Goal: Task Accomplishment & Management: Complete application form

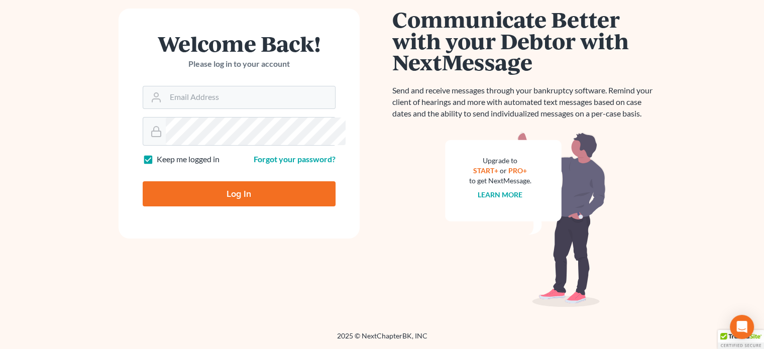
scroll to position [185, 0]
type input "[EMAIL_ADDRESS][DOMAIN_NAME]"
click at [217, 181] on input "Log In" at bounding box center [239, 193] width 193 height 25
type input "Thinking..."
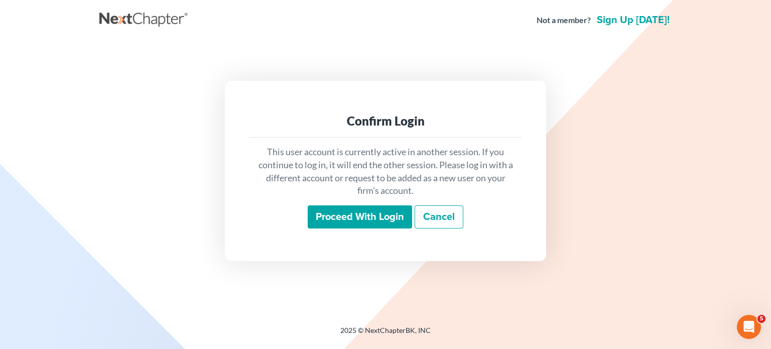
click at [326, 237] on div "This user account is currently active in another session. If you continue to lo…" at bounding box center [385, 187] width 273 height 99
click at [326, 228] on input "Proceed with login" at bounding box center [360, 216] width 104 height 23
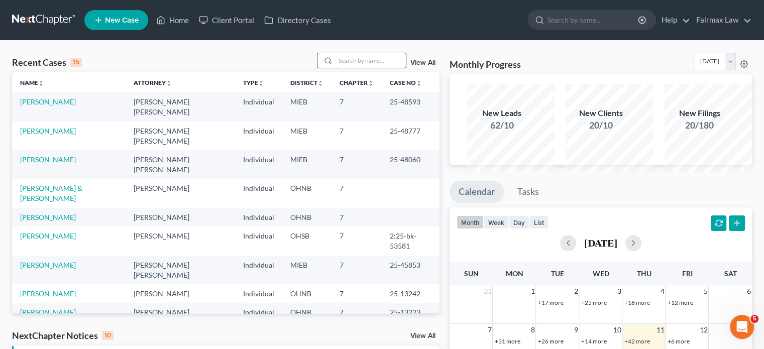
click at [335, 68] on input "search" at bounding box center [370, 60] width 70 height 15
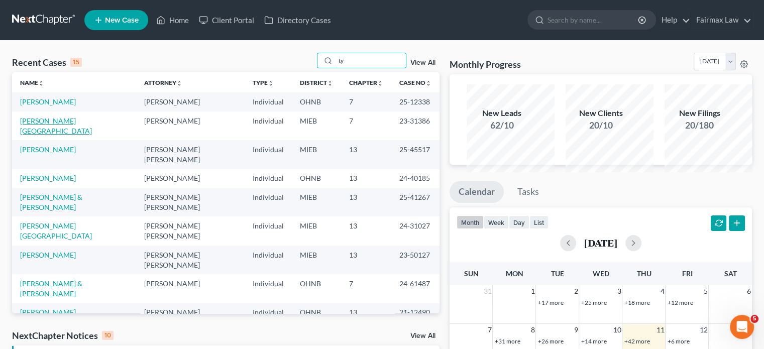
type input "ty"
click at [36, 135] on link "Goodman, Tyrhonda" at bounding box center [56, 126] width 72 height 19
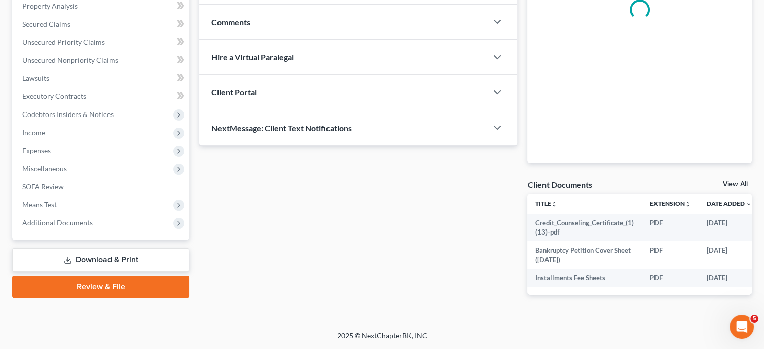
scroll to position [293, 0]
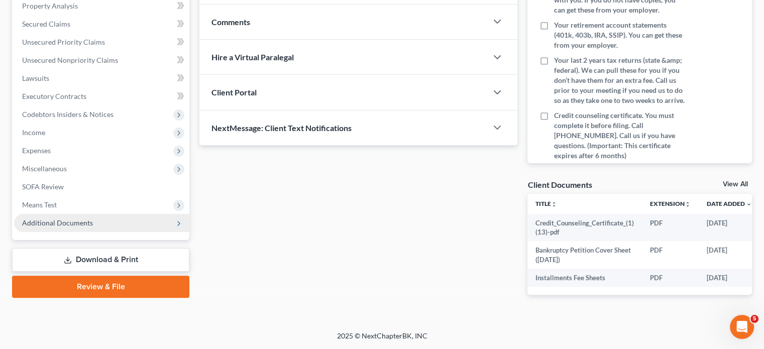
click at [89, 227] on span "Additional Documents" at bounding box center [57, 222] width 71 height 9
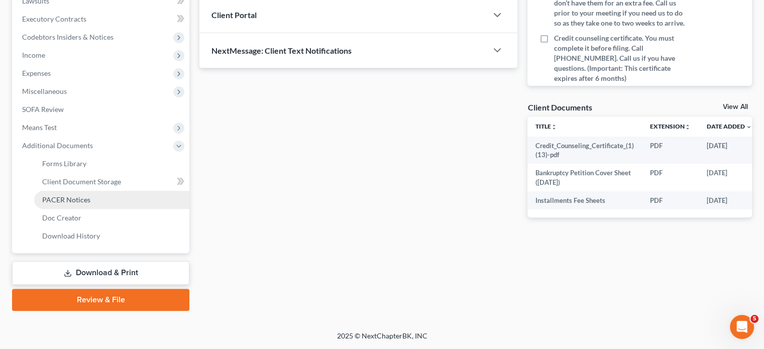
click at [84, 204] on span "PACER Notices" at bounding box center [66, 199] width 48 height 9
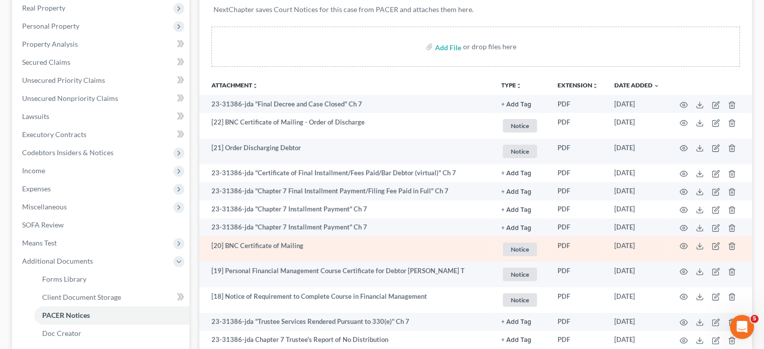
scroll to position [159, 0]
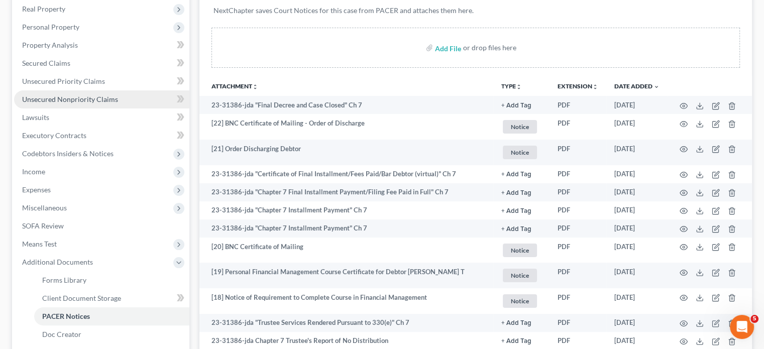
click at [76, 103] on span "Unsecured Nonpriority Claims" at bounding box center [70, 99] width 96 height 9
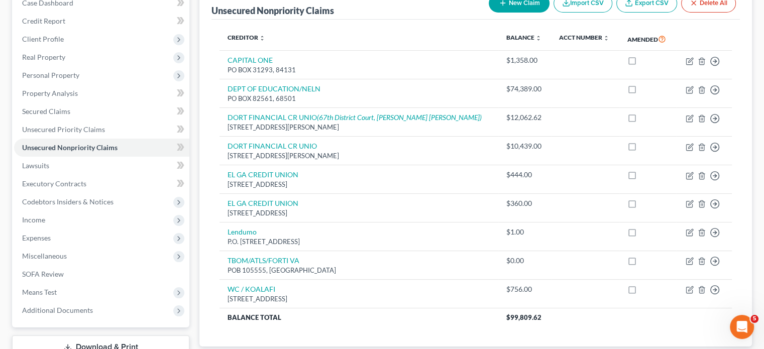
scroll to position [111, 0]
click at [117, 156] on link "Unsecured Nonpriority Claims" at bounding box center [101, 147] width 175 height 18
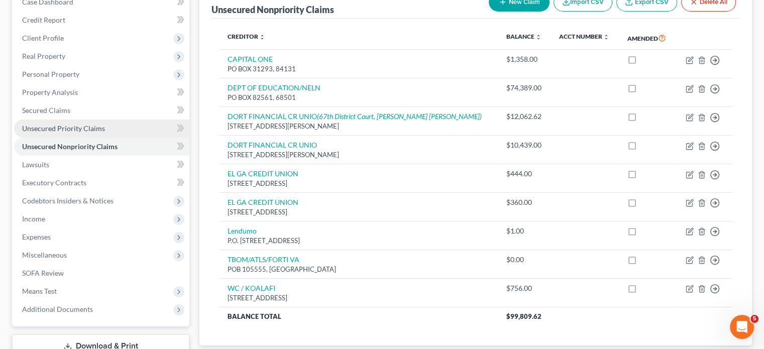
click at [105, 133] on span "Unsecured Priority Claims" at bounding box center [63, 128] width 83 height 9
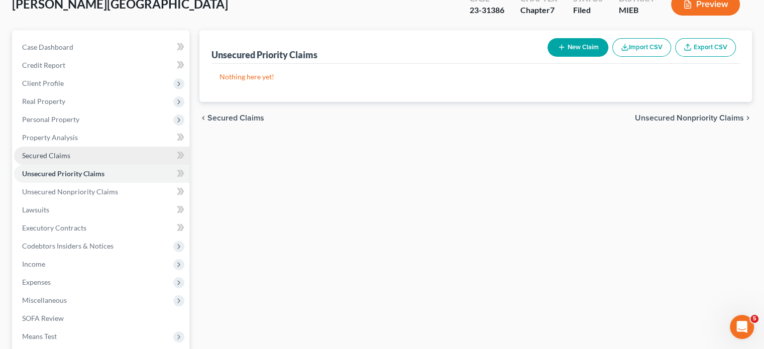
click at [70, 160] on span "Secured Claims" at bounding box center [46, 155] width 48 height 9
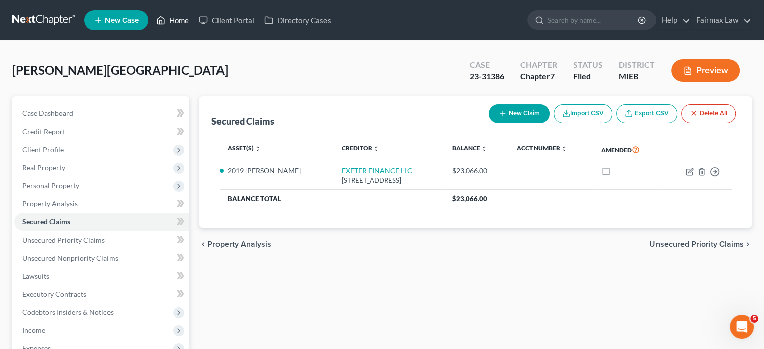
click at [194, 29] on link "Home" at bounding box center [172, 20] width 43 height 18
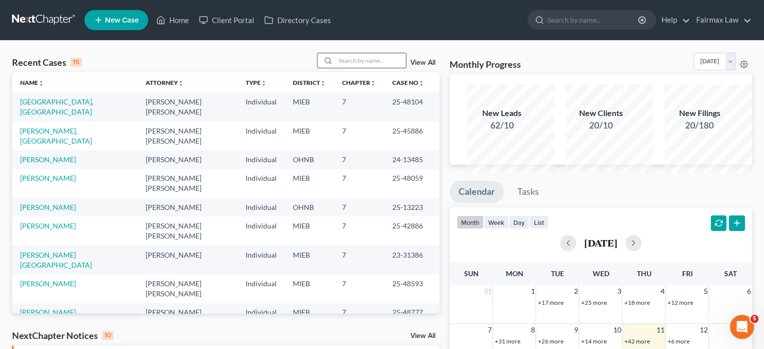
click at [335, 68] on input "search" at bounding box center [370, 60] width 70 height 15
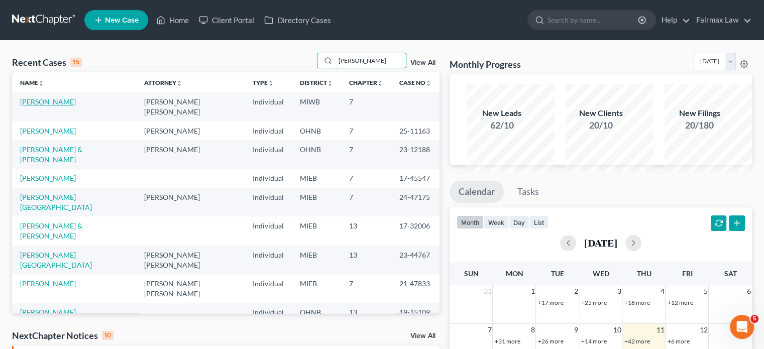
type input "tanis"
click at [56, 106] on link "Tanis, Nicholas" at bounding box center [48, 101] width 56 height 9
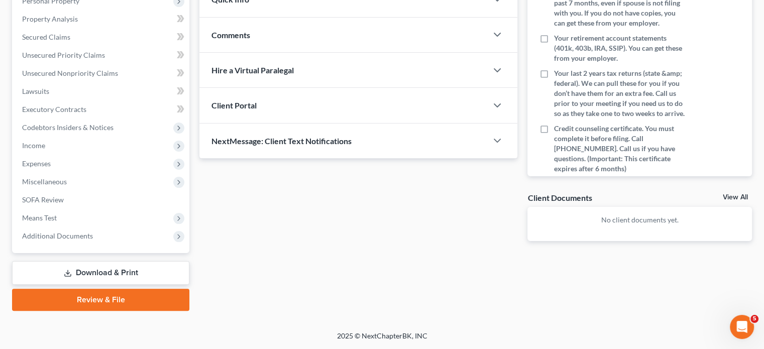
scroll to position [285, 0]
click at [92, 173] on span "Miscellaneous" at bounding box center [101, 182] width 175 height 18
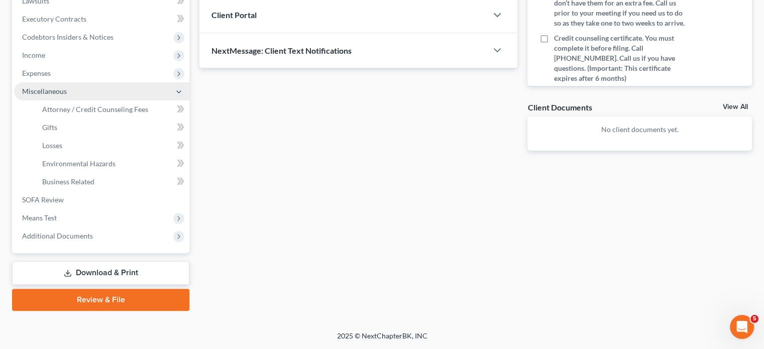
click at [92, 100] on span "Miscellaneous" at bounding box center [101, 91] width 175 height 18
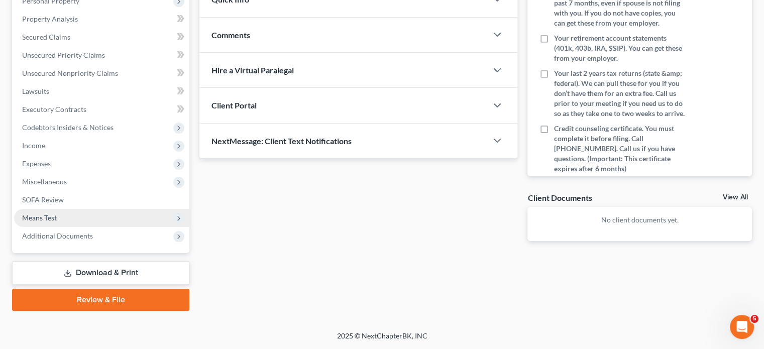
click at [82, 209] on span "Means Test" at bounding box center [101, 218] width 175 height 18
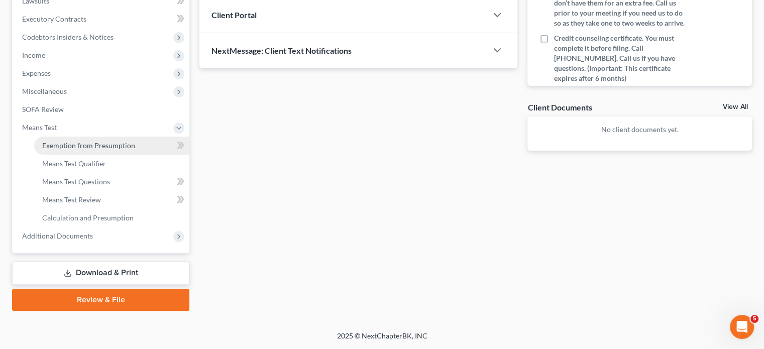
click at [78, 155] on link "Exemption from Presumption" at bounding box center [111, 146] width 155 height 18
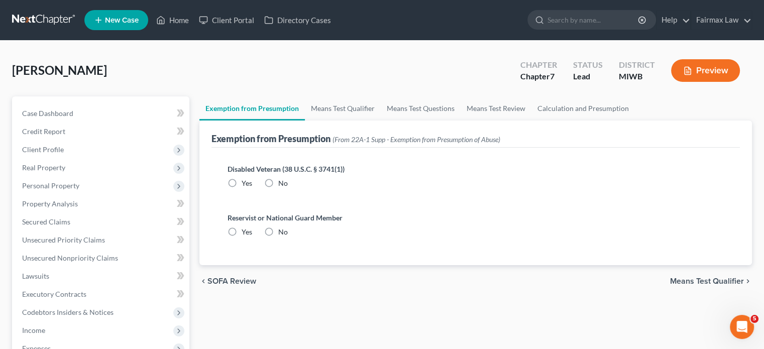
click at [279, 188] on label "No" at bounding box center [283, 183] width 10 height 10
click at [282, 185] on input "No" at bounding box center [285, 181] width 7 height 7
radio input "true"
click at [287, 237] on label "No" at bounding box center [283, 232] width 10 height 10
click at [287, 234] on input "No" at bounding box center [285, 230] width 7 height 7
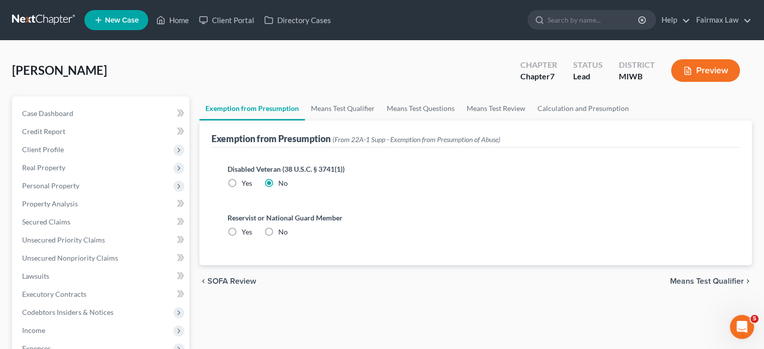
radio input "true"
click at [381, 121] on link "Means Test Qualifier" at bounding box center [343, 108] width 76 height 24
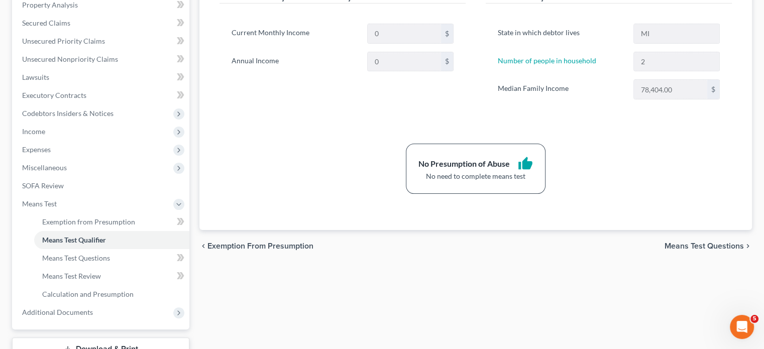
scroll to position [206, 0]
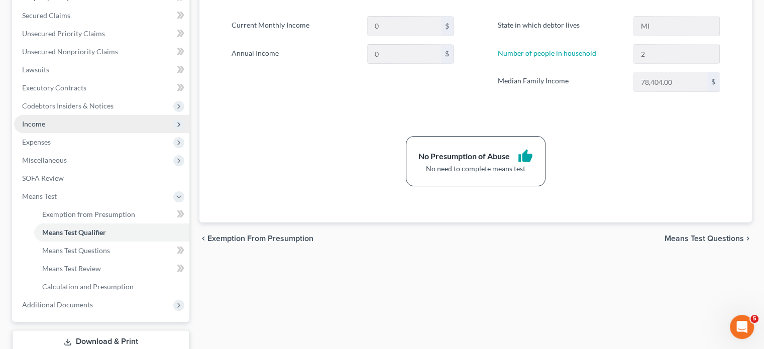
click at [70, 133] on span "Income" at bounding box center [101, 124] width 175 height 18
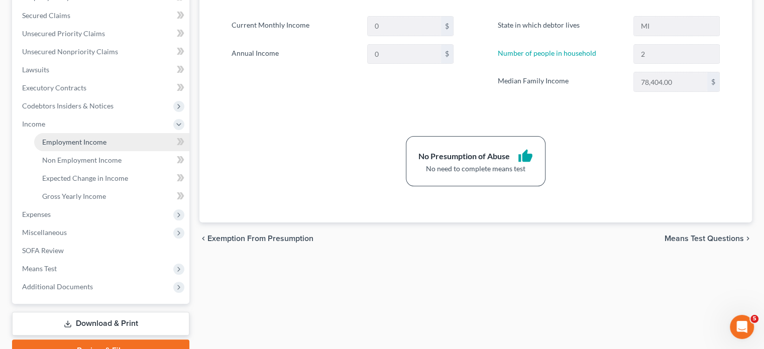
click at [63, 146] on span "Employment Income" at bounding box center [74, 142] width 64 height 9
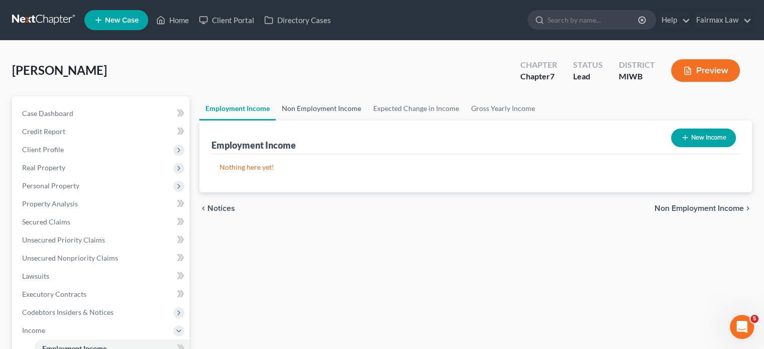
click at [317, 121] on link "Non Employment Income" at bounding box center [321, 108] width 91 height 24
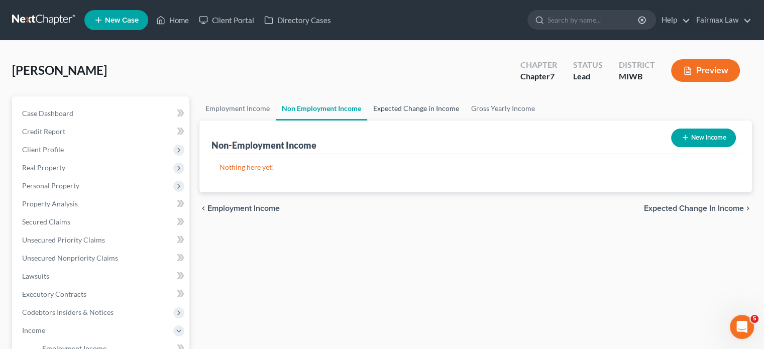
click at [434, 121] on link "Expected Change in Income" at bounding box center [416, 108] width 98 height 24
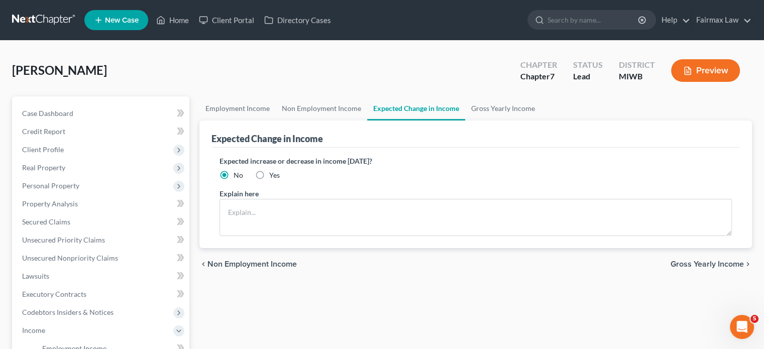
click at [465, 121] on link "Expected Change in Income" at bounding box center [416, 108] width 98 height 24
click at [535, 121] on link "Gross Yearly Income" at bounding box center [503, 108] width 76 height 24
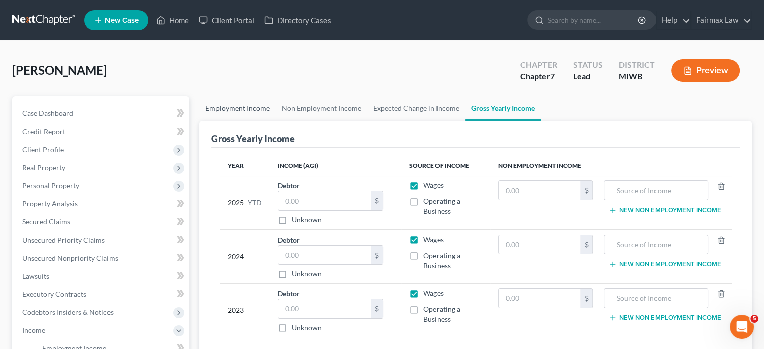
click at [233, 121] on link "Employment Income" at bounding box center [237, 108] width 76 height 24
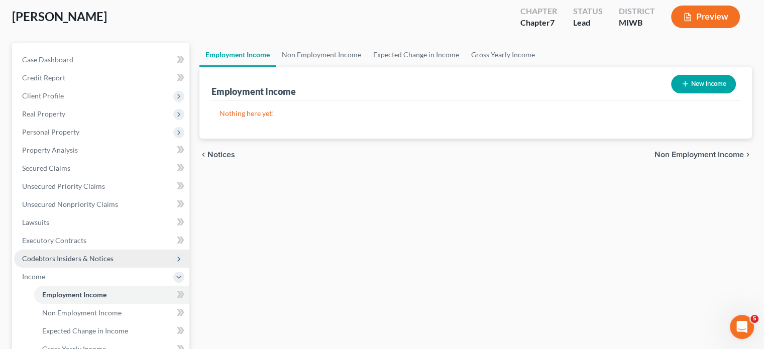
scroll to position [48, 0]
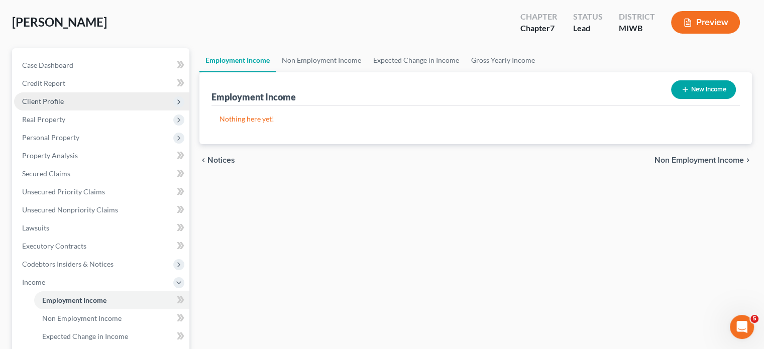
click at [78, 110] on span "Client Profile" at bounding box center [101, 101] width 175 height 18
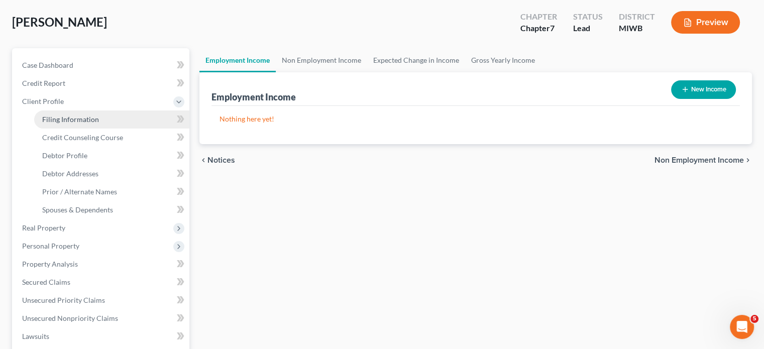
click at [98, 124] on span "Filing Information" at bounding box center [70, 119] width 57 height 9
select select "1"
select select "0"
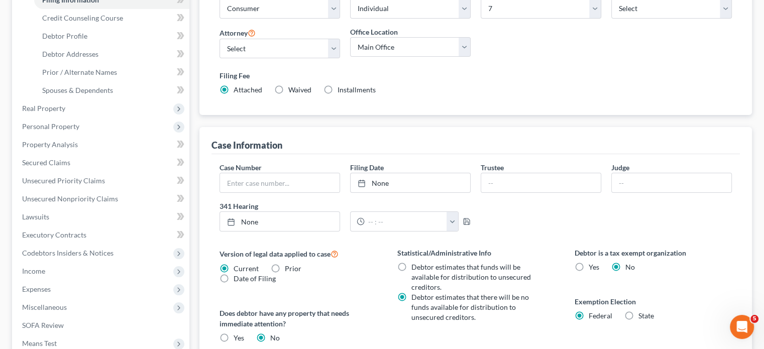
scroll to position [168, 0]
click at [98, 58] on span "Debtor Addresses" at bounding box center [70, 53] width 56 height 9
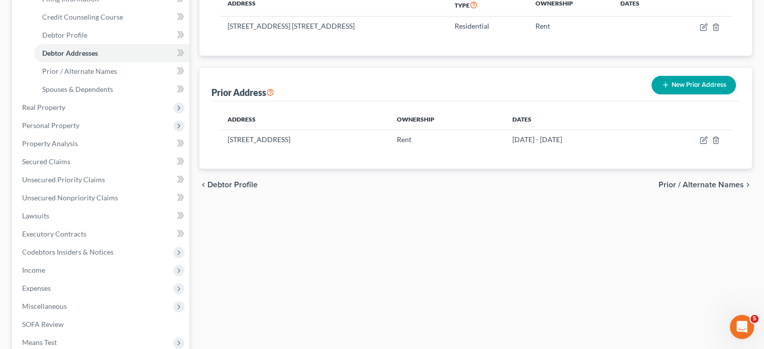
scroll to position [170, 0]
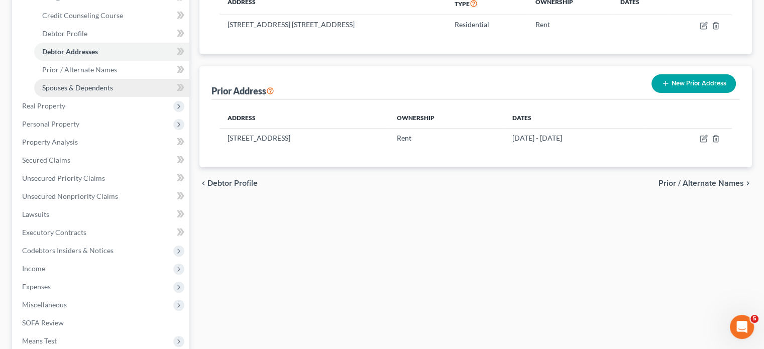
click at [102, 92] on span "Spouses & Dependents" at bounding box center [77, 87] width 71 height 9
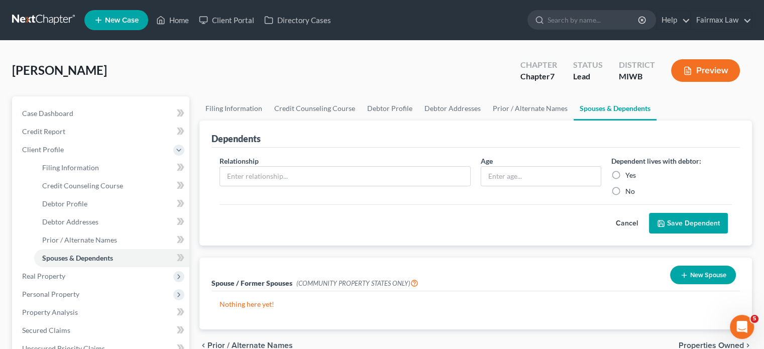
scroll to position [232, 0]
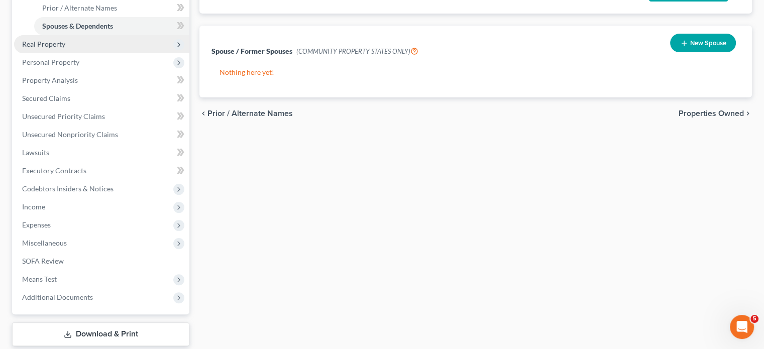
click at [108, 53] on span "Real Property" at bounding box center [101, 44] width 175 height 18
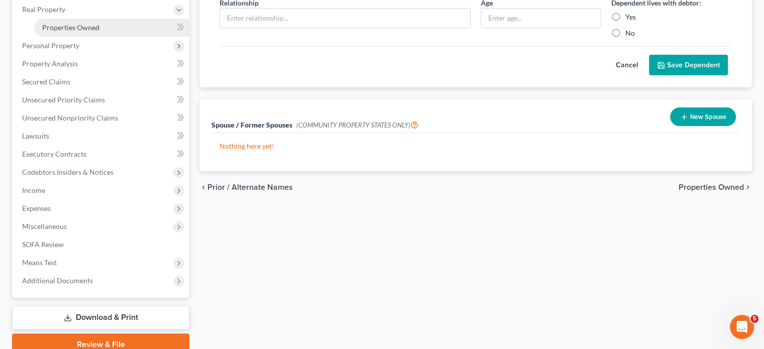
scroll to position [158, 0]
click at [90, 32] on span "Properties Owned" at bounding box center [70, 28] width 57 height 9
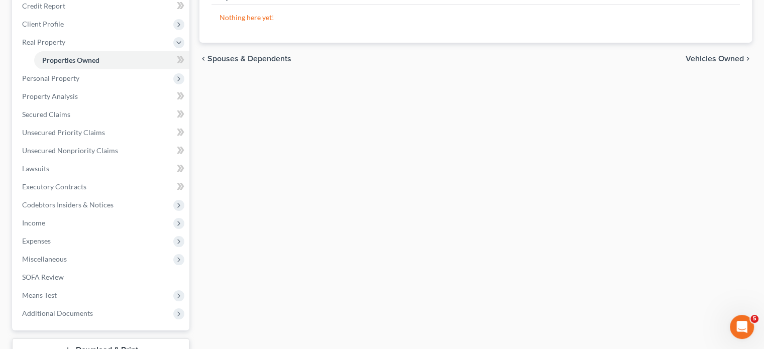
scroll to position [129, 0]
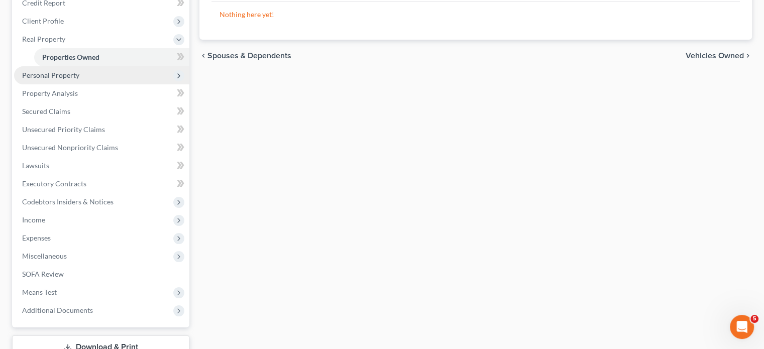
click at [100, 84] on span "Personal Property" at bounding box center [101, 75] width 175 height 18
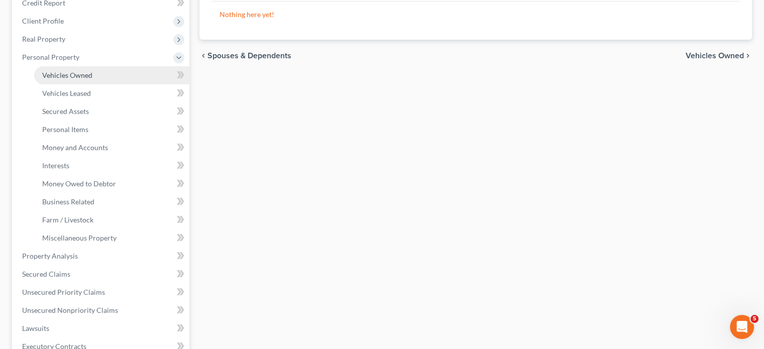
click at [91, 84] on link "Vehicles Owned" at bounding box center [111, 75] width 155 height 18
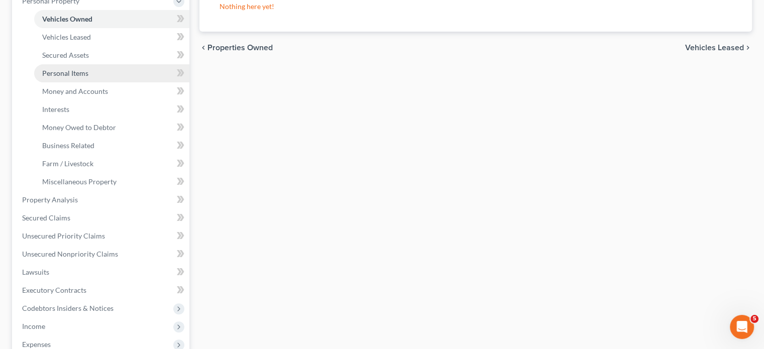
click at [107, 82] on link "Personal Items" at bounding box center [111, 73] width 155 height 18
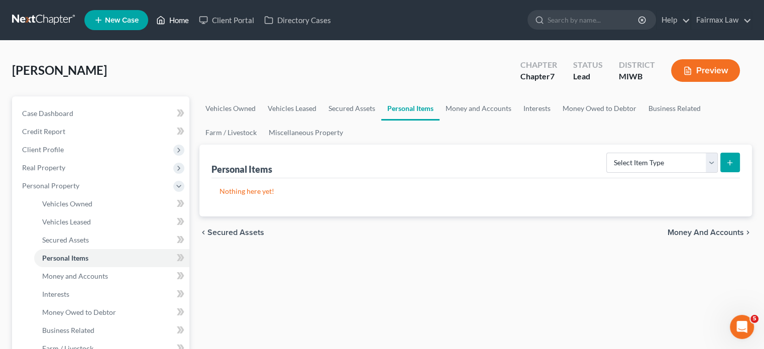
click at [194, 24] on link "Home" at bounding box center [172, 20] width 43 height 18
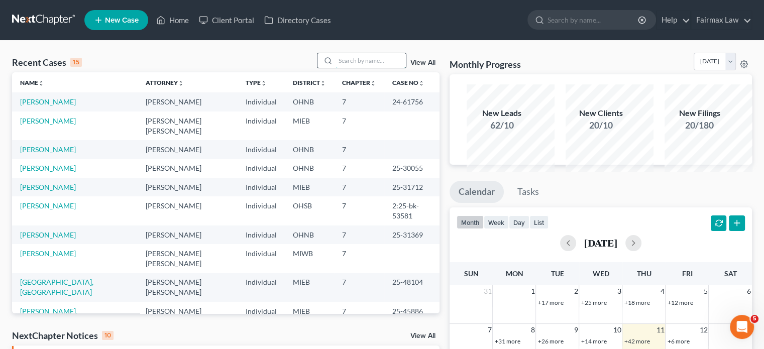
click at [335, 68] on input "search" at bounding box center [370, 60] width 70 height 15
drag, startPoint x: 332, startPoint y: 84, endPoint x: 318, endPoint y: 82, distance: 14.7
click at [335, 68] on input "search" at bounding box center [370, 60] width 70 height 15
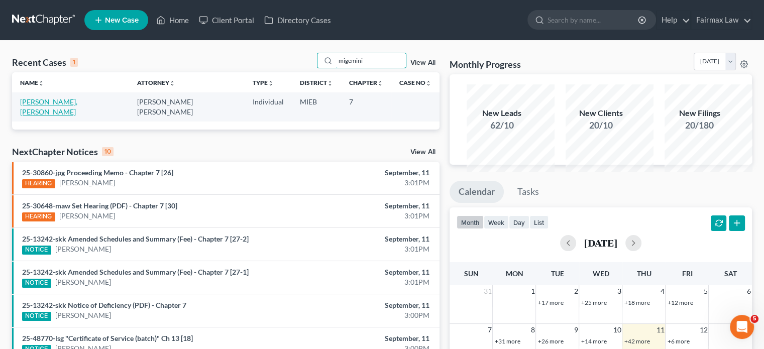
type input "migemini"
click at [64, 116] on link "Taylor, Migemini" at bounding box center [48, 106] width 57 height 19
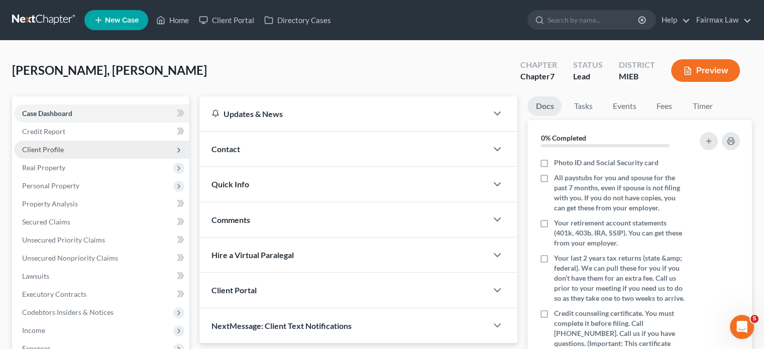
click at [96, 159] on span "Client Profile" at bounding box center [101, 150] width 175 height 18
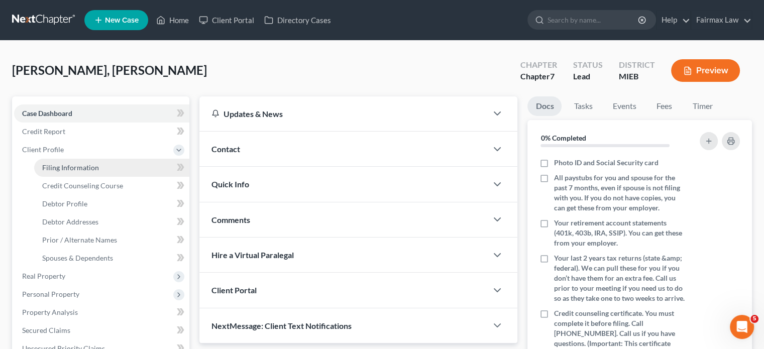
click at [97, 172] on span "Filing Information" at bounding box center [70, 167] width 57 height 9
select select "1"
select select "0"
select select "40"
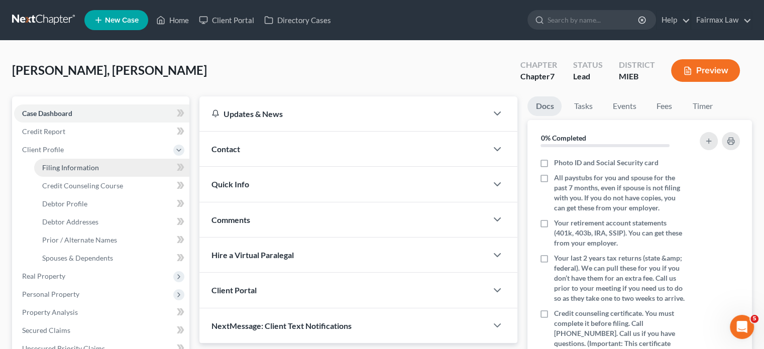
select select "0"
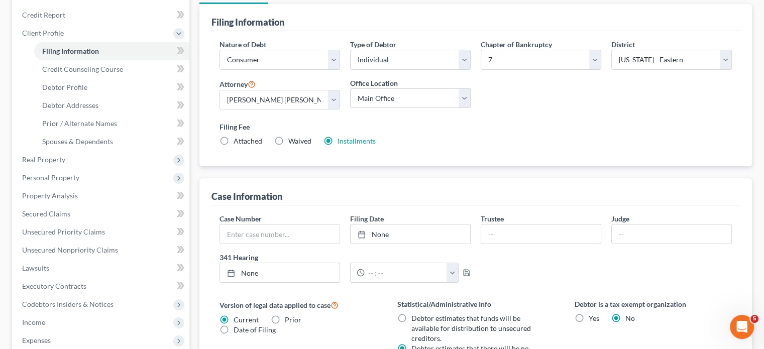
scroll to position [119, 0]
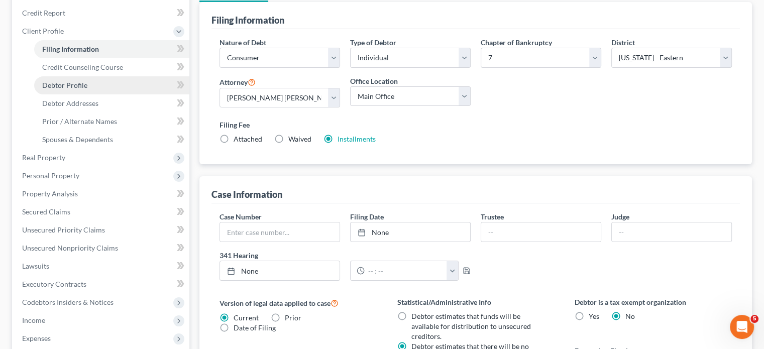
click at [118, 94] on link "Debtor Profile" at bounding box center [111, 85] width 155 height 18
select select "0"
select select "2"
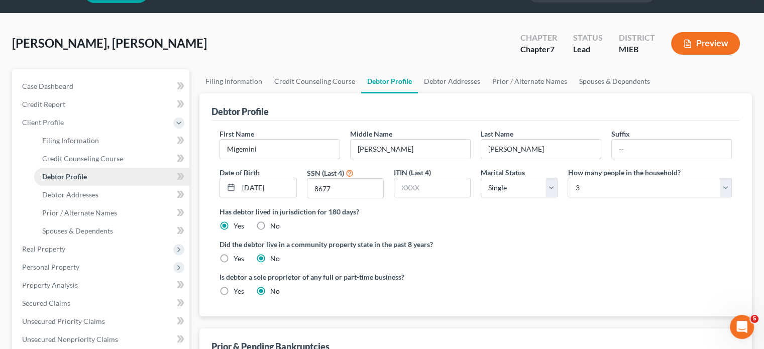
radio input "true"
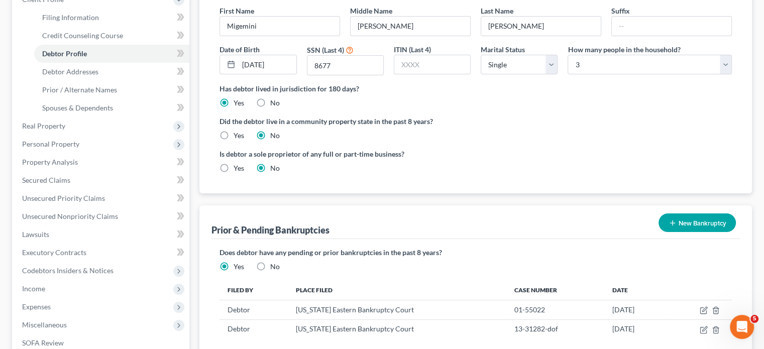
scroll to position [151, 0]
click at [98, 75] on span "Debtor Addresses" at bounding box center [70, 71] width 56 height 9
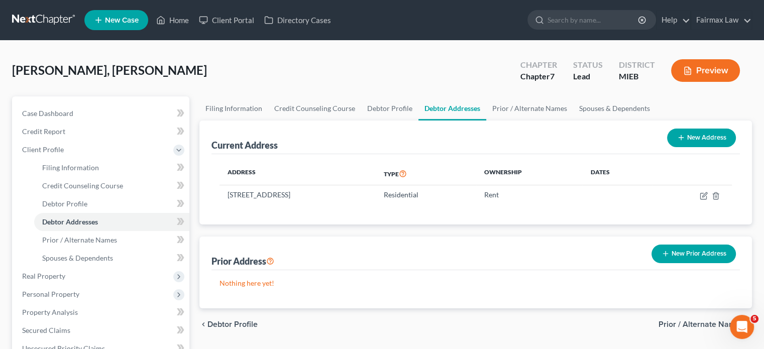
scroll to position [119, 0]
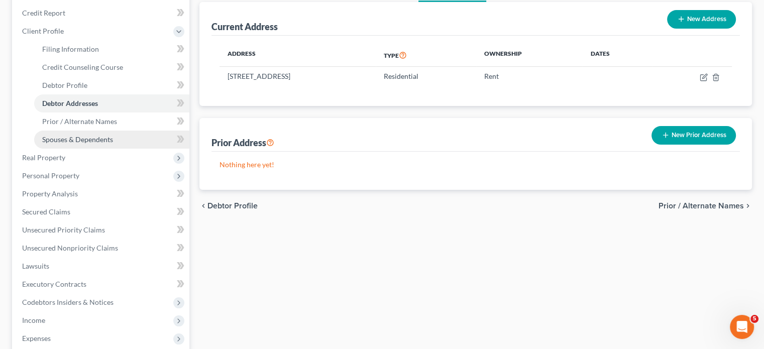
click at [80, 144] on span "Spouses & Dependents" at bounding box center [77, 139] width 71 height 9
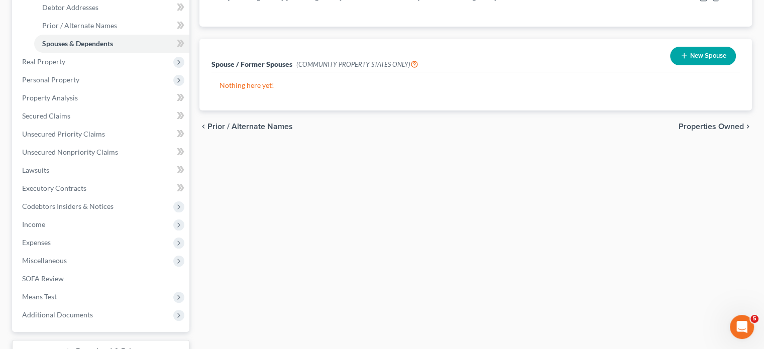
scroll to position [221, 0]
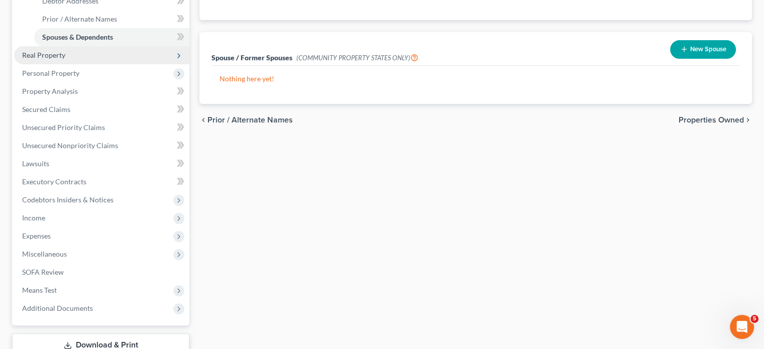
click at [108, 64] on span "Real Property" at bounding box center [101, 55] width 175 height 18
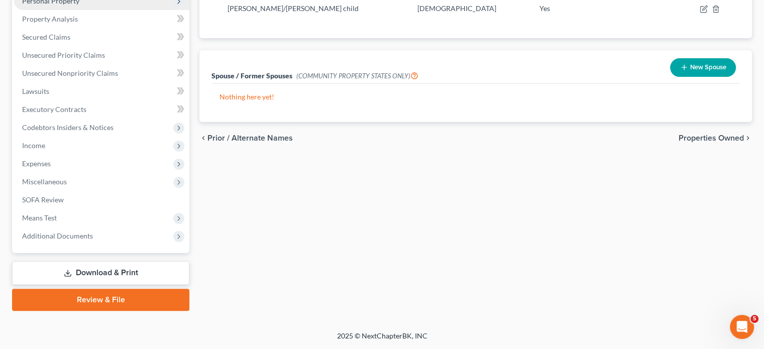
scroll to position [127, 0]
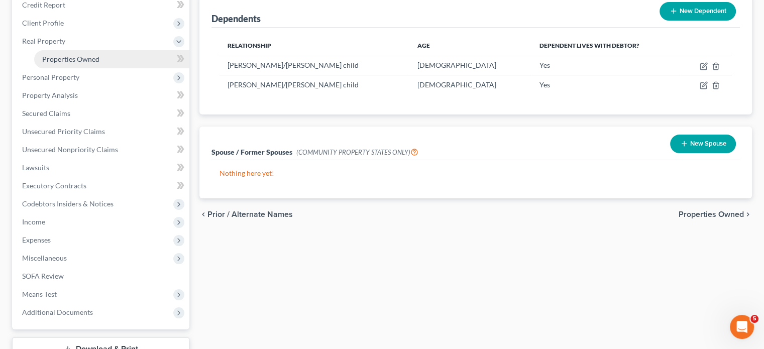
click at [99, 63] on span "Properties Owned" at bounding box center [70, 59] width 57 height 9
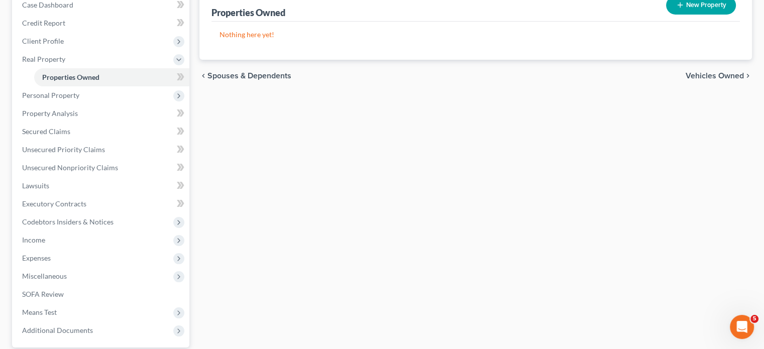
scroll to position [110, 0]
click at [79, 98] on span "Personal Property" at bounding box center [50, 93] width 57 height 9
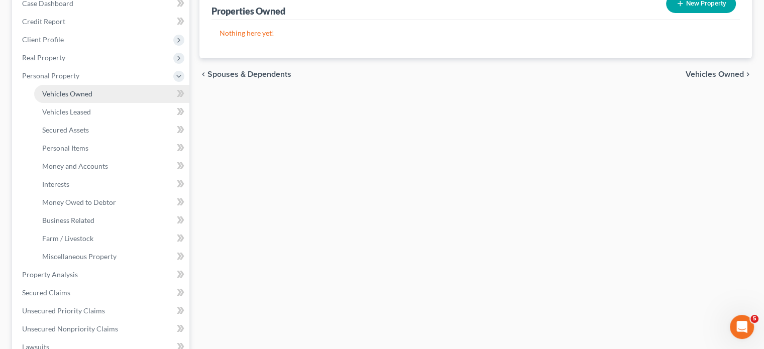
click at [92, 98] on span "Vehicles Owned" at bounding box center [67, 93] width 50 height 9
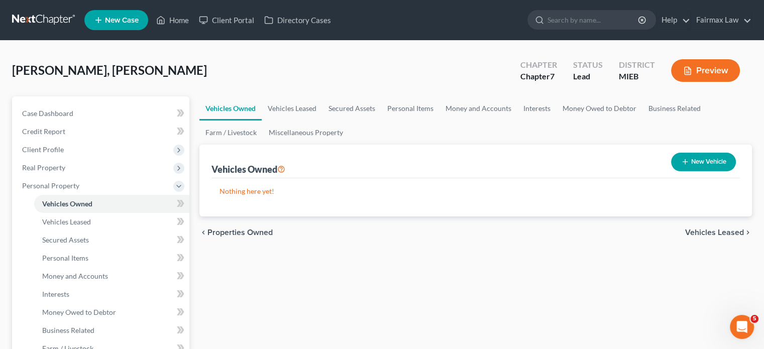
scroll to position [140, 0]
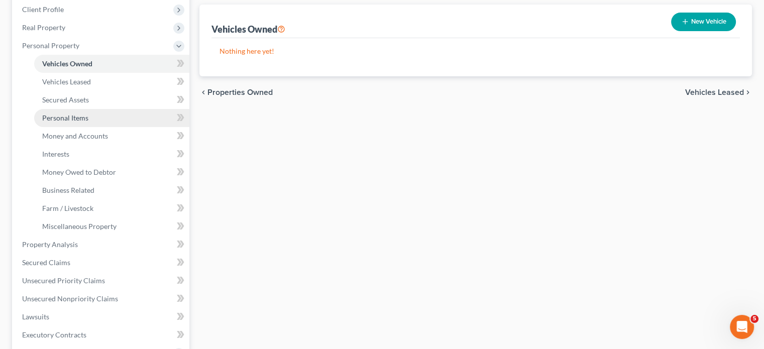
click at [116, 127] on link "Personal Items" at bounding box center [111, 118] width 155 height 18
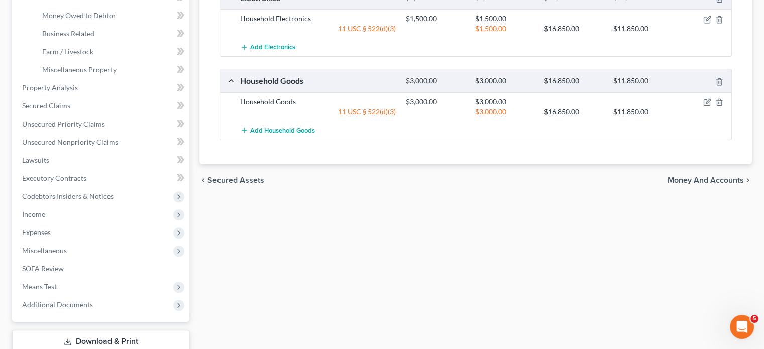
scroll to position [291, 0]
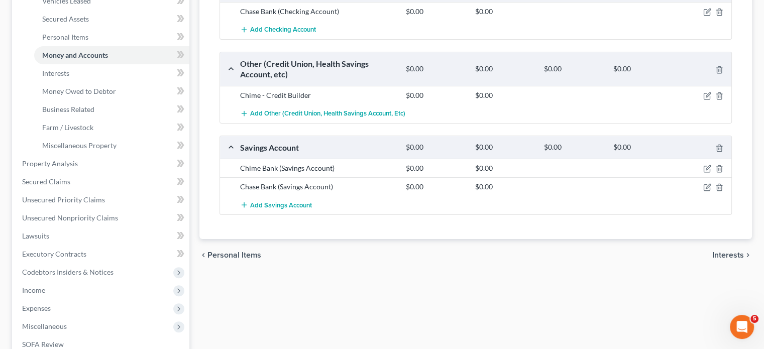
scroll to position [180, 0]
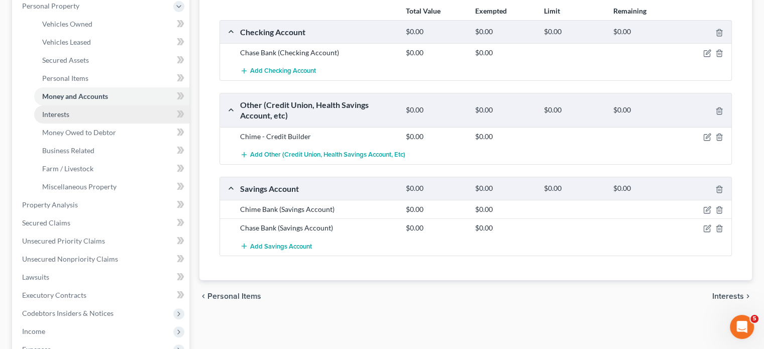
click at [99, 124] on link "Interests" at bounding box center [111, 114] width 155 height 18
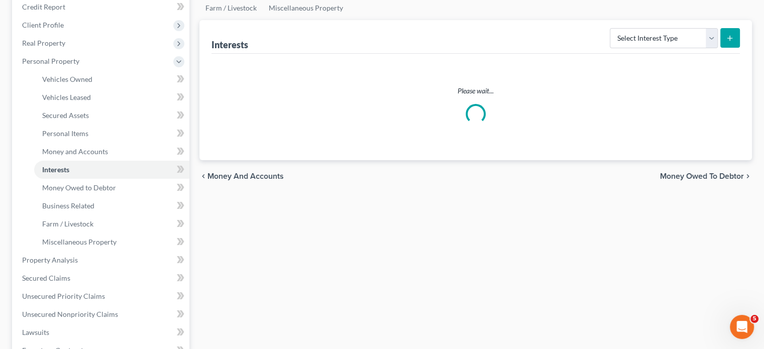
scroll to position [129, 0]
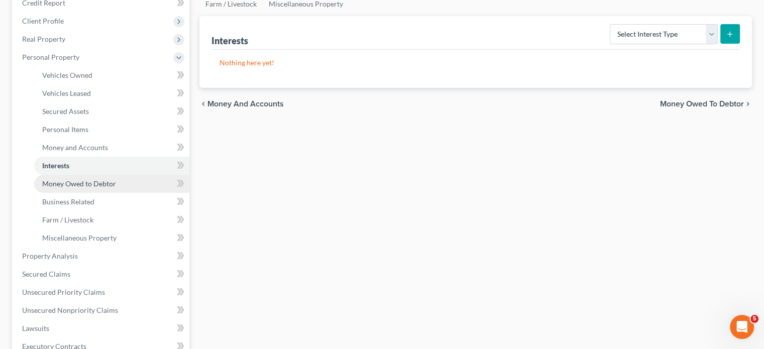
click at [108, 188] on span "Money Owed to Debtor" at bounding box center [79, 183] width 74 height 9
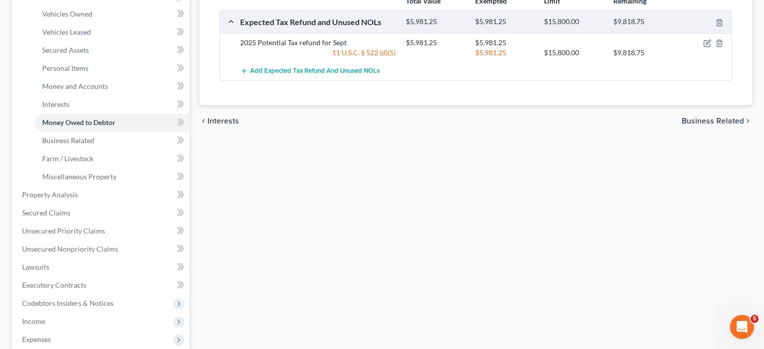
scroll to position [189, 0]
click at [703, 48] on icon "button" at bounding box center [707, 44] width 8 height 8
select select "0"
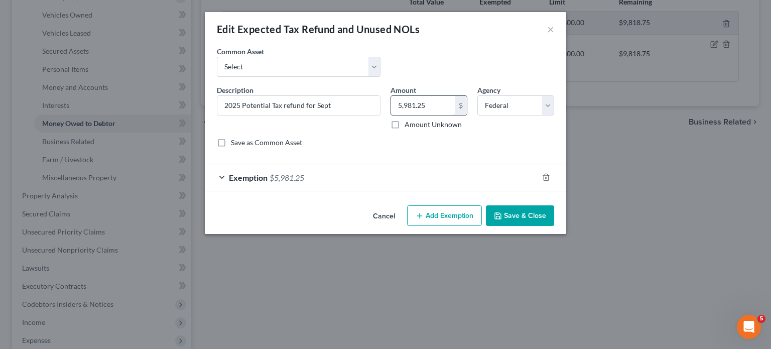
click at [443, 115] on input "5,981.25" at bounding box center [423, 105] width 64 height 19
click at [331, 77] on select "Select Potential 2025 tax refunds - estimated and prorated for September Potent…" at bounding box center [299, 67] width 164 height 20
select select "69"
click at [217, 71] on select "Select Potential 2025 tax refunds - estimated and prorated for September Potent…" at bounding box center [299, 67] width 164 height 20
type input "Potential 2025 tax refund - estimated and prorated"
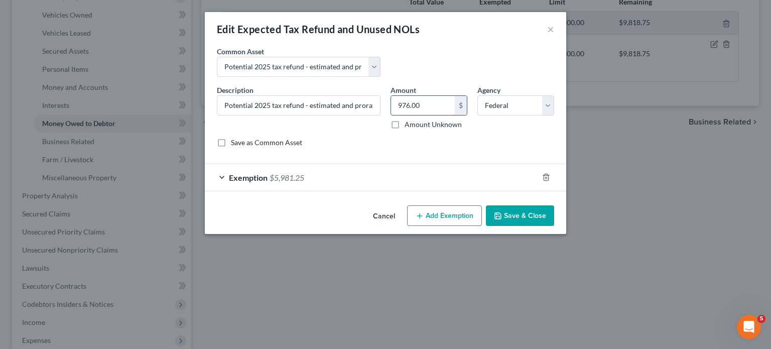
click at [448, 115] on input "976.00" at bounding box center [423, 105] width 64 height 19
paste input "5,981.25"
type input "5,981.25"
click at [540, 226] on button "Save & Close" at bounding box center [520, 215] width 68 height 21
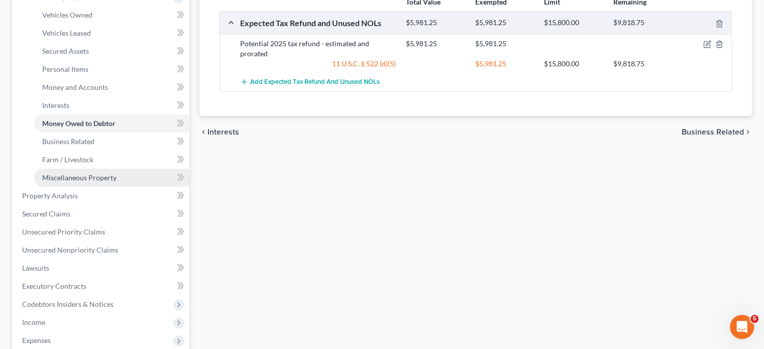
click at [104, 187] on link "Miscellaneous Property" at bounding box center [111, 178] width 155 height 18
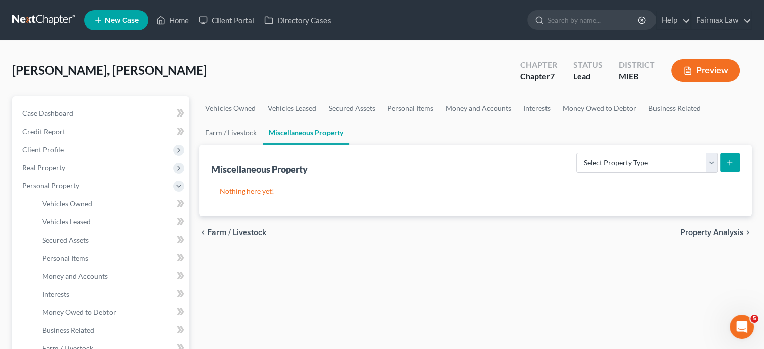
scroll to position [310, 0]
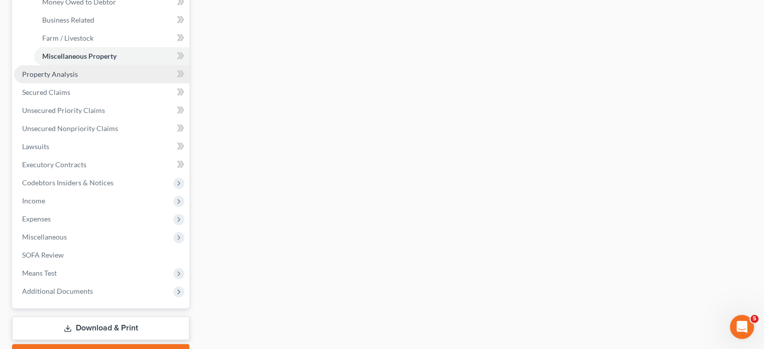
click at [131, 83] on link "Property Analysis" at bounding box center [101, 74] width 175 height 18
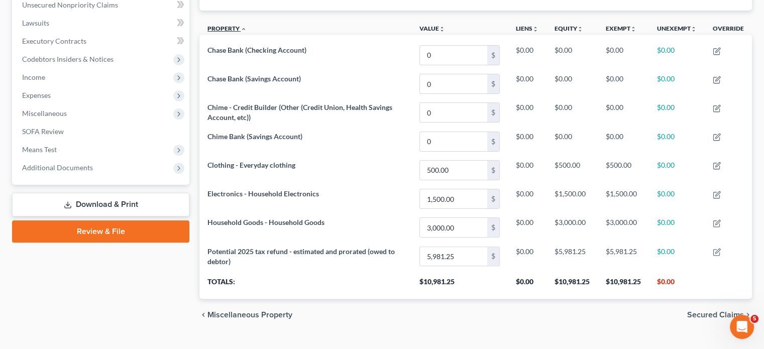
scroll to position [179, 0]
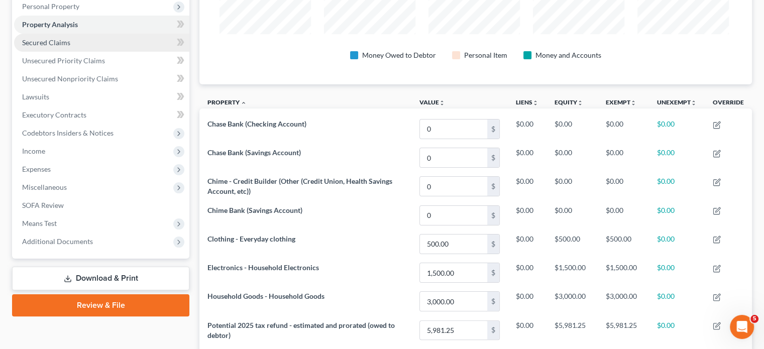
click at [113, 52] on link "Secured Claims" at bounding box center [101, 43] width 175 height 18
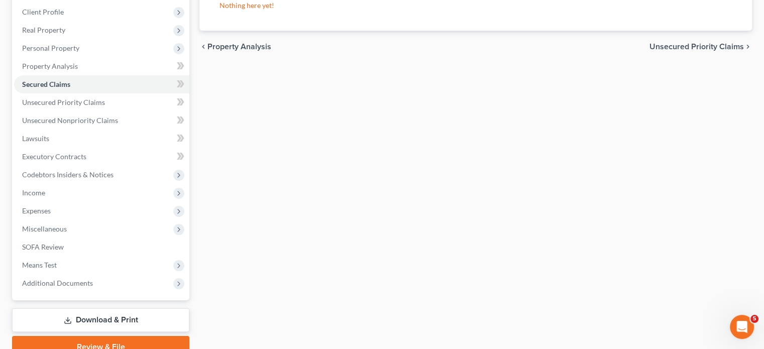
scroll to position [155, 0]
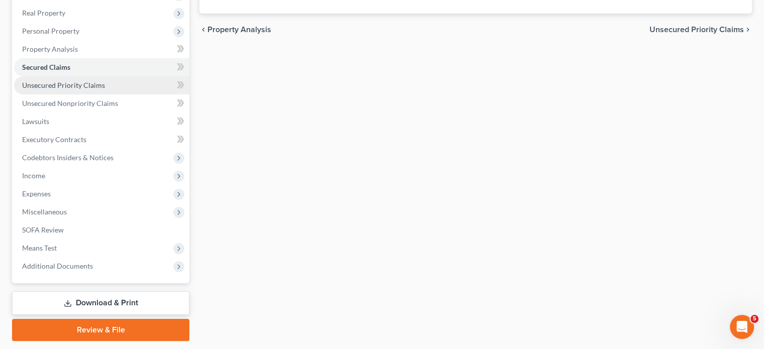
click at [89, 89] on span "Unsecured Priority Claims" at bounding box center [63, 85] width 83 height 9
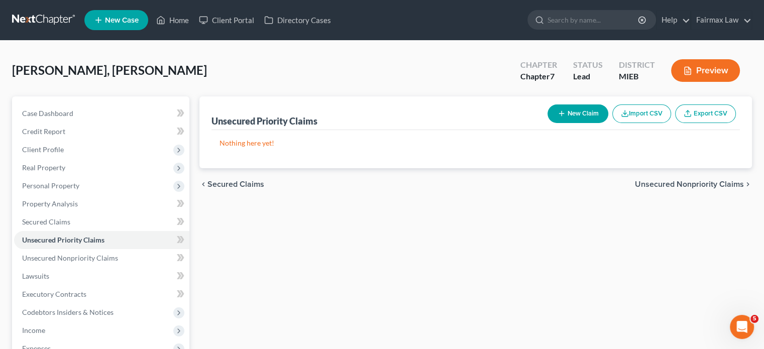
scroll to position [188, 0]
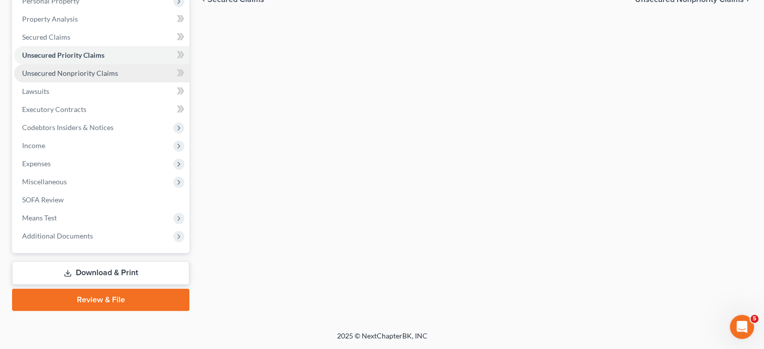
click at [114, 77] on span "Unsecured Nonpriority Claims" at bounding box center [70, 73] width 96 height 9
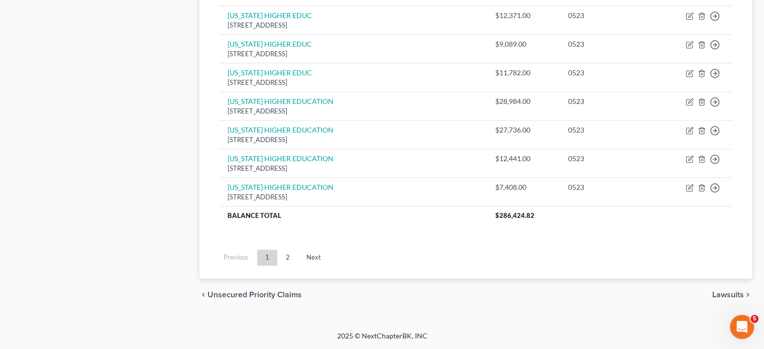
scroll to position [1033, 0]
click at [329, 266] on link "Next" at bounding box center [313, 258] width 31 height 16
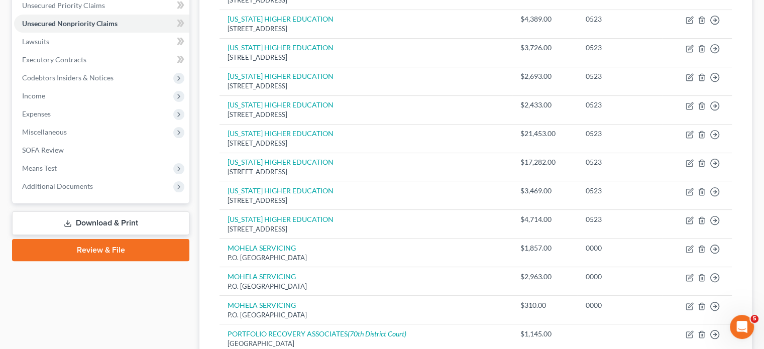
scroll to position [98, 0]
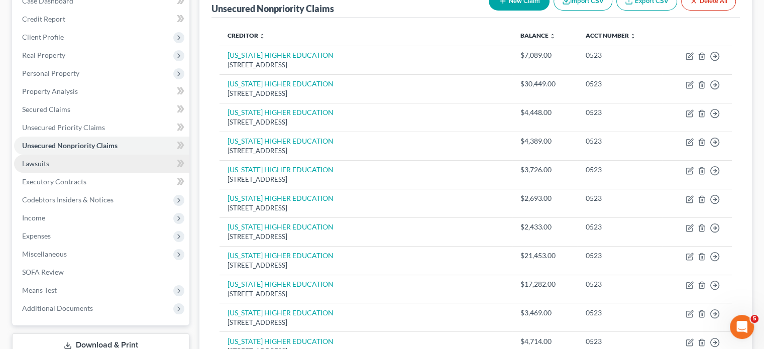
click at [74, 173] on link "Lawsuits" at bounding box center [101, 164] width 175 height 18
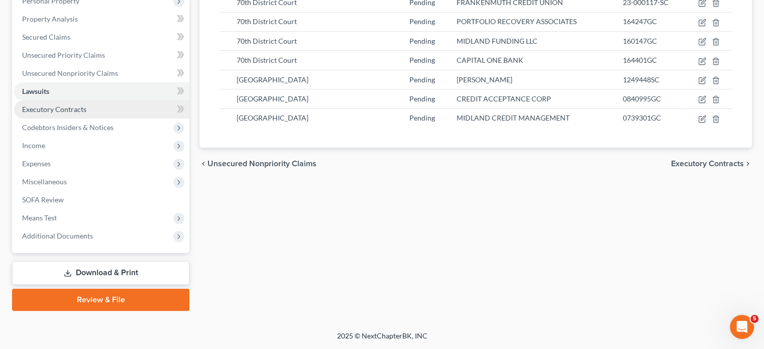
click at [112, 119] on link "Executory Contracts" at bounding box center [101, 109] width 175 height 18
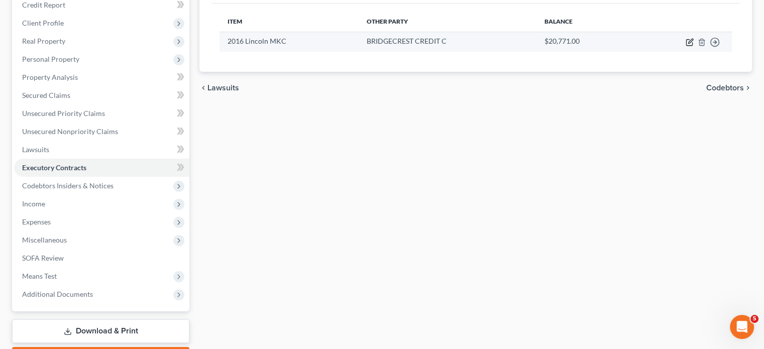
click at [685, 46] on icon "button" at bounding box center [689, 42] width 8 height 8
select select "3"
select select "0"
select select "1"
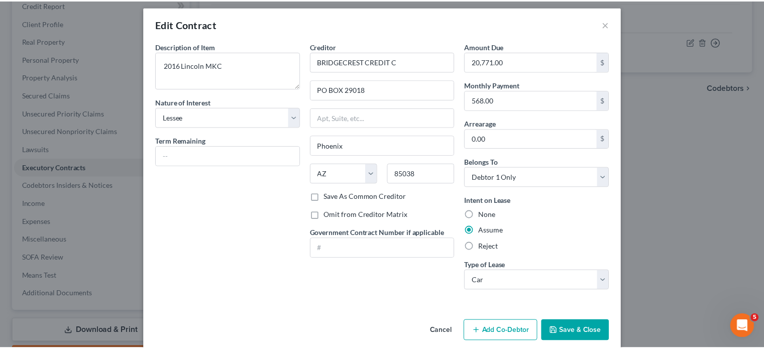
scroll to position [106, 0]
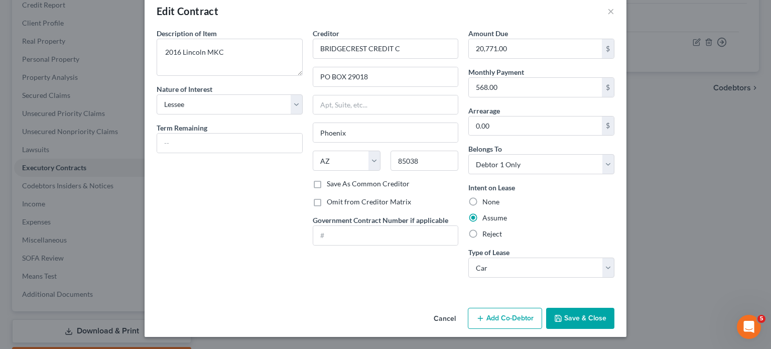
click at [461, 316] on button "Cancel" at bounding box center [445, 319] width 38 height 20
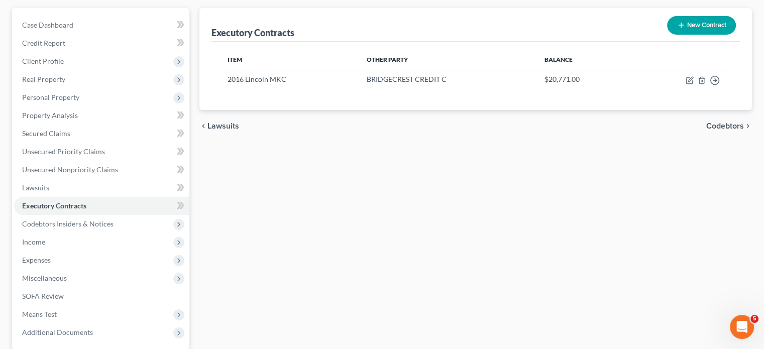
scroll to position [88, 0]
click at [79, 101] on span "Personal Property" at bounding box center [50, 97] width 57 height 9
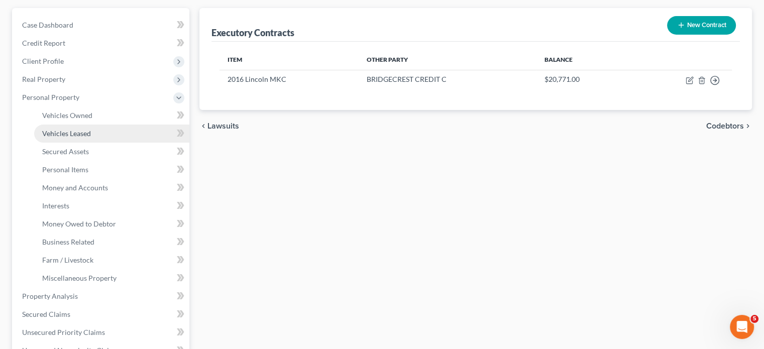
click at [110, 143] on link "Vehicles Leased" at bounding box center [111, 134] width 155 height 18
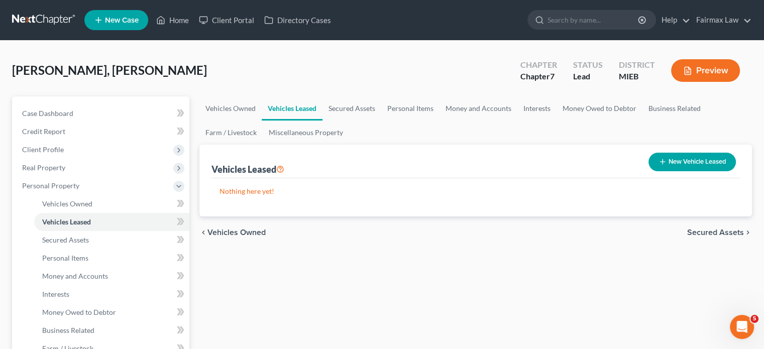
click at [648, 171] on button "New Vehicle Leased" at bounding box center [691, 162] width 87 height 19
select select "0"
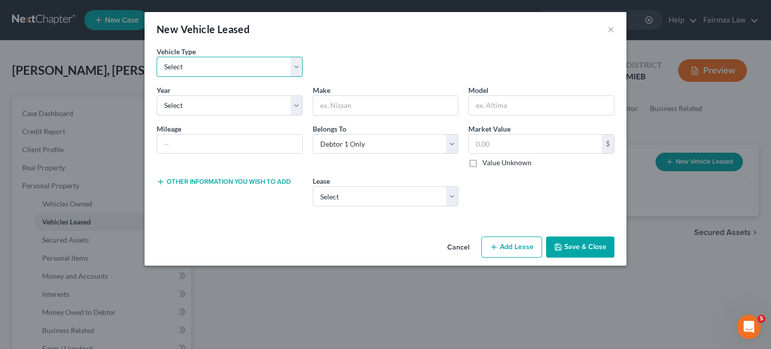
click at [232, 77] on select "Select Automobile Truck Trailer Watercraft Aircraft Motor Home Atv Other Vehicle" at bounding box center [230, 67] width 146 height 20
select select "0"
click at [157, 71] on select "Select Automobile Truck Trailer Watercraft Aircraft Motor Home Atv Other Vehicle" at bounding box center [230, 67] width 146 height 20
click at [208, 116] on select "Select 2026 2025 2024 2023 2022 2021 2020 2019 2018 2017 2016 2015 2014 2013 20…" at bounding box center [230, 105] width 146 height 20
click at [313, 206] on select "Select 2016 Lincoln MKC" at bounding box center [386, 196] width 146 height 20
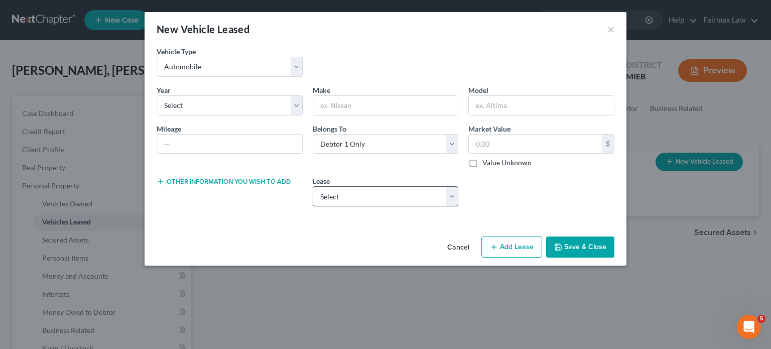
select select "0"
select select "1"
select select "3"
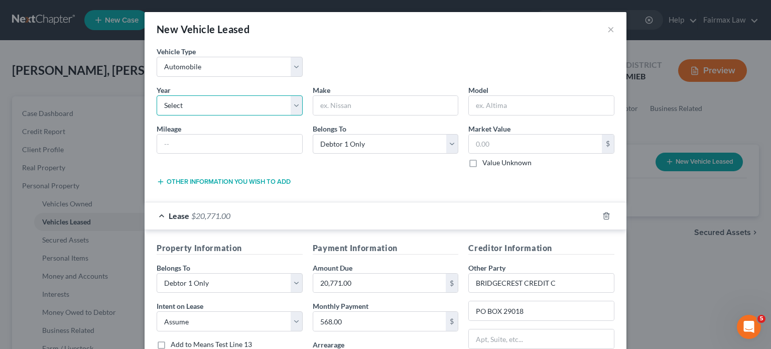
click at [189, 116] on select "Select 2026 2025 2024 2023 2022 2021 2020 2019 2018 2017 2016 2015 2014 2013 20…" at bounding box center [230, 105] width 146 height 20
select select "10"
click at [157, 116] on select "Select 2026 2025 2024 2023 2022 2021 2020 2019 2018 2017 2016 2015 2014 2013 20…" at bounding box center [230, 105] width 146 height 20
click at [337, 115] on input "text" at bounding box center [385, 105] width 145 height 19
type input "Lincoln"
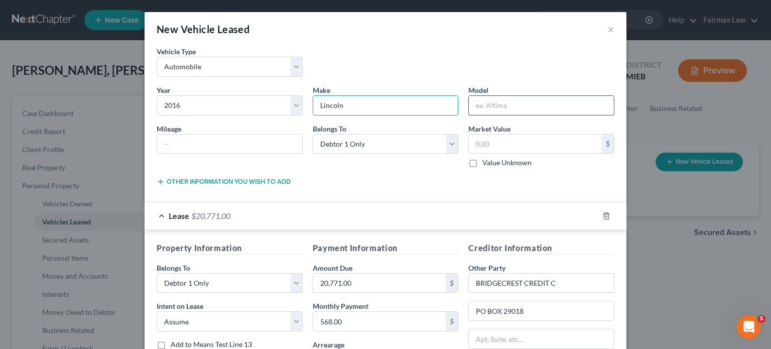
click at [526, 115] on input "text" at bounding box center [541, 105] width 145 height 19
type input "MKC"
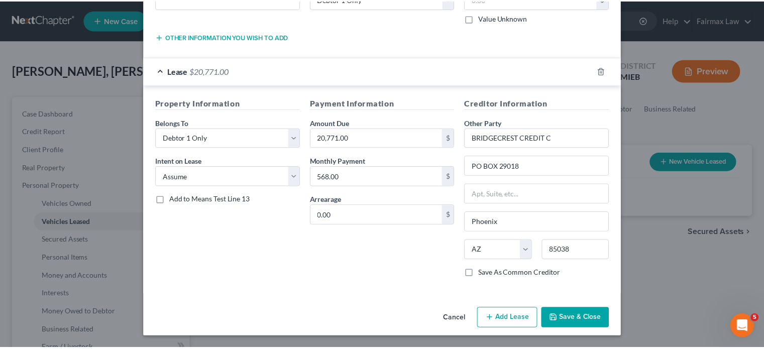
scroll to position [263, 0]
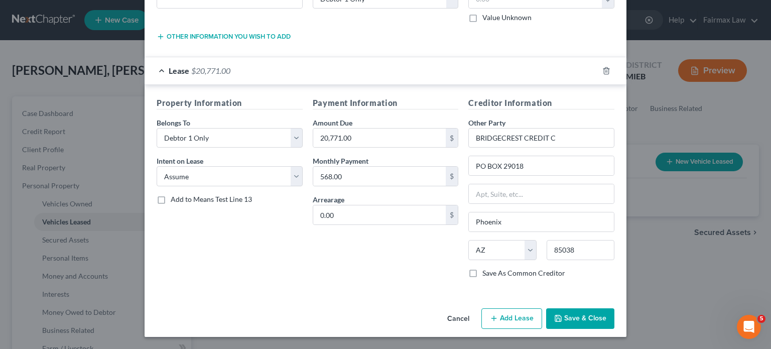
click at [611, 308] on button "Save & Close" at bounding box center [580, 318] width 68 height 21
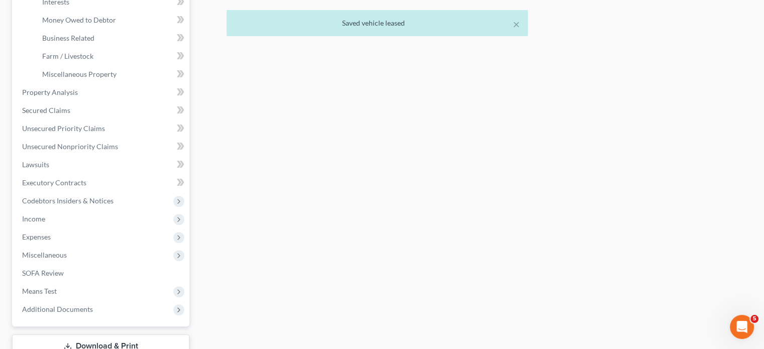
scroll to position [293, 0]
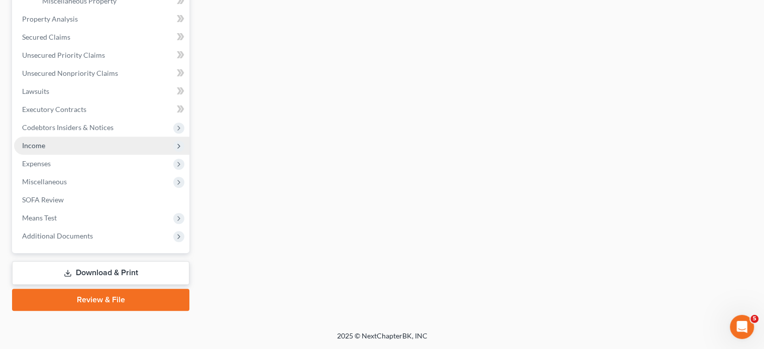
click at [60, 143] on span "Income" at bounding box center [101, 146] width 175 height 18
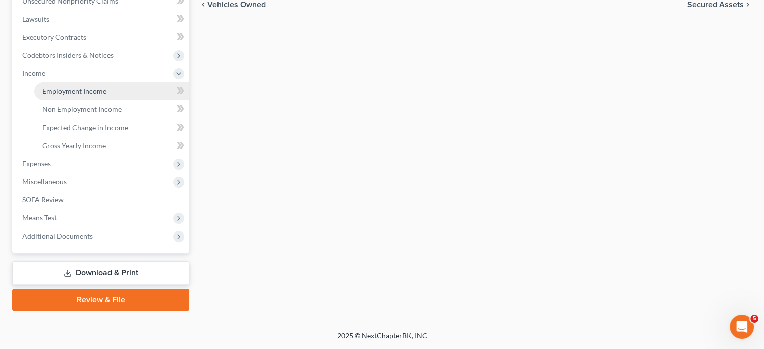
click at [72, 95] on span "Employment Income" at bounding box center [74, 91] width 64 height 9
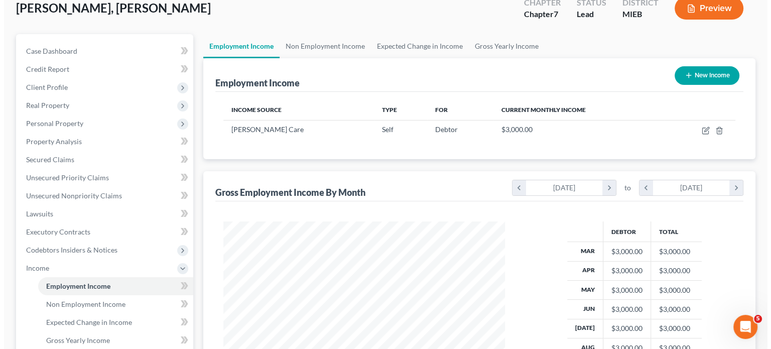
scroll to position [65, 0]
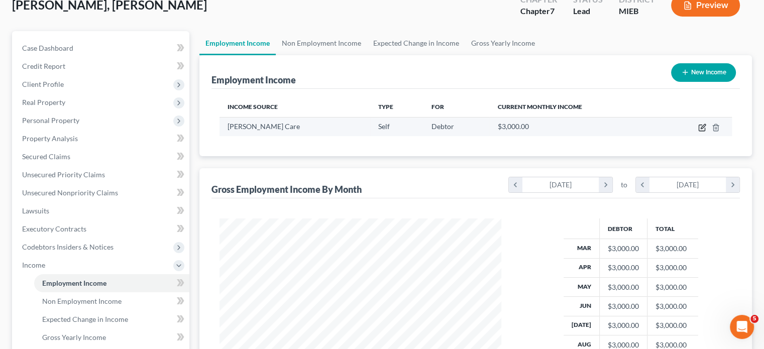
click at [701, 129] on icon "button" at bounding box center [703, 126] width 5 height 5
select select "1"
select select "23"
select select "0"
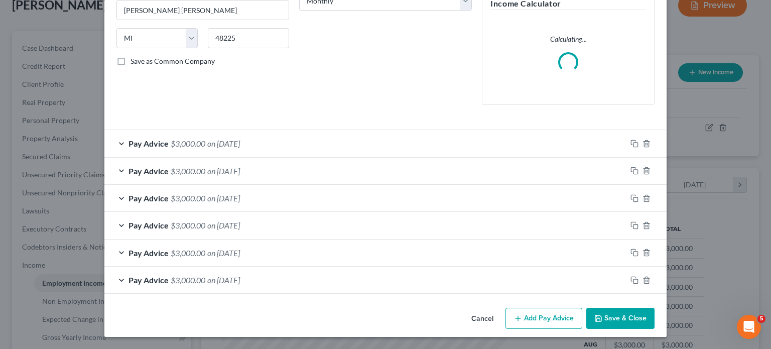
scroll to position [295, 0]
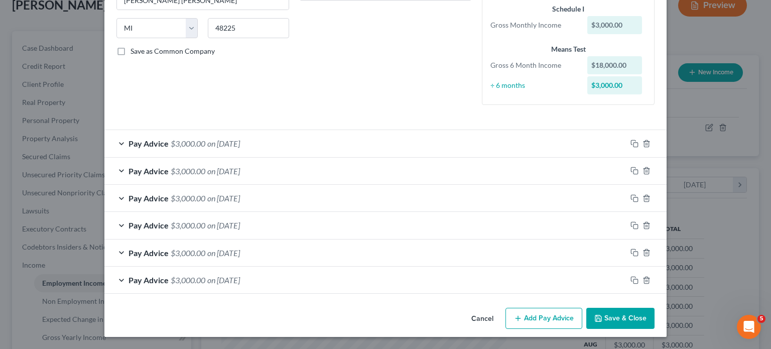
click at [322, 130] on div "Pay Advice $3,000.00 on 08/30/2025" at bounding box center [365, 143] width 522 height 27
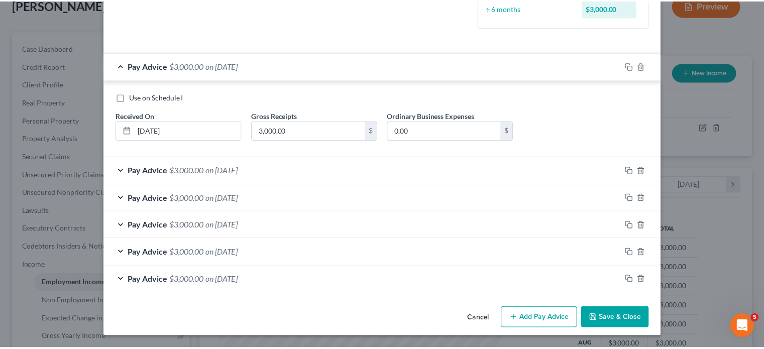
scroll to position [404, 0]
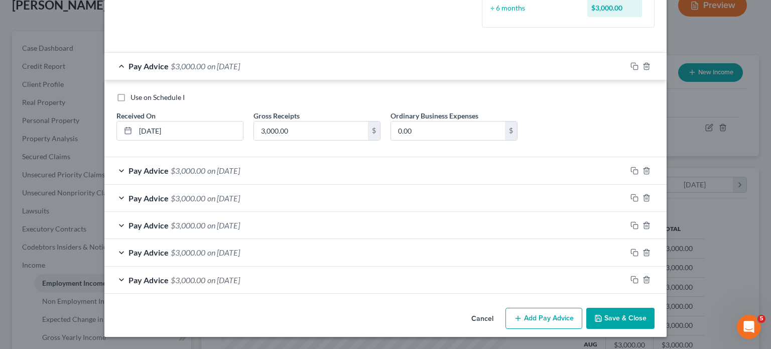
click at [502, 309] on button "Cancel" at bounding box center [483, 319] width 38 height 20
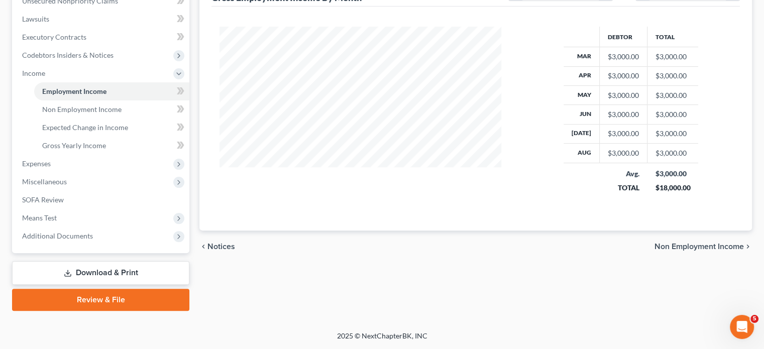
scroll to position [361, 0]
click at [122, 105] on span "Non Employment Income" at bounding box center [81, 109] width 79 height 9
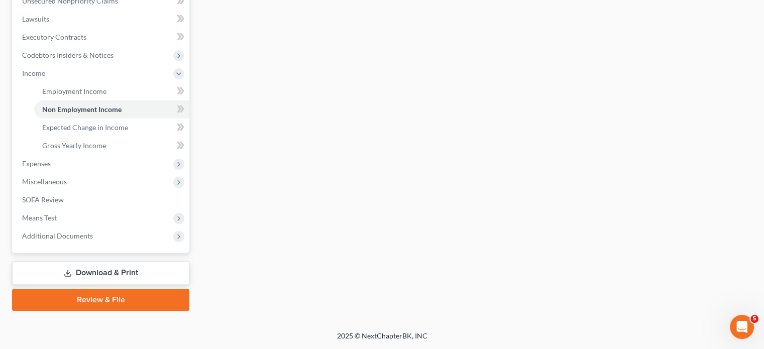
scroll to position [331, 0]
click at [104, 155] on link "Gross Yearly Income" at bounding box center [111, 146] width 155 height 18
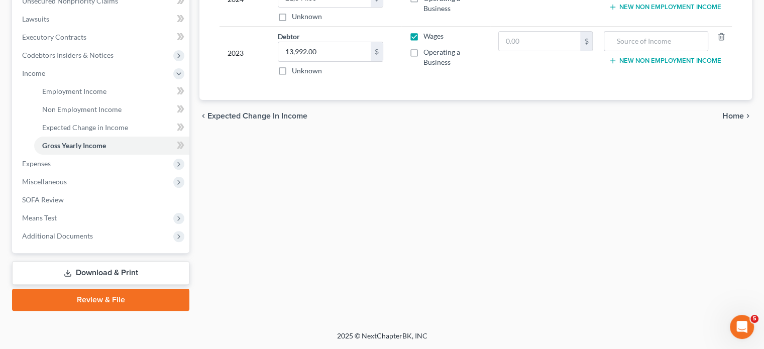
scroll to position [332, 0]
click at [62, 173] on span "Expenses" at bounding box center [101, 164] width 175 height 18
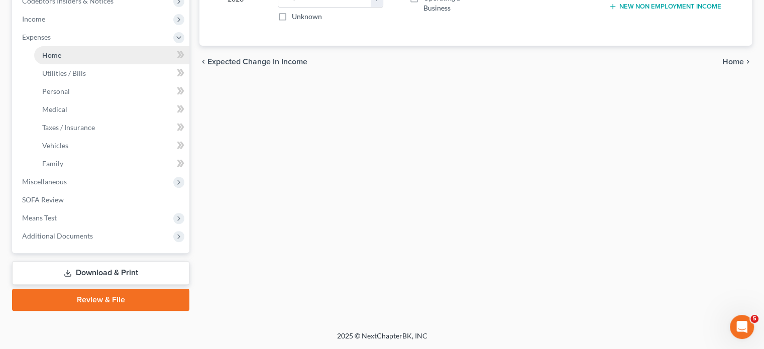
click at [56, 59] on span "Home" at bounding box center [51, 55] width 19 height 9
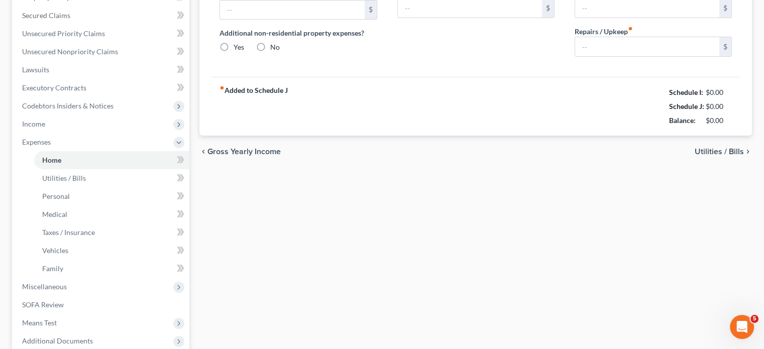
type input "1,100.00"
type input "0.00"
radio input "true"
type input "0.00"
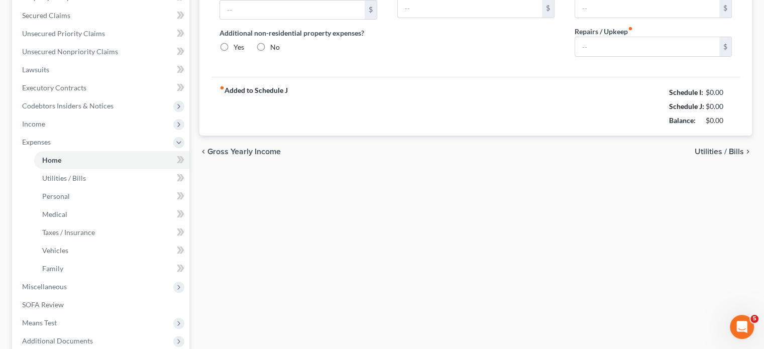
type input "0.00"
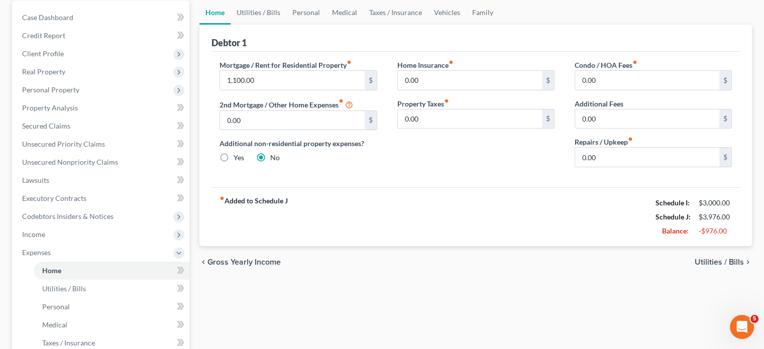
scroll to position [96, 0]
click at [274, 24] on link "Utilities / Bills" at bounding box center [259, 12] width 56 height 24
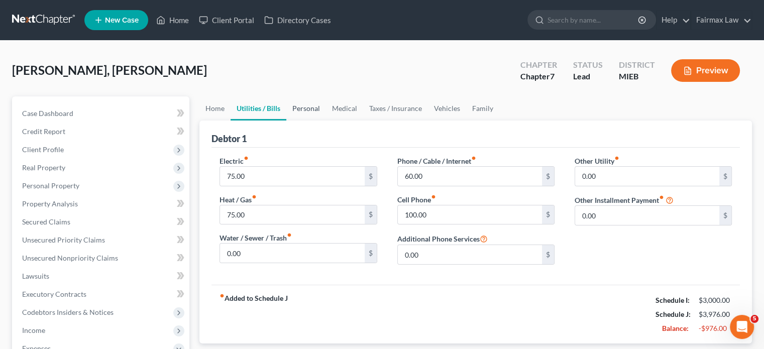
click at [326, 121] on link "Personal" at bounding box center [306, 108] width 40 height 24
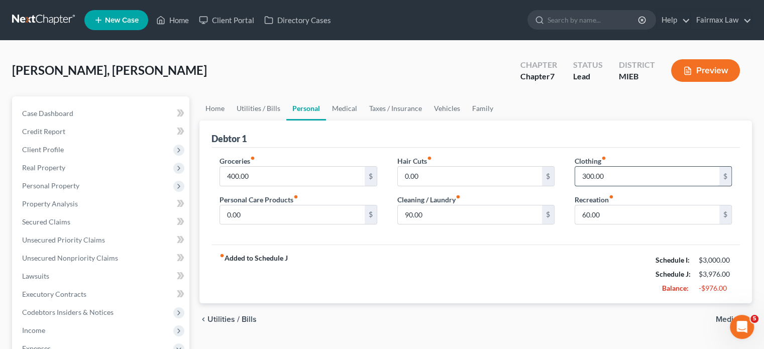
click at [626, 186] on input "300.00" at bounding box center [647, 176] width 144 height 19
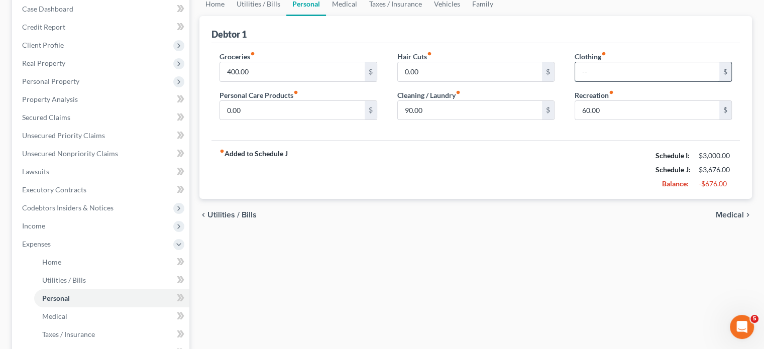
scroll to position [108, 0]
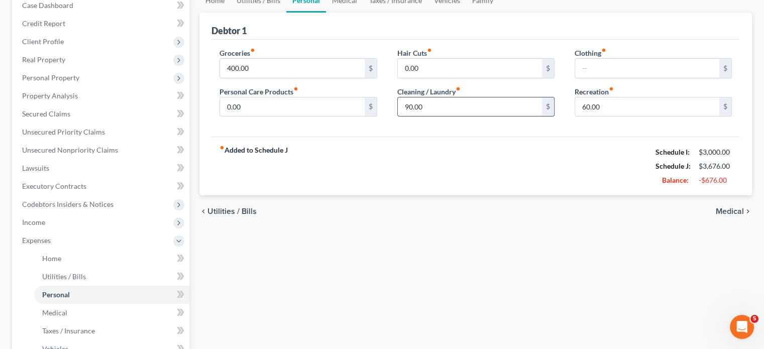
click at [446, 117] on input "90.00" at bounding box center [470, 106] width 144 height 19
click at [363, 13] on link "Medical" at bounding box center [344, 0] width 37 height 24
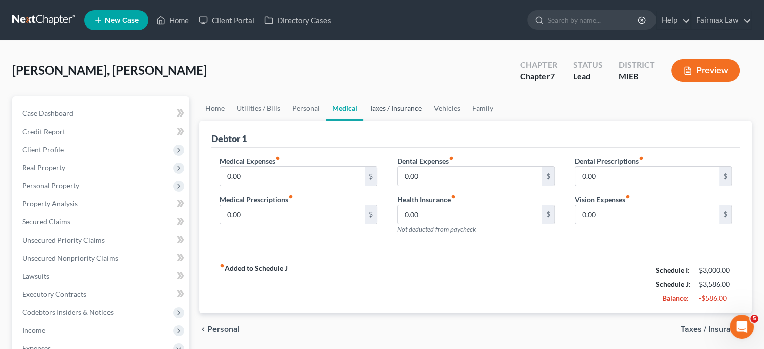
click at [428, 121] on link "Taxes / Insurance" at bounding box center [395, 108] width 65 height 24
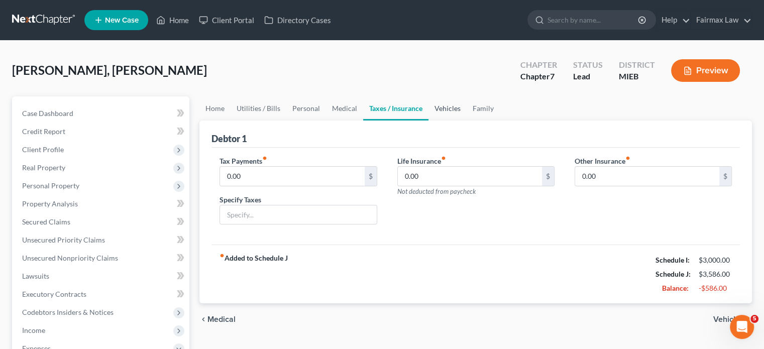
click at [467, 121] on link "Vehicles" at bounding box center [447, 108] width 38 height 24
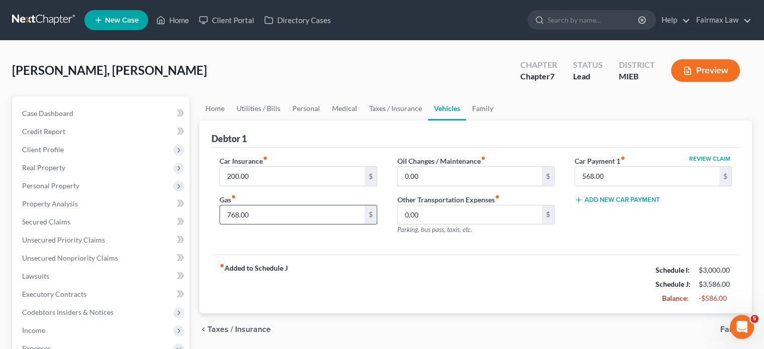
click at [297, 224] on input "768.00" at bounding box center [292, 214] width 144 height 19
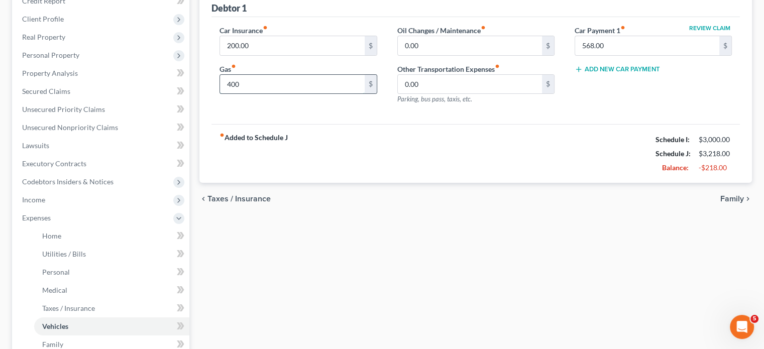
scroll to position [131, 0]
type input "4"
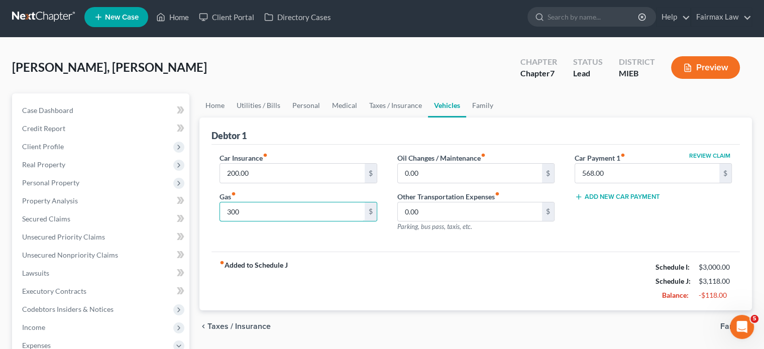
scroll to position [2, 0]
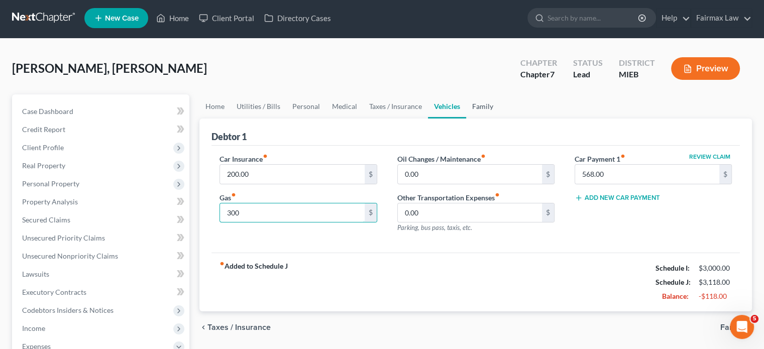
type input "300"
click at [499, 119] on link "Family" at bounding box center [482, 106] width 33 height 24
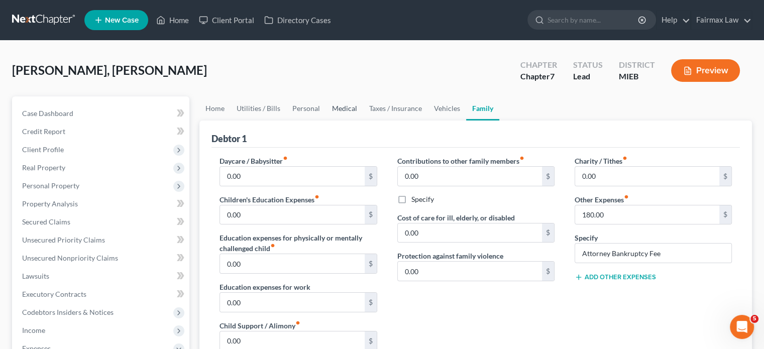
click at [363, 121] on link "Medical" at bounding box center [344, 108] width 37 height 24
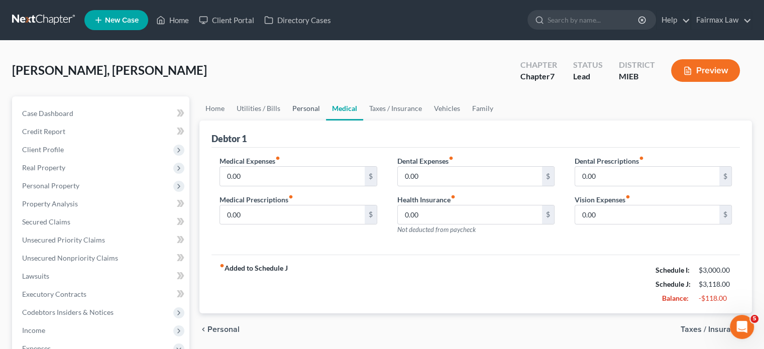
click at [326, 121] on link "Personal" at bounding box center [306, 108] width 40 height 24
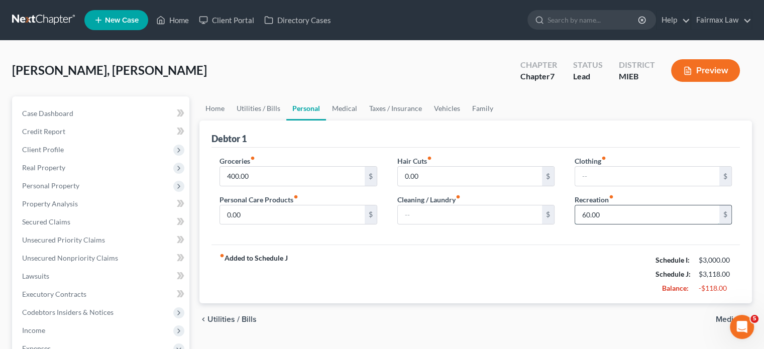
click at [611, 224] on input "60.00" at bounding box center [647, 214] width 144 height 19
click at [272, 121] on link "Utilities / Bills" at bounding box center [259, 108] width 56 height 24
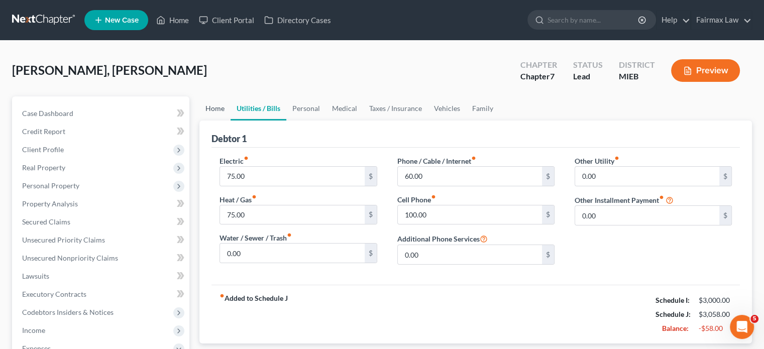
click at [219, 121] on link "Home" at bounding box center [214, 108] width 31 height 24
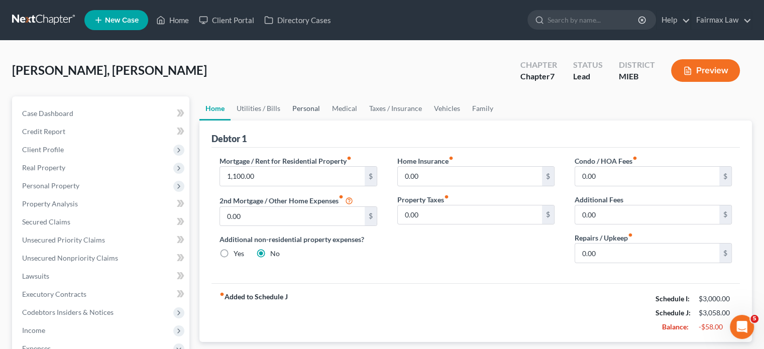
click at [312, 121] on link "Personal" at bounding box center [306, 108] width 40 height 24
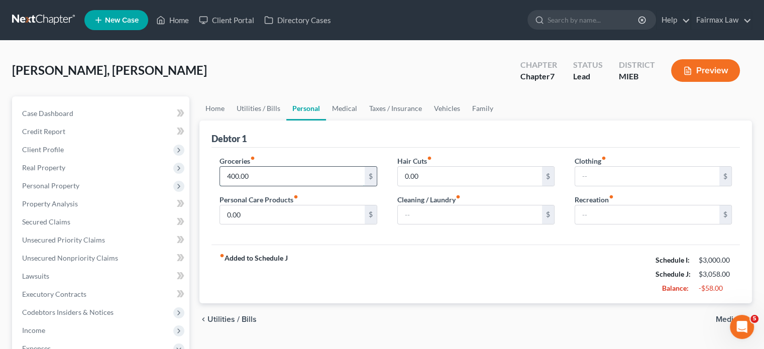
click at [258, 186] on input "400.00" at bounding box center [292, 176] width 144 height 19
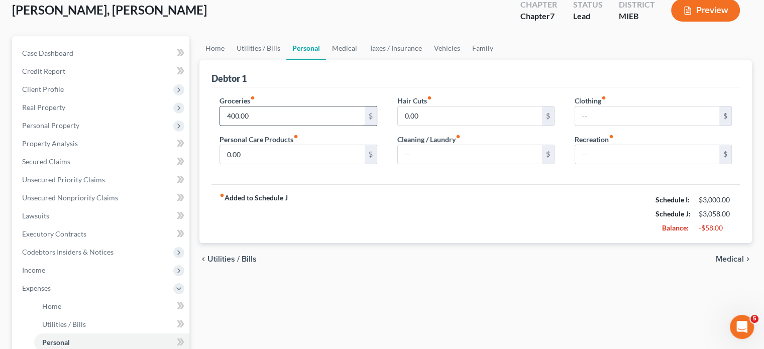
scroll to position [60, 0]
type input "325"
click at [363, 61] on link "Medical" at bounding box center [344, 49] width 37 height 24
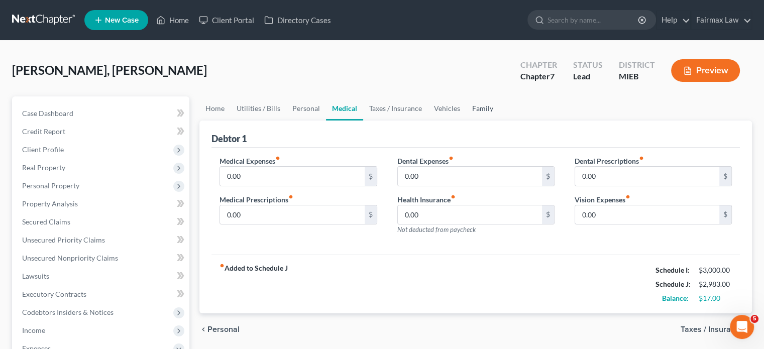
click at [499, 121] on link "Family" at bounding box center [482, 108] width 33 height 24
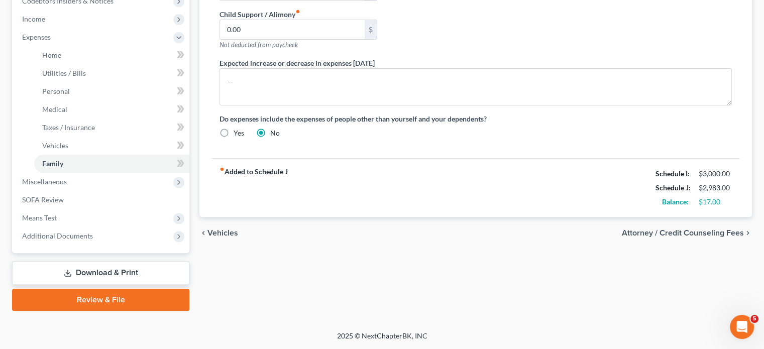
scroll to position [474, 0]
click at [67, 177] on span "Miscellaneous" at bounding box center [44, 181] width 45 height 9
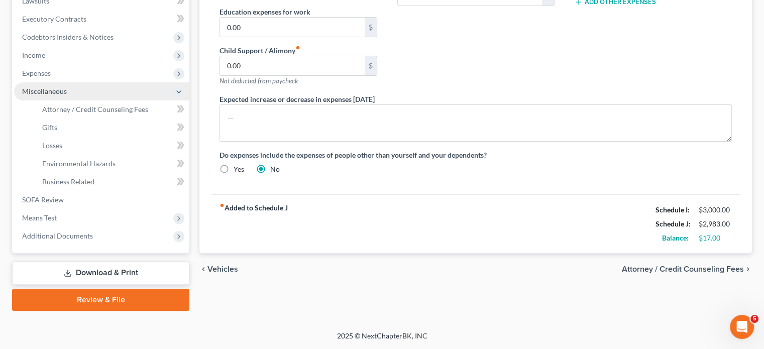
scroll to position [428, 0]
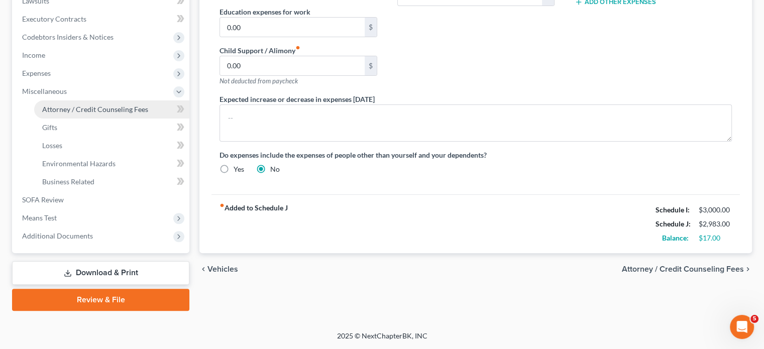
click at [100, 105] on span "Attorney / Credit Counseling Fees" at bounding box center [95, 109] width 106 height 9
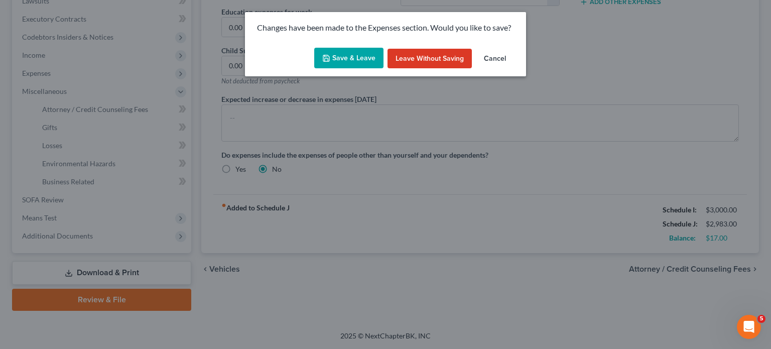
click at [323, 69] on button "Save & Leave" at bounding box center [348, 58] width 69 height 21
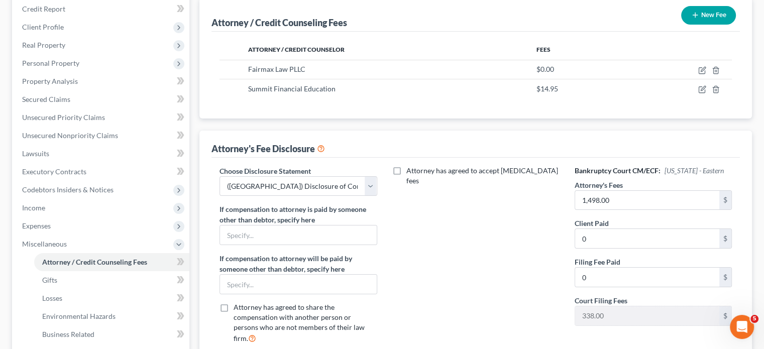
scroll to position [124, 0]
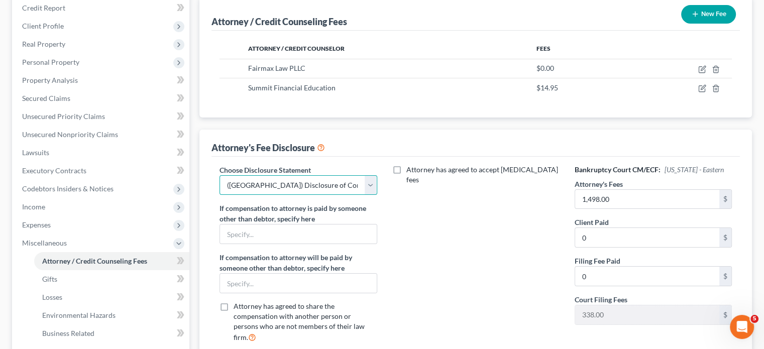
click at [363, 195] on select "Select WDMI - Chapter 13 - Disclosure of Attorney Compensation OHNB & MIWB Disc…" at bounding box center [297, 185] width 157 height 20
select select "2"
click at [226, 195] on select "Select WDMI - Chapter 13 - Disclosure of Attorney Compensation OHNB & MIWB Disc…" at bounding box center [297, 185] width 157 height 20
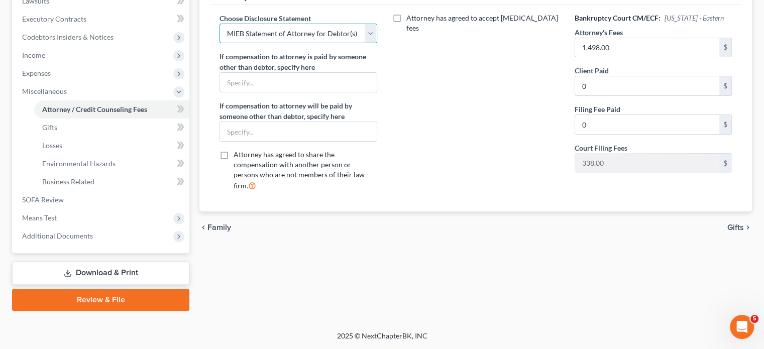
scroll to position [387, 0]
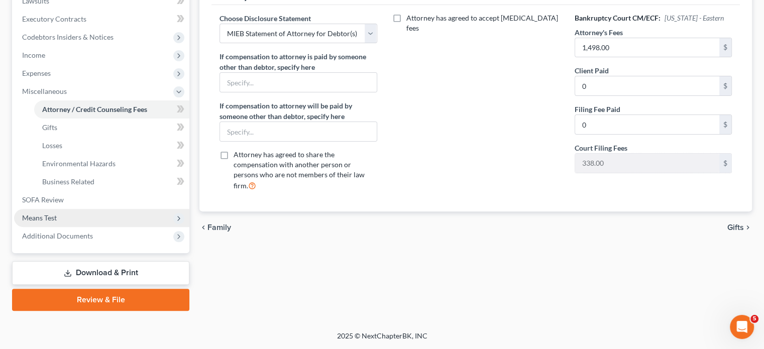
click at [100, 227] on span "Means Test" at bounding box center [101, 218] width 175 height 18
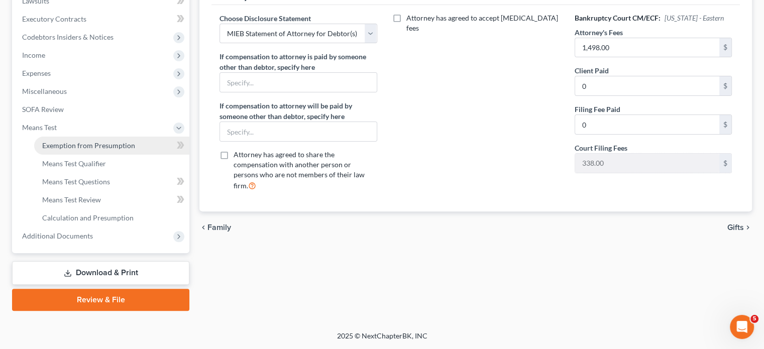
click at [89, 141] on span "Exemption from Presumption" at bounding box center [88, 145] width 93 height 9
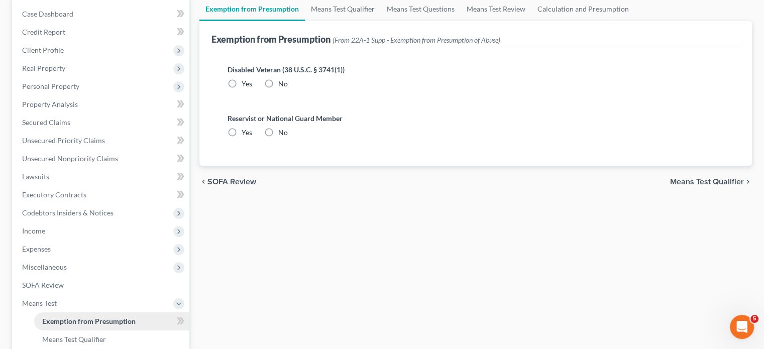
radio input "true"
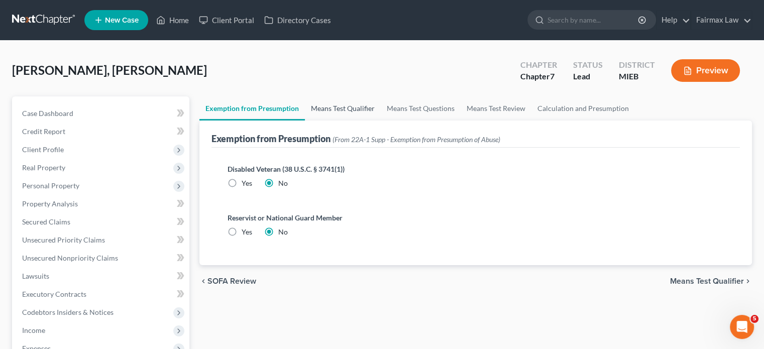
click at [371, 121] on link "Means Test Qualifier" at bounding box center [343, 108] width 76 height 24
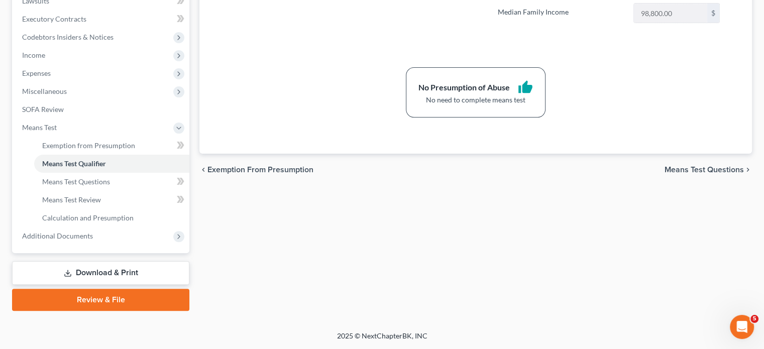
scroll to position [428, 0]
click at [84, 232] on span "Additional Documents" at bounding box center [57, 236] width 71 height 9
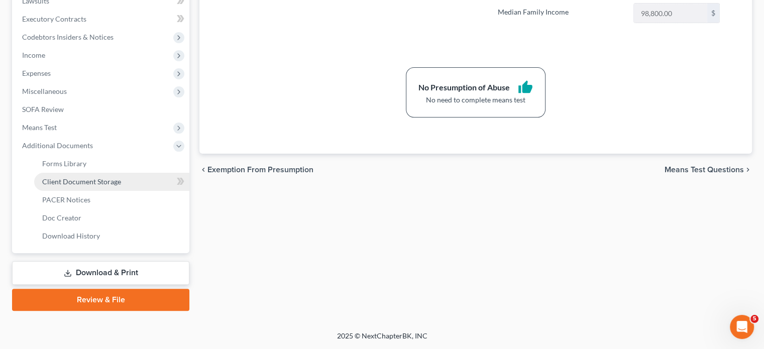
click at [121, 177] on span "Client Document Storage" at bounding box center [81, 181] width 79 height 9
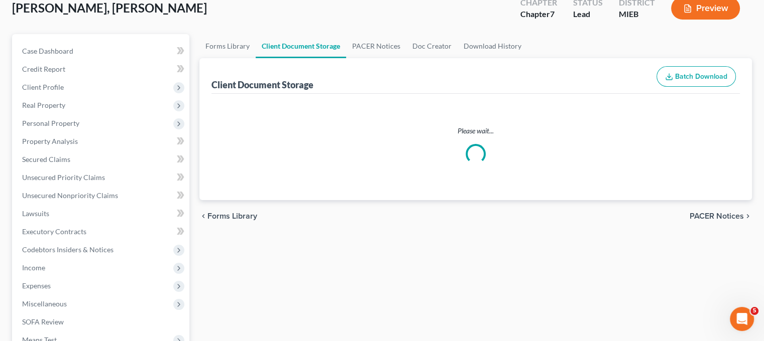
select select "6"
select select "7"
select select "32"
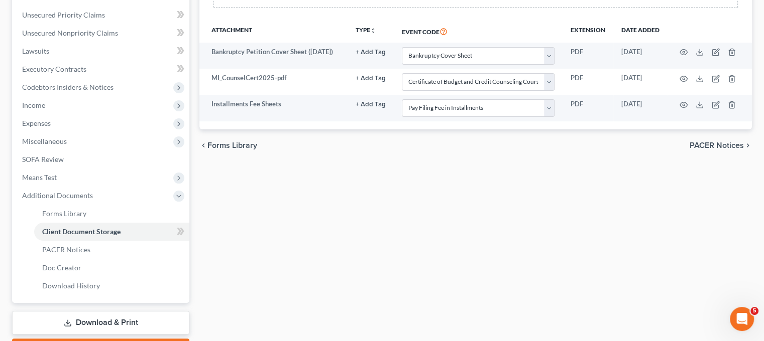
scroll to position [240, 0]
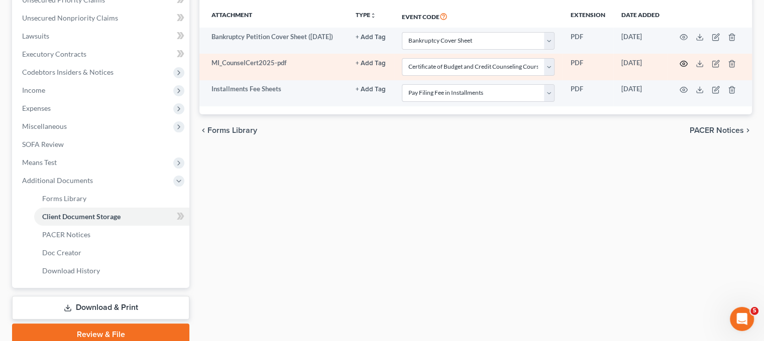
click at [684, 66] on icon "button" at bounding box center [684, 64] width 8 height 6
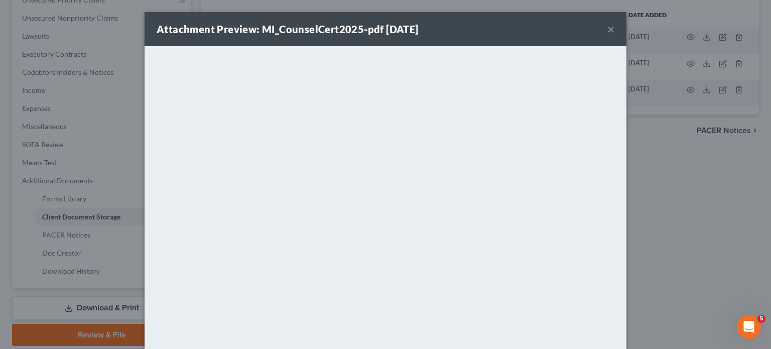
click at [615, 35] on button "×" at bounding box center [611, 29] width 7 height 12
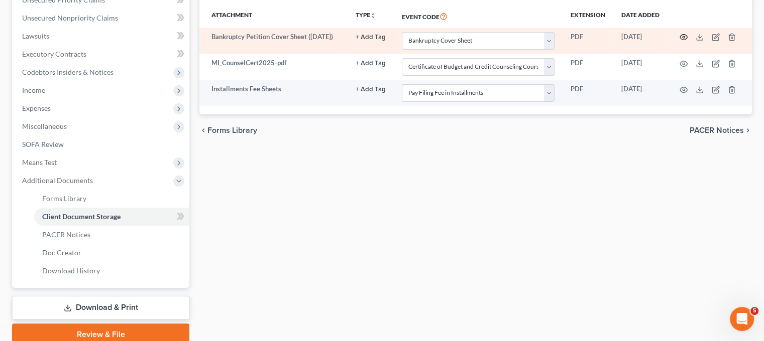
click at [685, 41] on icon "button" at bounding box center [683, 37] width 8 height 8
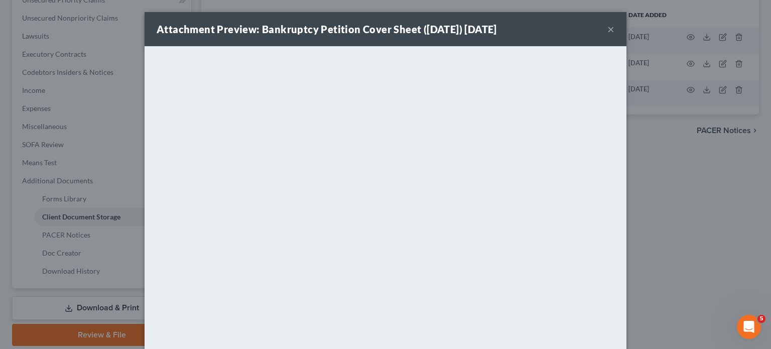
click at [615, 35] on button "×" at bounding box center [611, 29] width 7 height 12
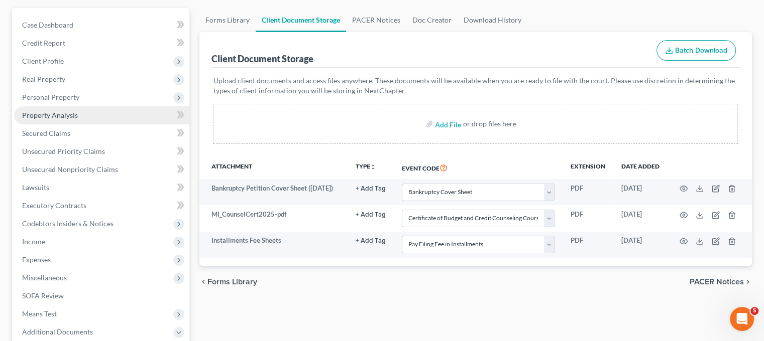
scroll to position [88, 0]
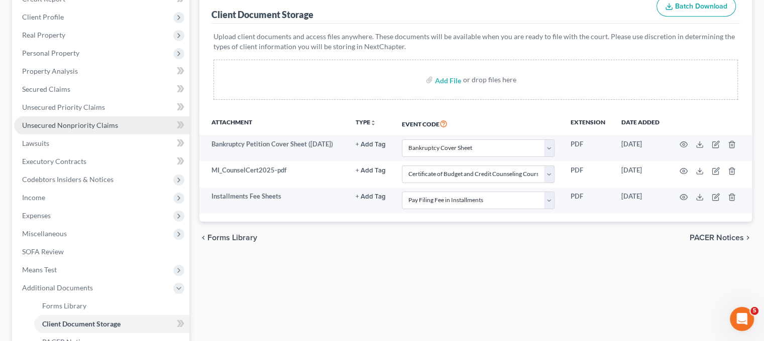
click at [118, 130] on span "Unsecured Nonpriority Claims" at bounding box center [70, 125] width 96 height 9
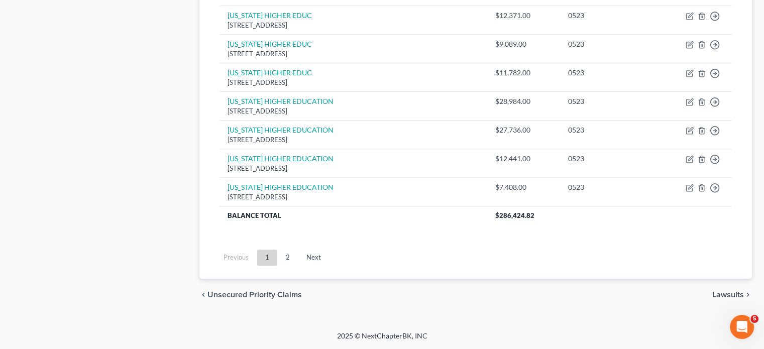
scroll to position [1111, 0]
click at [298, 250] on link "2" at bounding box center [288, 258] width 20 height 16
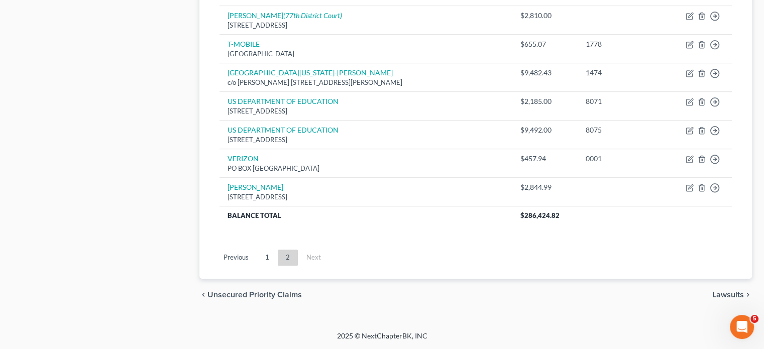
scroll to position [876, 0]
click at [277, 250] on link "1" at bounding box center [267, 258] width 20 height 16
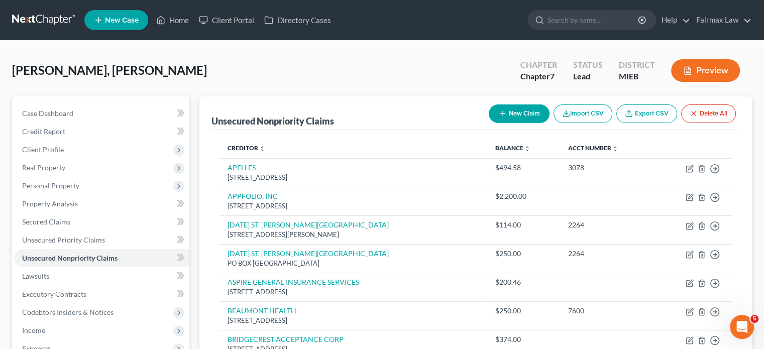
scroll to position [0, 0]
click at [194, 19] on link "Home" at bounding box center [172, 20] width 43 height 18
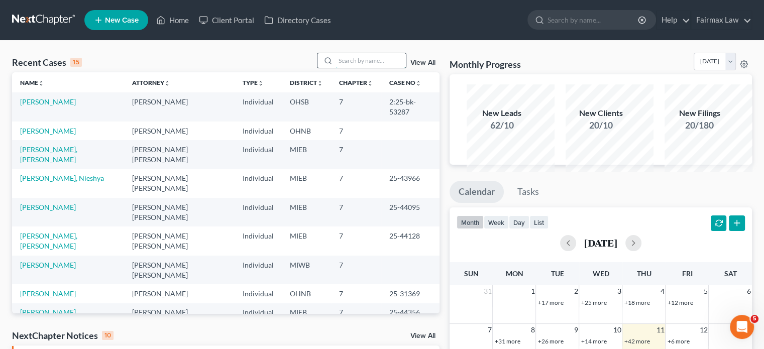
click at [335, 68] on input "search" at bounding box center [370, 60] width 70 height 15
click at [331, 92] on th "Chapter unfold_more expand_more expand_less" at bounding box center [356, 82] width 50 height 20
click at [335, 68] on input "search" at bounding box center [370, 60] width 70 height 15
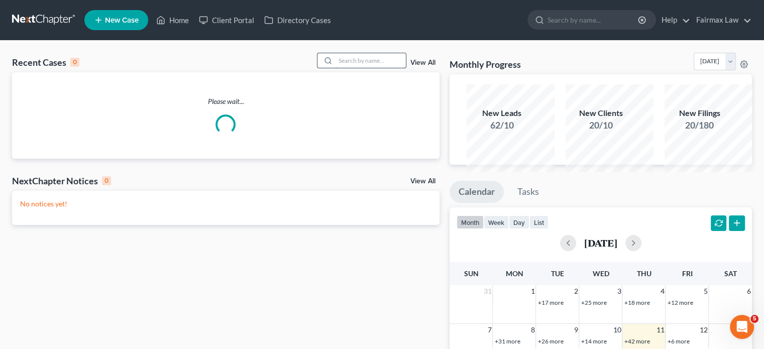
click at [337, 68] on input "search" at bounding box center [370, 60] width 70 height 15
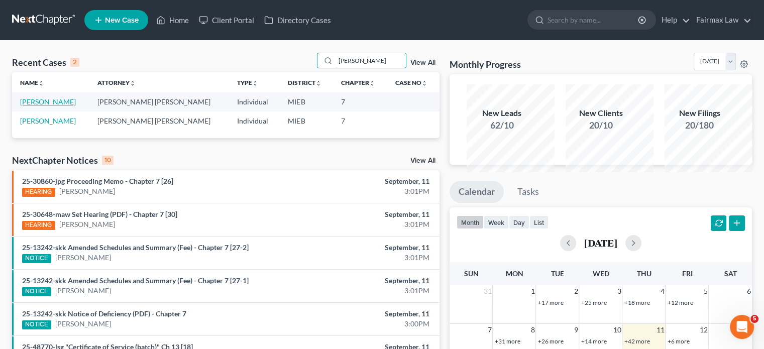
type input "danielle charles"
click at [61, 106] on link "[PERSON_NAME]" at bounding box center [48, 101] width 56 height 9
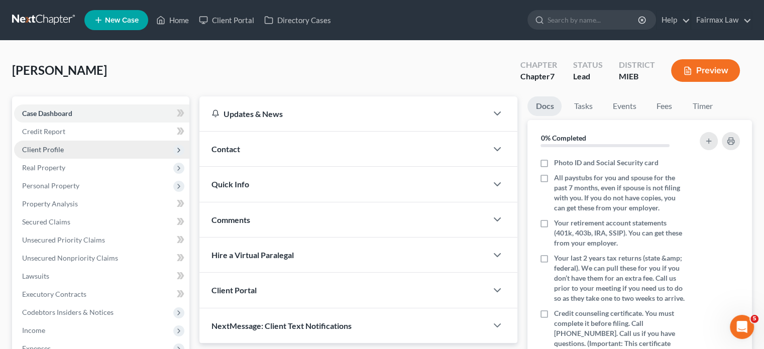
click at [117, 159] on span "Client Profile" at bounding box center [101, 150] width 175 height 18
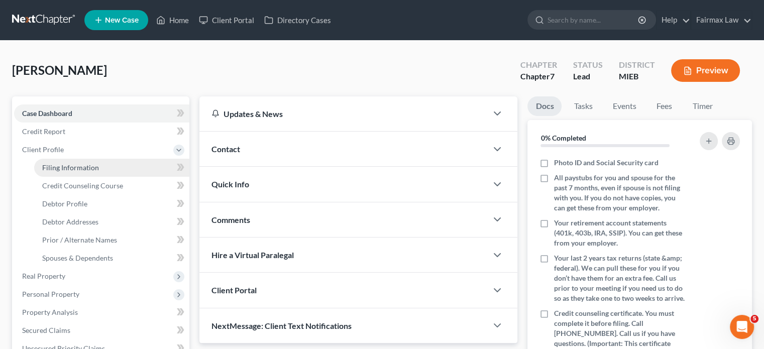
click at [99, 172] on span "Filing Information" at bounding box center [70, 167] width 57 height 9
select select "1"
select select "0"
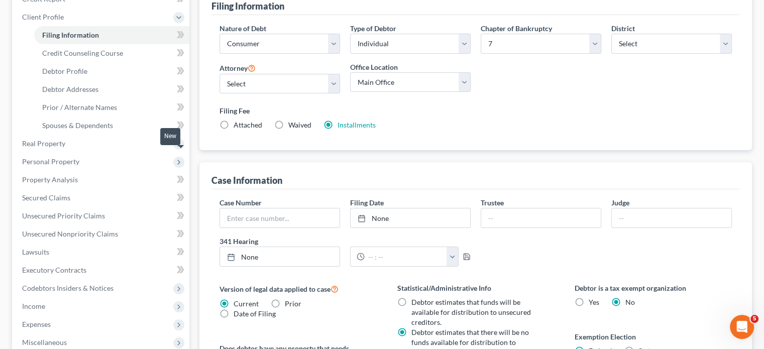
scroll to position [135, 0]
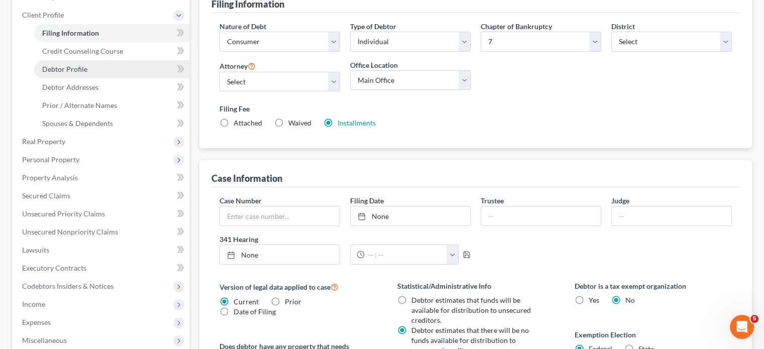
click at [87, 73] on span "Debtor Profile" at bounding box center [64, 69] width 45 height 9
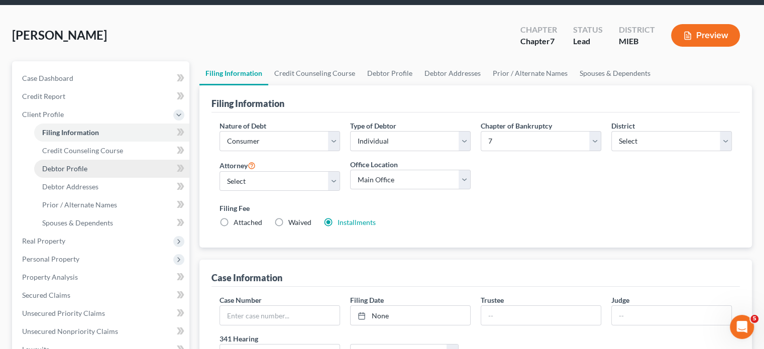
select select "0"
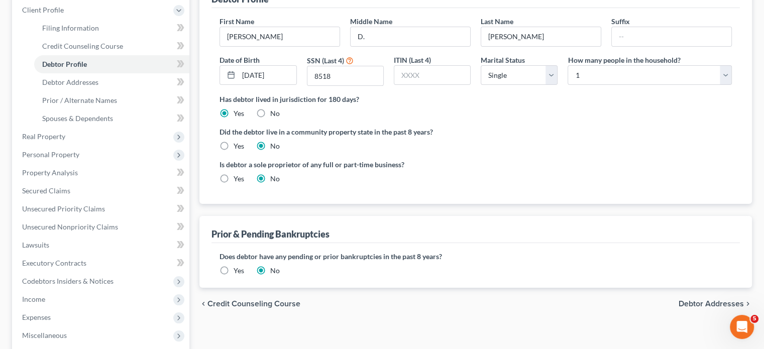
scroll to position [150, 0]
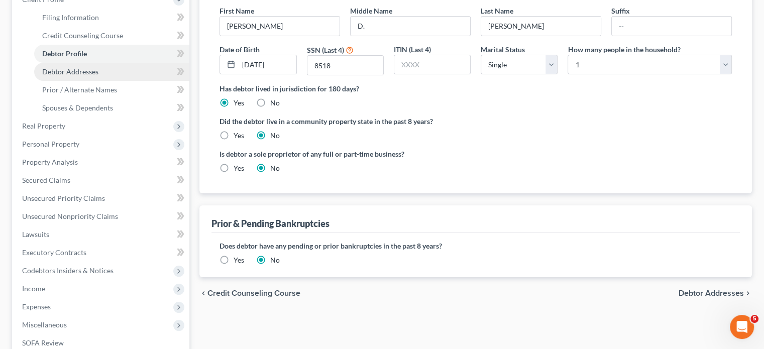
click at [121, 81] on link "Debtor Addresses" at bounding box center [111, 72] width 155 height 18
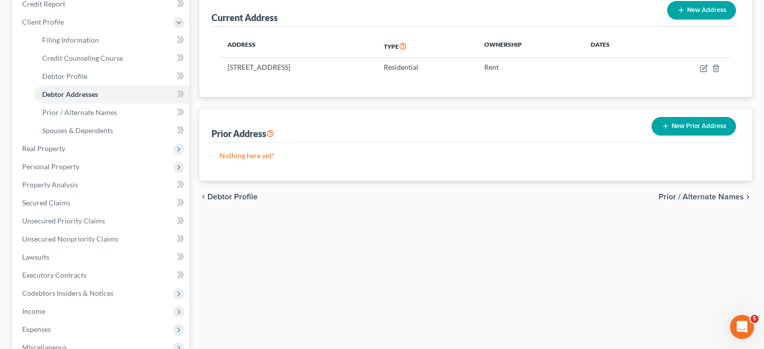
scroll to position [128, 0]
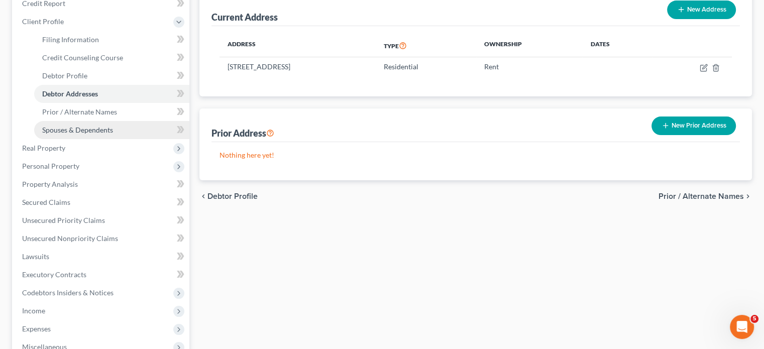
click at [112, 134] on span "Spouses & Dependents" at bounding box center [77, 130] width 71 height 9
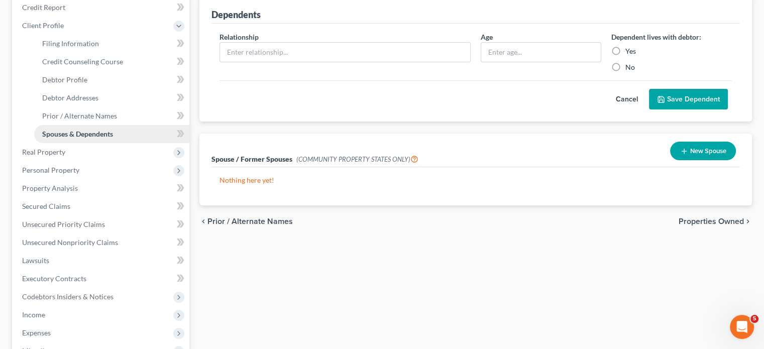
scroll to position [121, 0]
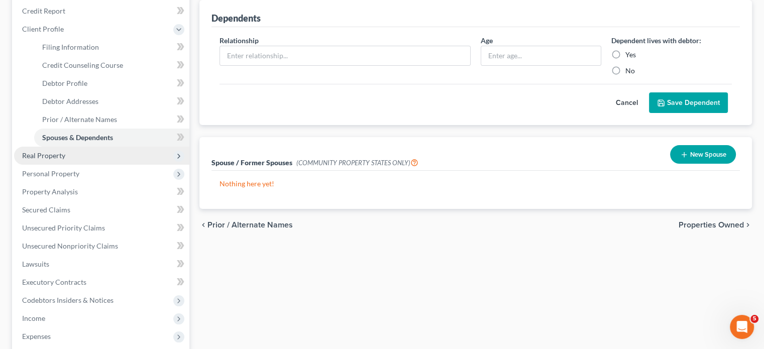
click at [94, 165] on span "Real Property" at bounding box center [101, 156] width 175 height 18
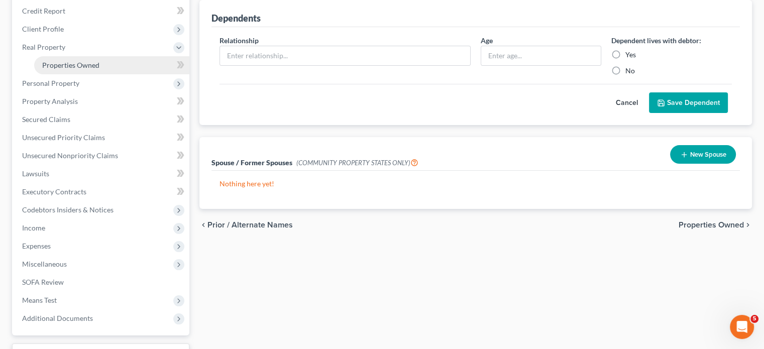
click at [99, 69] on span "Properties Owned" at bounding box center [70, 65] width 57 height 9
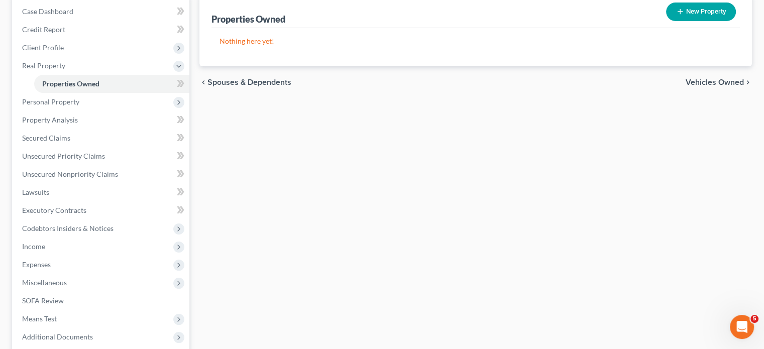
scroll to position [102, 0]
click at [120, 110] on span "Personal Property" at bounding box center [101, 101] width 175 height 18
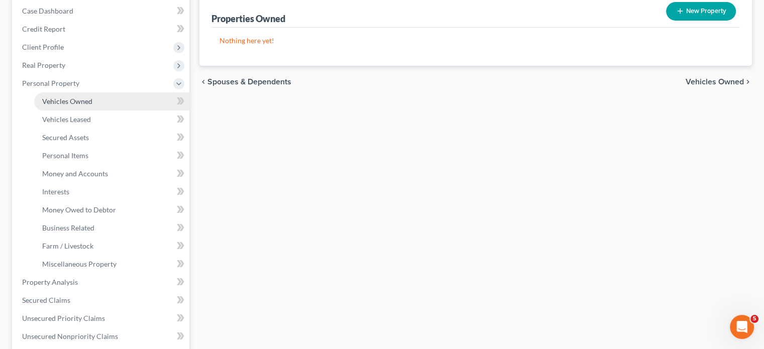
click at [92, 105] on span "Vehicles Owned" at bounding box center [67, 101] width 50 height 9
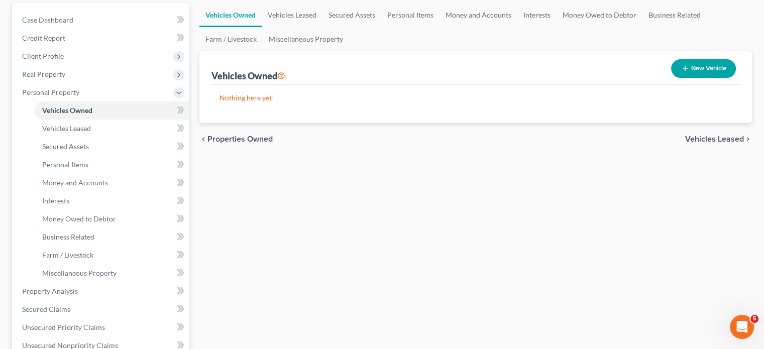
scroll to position [94, 0]
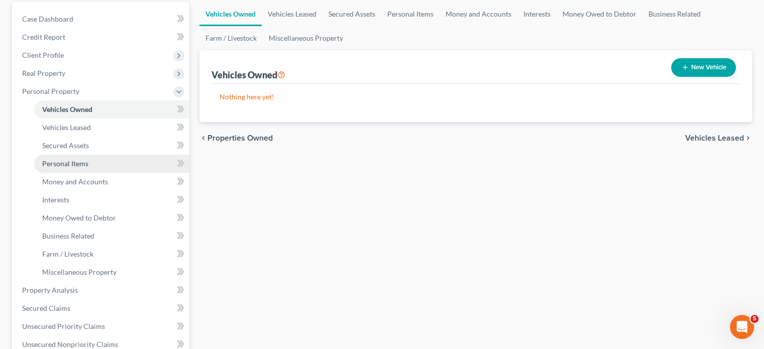
click at [116, 173] on link "Personal Items" at bounding box center [111, 164] width 155 height 18
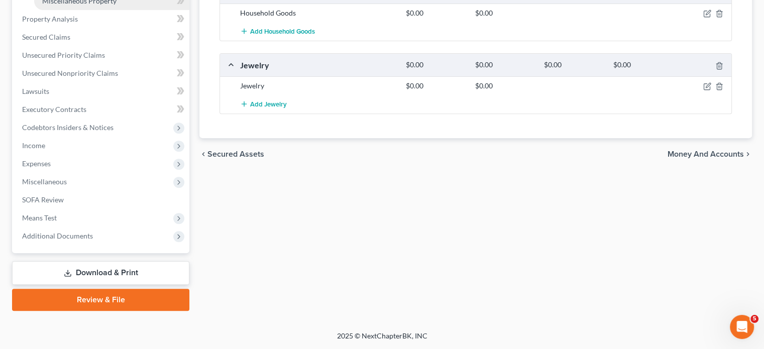
scroll to position [263, 0]
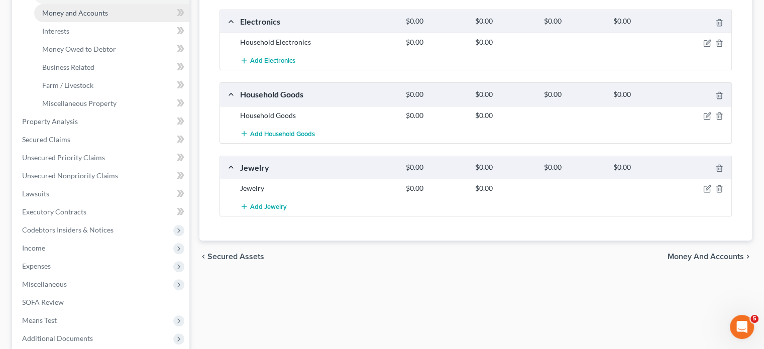
click at [100, 17] on span "Money and Accounts" at bounding box center [75, 13] width 66 height 9
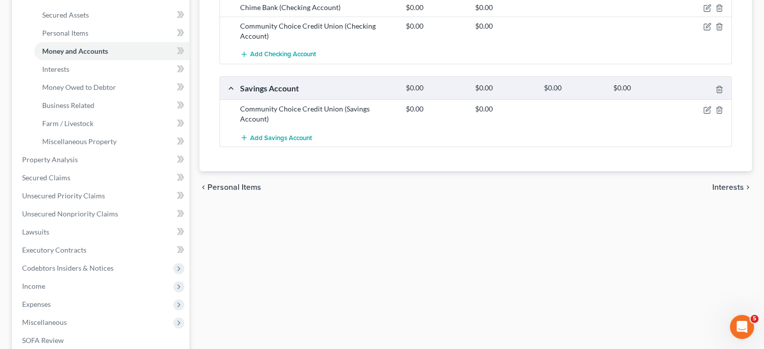
scroll to position [235, 0]
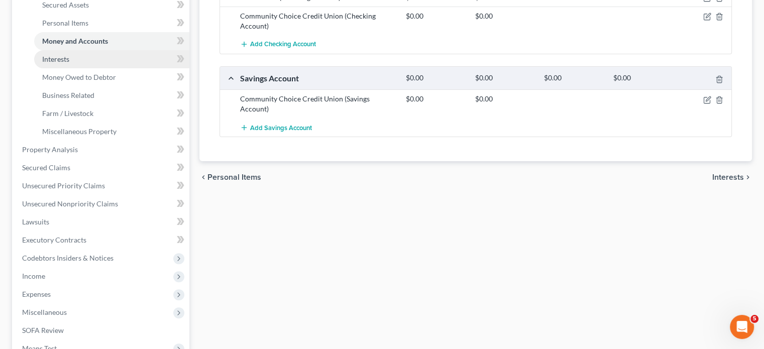
click at [86, 68] on link "Interests" at bounding box center [111, 59] width 155 height 18
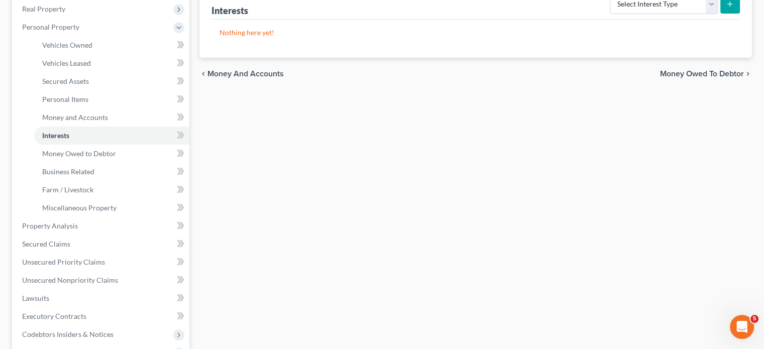
scroll to position [165, 0]
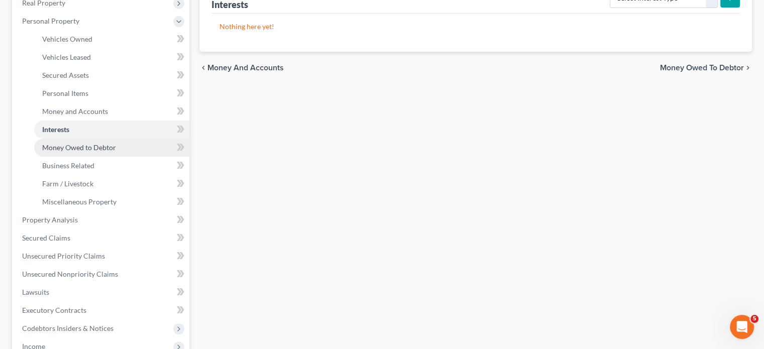
click at [79, 152] on span "Money Owed to Debtor" at bounding box center [79, 147] width 74 height 9
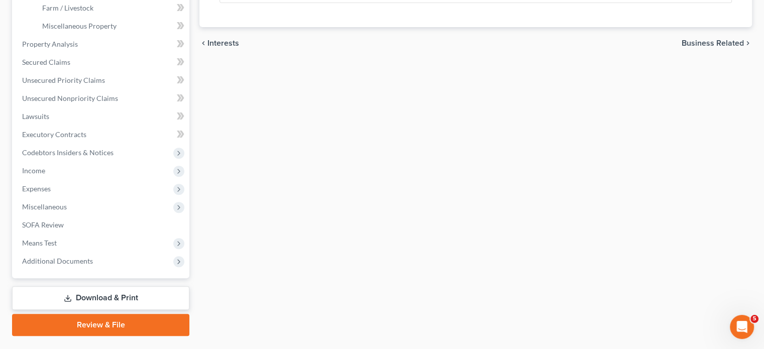
scroll to position [341, 0]
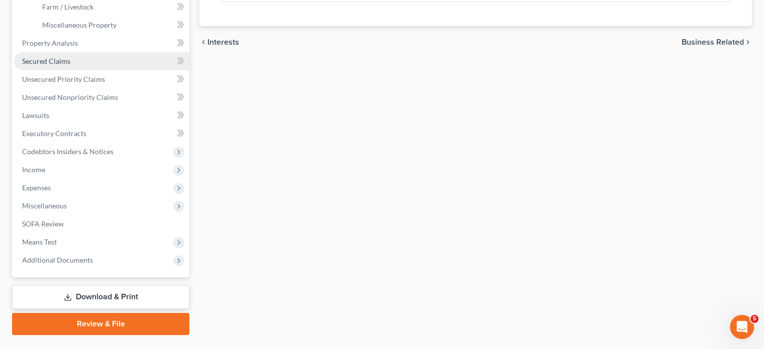
click at [90, 70] on link "Secured Claims" at bounding box center [101, 61] width 175 height 18
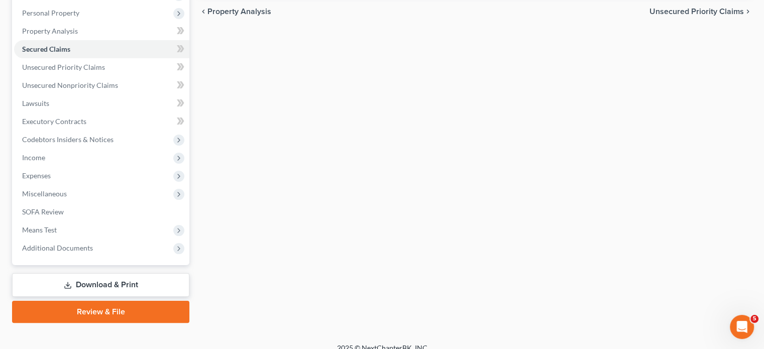
scroll to position [173, 0]
click at [105, 71] on span "Unsecured Priority Claims" at bounding box center [63, 67] width 83 height 9
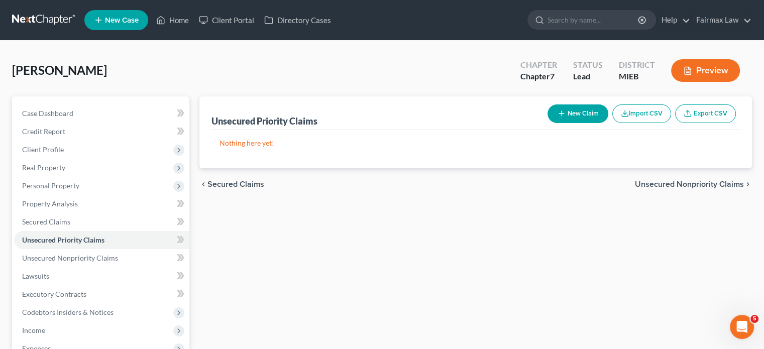
scroll to position [86, 0]
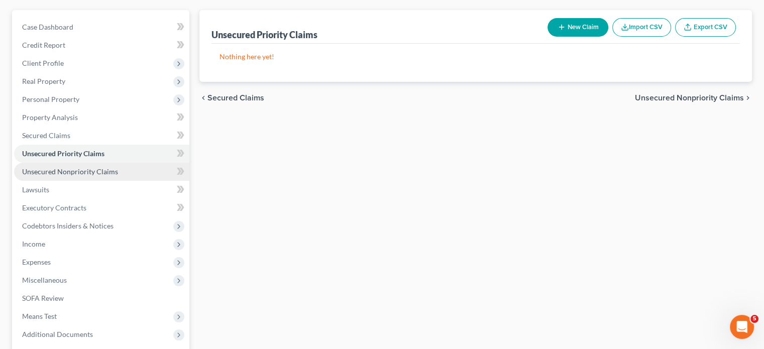
click at [98, 176] on span "Unsecured Nonpriority Claims" at bounding box center [70, 171] width 96 height 9
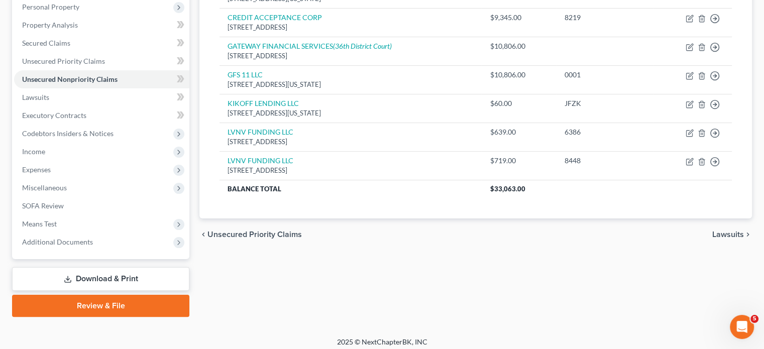
scroll to position [180, 0]
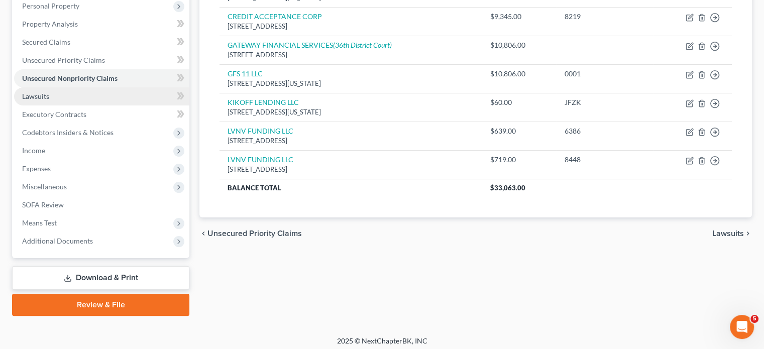
click at [84, 105] on link "Lawsuits" at bounding box center [101, 96] width 175 height 18
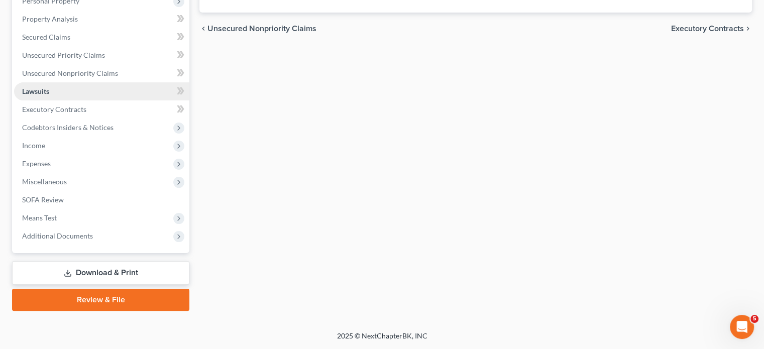
scroll to position [231, 0]
click at [82, 113] on span "Executory Contracts" at bounding box center [54, 109] width 64 height 9
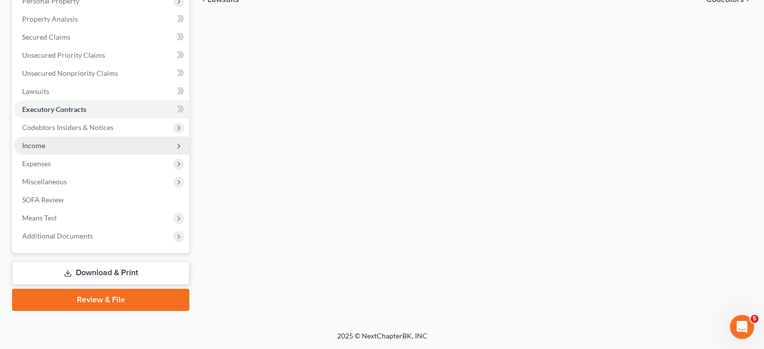
scroll to position [245, 0]
click at [90, 155] on span "Income" at bounding box center [101, 146] width 175 height 18
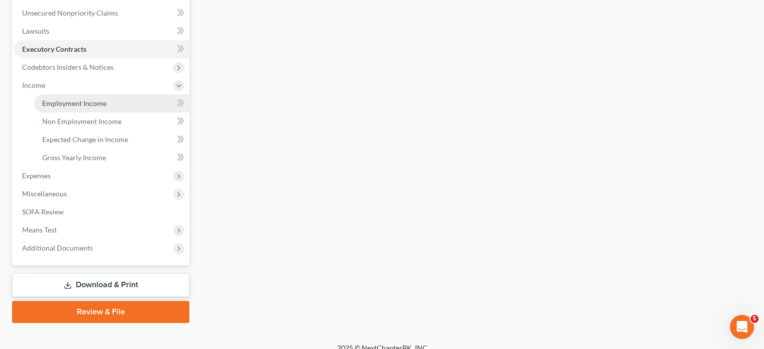
click at [78, 107] on span "Employment Income" at bounding box center [74, 103] width 64 height 9
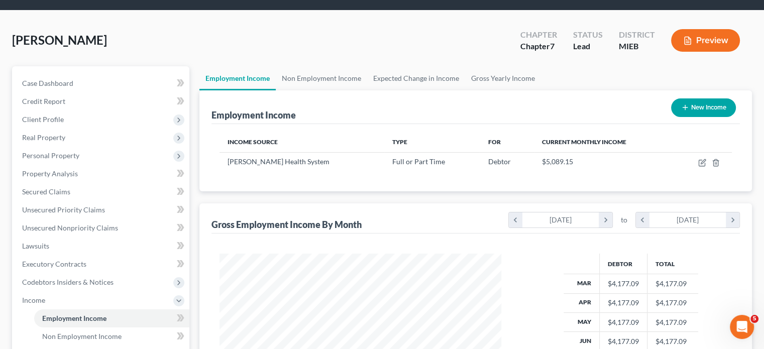
scroll to position [24, 0]
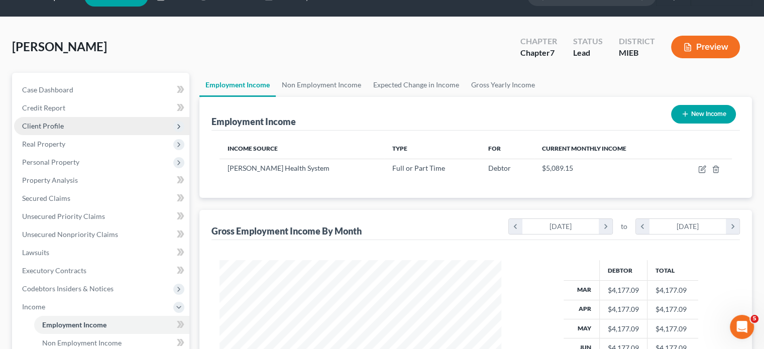
click at [114, 135] on span "Client Profile" at bounding box center [101, 126] width 175 height 18
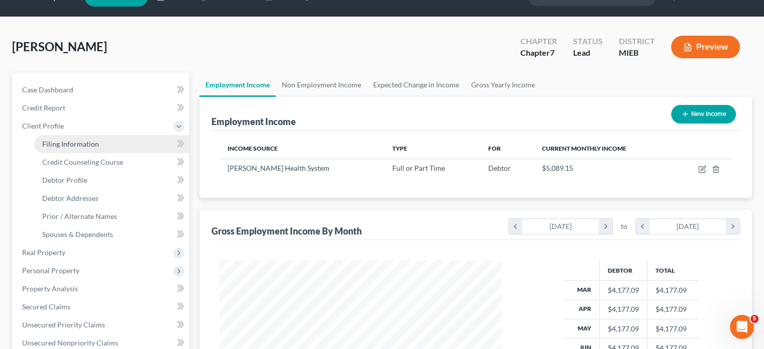
click at [99, 148] on span "Filing Information" at bounding box center [70, 144] width 57 height 9
select select "1"
select select "0"
select select "40"
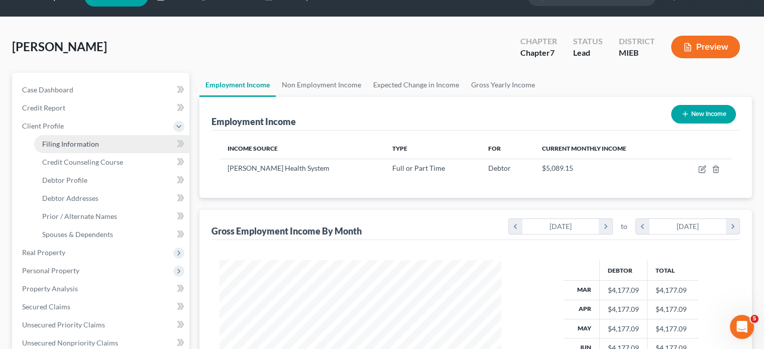
select select "0"
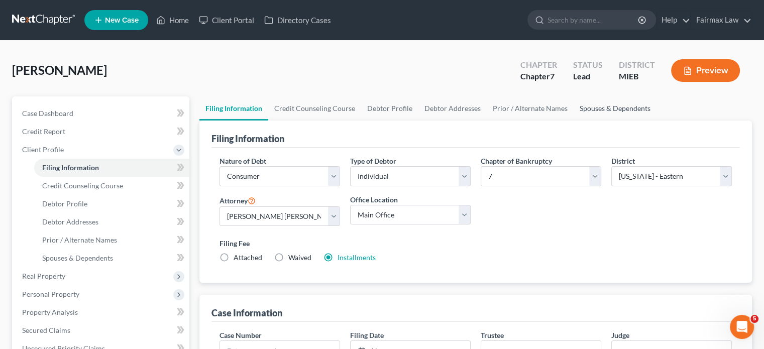
scroll to position [177, 0]
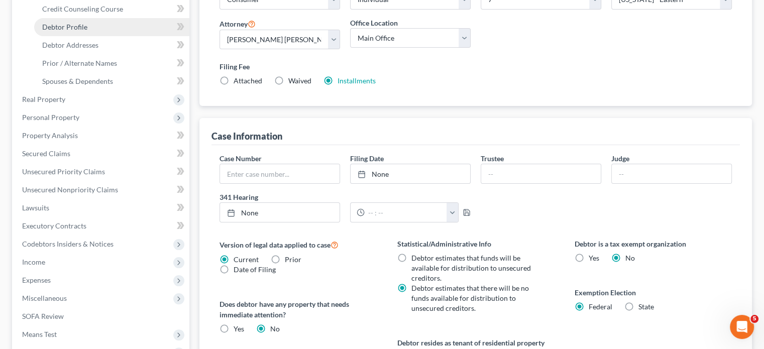
click at [93, 36] on link "Debtor Profile" at bounding box center [111, 27] width 155 height 18
select select "0"
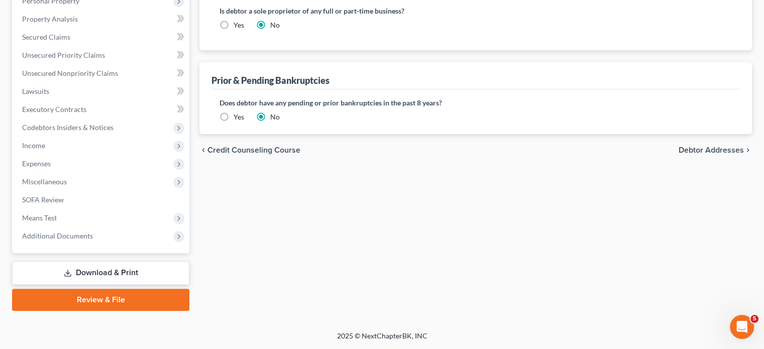
scroll to position [451, 0]
click at [126, 209] on span "Means Test" at bounding box center [101, 218] width 175 height 18
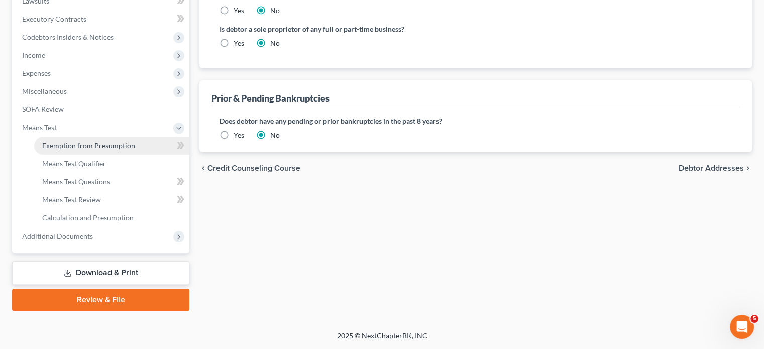
click at [107, 150] on span "Exemption from Presumption" at bounding box center [88, 145] width 93 height 9
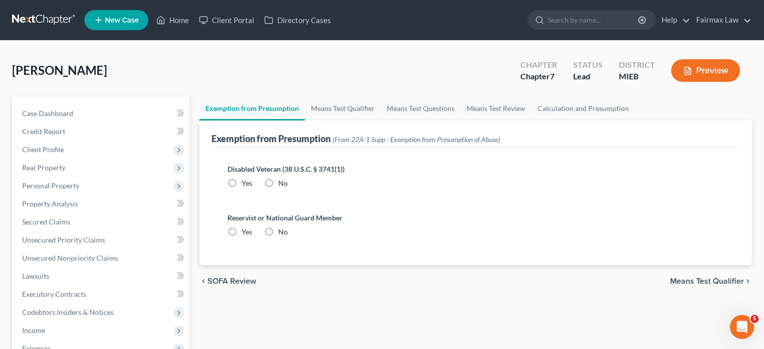
click at [288, 188] on label "No" at bounding box center [283, 183] width 10 height 10
click at [289, 185] on input "No" at bounding box center [285, 181] width 7 height 7
radio input "true"
click at [288, 237] on label "No" at bounding box center [283, 232] width 10 height 10
click at [288, 234] on input "No" at bounding box center [285, 230] width 7 height 7
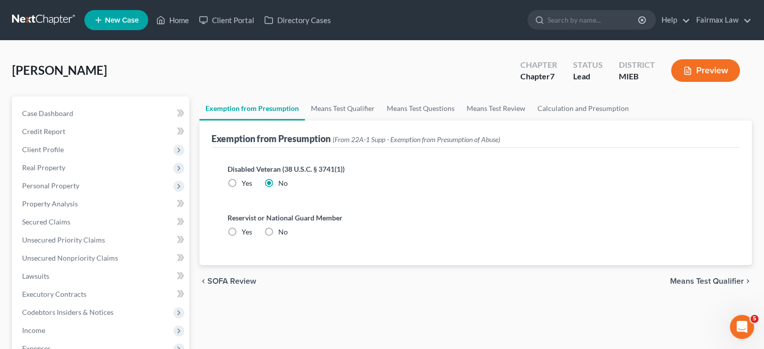
radio input "true"
click at [363, 121] on link "Means Test Qualifier" at bounding box center [343, 108] width 76 height 24
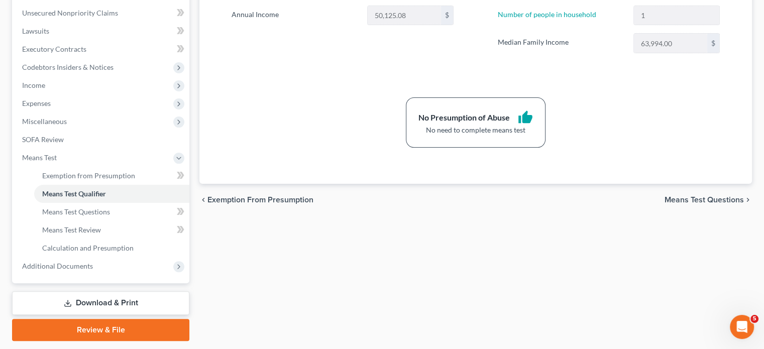
scroll to position [244, 0]
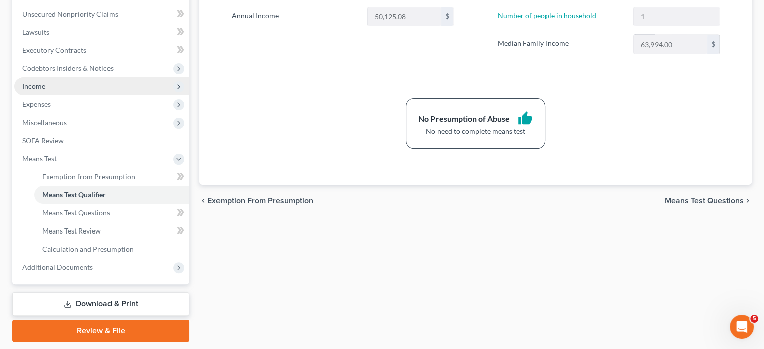
click at [94, 95] on span "Income" at bounding box center [101, 86] width 175 height 18
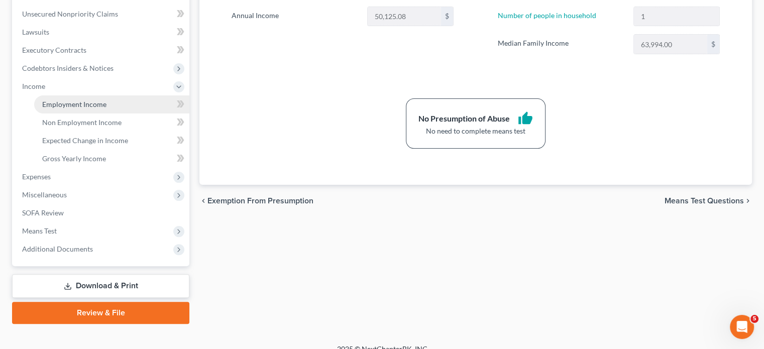
click at [85, 108] on span "Employment Income" at bounding box center [74, 104] width 64 height 9
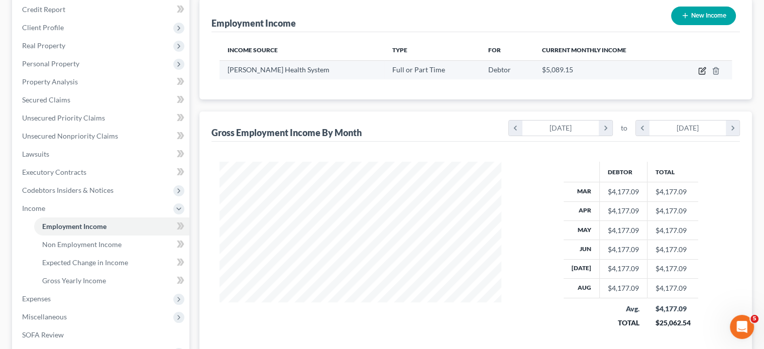
click at [701, 72] on icon "button" at bounding box center [703, 69] width 5 height 5
select select "0"
select select "23"
select select "2"
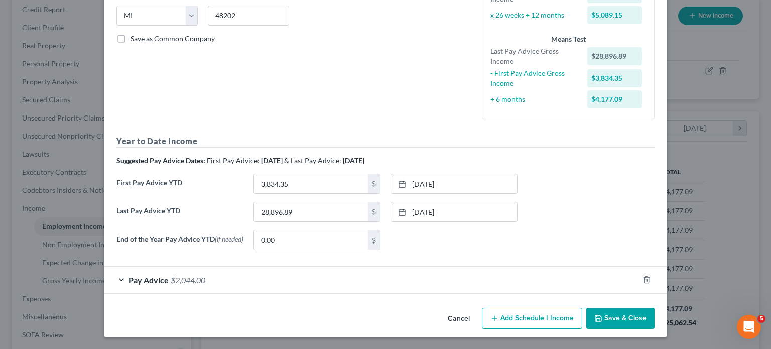
click at [339, 285] on div "Employment Type * Select Full or Part Time Employment Self Employment Company *…" at bounding box center [385, 74] width 562 height 460
click at [335, 272] on div "Pay Advice $2,044.00" at bounding box center [371, 280] width 534 height 27
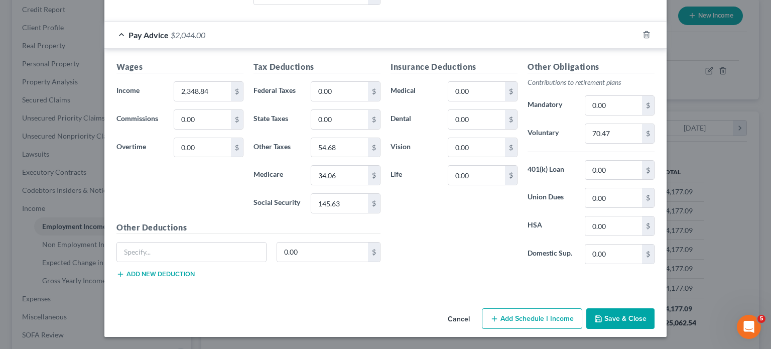
click at [478, 313] on button "Cancel" at bounding box center [459, 319] width 38 height 20
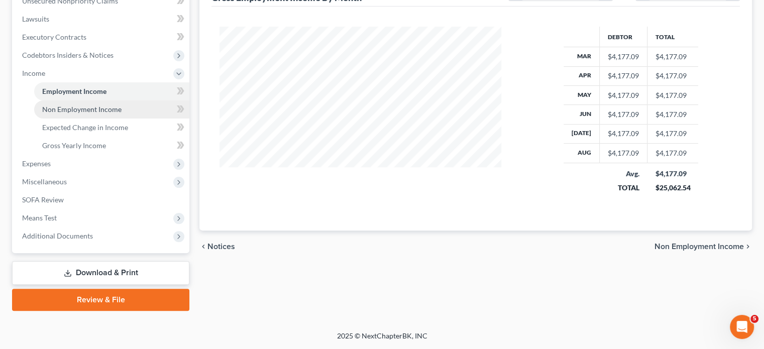
click at [122, 113] on span "Non Employment Income" at bounding box center [81, 109] width 79 height 9
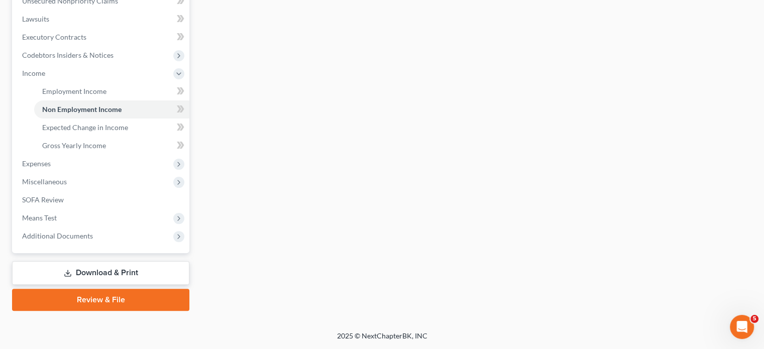
scroll to position [406, 0]
click at [106, 155] on span "Expenses" at bounding box center [101, 164] width 175 height 18
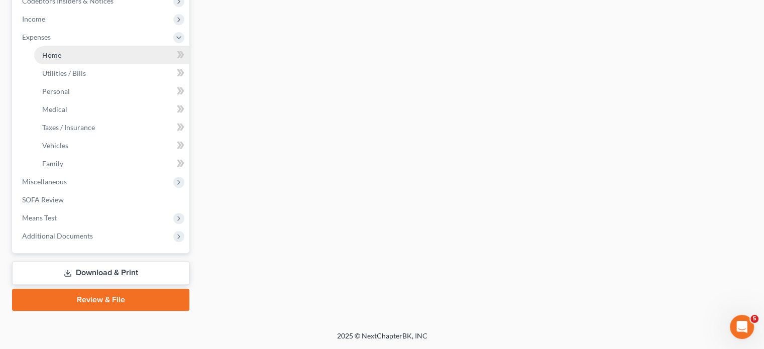
click at [83, 47] on link "Home" at bounding box center [111, 55] width 155 height 18
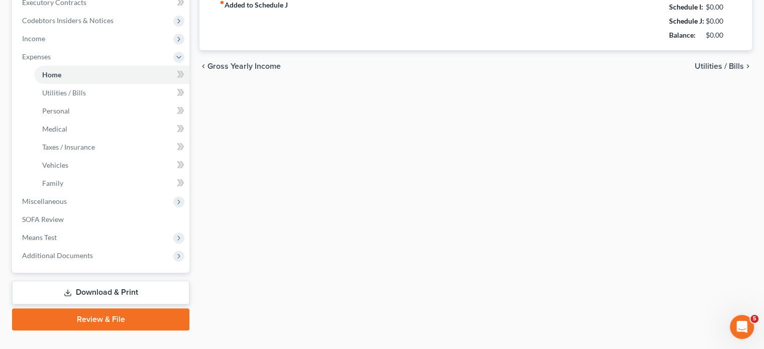
type input "1,245.00"
type input "0.00"
radio input "true"
type input "0.00"
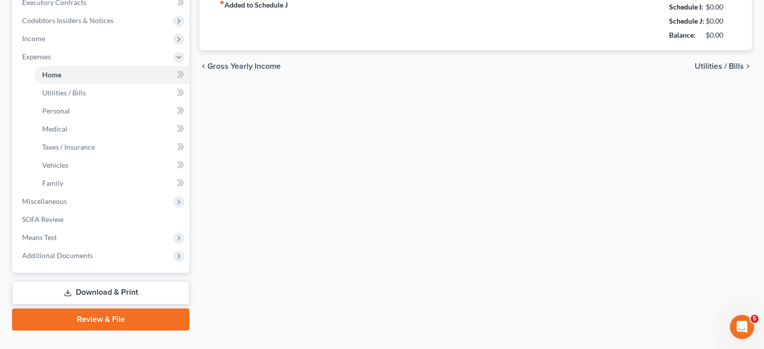
type input "0.00"
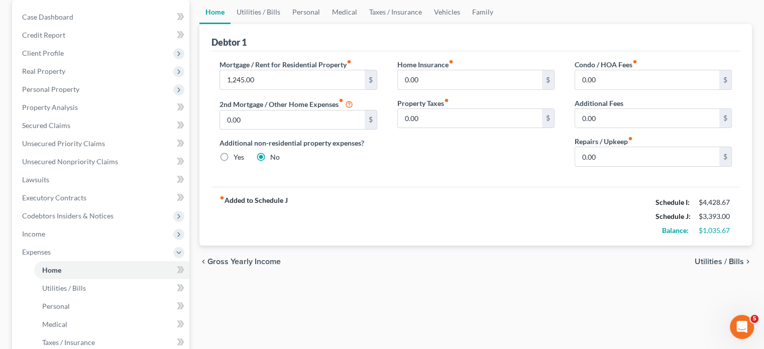
scroll to position [56, 0]
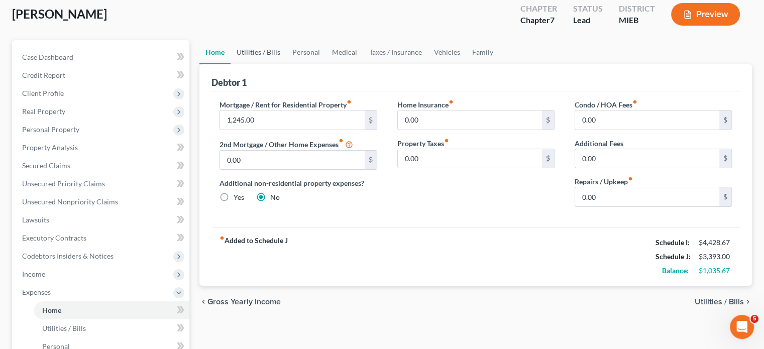
click at [280, 64] on link "Utilities / Bills" at bounding box center [259, 52] width 56 height 24
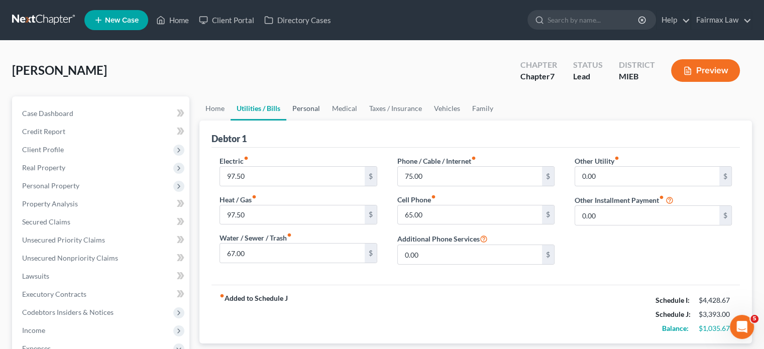
click at [326, 121] on link "Personal" at bounding box center [306, 108] width 40 height 24
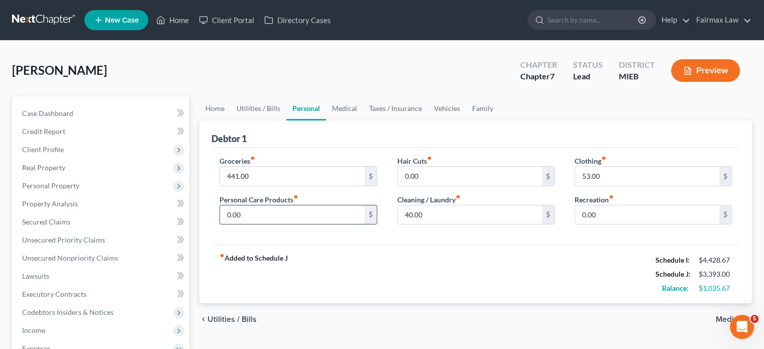
click at [256, 224] on input "0.00" at bounding box center [292, 214] width 144 height 19
type input "50"
click at [601, 224] on input "0.00" at bounding box center [647, 214] width 144 height 19
type input "100"
click at [612, 186] on input "53.00" at bounding box center [647, 176] width 144 height 19
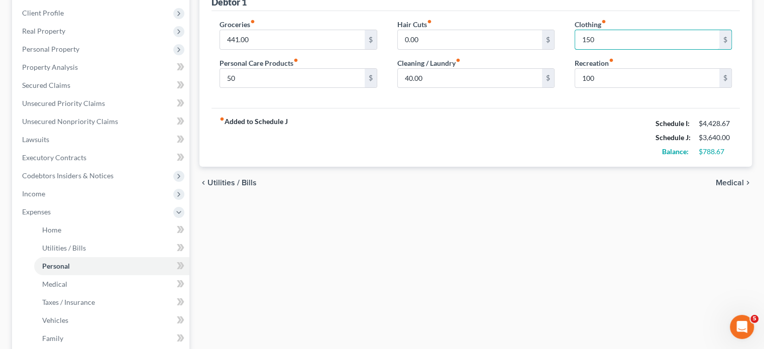
scroll to position [25, 0]
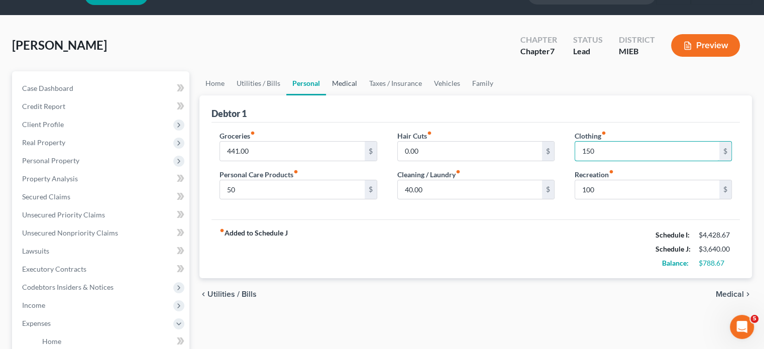
type input "150"
click at [363, 95] on link "Medical" at bounding box center [344, 83] width 37 height 24
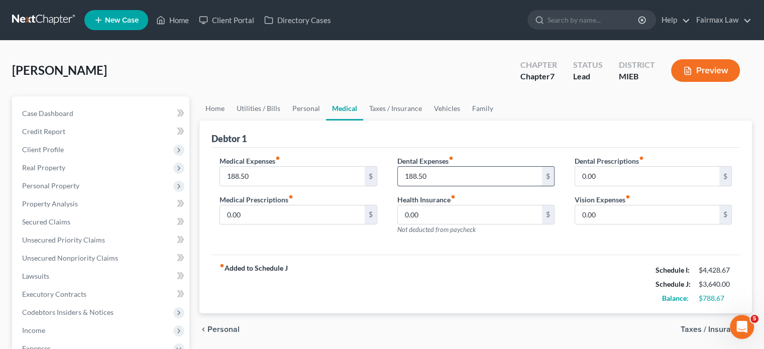
click at [457, 186] on input "188.50" at bounding box center [470, 176] width 144 height 19
click at [428, 121] on link "Taxes / Insurance" at bounding box center [395, 108] width 65 height 24
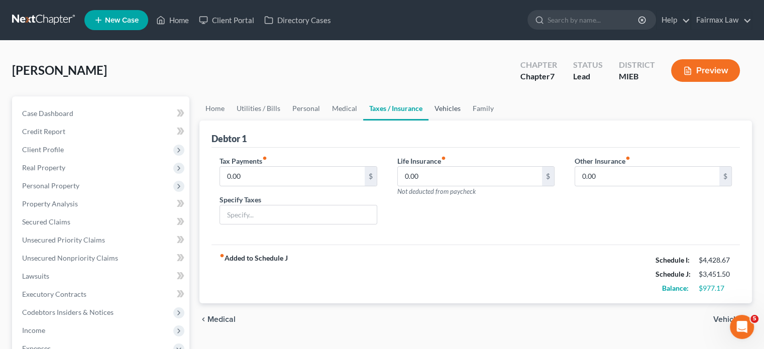
click at [467, 121] on link "Vehicles" at bounding box center [447, 108] width 38 height 24
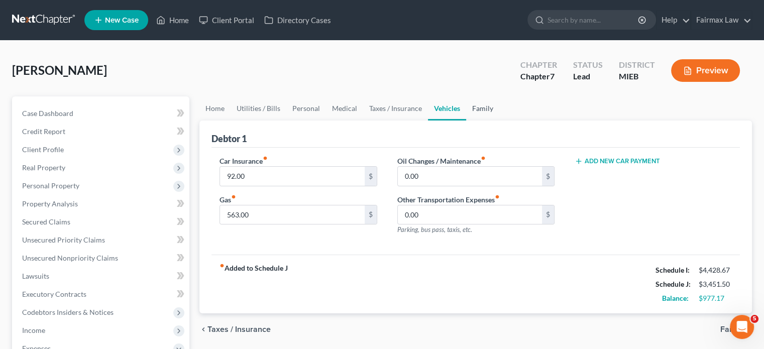
click at [499, 121] on link "Family" at bounding box center [482, 108] width 33 height 24
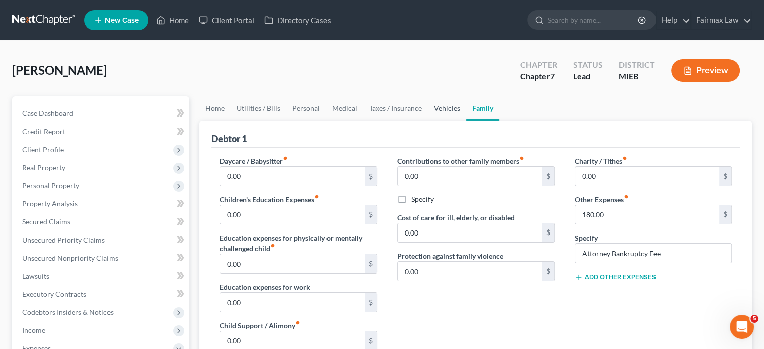
click at [466, 121] on link "Vehicles" at bounding box center [447, 108] width 38 height 24
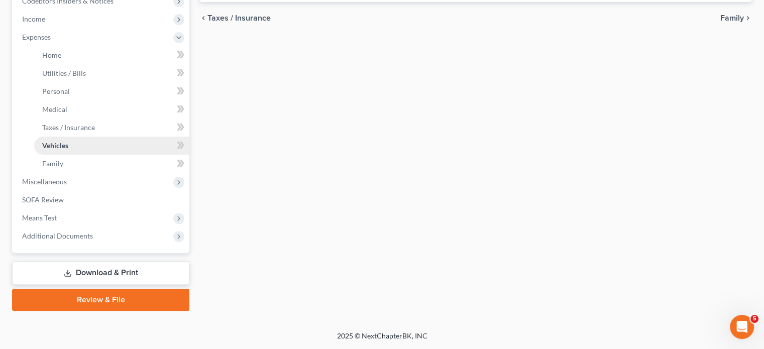
scroll to position [366, 0]
click at [69, 191] on span "Miscellaneous" at bounding box center [101, 182] width 175 height 18
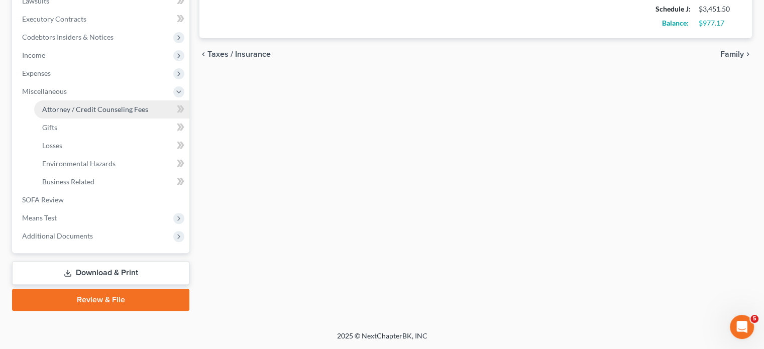
click at [100, 110] on span "Attorney / Credit Counseling Fees" at bounding box center [95, 109] width 106 height 9
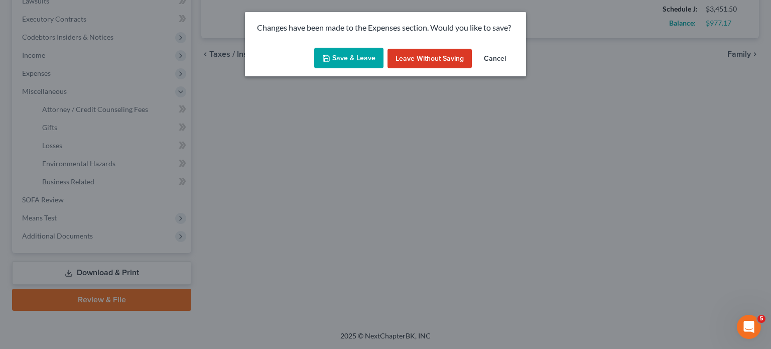
click at [332, 68] on button "Save & Leave" at bounding box center [348, 58] width 69 height 21
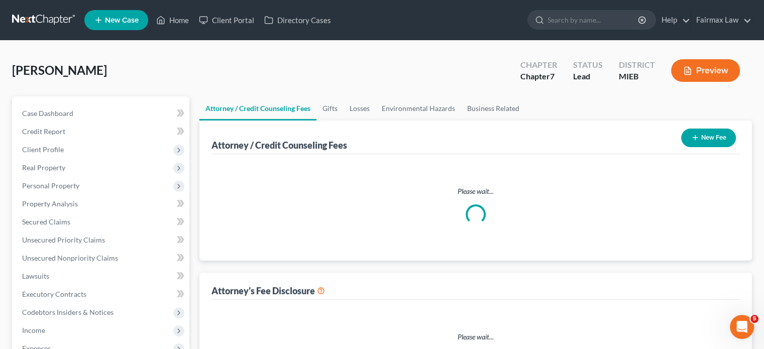
select select "2"
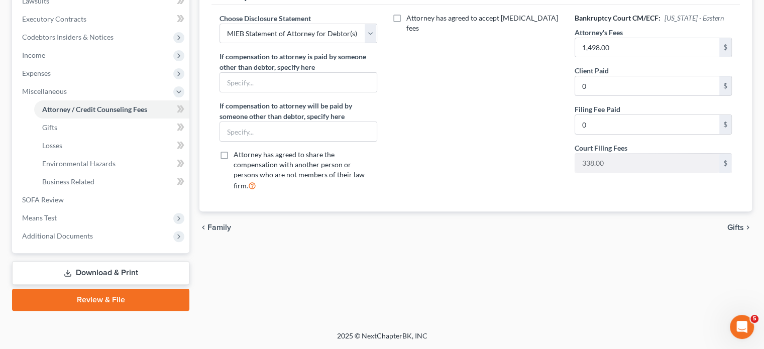
scroll to position [428, 0]
click at [92, 232] on span "Additional Documents" at bounding box center [57, 236] width 71 height 9
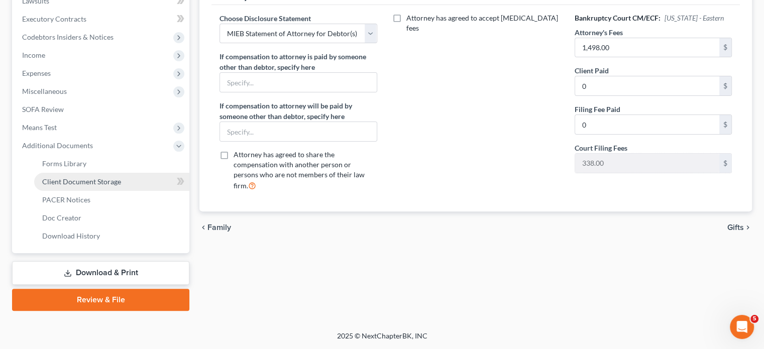
click at [106, 177] on span "Client Document Storage" at bounding box center [81, 181] width 79 height 9
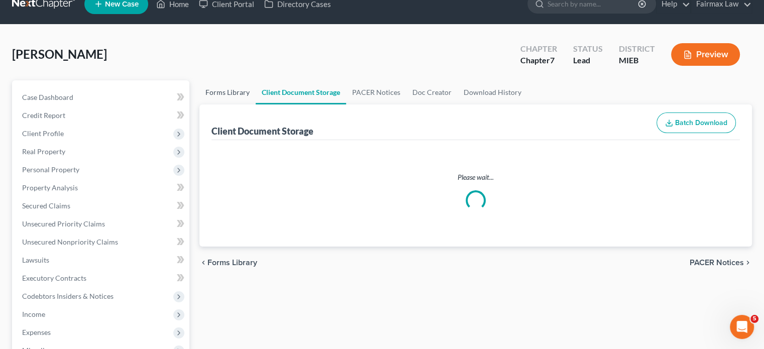
select select "7"
select select "6"
select select "32"
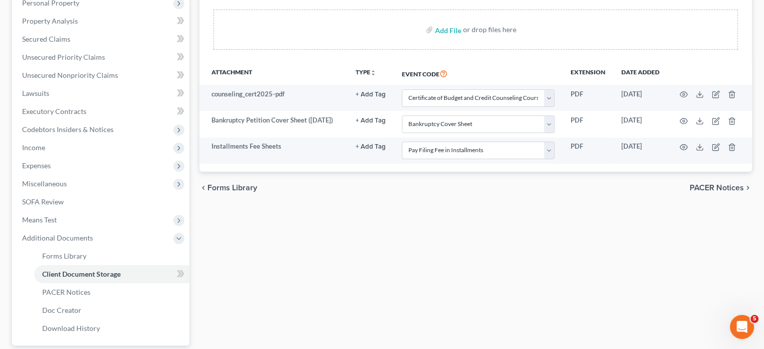
scroll to position [193, 0]
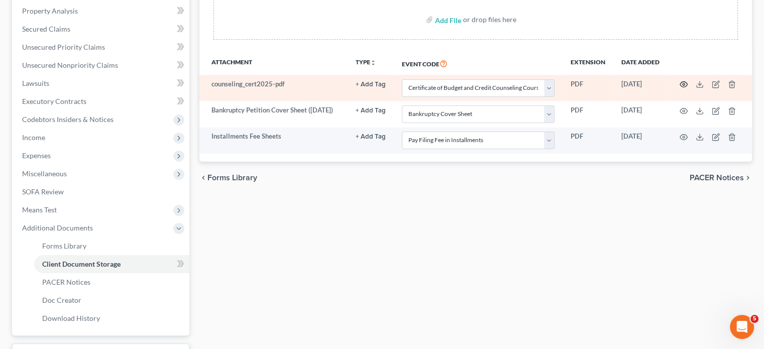
click at [682, 88] on icon "button" at bounding box center [683, 84] width 8 height 8
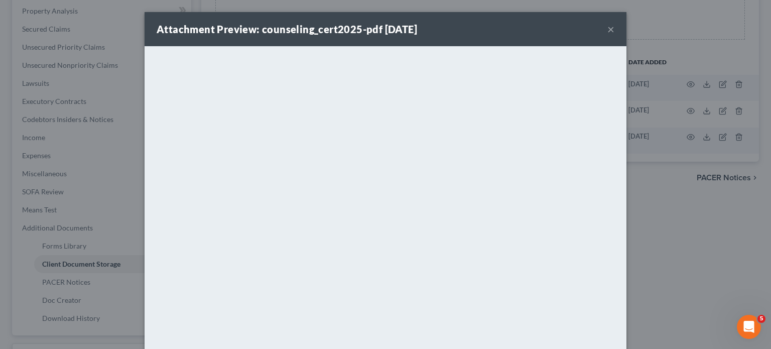
click at [627, 39] on div "Attachment Preview: counseling_cert2025-pdf 09/11/2025 ×" at bounding box center [386, 29] width 482 height 34
click at [615, 35] on button "×" at bounding box center [611, 29] width 7 height 12
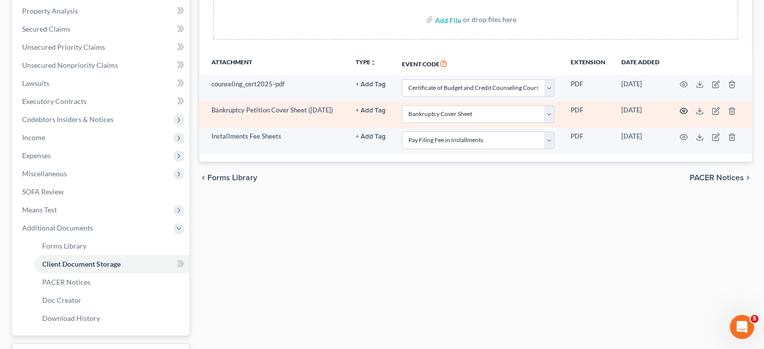
click at [683, 112] on circle "button" at bounding box center [683, 111] width 2 height 2
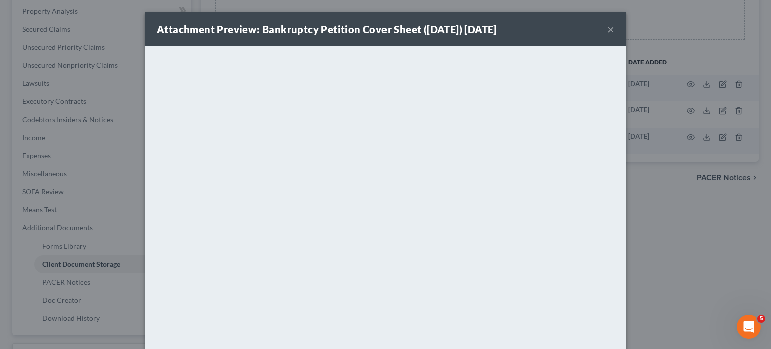
click at [615, 35] on button "×" at bounding box center [611, 29] width 7 height 12
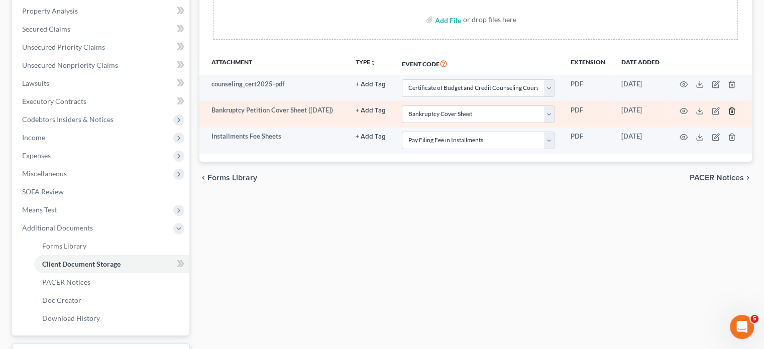
click at [736, 115] on icon "button" at bounding box center [732, 111] width 8 height 8
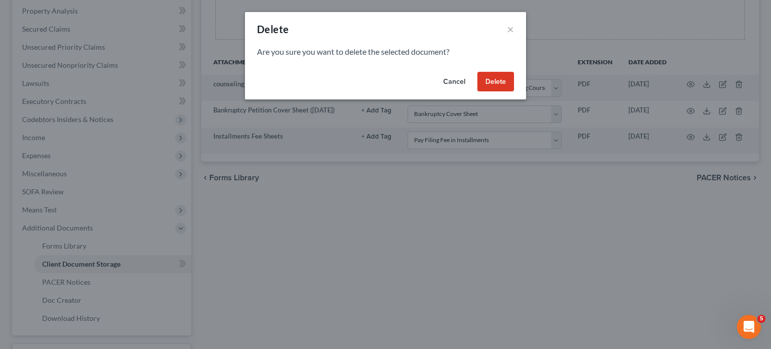
click at [514, 92] on button "Delete" at bounding box center [496, 82] width 37 height 20
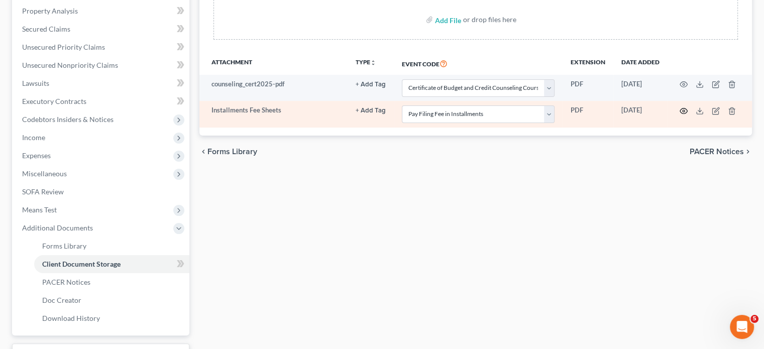
click at [684, 112] on circle "button" at bounding box center [683, 111] width 2 height 2
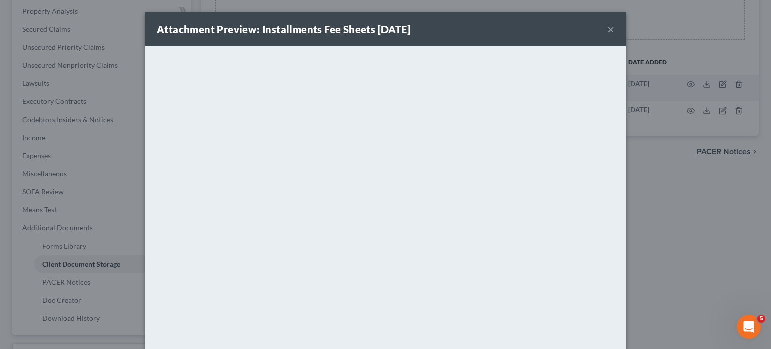
click at [615, 35] on button "×" at bounding box center [611, 29] width 7 height 12
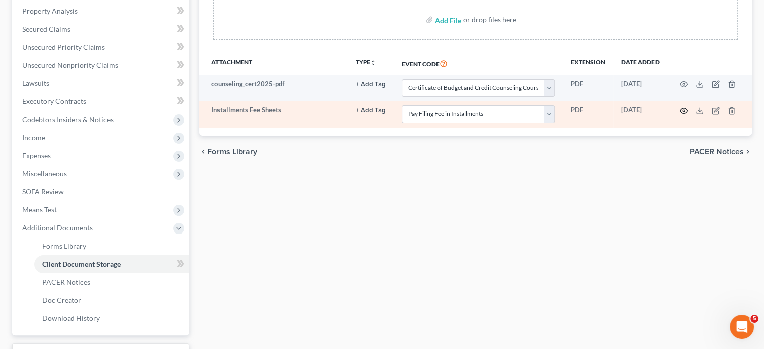
click at [685, 115] on icon "button" at bounding box center [683, 111] width 8 height 8
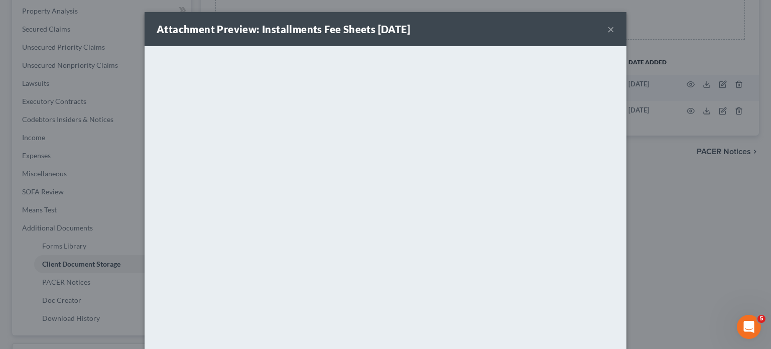
click at [615, 35] on button "×" at bounding box center [611, 29] width 7 height 12
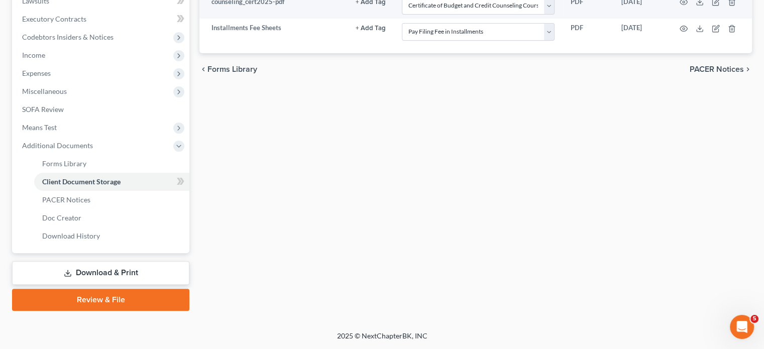
scroll to position [428, 0]
click at [131, 155] on link "Forms Library" at bounding box center [111, 164] width 155 height 18
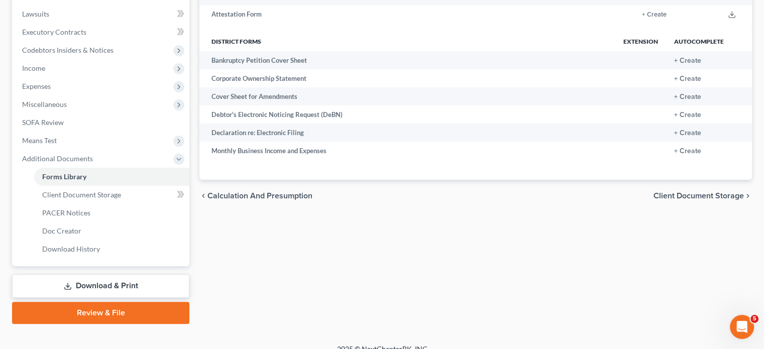
scroll to position [263, 0]
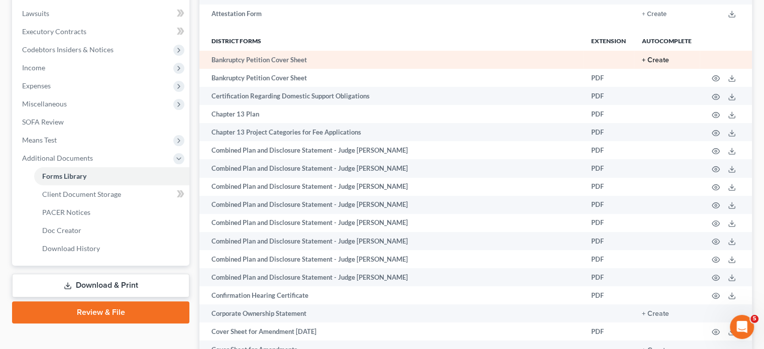
click at [642, 64] on button "+ Create" at bounding box center [655, 60] width 27 height 7
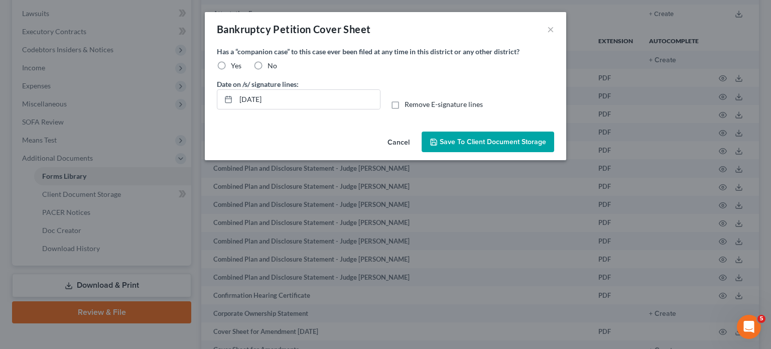
click at [268, 71] on label "No" at bounding box center [273, 66] width 10 height 10
click at [272, 67] on input "No" at bounding box center [275, 64] width 7 height 7
radio input "true"
click at [482, 153] on button "Save to Client Document Storage" at bounding box center [488, 142] width 133 height 21
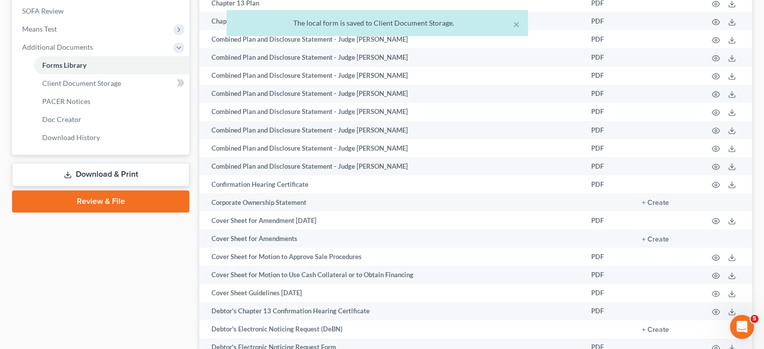
scroll to position [375, 0]
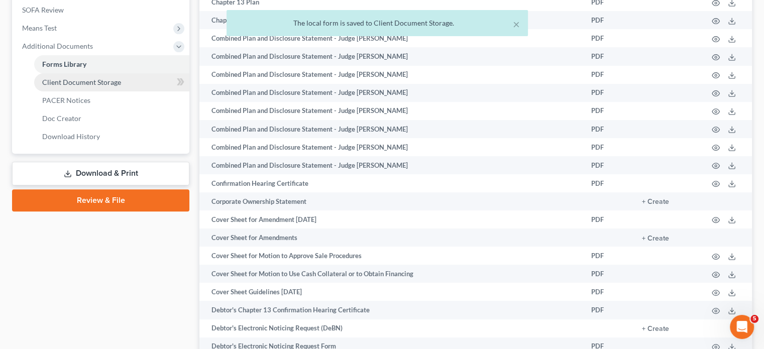
click at [121, 86] on span "Client Document Storage" at bounding box center [81, 82] width 79 height 9
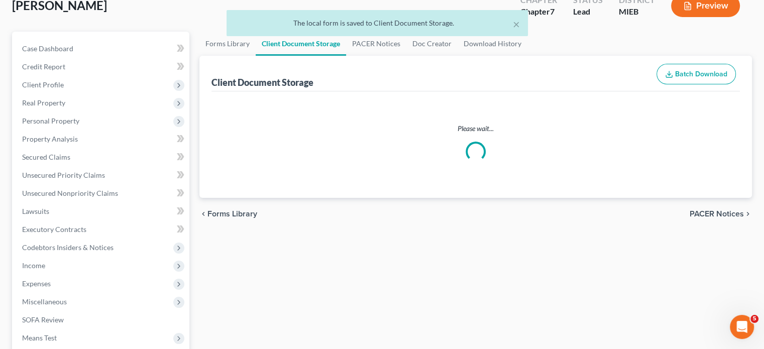
select select "7"
select select "32"
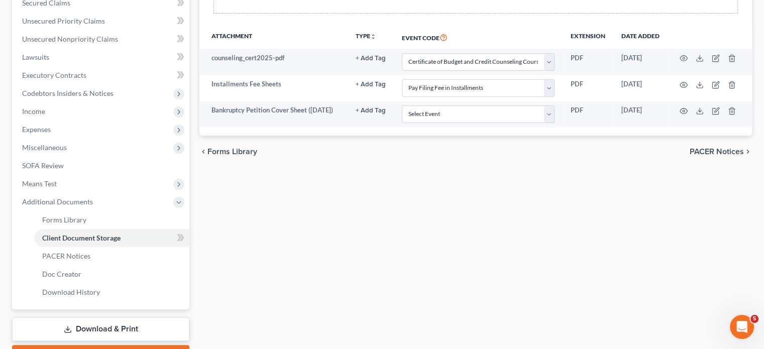
scroll to position [220, 0]
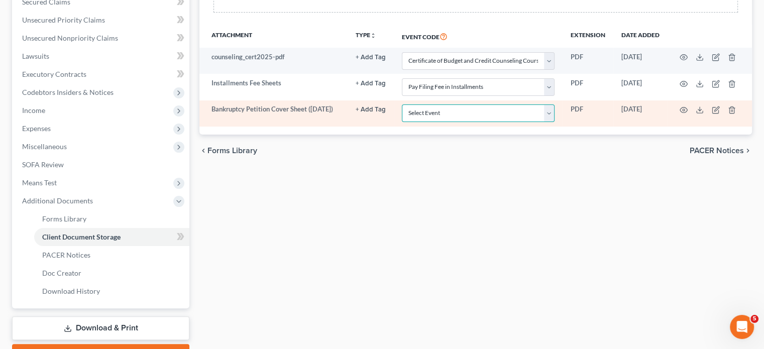
click at [435, 122] on select "Select Event 20 Largest Unsecured Creditors Amended Chapter 11 Plan Amended Cha…" at bounding box center [478, 113] width 153 height 18
select select "6"
click at [402, 122] on select "Select Event 20 Largest Unsecured Creditors Amended Chapter 11 Plan Amended Cha…" at bounding box center [478, 113] width 153 height 18
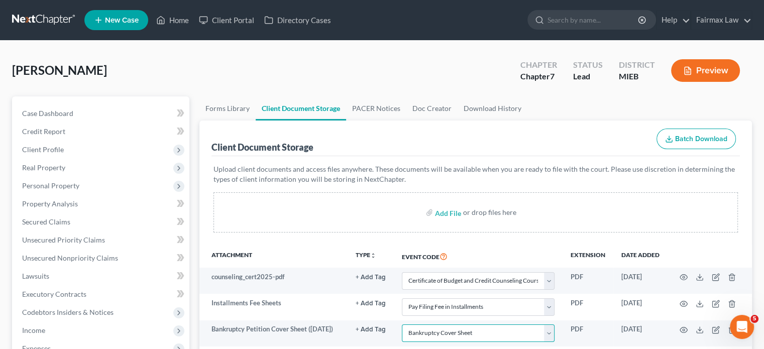
scroll to position [2, 0]
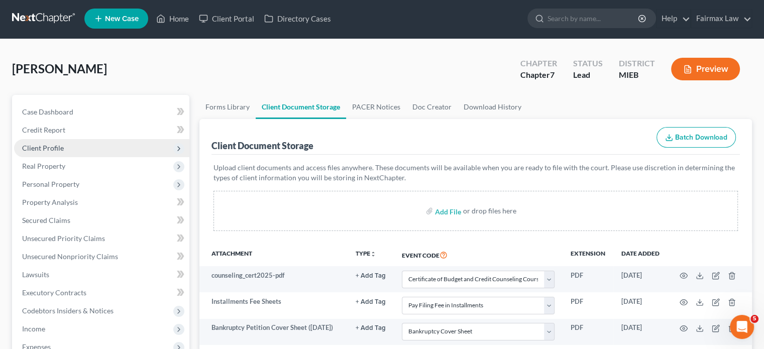
click at [107, 157] on span "Client Profile" at bounding box center [101, 148] width 175 height 18
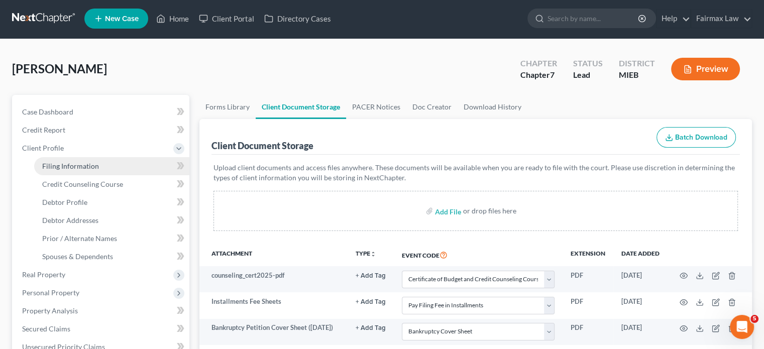
click at [97, 170] on span "Filing Information" at bounding box center [70, 166] width 57 height 9
select select "1"
select select "0"
select select "40"
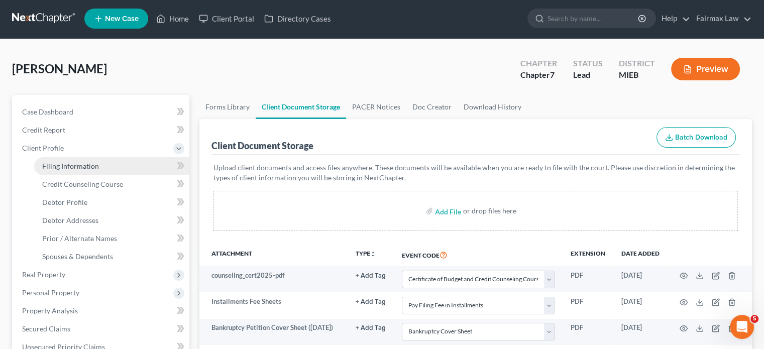
select select "0"
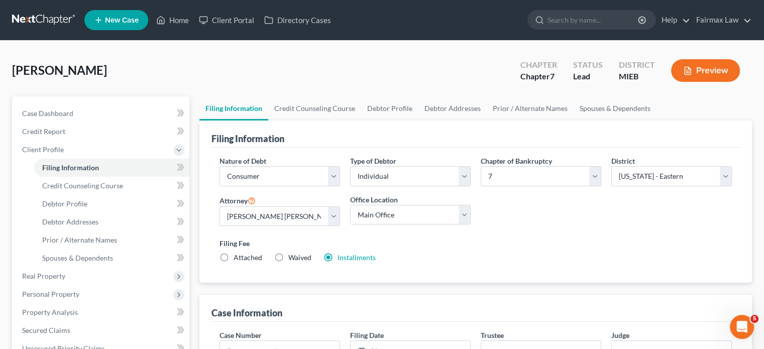
click at [519, 271] on div "Nature of Debt Select Business Consumer Other Nature of Business Select Clearin…" at bounding box center [475, 214] width 522 height 116
click at [194, 21] on link "Home" at bounding box center [172, 20] width 43 height 18
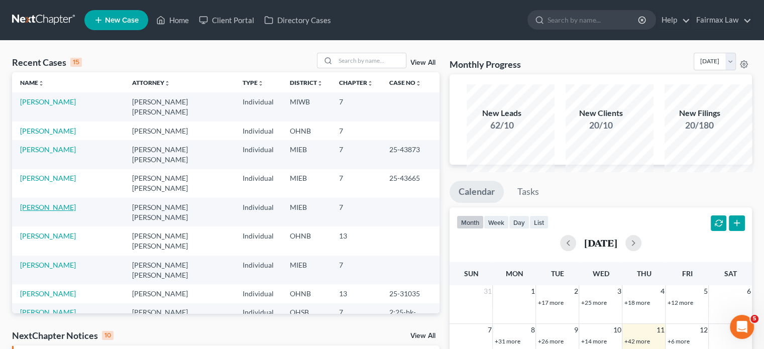
click at [34, 211] on link "Charles, Danielle" at bounding box center [48, 207] width 56 height 9
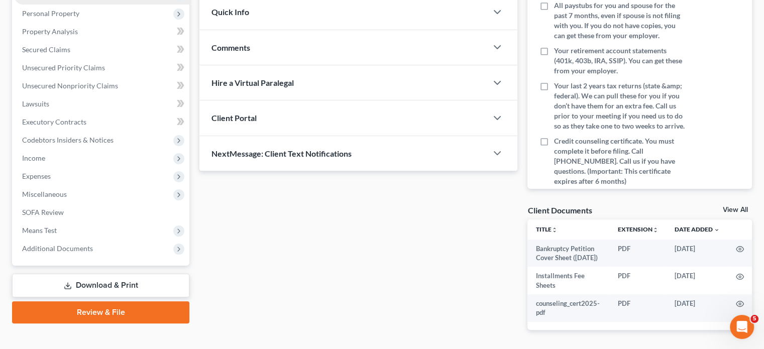
scroll to position [175, 0]
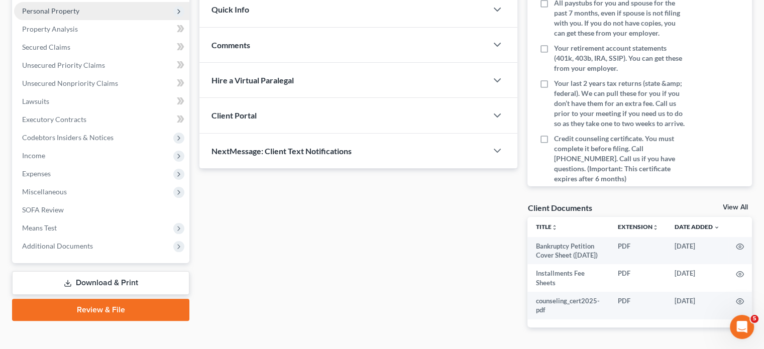
click at [110, 20] on span "Personal Property" at bounding box center [101, 11] width 175 height 18
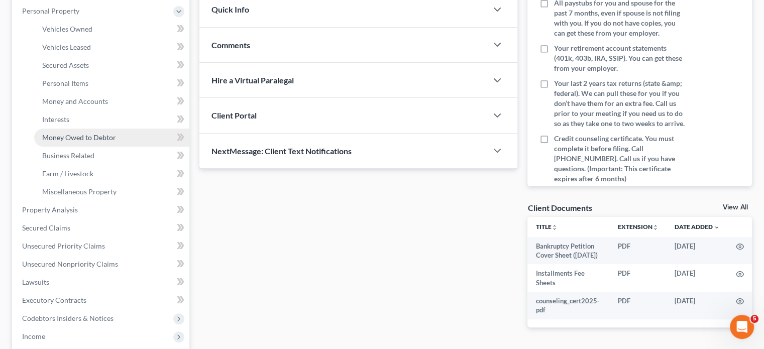
click at [81, 147] on link "Money Owed to Debtor" at bounding box center [111, 138] width 155 height 18
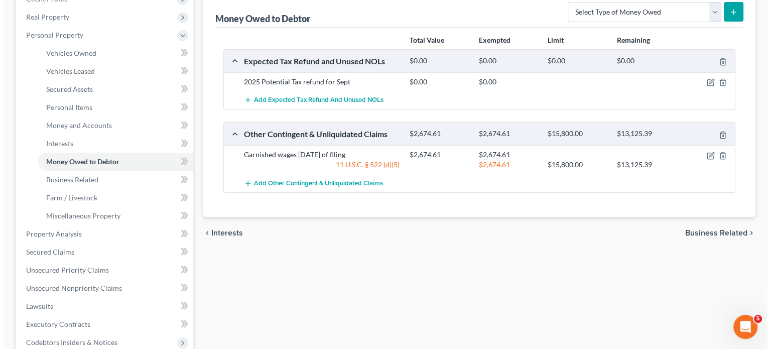
scroll to position [152, 0]
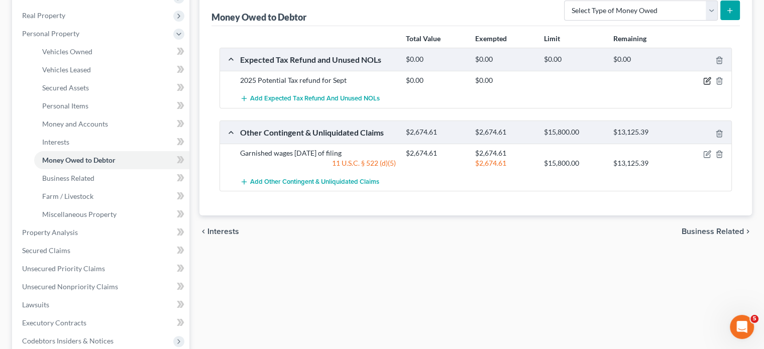
click at [706, 82] on icon "button" at bounding box center [708, 80] width 5 height 5
select select "0"
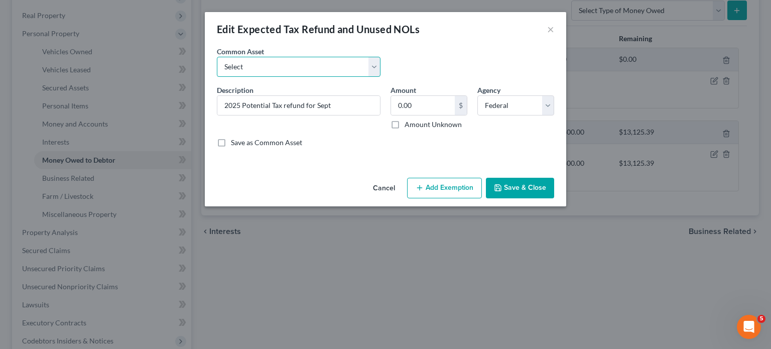
click at [347, 76] on select "Select Potential 2025 tax refunds - estimated and prorated for September Potent…" at bounding box center [299, 67] width 164 height 20
select select "69"
click at [217, 71] on select "Select Potential 2025 tax refunds - estimated and prorated for September Potent…" at bounding box center [299, 67] width 164 height 20
type input "Potential 2025 tax refund - estimated and prorated"
click at [426, 115] on input "976.00" at bounding box center [423, 105] width 64 height 19
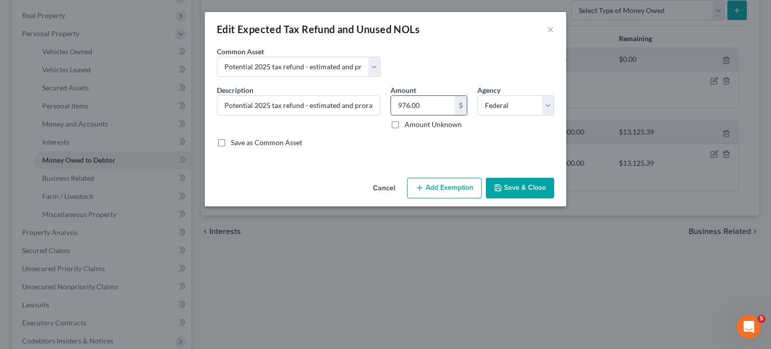
paste input "482"
type input "482"
click at [455, 199] on button "Add Exemption" at bounding box center [444, 188] width 75 height 21
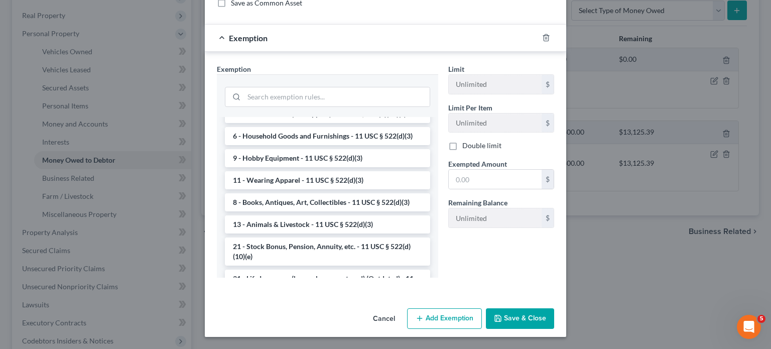
scroll to position [745, 0]
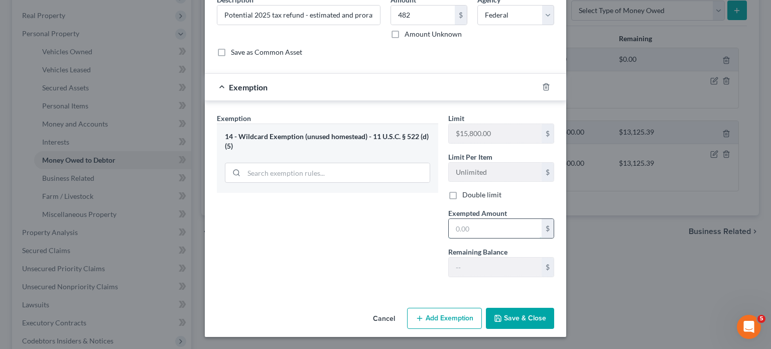
click at [486, 238] on input "text" at bounding box center [495, 228] width 93 height 19
paste input "482"
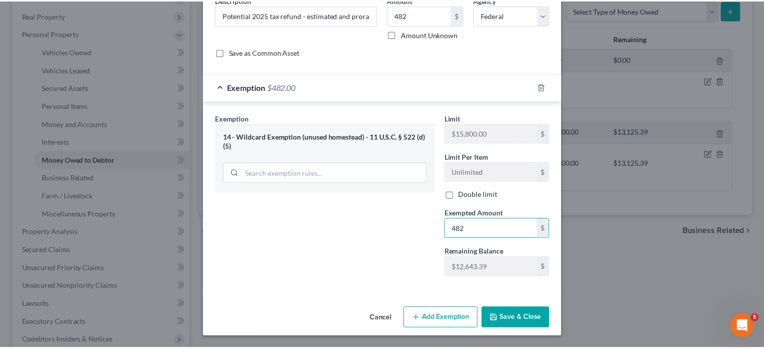
scroll to position [195, 0]
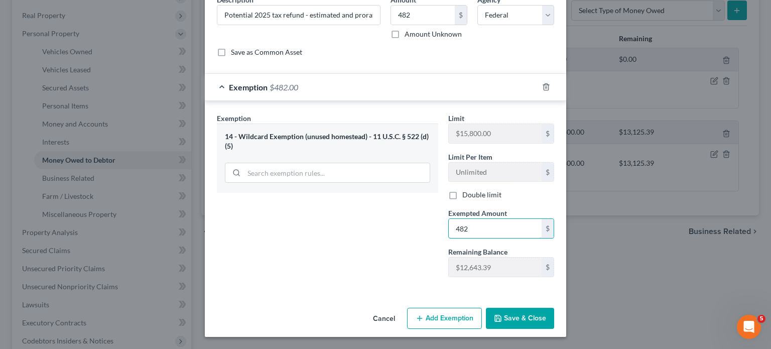
type input "482"
click at [552, 308] on button "Save & Close" at bounding box center [520, 318] width 68 height 21
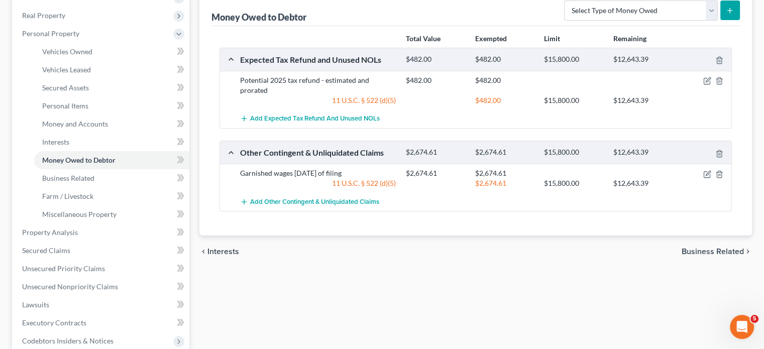
scroll to position [0, 0]
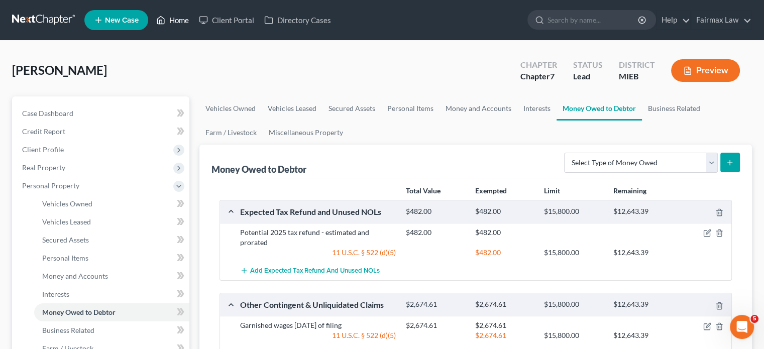
click at [194, 20] on link "Home" at bounding box center [172, 20] width 43 height 18
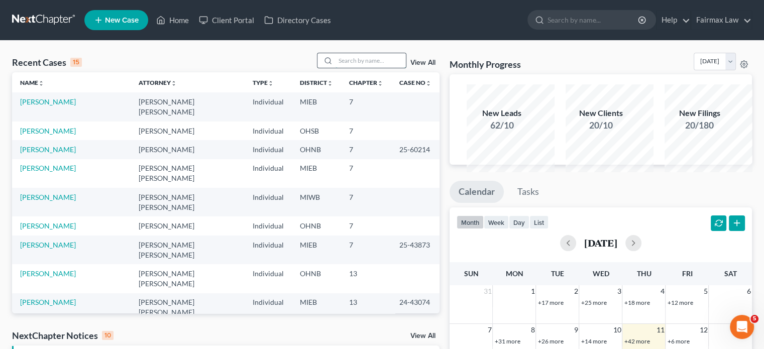
click at [341, 68] on input "search" at bounding box center [370, 60] width 70 height 15
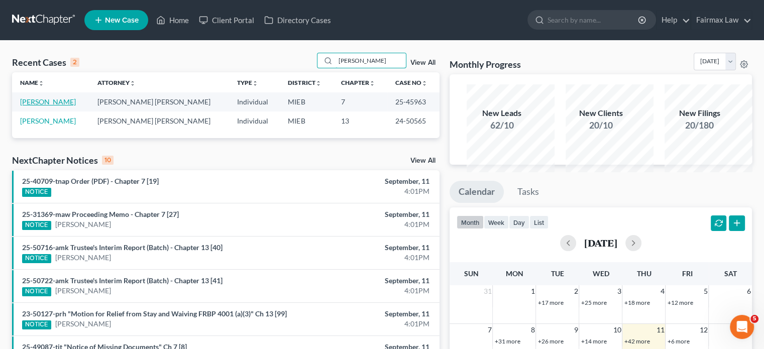
type input "amie rose"
click at [61, 106] on link "Rose, Amie" at bounding box center [48, 101] width 56 height 9
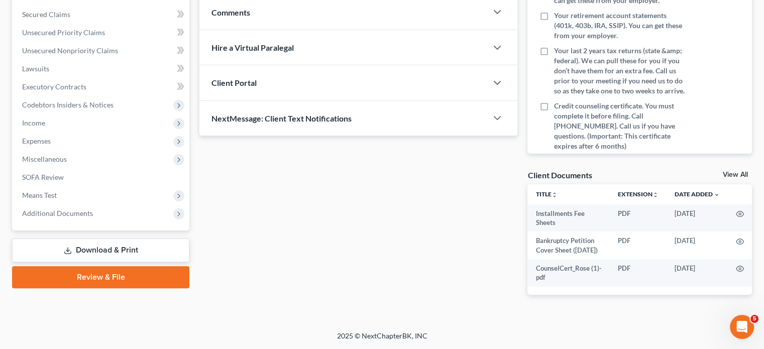
scroll to position [405, 0]
click at [93, 209] on span "Additional Documents" at bounding box center [57, 213] width 71 height 9
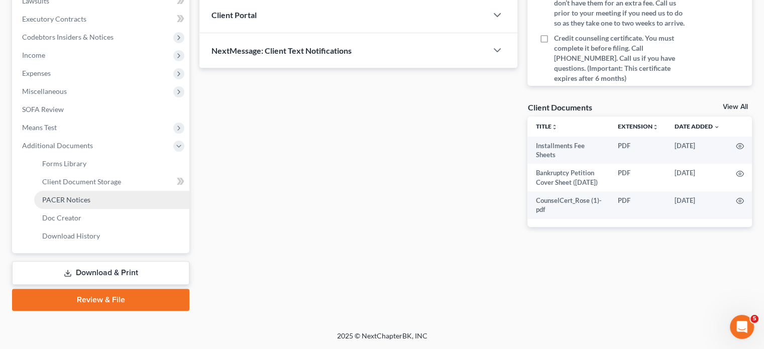
click at [111, 191] on link "PACER Notices" at bounding box center [111, 200] width 155 height 18
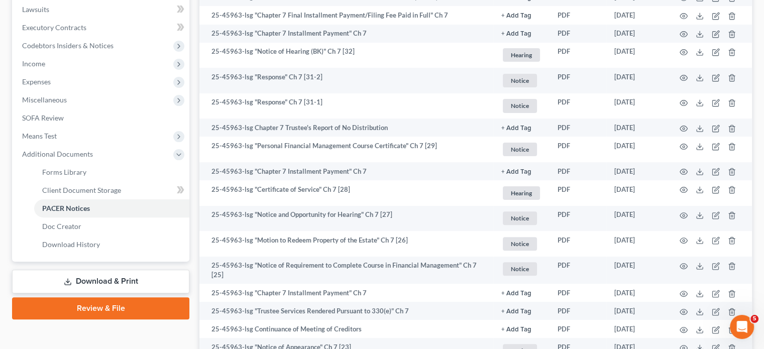
scroll to position [267, 0]
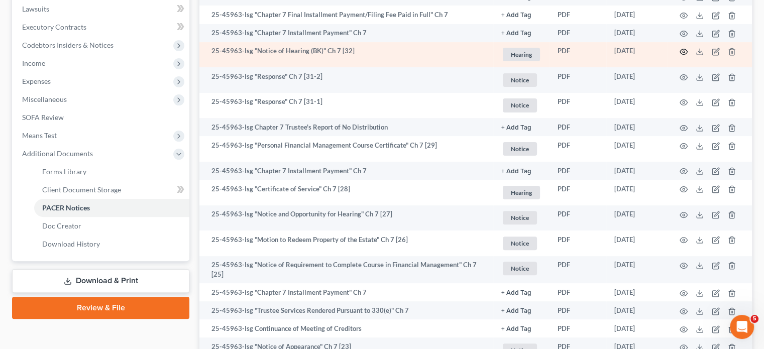
click at [679, 56] on icon "button" at bounding box center [683, 52] width 8 height 8
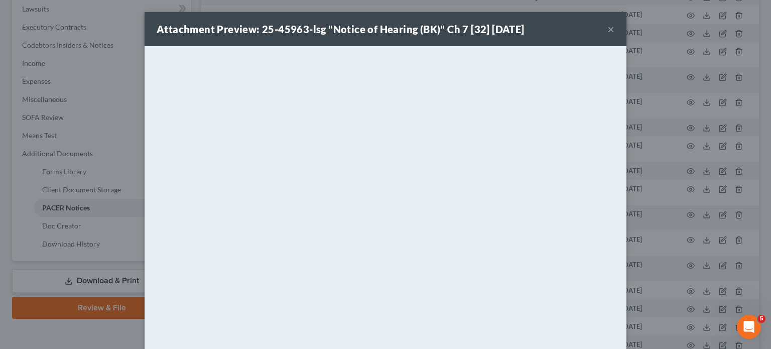
click at [615, 35] on button "×" at bounding box center [611, 29] width 7 height 12
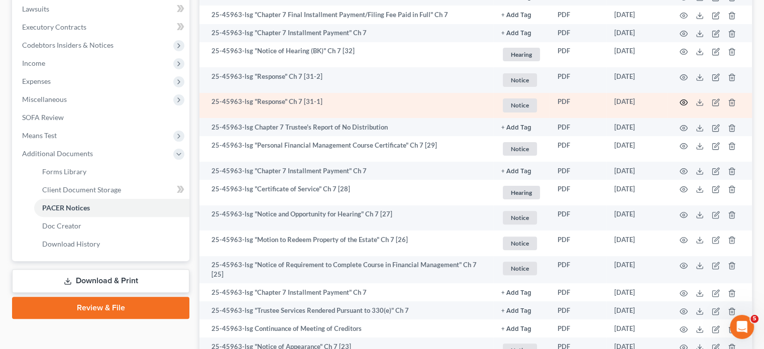
click at [679, 106] on icon "button" at bounding box center [683, 102] width 8 height 8
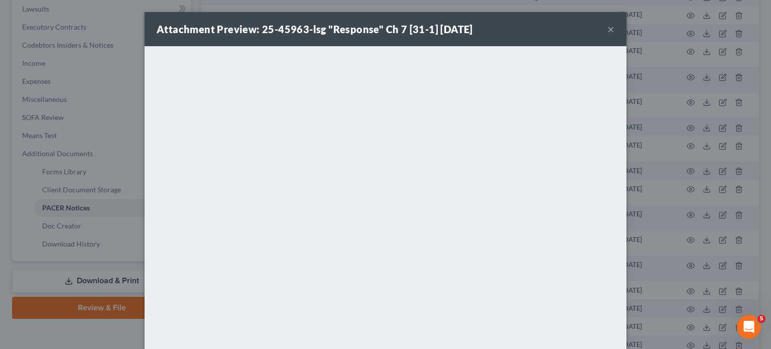
click at [615, 35] on button "×" at bounding box center [611, 29] width 7 height 12
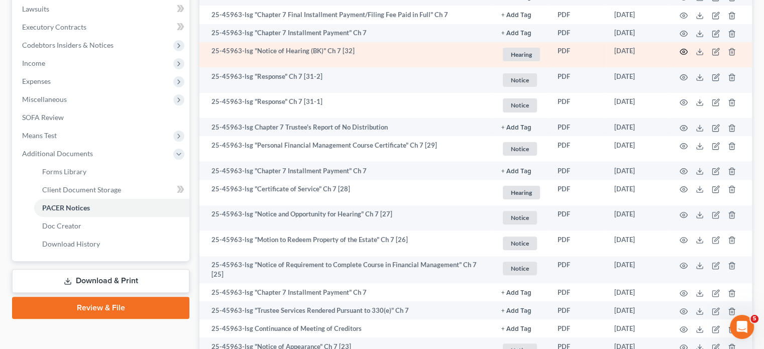
click at [680, 55] on icon "button" at bounding box center [684, 52] width 8 height 6
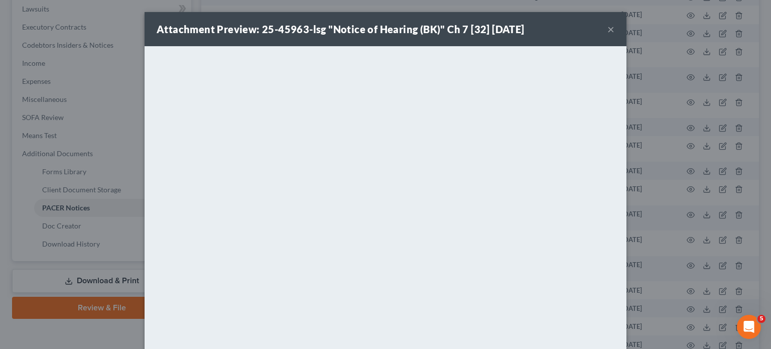
click at [615, 35] on button "×" at bounding box center [611, 29] width 7 height 12
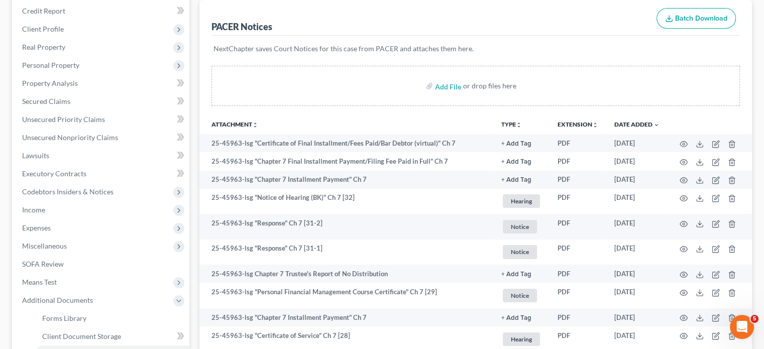
scroll to position [0, 0]
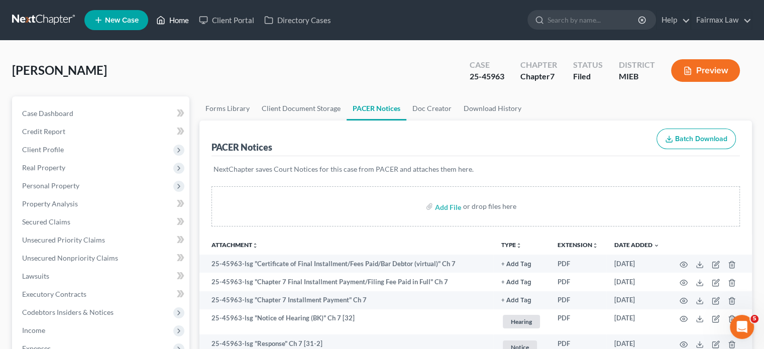
click at [194, 26] on link "Home" at bounding box center [172, 20] width 43 height 18
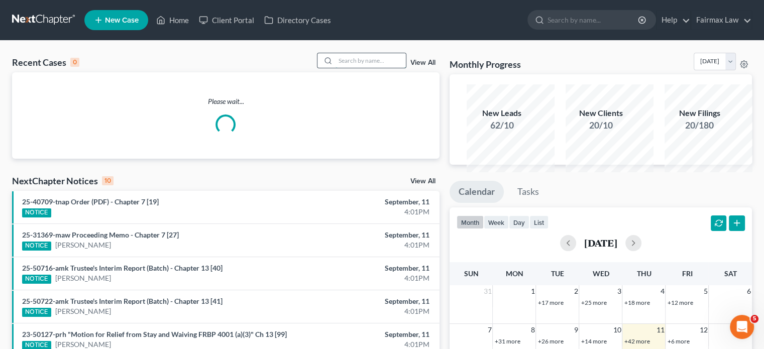
click at [338, 68] on input "search" at bounding box center [370, 60] width 70 height 15
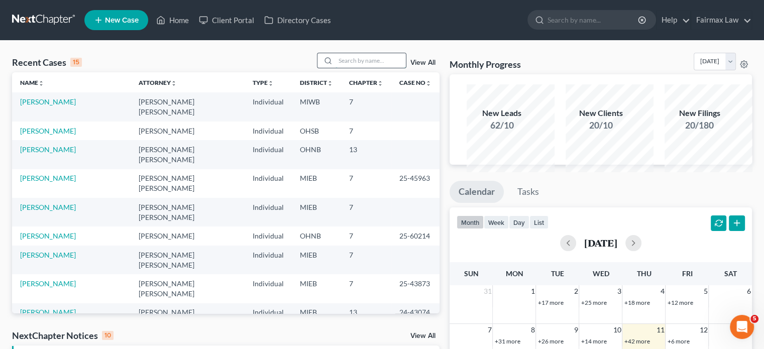
click at [338, 68] on input "search" at bounding box center [370, 60] width 70 height 15
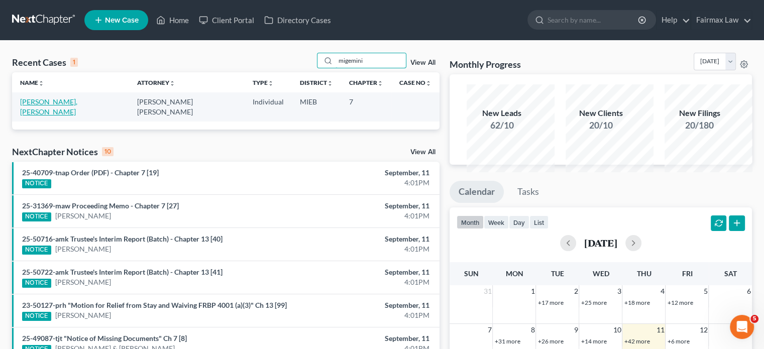
type input "migemini"
click at [69, 116] on link "Taylor, Migemini" at bounding box center [48, 106] width 57 height 19
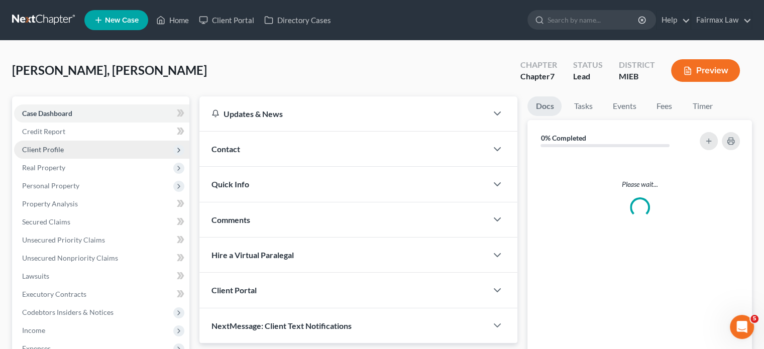
click at [93, 159] on span "Client Profile" at bounding box center [101, 150] width 175 height 18
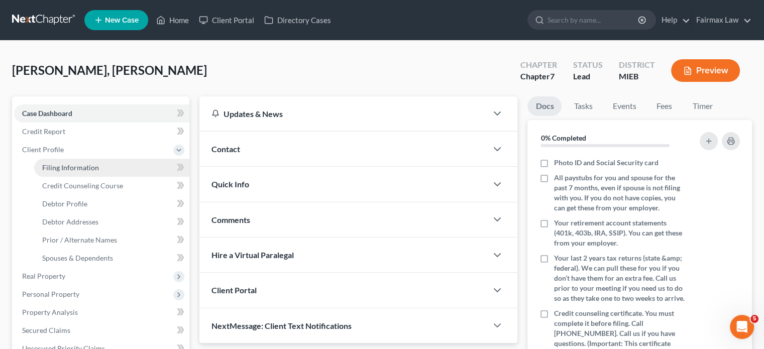
click at [94, 172] on span "Filing Information" at bounding box center [70, 167] width 57 height 9
select select "1"
select select "0"
select select "40"
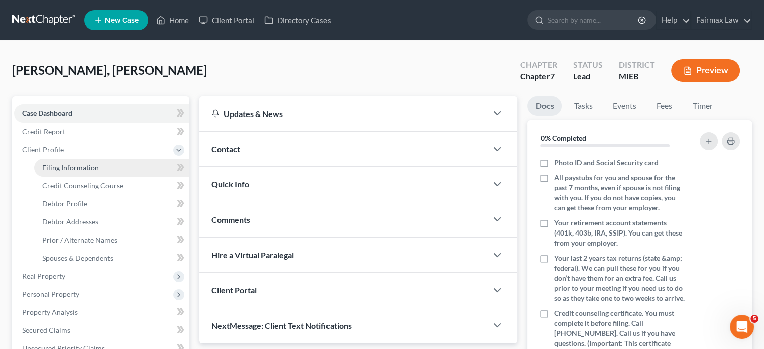
select select "0"
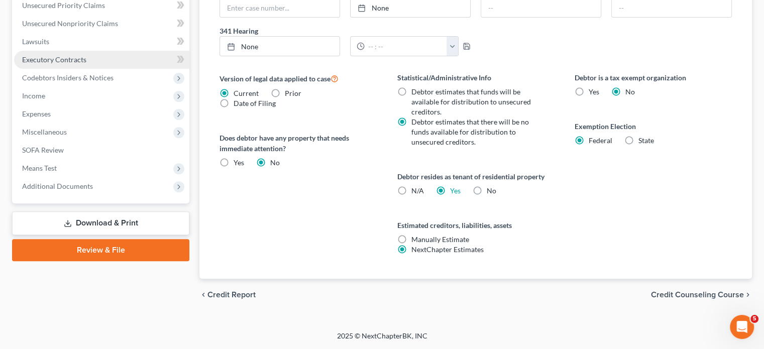
scroll to position [579, 0]
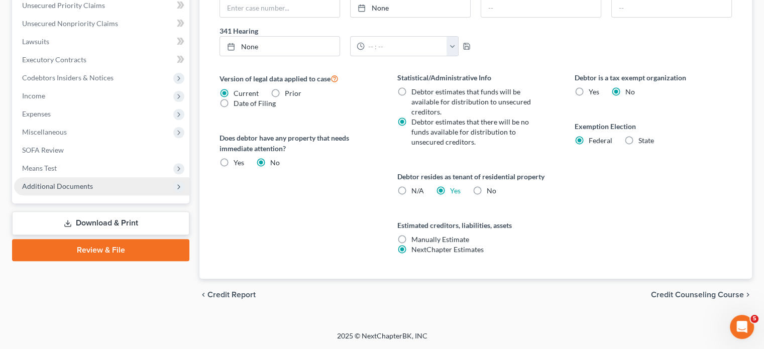
click at [92, 177] on span "Additional Documents" at bounding box center [101, 186] width 175 height 18
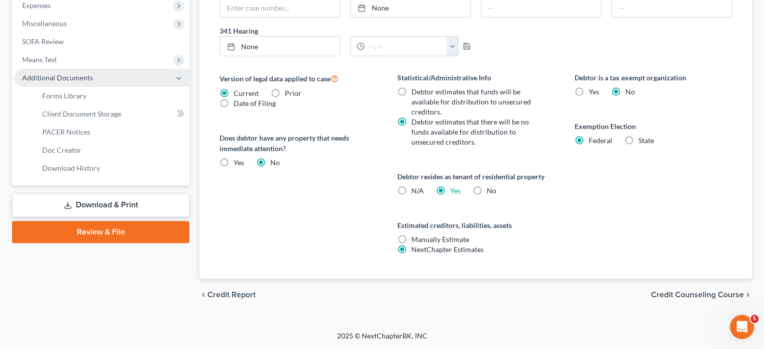
scroll to position [443, 0]
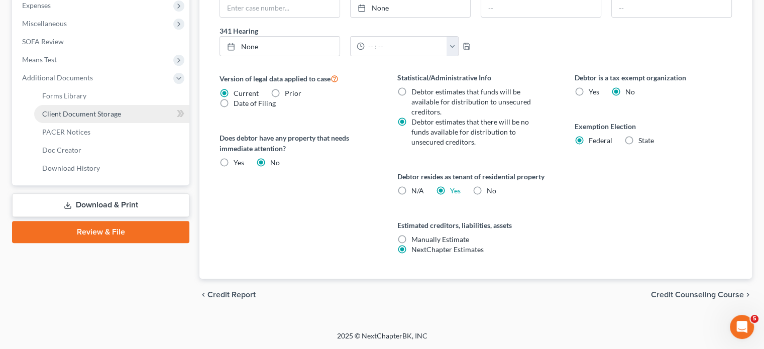
click at [104, 118] on span "Client Document Storage" at bounding box center [81, 113] width 79 height 9
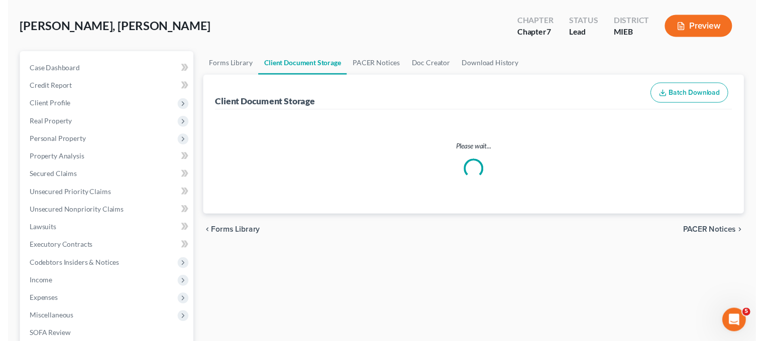
scroll to position [3, 0]
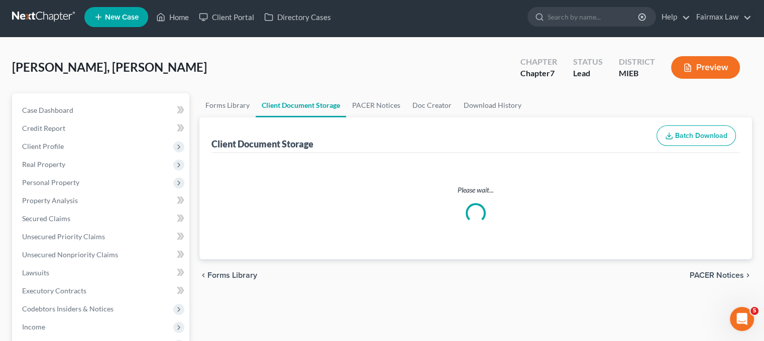
select select "6"
select select "7"
select select "32"
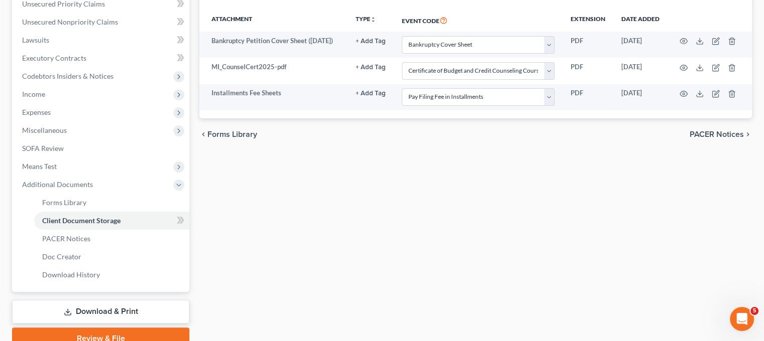
scroll to position [237, 0]
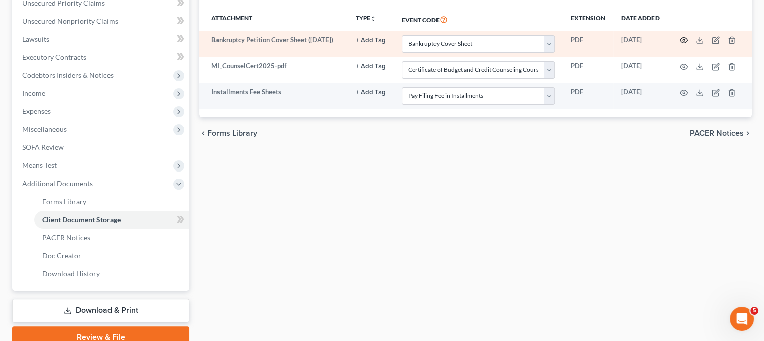
click at [685, 44] on button "button" at bounding box center [683, 40] width 8 height 8
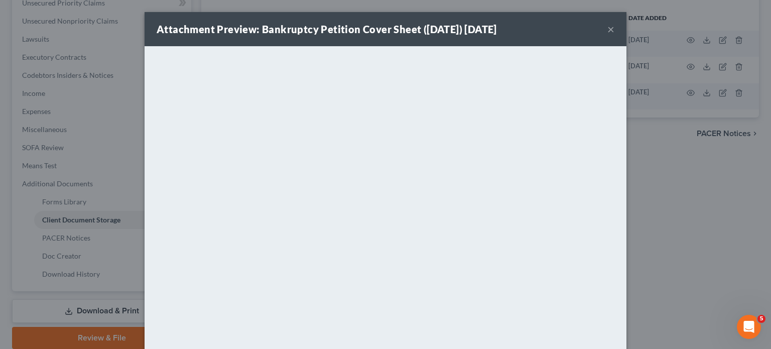
click at [615, 35] on button "×" at bounding box center [611, 29] width 7 height 12
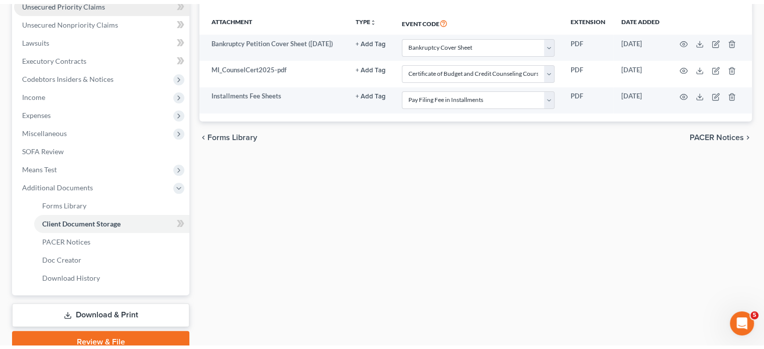
scroll to position [83, 0]
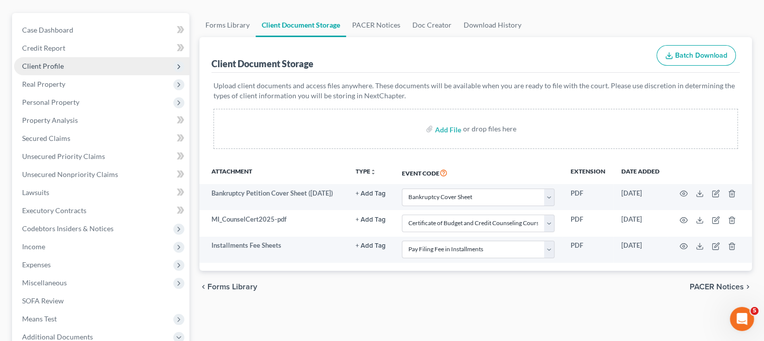
click at [104, 75] on span "Client Profile" at bounding box center [101, 66] width 175 height 18
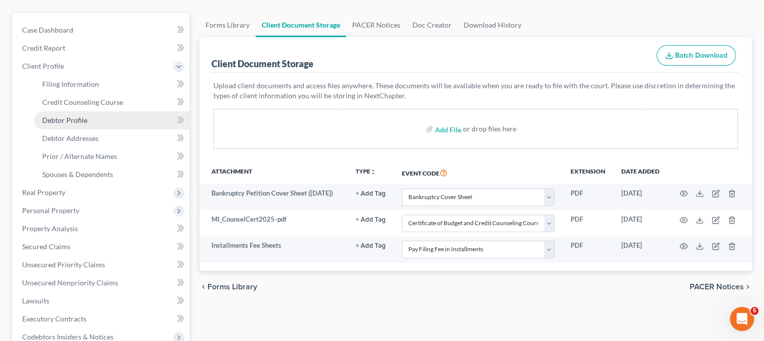
click at [79, 125] on span "Debtor Profile" at bounding box center [64, 120] width 45 height 9
select select "0"
select select "2"
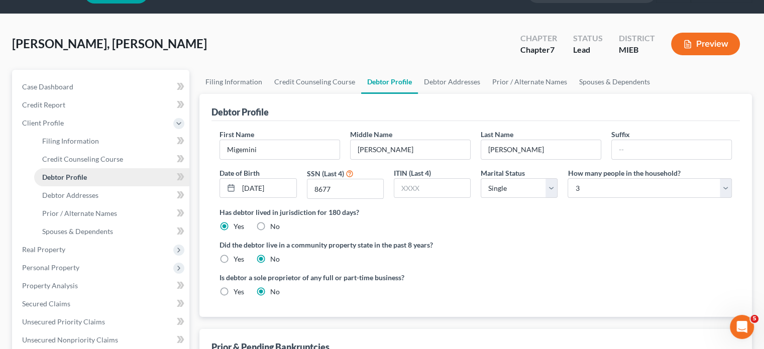
radio input "true"
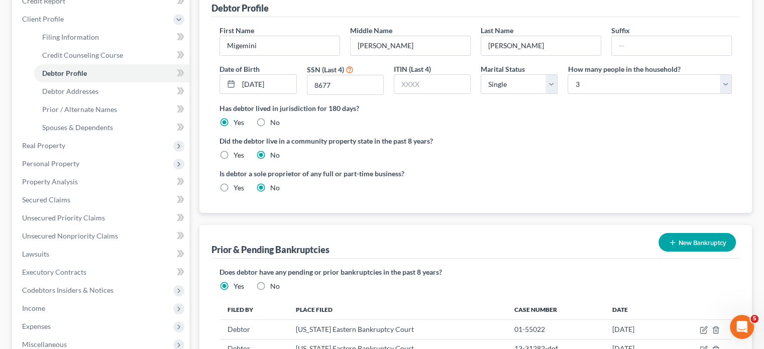
scroll to position [133, 0]
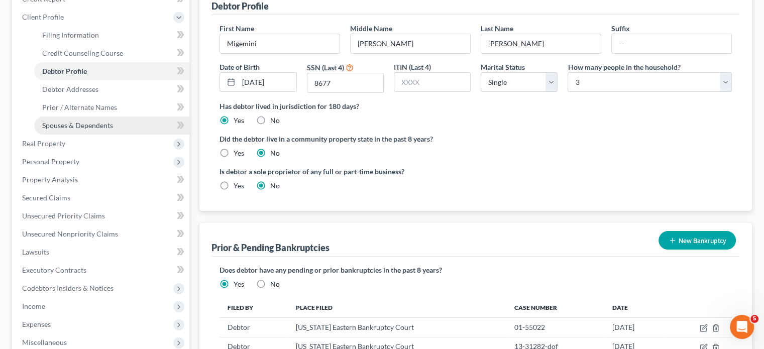
click at [113, 130] on span "Spouses & Dependents" at bounding box center [77, 125] width 71 height 9
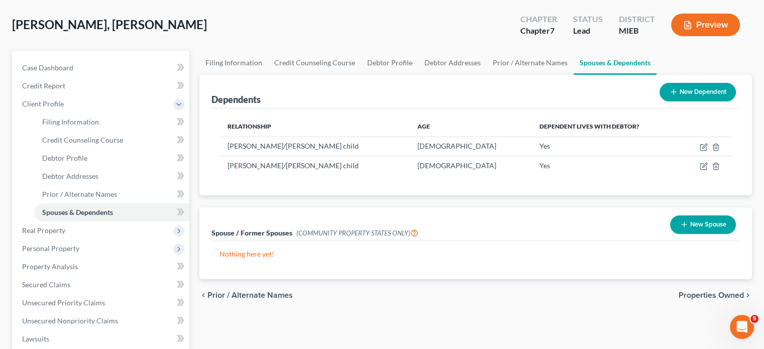
scroll to position [48, 0]
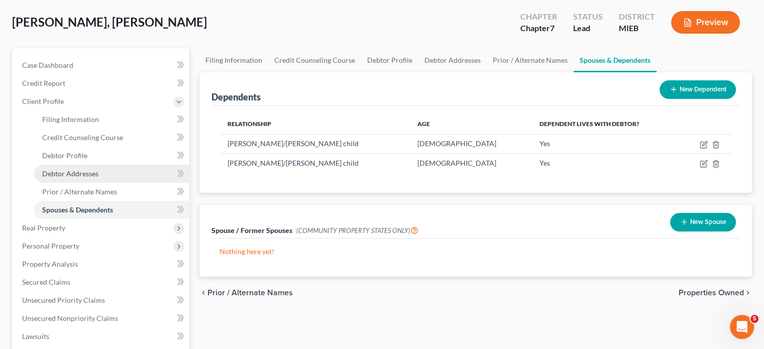
click at [124, 183] on link "Debtor Addresses" at bounding box center [111, 174] width 155 height 18
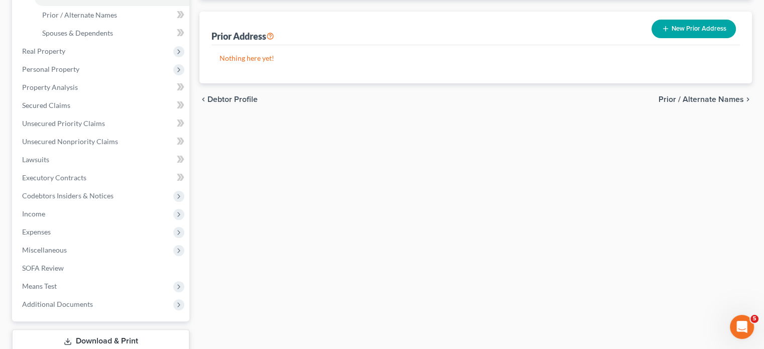
scroll to position [228, 0]
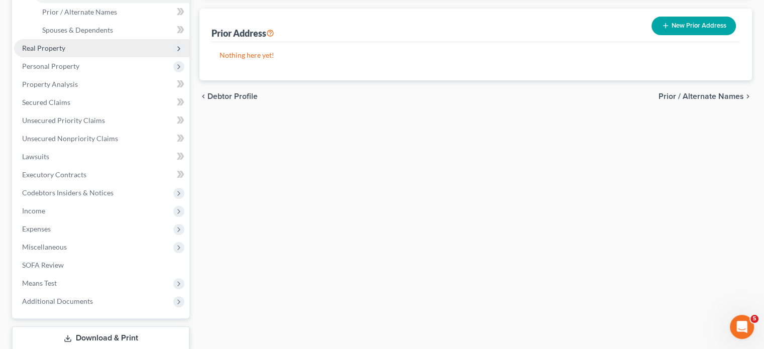
click at [73, 57] on span "Real Property" at bounding box center [101, 48] width 175 height 18
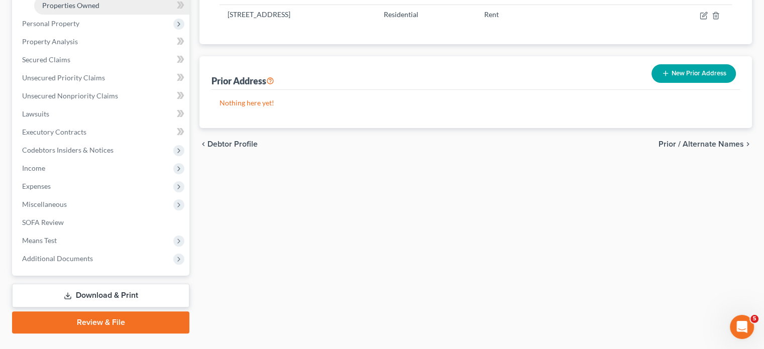
scroll to position [178, 0]
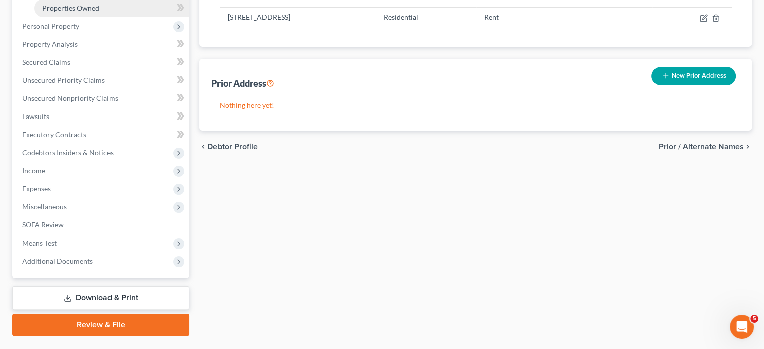
click at [89, 12] on span "Properties Owned" at bounding box center [70, 8] width 57 height 9
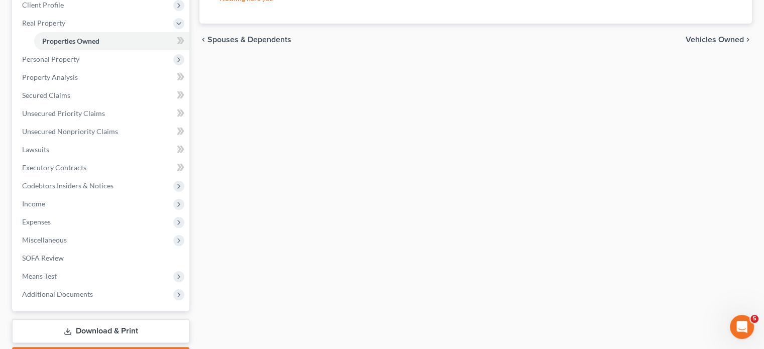
scroll to position [147, 0]
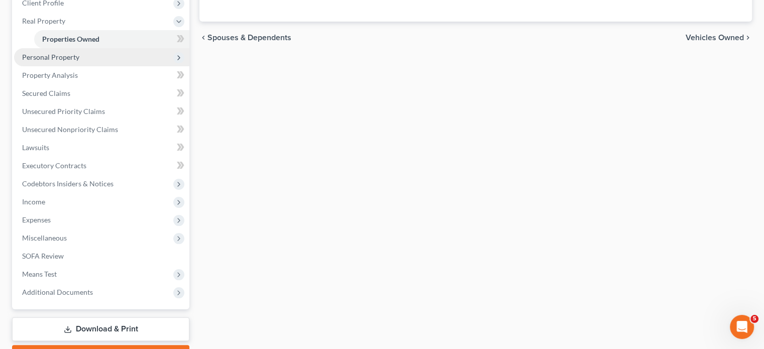
click at [101, 66] on span "Personal Property" at bounding box center [101, 57] width 175 height 18
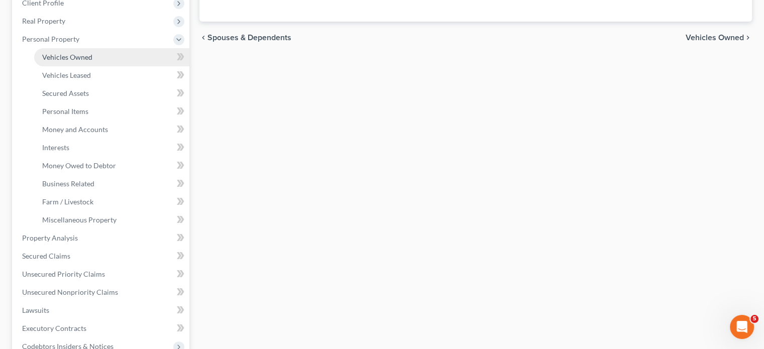
click at [89, 61] on span "Vehicles Owned" at bounding box center [67, 57] width 50 height 9
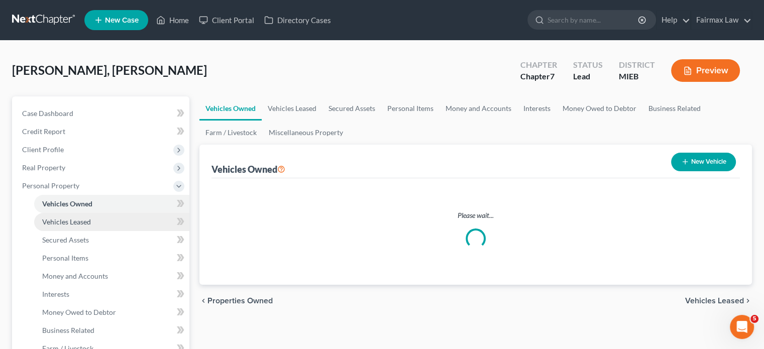
click at [68, 226] on span "Vehicles Leased" at bounding box center [66, 221] width 49 height 9
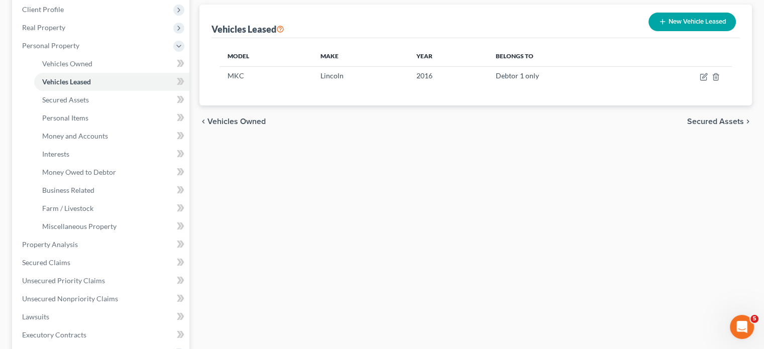
scroll to position [142, 0]
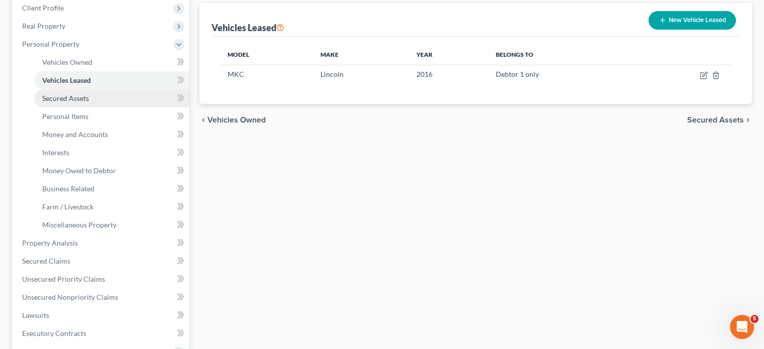
click at [116, 107] on link "Secured Assets" at bounding box center [111, 98] width 155 height 18
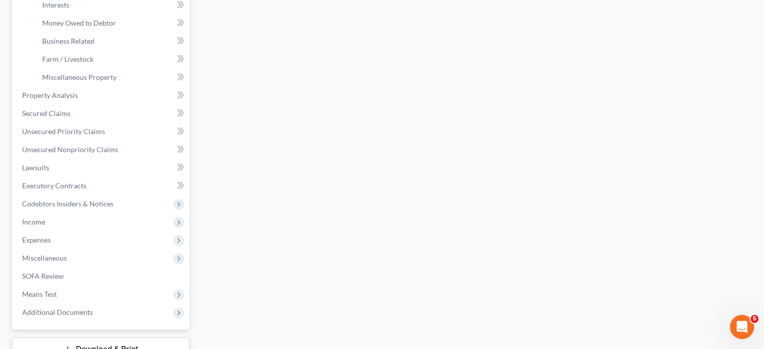
scroll to position [192, 0]
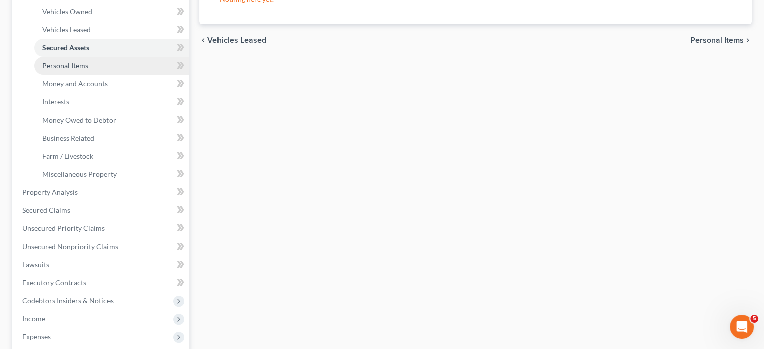
click at [88, 70] on span "Personal Items" at bounding box center [65, 65] width 46 height 9
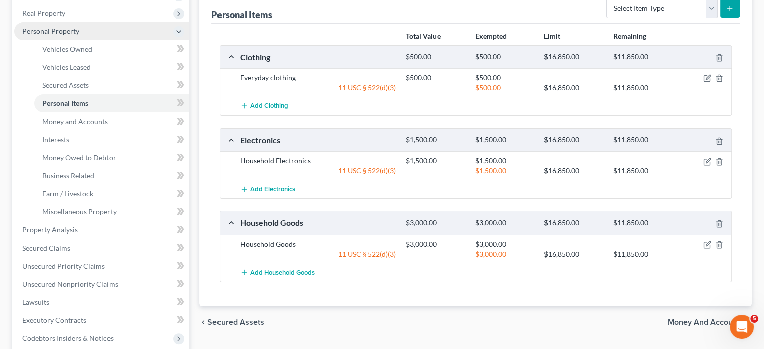
scroll to position [185, 0]
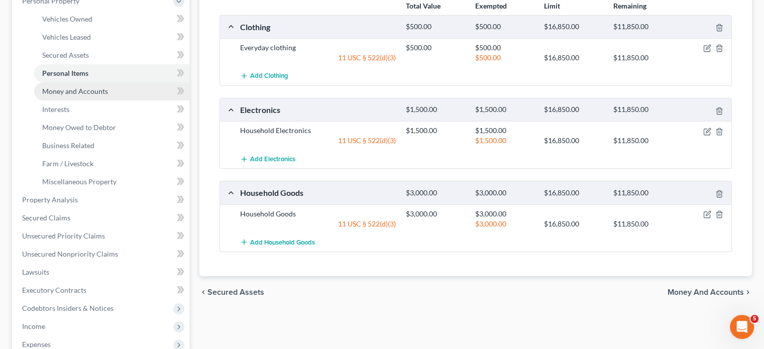
click at [108, 95] on span "Money and Accounts" at bounding box center [75, 91] width 66 height 9
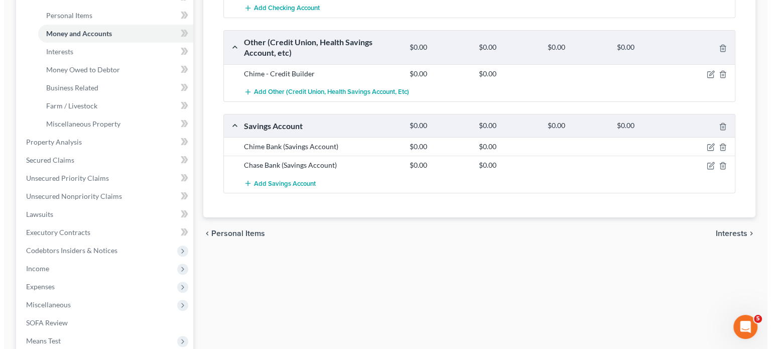
scroll to position [211, 0]
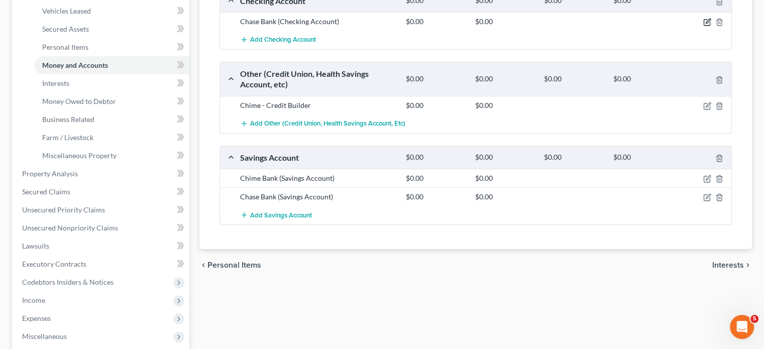
click at [706, 24] on icon "button" at bounding box center [708, 21] width 5 height 5
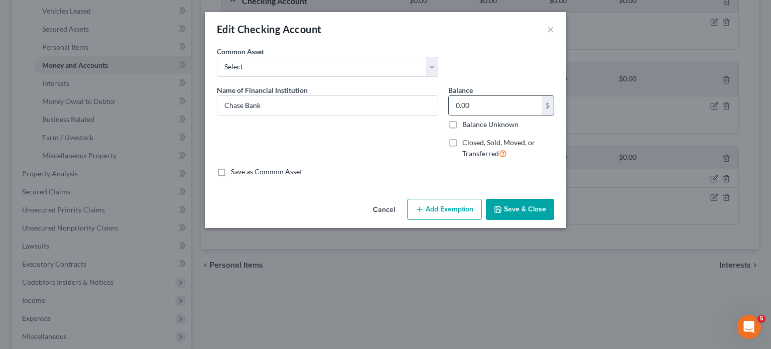
click at [515, 115] on input "0.00" at bounding box center [495, 105] width 93 height 19
type input "20"
click at [459, 220] on button "Add Exemption" at bounding box center [444, 209] width 75 height 21
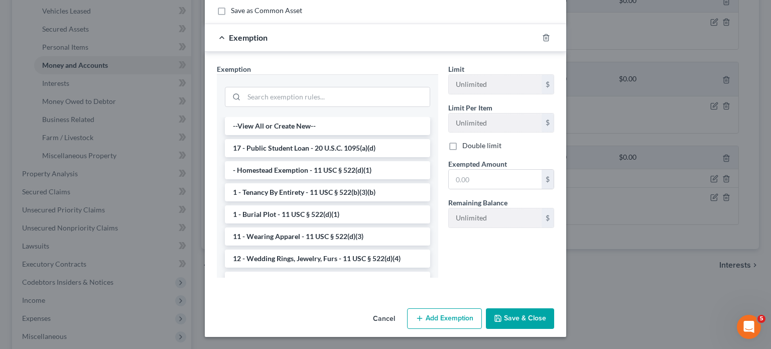
scroll to position [253, 0]
click at [488, 174] on input "text" at bounding box center [495, 179] width 93 height 19
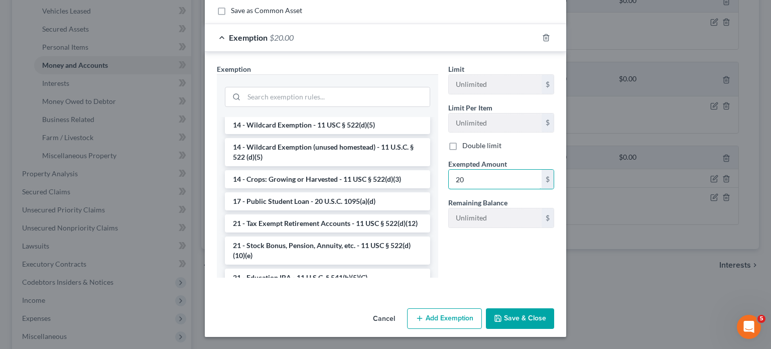
scroll to position [220, 0]
type input "20"
click at [294, 168] on li "14 - Wildcard Exemption (unused homestead) - 11 U.S.C. § 522 (d)(5)" at bounding box center [327, 154] width 205 height 28
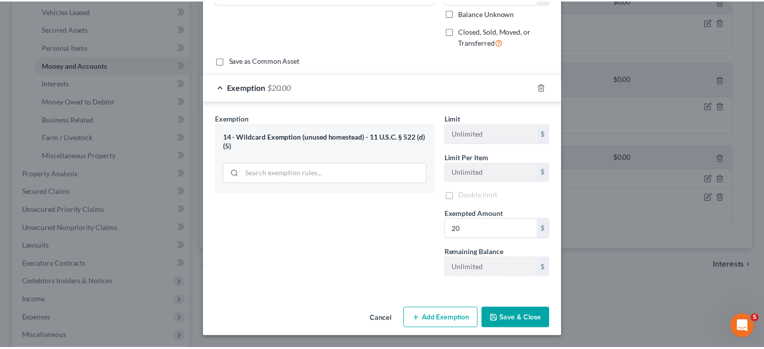
scroll to position [222, 0]
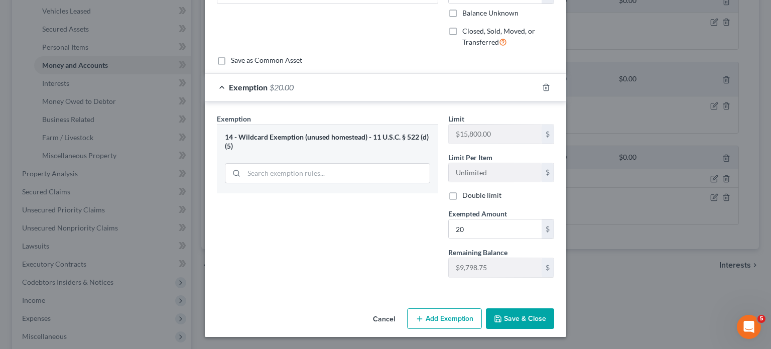
click at [536, 308] on button "Save & Close" at bounding box center [520, 318] width 68 height 21
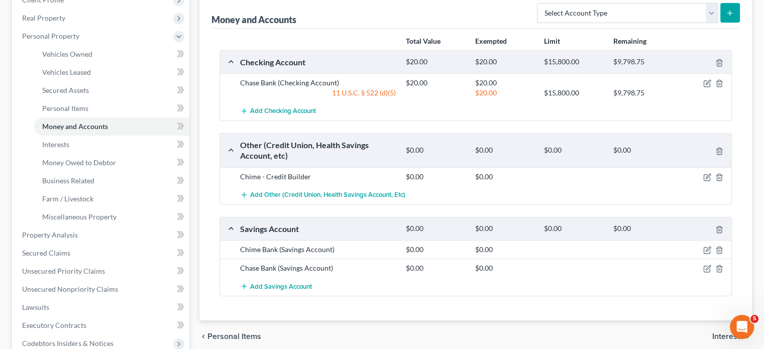
scroll to position [147, 0]
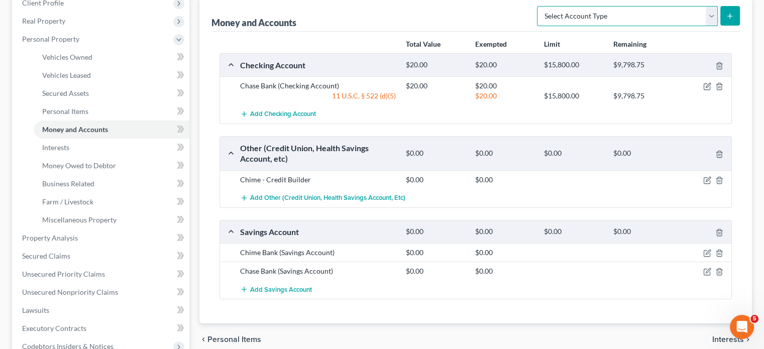
click at [695, 26] on select "Select Account Type Brokerage Cash on Hand Certificates of Deposit Checking Acc…" at bounding box center [627, 16] width 181 height 20
select select "checking"
click at [537, 26] on select "Select Account Type Brokerage Cash on Hand Certificates of Deposit Checking Acc…" at bounding box center [627, 16] width 181 height 20
click at [729, 29] on div "Select Account Type Brokerage Cash on Hand Certificates of Deposit Checking Acc…" at bounding box center [636, 15] width 207 height 27
click at [724, 26] on button "submit" at bounding box center [730, 16] width 20 height 20
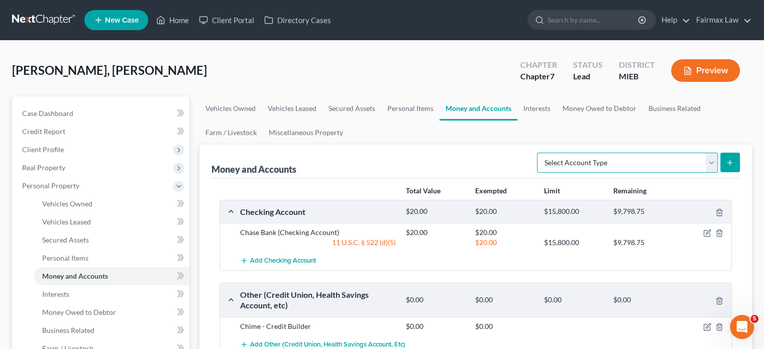
click at [624, 173] on select "Select Account Type Brokerage Cash on Hand Certificates of Deposit Checking Acc…" at bounding box center [627, 163] width 181 height 20
select select "checking"
click at [537, 173] on select "Select Account Type Brokerage Cash on Hand Certificates of Deposit Checking Acc…" at bounding box center [627, 163] width 181 height 20
click at [726, 167] on icon "submit" at bounding box center [730, 163] width 8 height 8
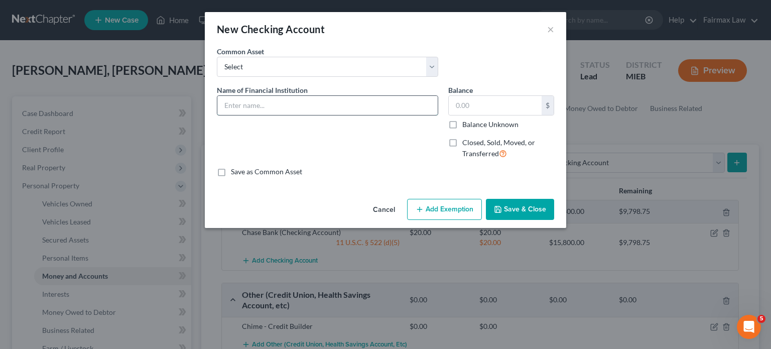
click at [243, 115] on input "text" at bounding box center [327, 105] width 220 height 19
type input "Chime Checking"
click at [481, 115] on input "text" at bounding box center [495, 105] width 93 height 19
type input "0"
click at [554, 220] on button "Save & Close" at bounding box center [520, 209] width 68 height 21
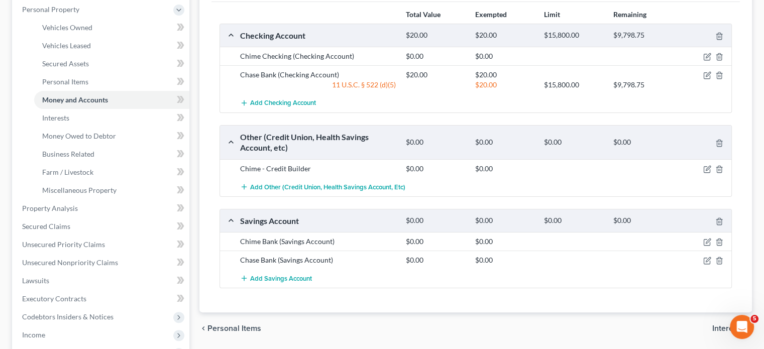
scroll to position [191, 0]
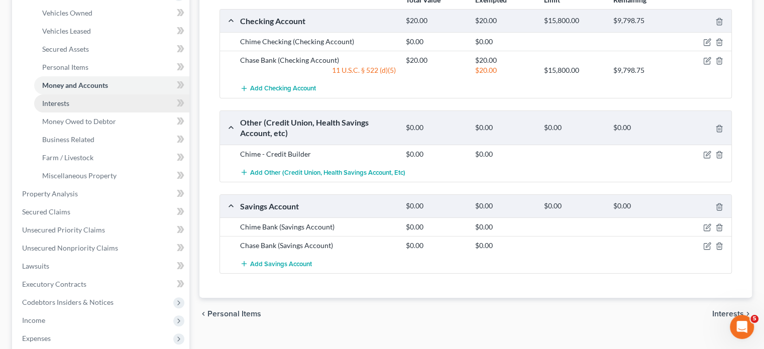
click at [69, 107] on span "Interests" at bounding box center [55, 103] width 27 height 9
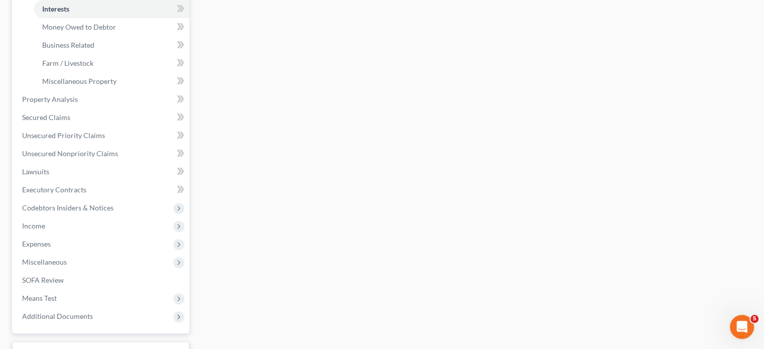
scroll to position [305, 0]
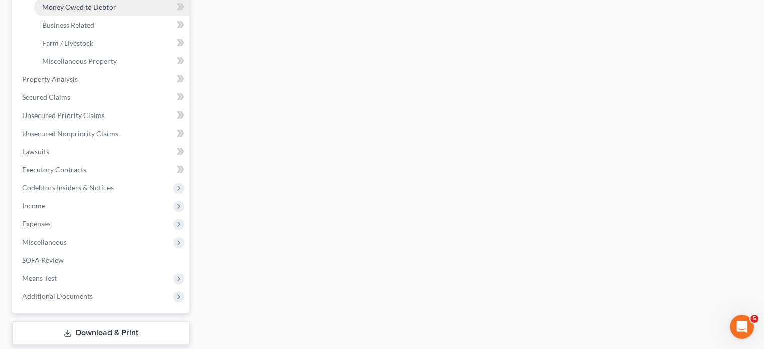
click at [102, 11] on span "Money Owed to Debtor" at bounding box center [79, 7] width 74 height 9
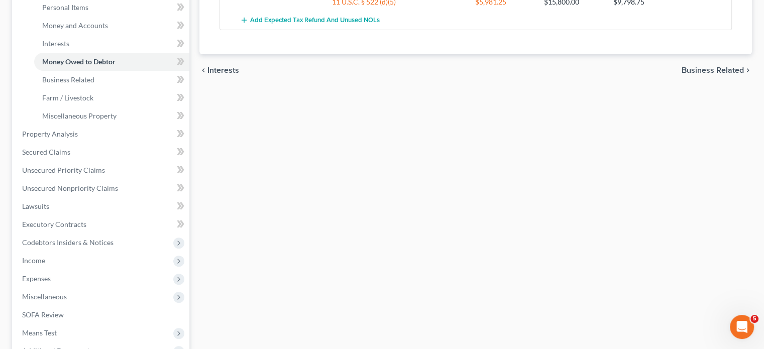
scroll to position [253, 0]
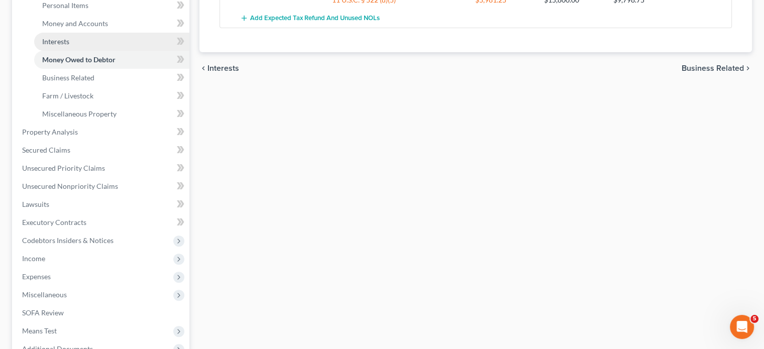
click at [102, 51] on link "Interests" at bounding box center [111, 42] width 155 height 18
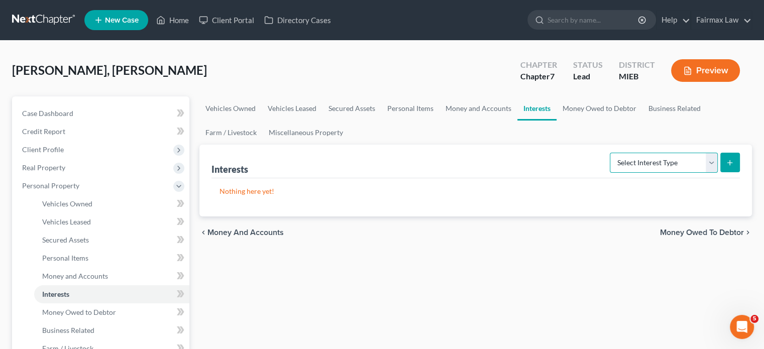
click at [662, 173] on select "Select Interest Type 401K Annuity Bond Education IRA Government Bond Government…" at bounding box center [664, 163] width 108 height 20
select select "ira"
click at [610, 173] on select "Select Interest Type 401K Annuity Bond Education IRA Government Bond Government…" at bounding box center [664, 163] width 108 height 20
click at [726, 167] on icon "submit" at bounding box center [730, 163] width 8 height 8
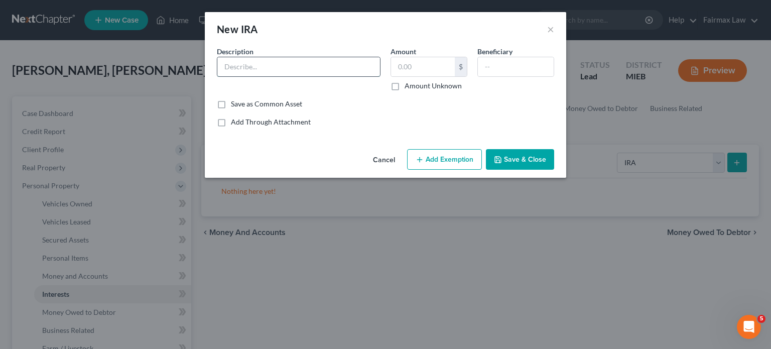
click at [258, 76] on input "text" at bounding box center [298, 66] width 163 height 19
type input "Charles Schwab IRS"
click at [410, 76] on input "text" at bounding box center [423, 66] width 64 height 19
click at [402, 99] on div "Description * Charles Schwab IRS Amount $ Amount Unknown Beneficiary" at bounding box center [386, 72] width 348 height 53
click at [422, 76] on input "text" at bounding box center [423, 66] width 64 height 19
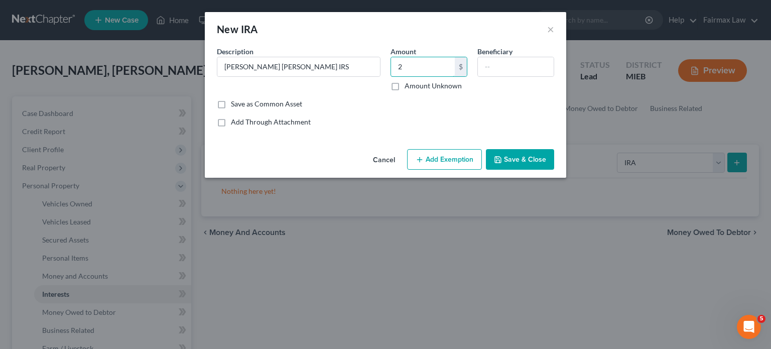
type input "2"
click at [542, 170] on button "Save & Close" at bounding box center [520, 159] width 68 height 21
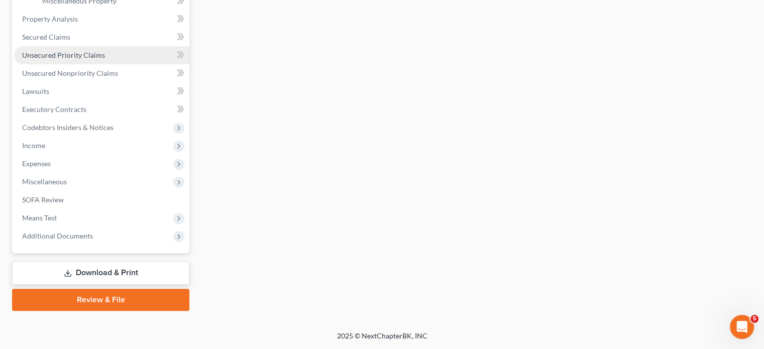
scroll to position [436, 0]
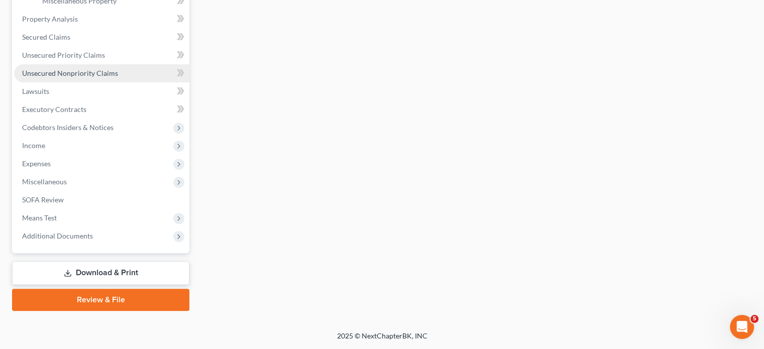
click at [82, 77] on span "Unsecured Nonpriority Claims" at bounding box center [70, 73] width 96 height 9
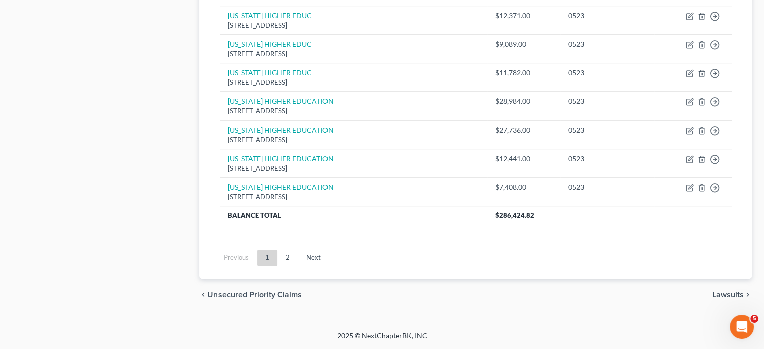
scroll to position [1111, 0]
click at [329, 250] on link "Next" at bounding box center [313, 258] width 31 height 16
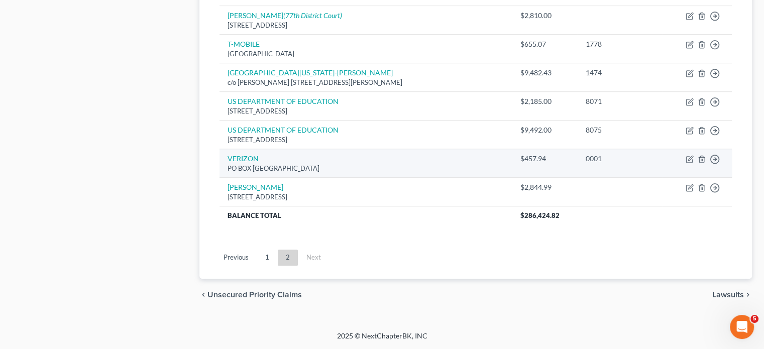
scroll to position [876, 0]
click at [698, 155] on icon "button" at bounding box center [702, 159] width 8 height 8
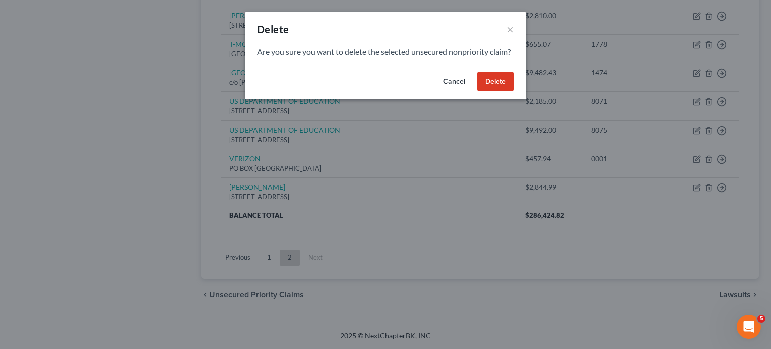
click at [514, 92] on button "Delete" at bounding box center [496, 82] width 37 height 20
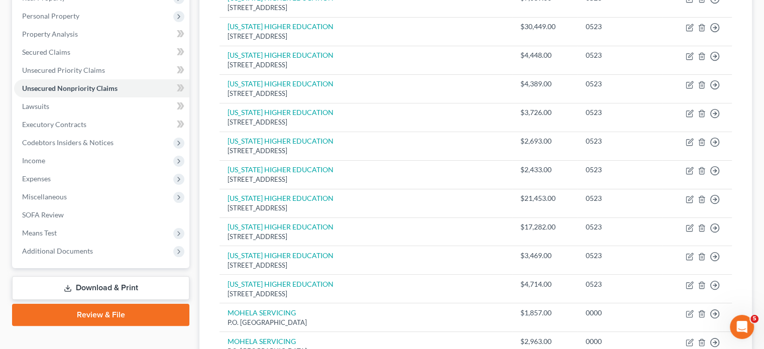
scroll to position [171, 0]
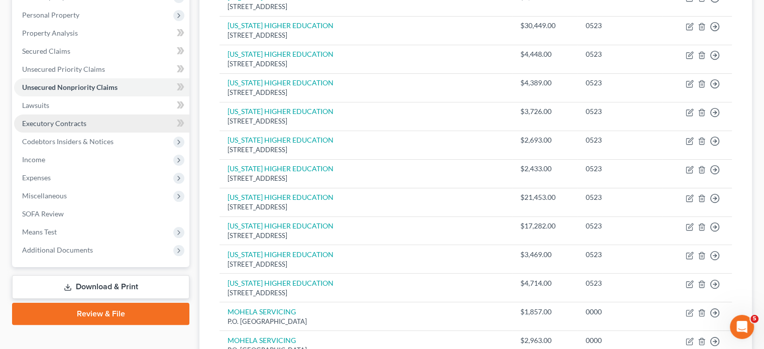
click at [57, 128] on span "Executory Contracts" at bounding box center [54, 123] width 64 height 9
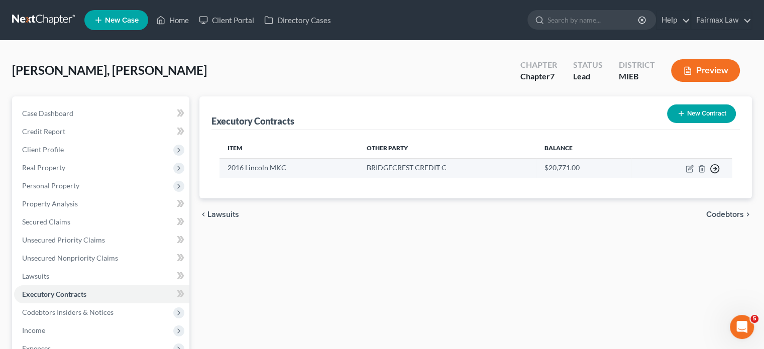
click at [710, 174] on icon "button" at bounding box center [715, 169] width 10 height 10
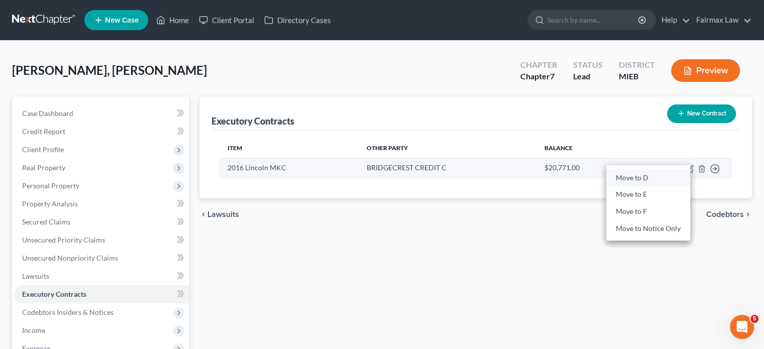
click at [661, 186] on link "Move to D" at bounding box center [648, 177] width 84 height 17
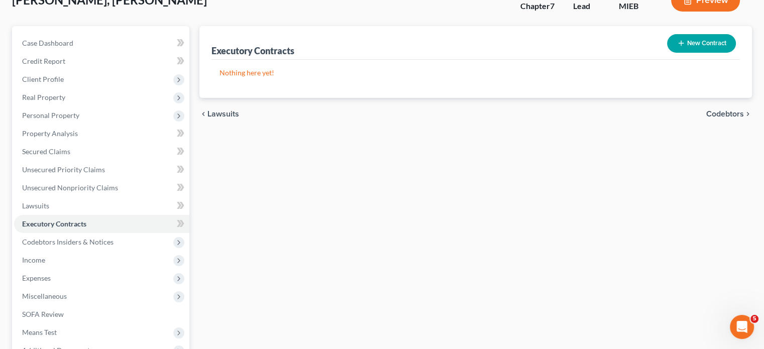
scroll to position [64, 0]
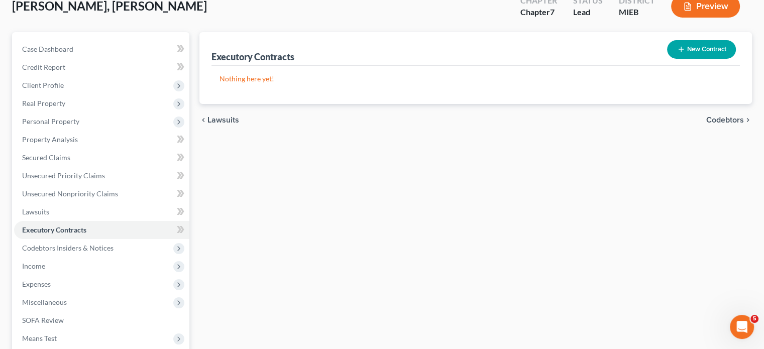
click at [670, 59] on button "New Contract" at bounding box center [701, 49] width 69 height 19
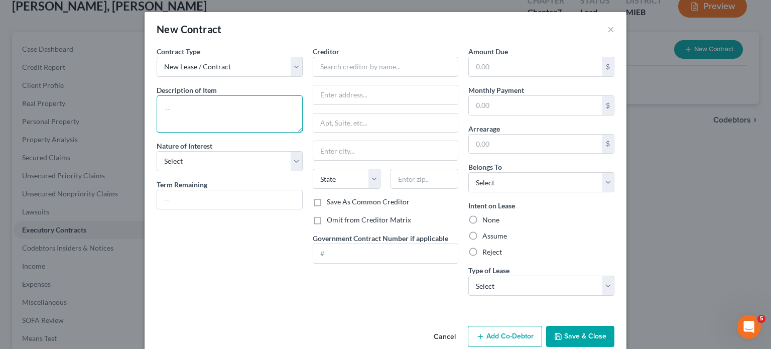
click at [166, 133] on textarea at bounding box center [230, 113] width 146 height 37
type textarea "Residential Lease"
click at [174, 171] on select "Select Purchaser Agent Lessor Lessee" at bounding box center [230, 161] width 146 height 20
select select "3"
click at [157, 171] on select "Select Purchaser Agent Lessor Lessee" at bounding box center [230, 161] width 146 height 20
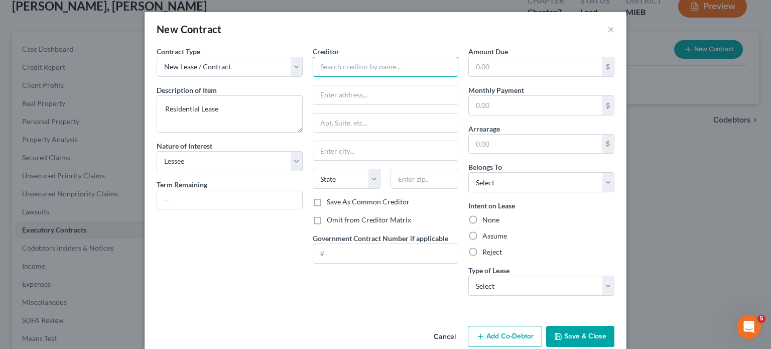
click at [334, 77] on input "text" at bounding box center [386, 67] width 146 height 20
click at [615, 35] on button "×" at bounding box center [611, 29] width 7 height 12
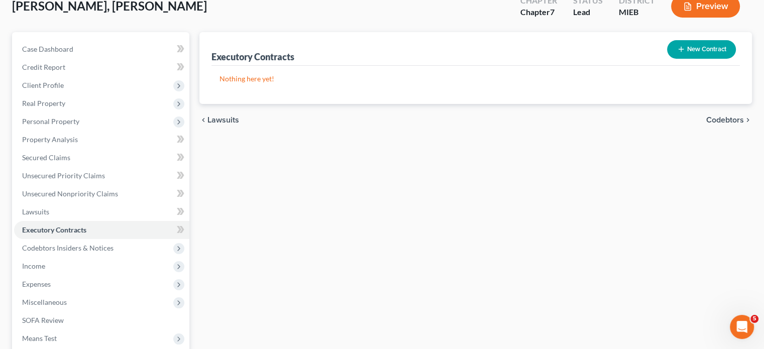
click at [671, 18] on button "Preview" at bounding box center [705, 6] width 69 height 23
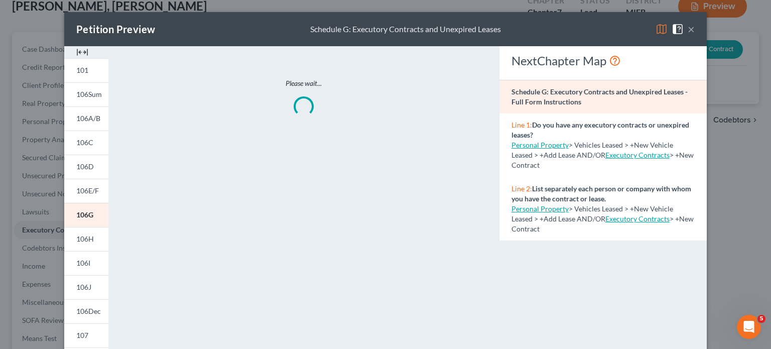
click at [695, 35] on button "×" at bounding box center [691, 29] width 7 height 12
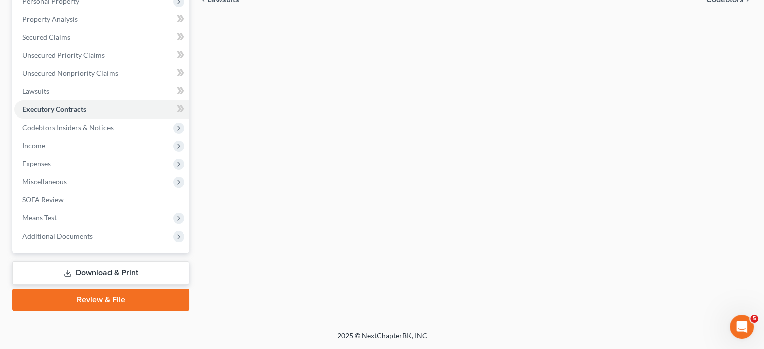
scroll to position [305, 0]
click at [93, 137] on span "Income" at bounding box center [101, 146] width 175 height 18
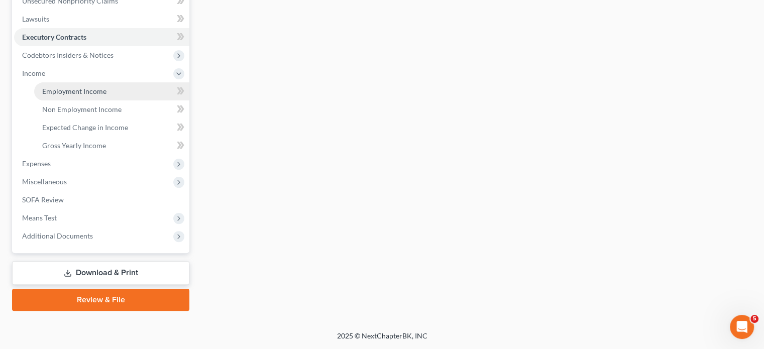
click at [69, 95] on span "Employment Income" at bounding box center [74, 91] width 64 height 9
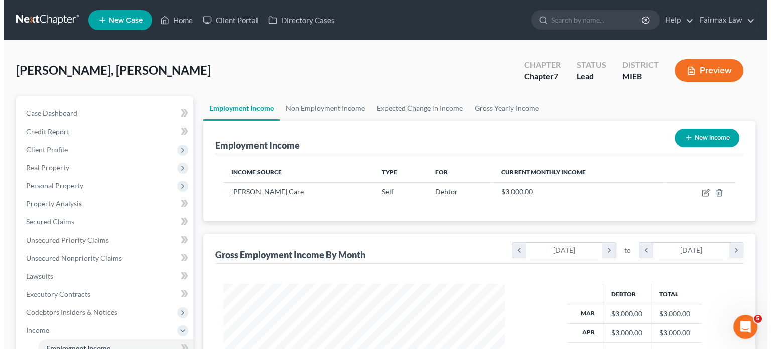
scroll to position [223, 302]
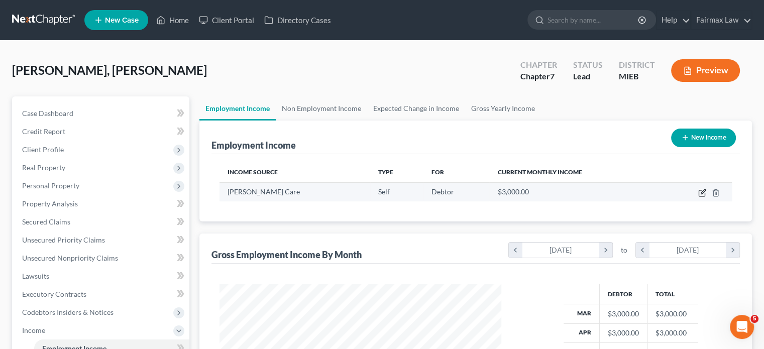
click at [698, 197] on icon "button" at bounding box center [702, 193] width 8 height 8
select select "1"
select select "23"
select select "0"
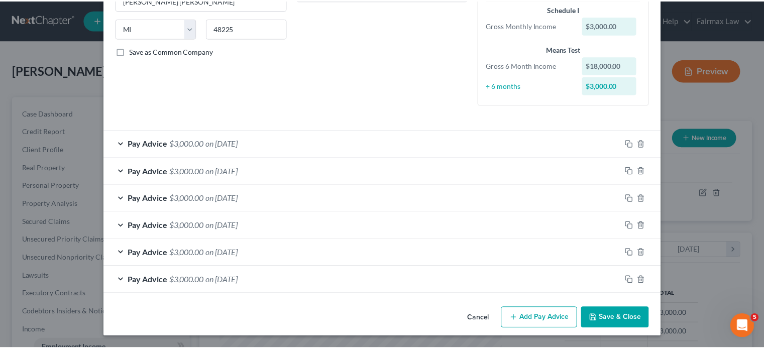
scroll to position [307, 0]
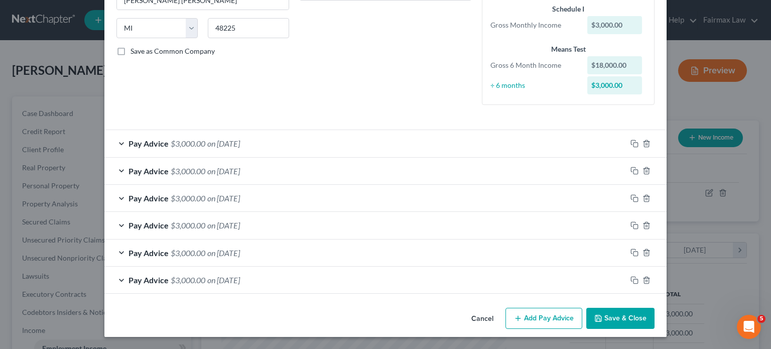
click at [655, 311] on button "Save & Close" at bounding box center [621, 318] width 68 height 21
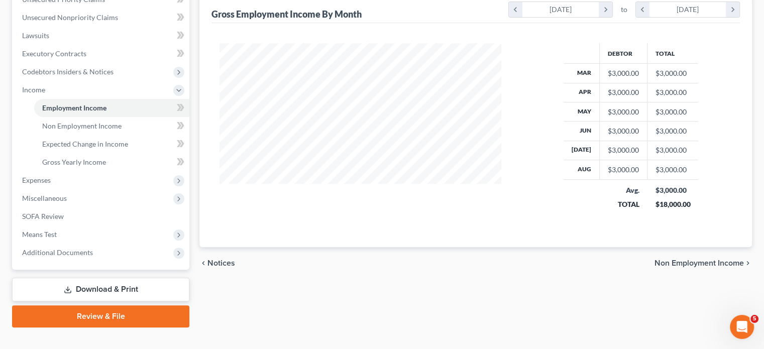
scroll to position [406, 0]
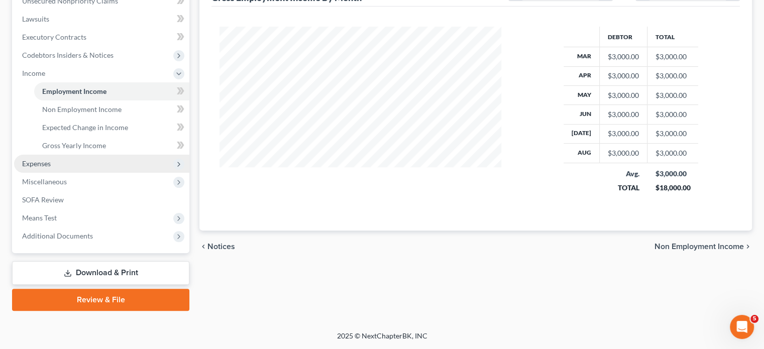
click at [82, 155] on span "Expenses" at bounding box center [101, 164] width 175 height 18
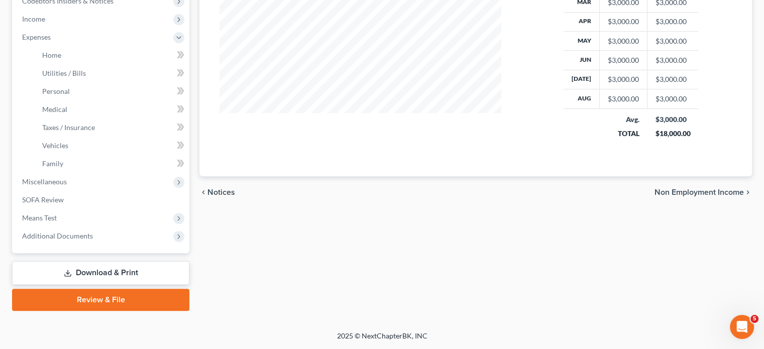
scroll to position [474, 0]
click at [97, 173] on span "Miscellaneous" at bounding box center [101, 182] width 175 height 18
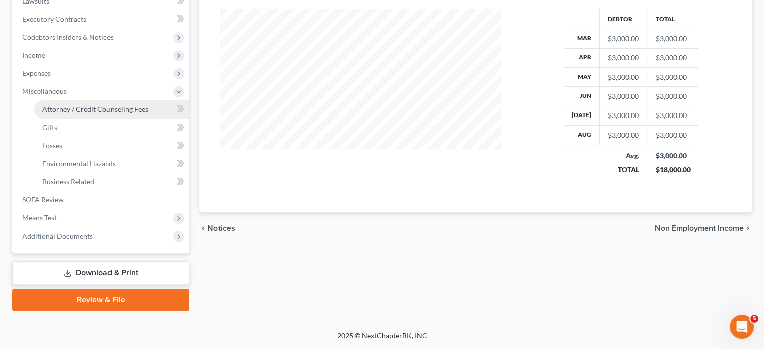
scroll to position [320, 0]
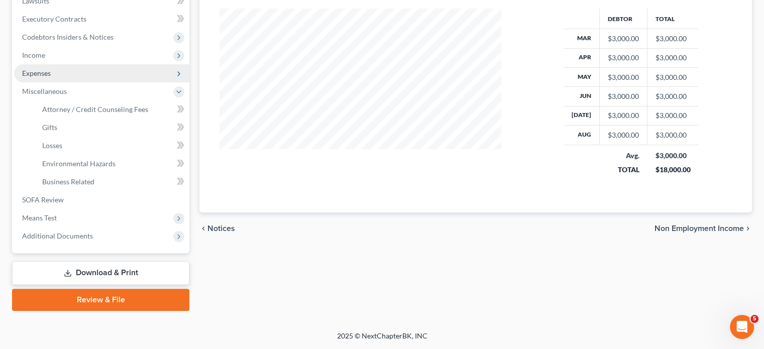
click at [50, 77] on span "Expenses" at bounding box center [36, 73] width 29 height 9
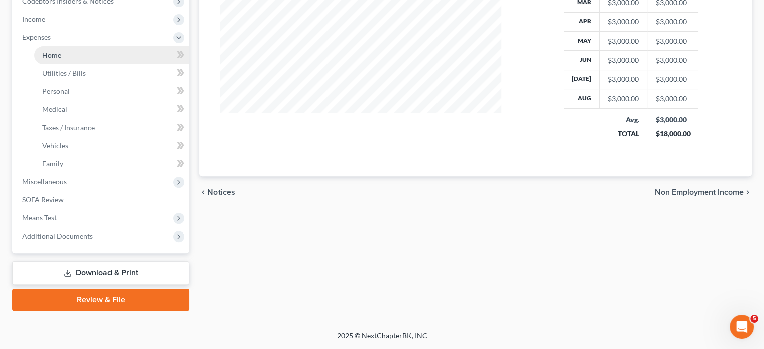
click at [60, 59] on span "Home" at bounding box center [51, 55] width 19 height 9
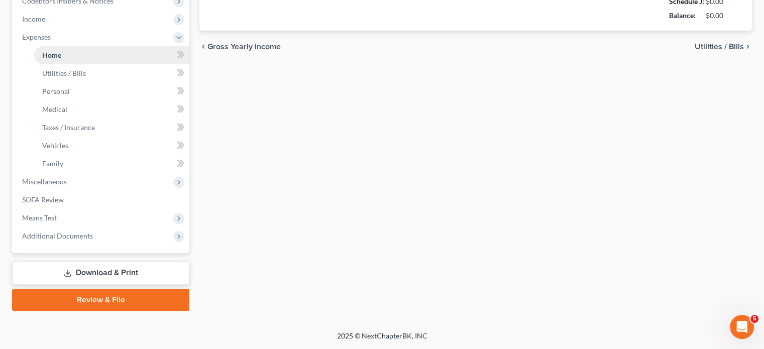
scroll to position [55, 0]
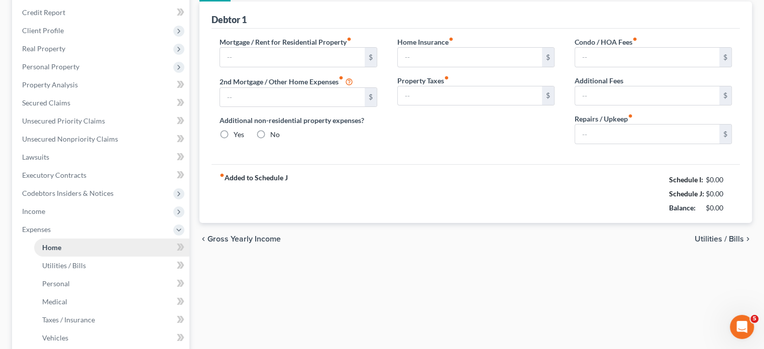
type input "1,100.00"
type input "0.00"
radio input "true"
type input "0.00"
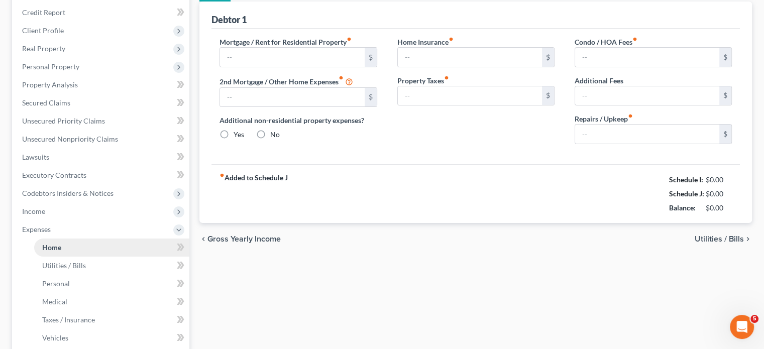
type input "0.00"
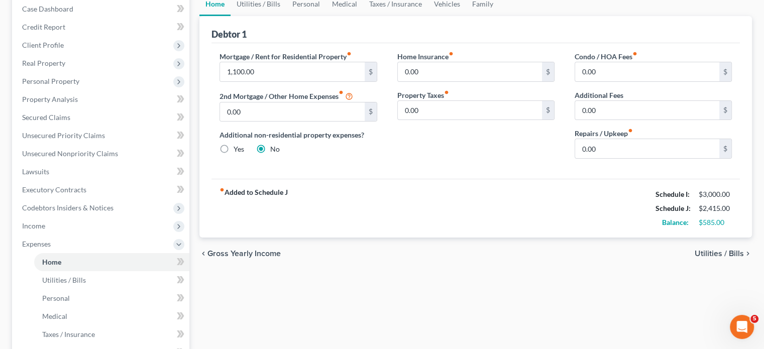
scroll to position [104, 0]
click at [267, 16] on link "Utilities / Bills" at bounding box center [259, 4] width 56 height 24
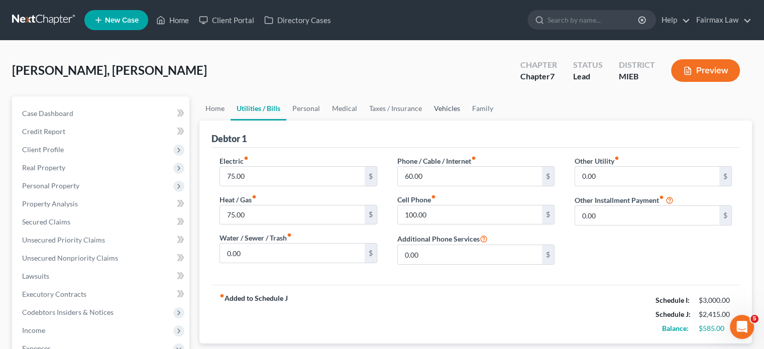
click at [466, 121] on link "Vehicles" at bounding box center [447, 108] width 38 height 24
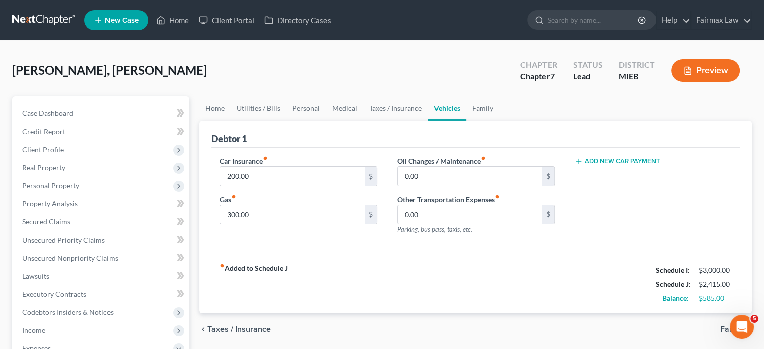
click at [608, 165] on button "Add New Car Payment" at bounding box center [617, 161] width 85 height 8
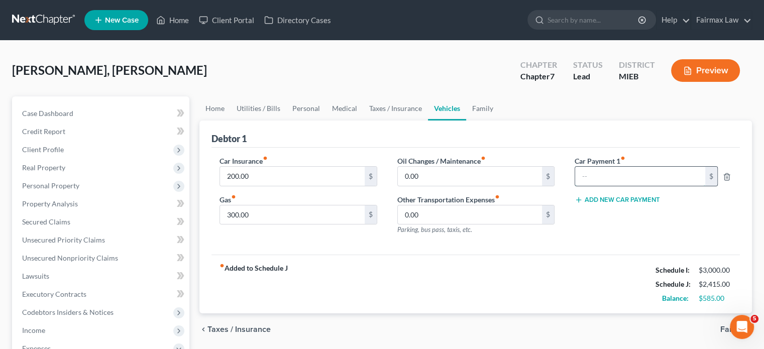
click at [619, 186] on input "text" at bounding box center [640, 176] width 130 height 19
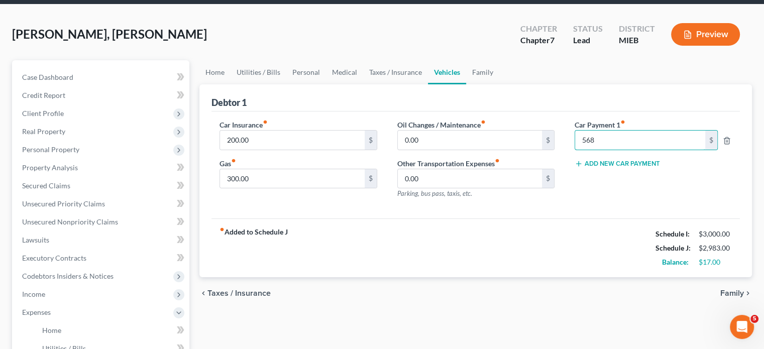
scroll to position [36, 0]
type input "568"
click at [499, 84] on link "Family" at bounding box center [482, 72] width 33 height 24
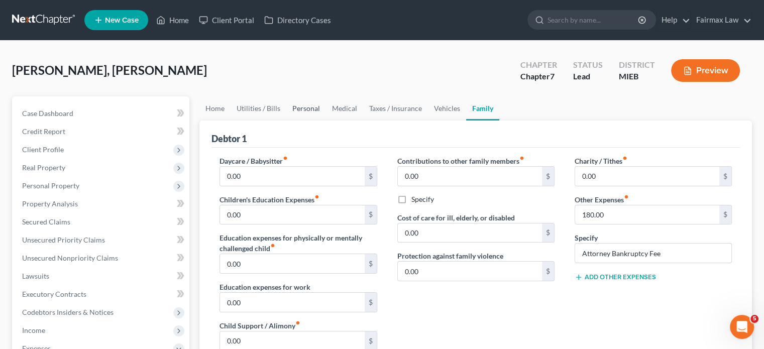
click at [326, 121] on link "Personal" at bounding box center [306, 108] width 40 height 24
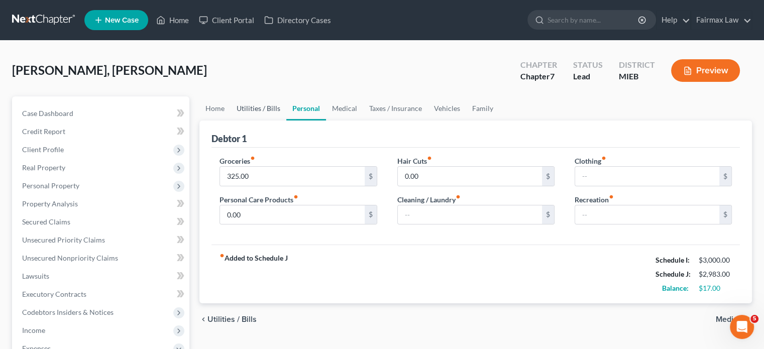
click at [277, 121] on link "Utilities / Bills" at bounding box center [259, 108] width 56 height 24
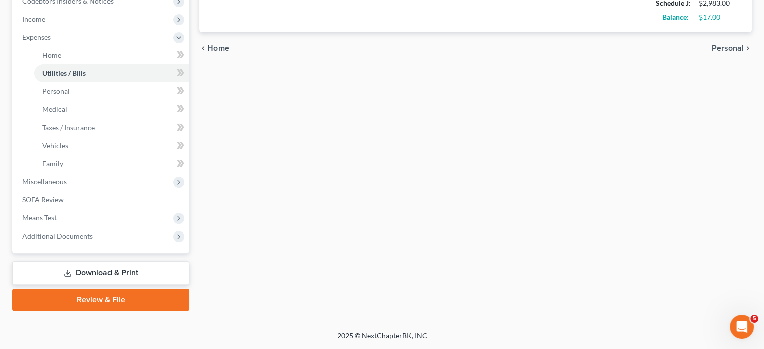
scroll to position [432, 0]
click at [66, 178] on span "Miscellaneous" at bounding box center [44, 181] width 45 height 9
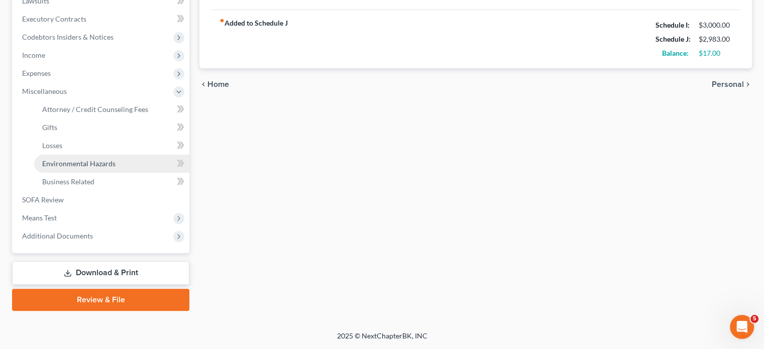
scroll to position [428, 0]
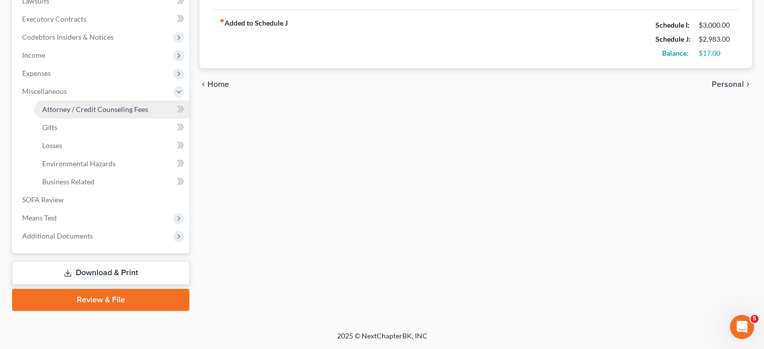
click at [90, 105] on span "Attorney / Credit Counseling Fees" at bounding box center [95, 109] width 106 height 9
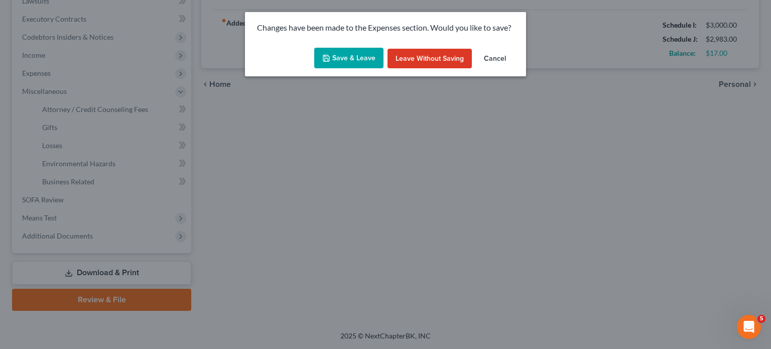
click at [340, 69] on button "Save & Leave" at bounding box center [348, 58] width 69 height 21
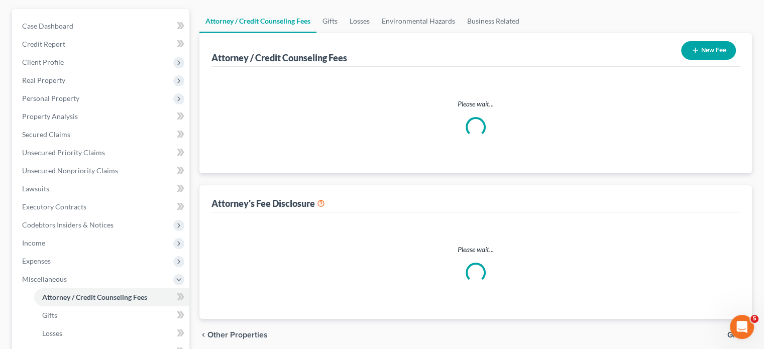
select select "2"
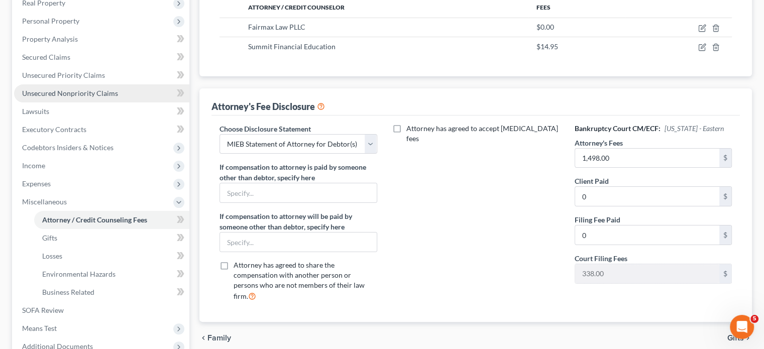
click at [131, 102] on link "Unsecured Nonpriority Claims" at bounding box center [101, 93] width 175 height 18
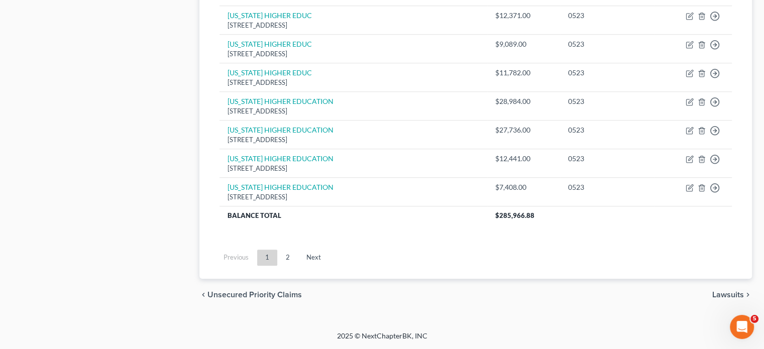
scroll to position [1111, 0]
click at [329, 250] on link "Next" at bounding box center [313, 258] width 31 height 16
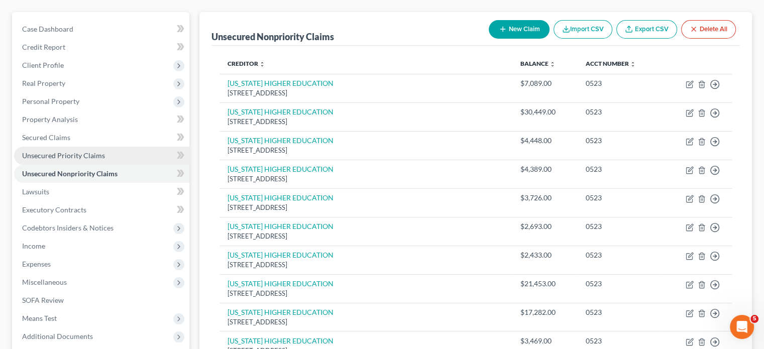
scroll to position [83, 0]
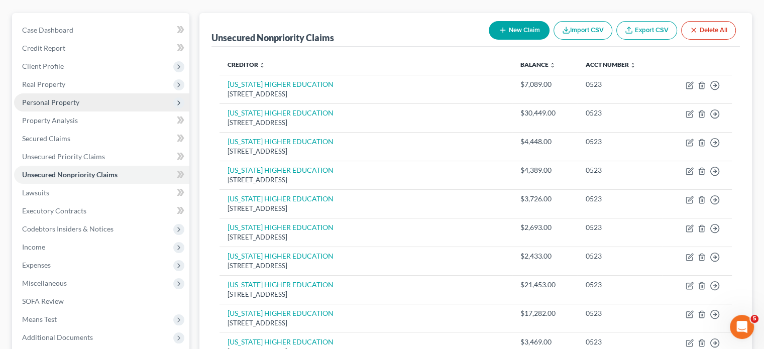
click at [116, 111] on span "Personal Property" at bounding box center [101, 102] width 175 height 18
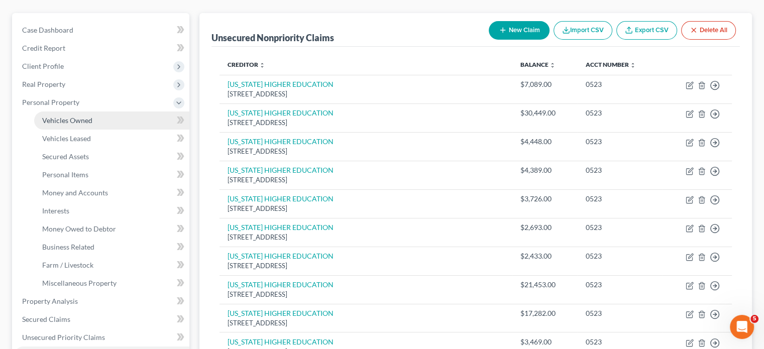
click at [122, 130] on link "Vehicles Owned" at bounding box center [111, 120] width 155 height 18
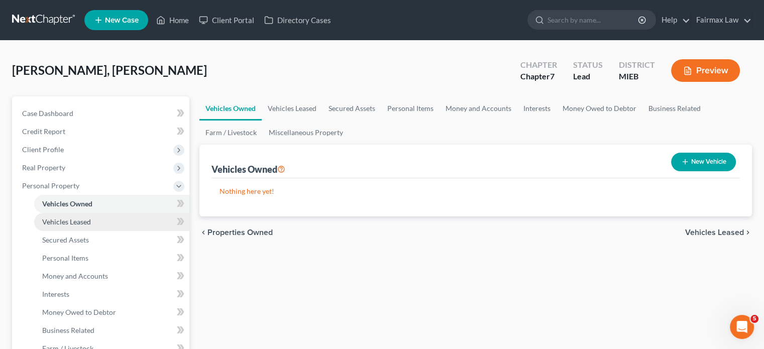
click at [86, 226] on span "Vehicles Leased" at bounding box center [66, 221] width 49 height 9
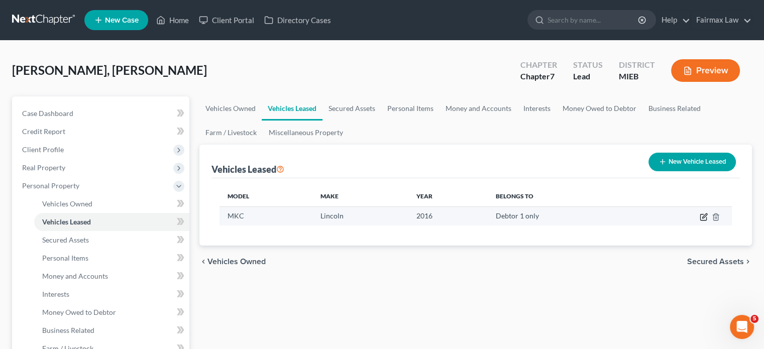
click at [700, 221] on icon "button" at bounding box center [704, 217] width 8 height 8
select select "0"
select select "10"
select select "0"
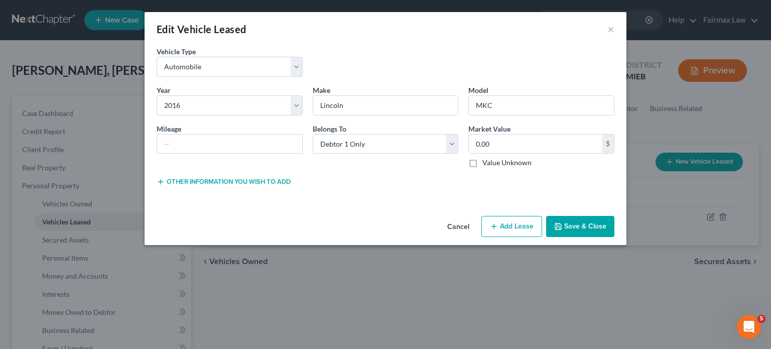
click at [478, 237] on button "Cancel" at bounding box center [458, 227] width 38 height 20
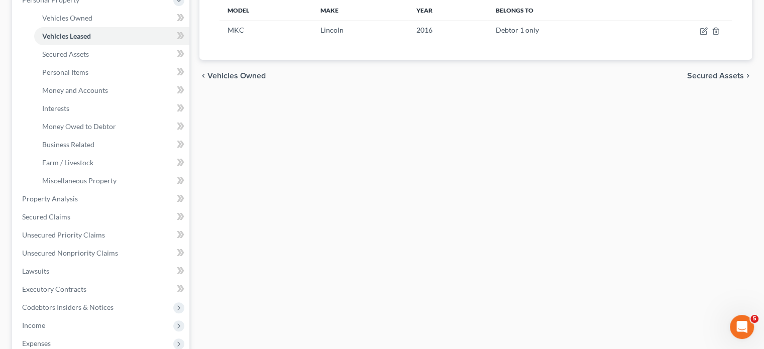
scroll to position [186, 0]
click at [92, 22] on span "Vehicles Owned" at bounding box center [67, 17] width 50 height 9
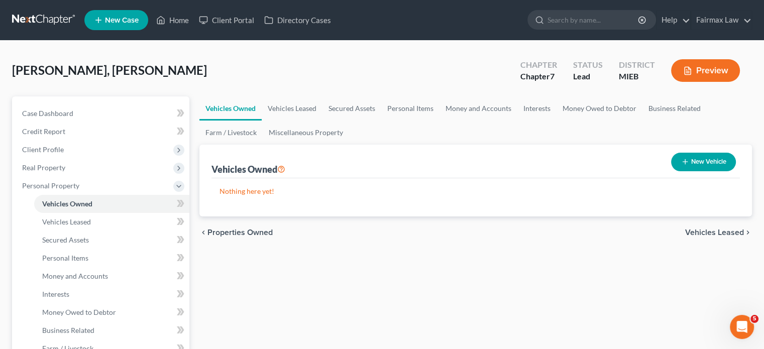
click at [691, 171] on button "New Vehicle" at bounding box center [703, 162] width 65 height 19
select select "0"
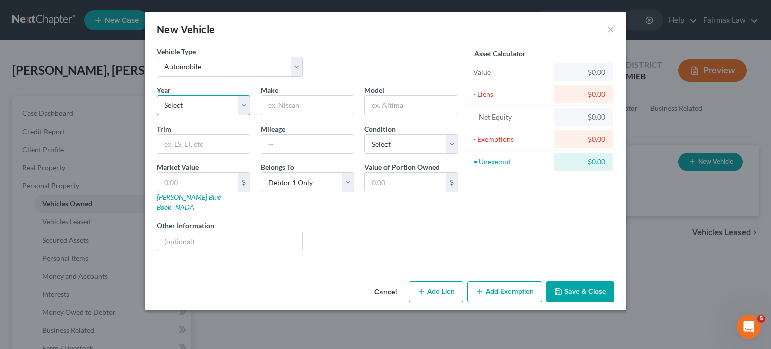
click at [157, 116] on select "Select 2026 2025 2024 2023 2022 2021 2020 2019 2018 2017 2016 2015 2014 2013 20…" at bounding box center [204, 105] width 94 height 20
select select "10"
click at [157, 116] on select "Select 2026 2025 2024 2023 2022 2021 2020 2019 2018 2017 2016 2015 2014 2013 20…" at bounding box center [204, 105] width 94 height 20
click at [276, 115] on input "text" at bounding box center [307, 105] width 93 height 19
type input "Lincoln"
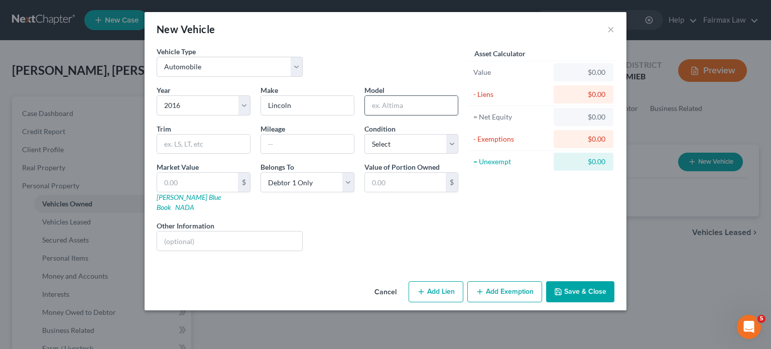
click at [406, 115] on input "text" at bounding box center [411, 105] width 93 height 19
type input "MKC"
click at [385, 154] on select "Select Excellent Very Good Good Fair Poor" at bounding box center [412, 144] width 94 height 20
select select "2"
click at [365, 154] on select "Select Excellent Very Good Good Fair Poor" at bounding box center [412, 144] width 94 height 20
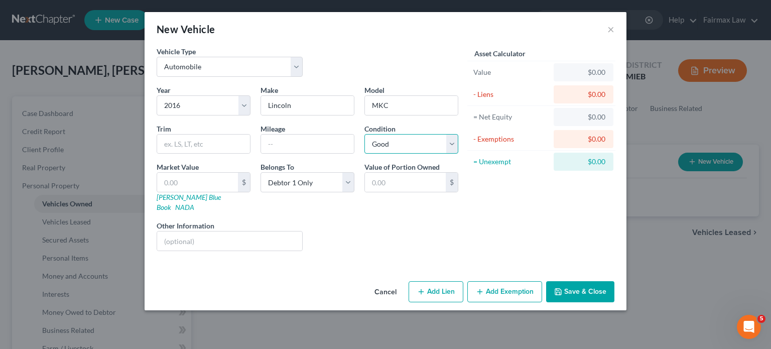
scroll to position [38, 0]
click at [456, 302] on button "Add Lien" at bounding box center [436, 291] width 55 height 21
select select "0"
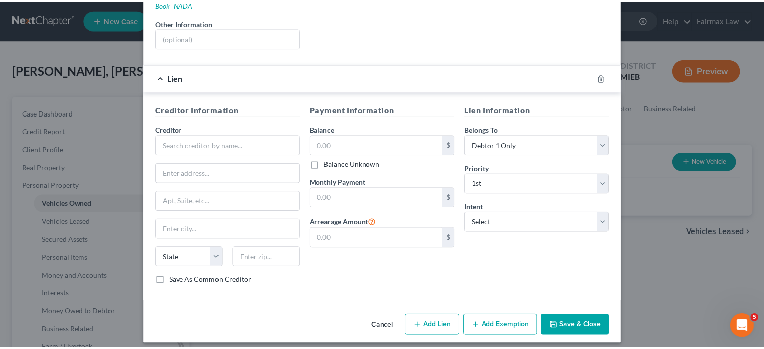
scroll to position [331, 0]
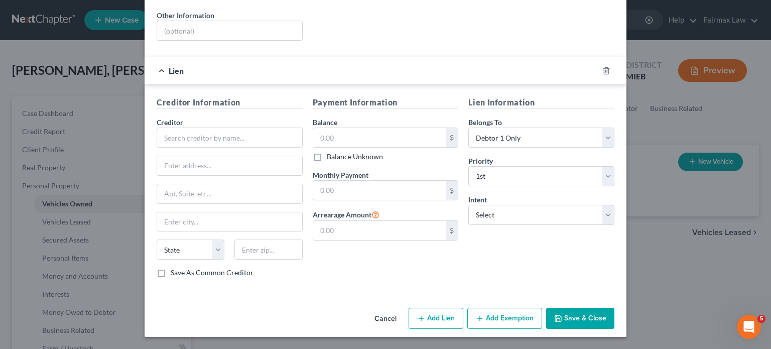
click at [385, 312] on button "Cancel" at bounding box center [386, 319] width 38 height 20
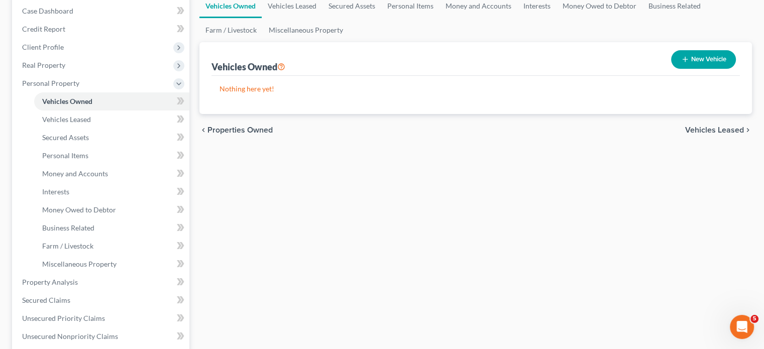
scroll to position [98, 0]
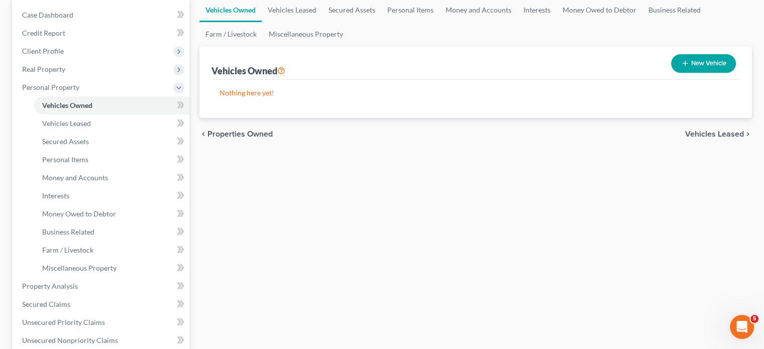
click at [684, 73] on button "New Vehicle" at bounding box center [703, 63] width 65 height 19
select select "0"
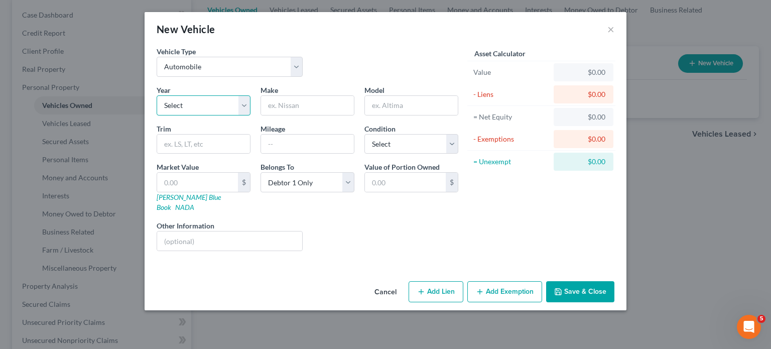
click at [157, 116] on select "Select 2026 2025 2024 2023 2022 2021 2020 2019 2018 2017 2016 2015 2014 2013 20…" at bounding box center [204, 105] width 94 height 20
click at [308, 251] on div "Liens Select" at bounding box center [386, 235] width 156 height 31
click at [384, 302] on button "Cancel" at bounding box center [386, 292] width 38 height 20
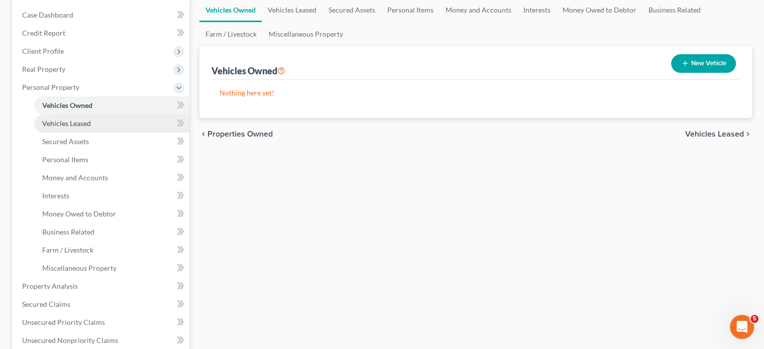
click at [111, 133] on link "Vehicles Leased" at bounding box center [111, 123] width 155 height 18
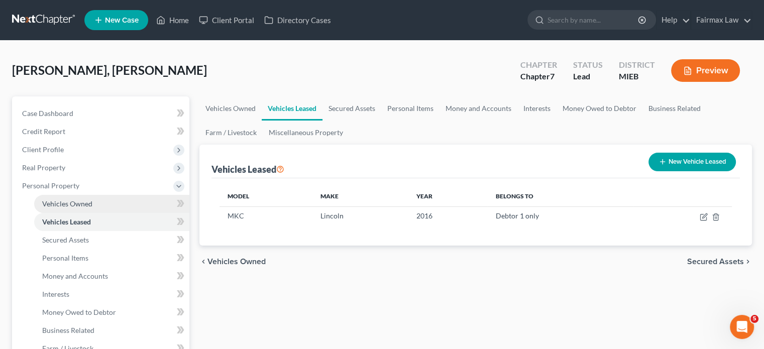
click at [92, 208] on span "Vehicles Owned" at bounding box center [67, 203] width 50 height 9
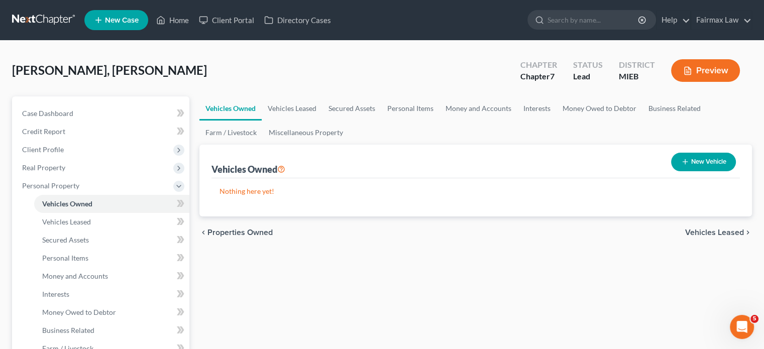
click at [709, 171] on button "New Vehicle" at bounding box center [703, 162] width 65 height 19
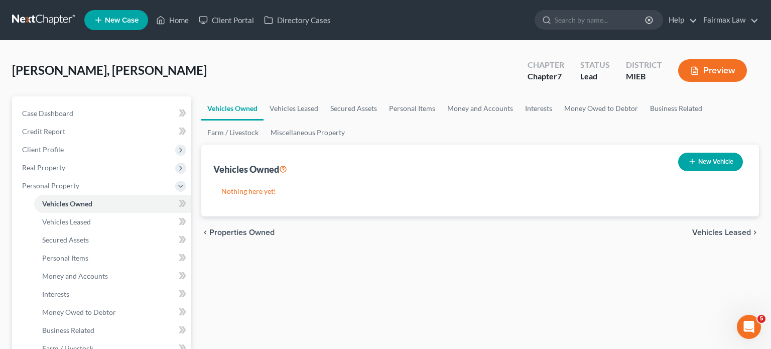
select select "0"
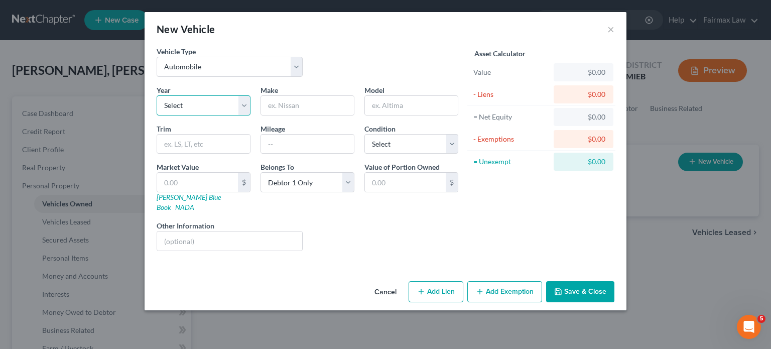
click at [159, 116] on select "Select 2026 2025 2024 2023 2022 2021 2020 2019 2018 2017 2016 2015 2014 2013 20…" at bounding box center [204, 105] width 94 height 20
select select "10"
click at [157, 116] on select "Select 2026 2025 2024 2023 2022 2021 2020 2019 2018 2017 2016 2015 2014 2013 20…" at bounding box center [204, 105] width 94 height 20
click at [303, 115] on input "text" at bounding box center [307, 105] width 93 height 19
type input "Lincoln"
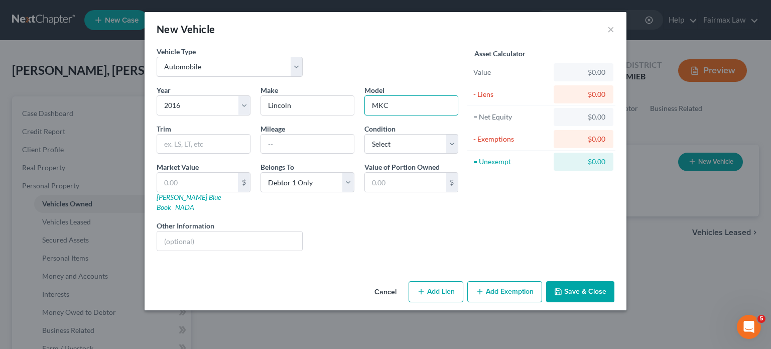
type input "MKC"
click at [341, 80] on div "Vehicle Type Select Automobile Truck Trailer Watercraft Aircraft Motor Home Atv…" at bounding box center [308, 65] width 312 height 39
click at [341, 67] on div "Vehicle Type Select Automobile Truck Trailer Watercraft Aircraft Motor Home Atv…" at bounding box center [308, 65] width 312 height 39
click at [320, 251] on div "Liens Select" at bounding box center [386, 235] width 156 height 31
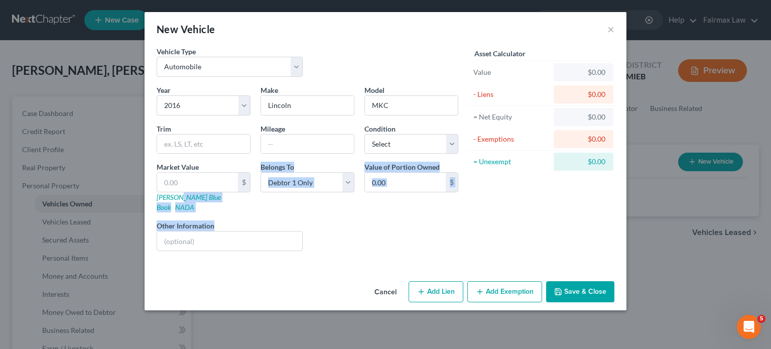
drag, startPoint x: 119, startPoint y: 252, endPoint x: 263, endPoint y: 259, distance: 144.8
click at [237, 257] on div "Year Select 2026 2025 2024 2023 2022 2021 2020 2019 2018 2017 2016 2015 2014 20…" at bounding box center [308, 172] width 312 height 174
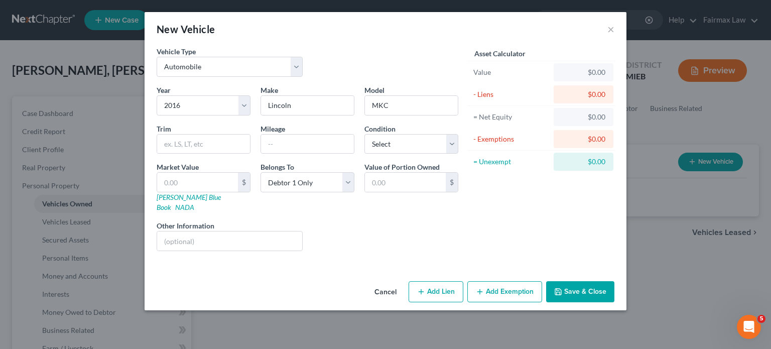
click at [309, 251] on div "Liens Select" at bounding box center [386, 235] width 156 height 31
click at [261, 154] on input "text" at bounding box center [307, 144] width 93 height 19
type input "76000"
click at [157, 211] on link "Kelly Blue Book" at bounding box center [189, 202] width 64 height 19
click at [157, 192] on input "text" at bounding box center [197, 182] width 81 height 19
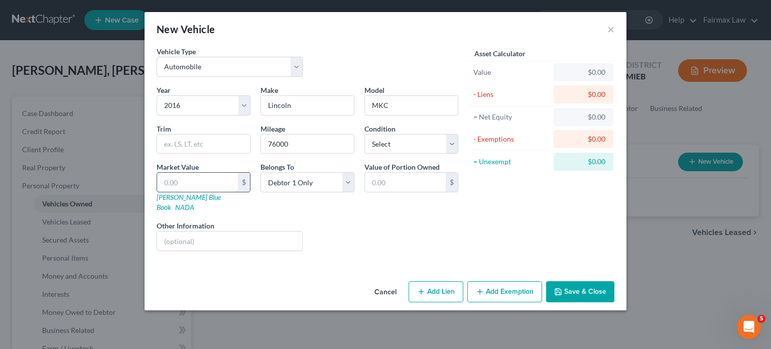
type input "8"
type input "8.00"
type input "85"
type input "85.00"
type input "850"
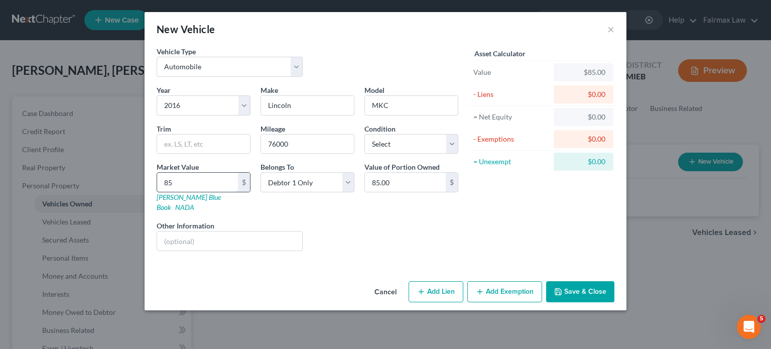
type input "850.00"
type input "8500"
type input "8,500.00"
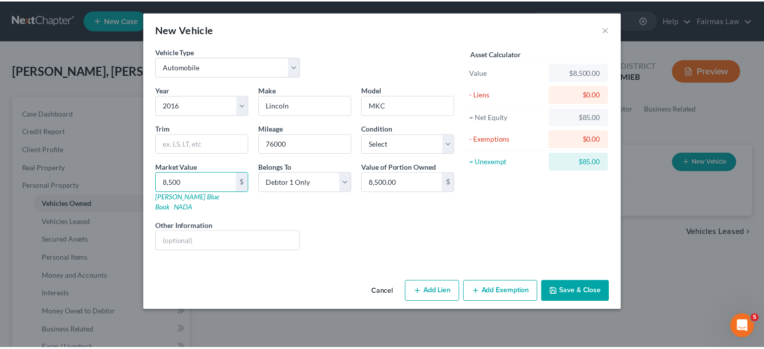
scroll to position [38, 0]
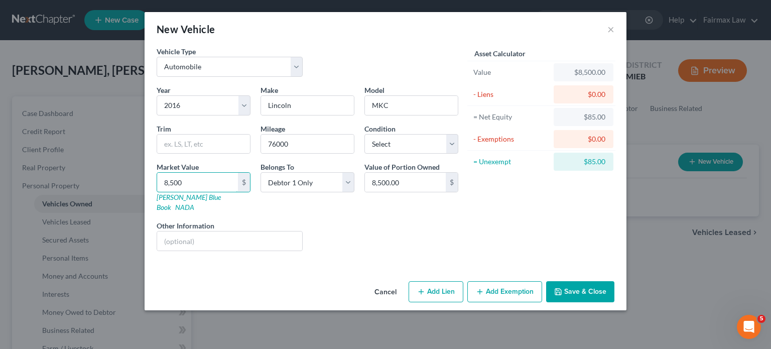
type input "8,500"
click at [607, 302] on button "Save & Close" at bounding box center [580, 291] width 68 height 21
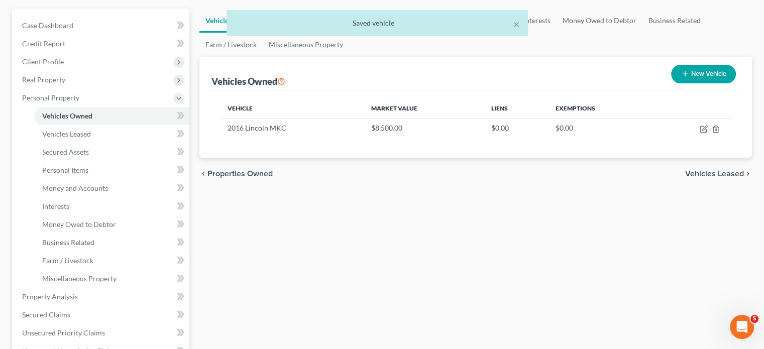
scroll to position [125, 0]
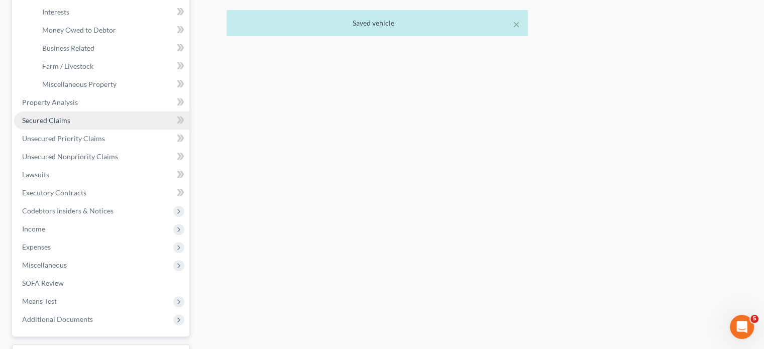
click at [122, 130] on link "Secured Claims" at bounding box center [101, 120] width 175 height 18
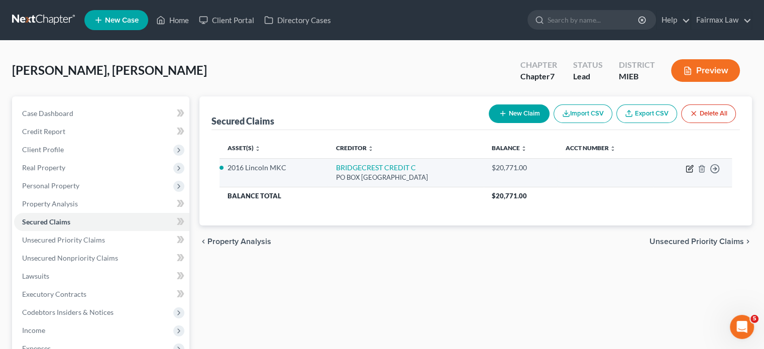
click at [688, 170] on icon "button" at bounding box center [690, 167] width 5 height 5
select select "3"
select select "0"
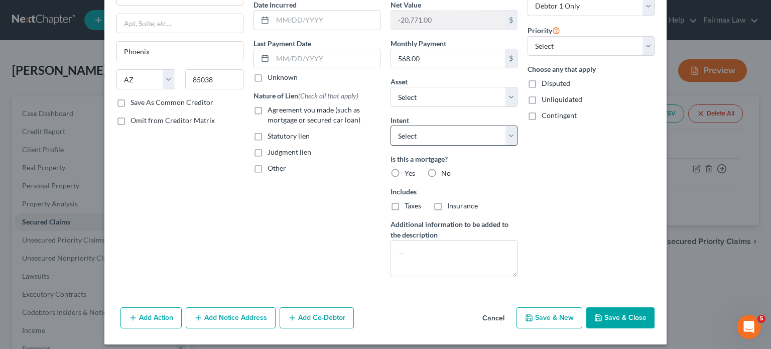
scroll to position [100, 0]
click at [430, 145] on select "Select Surrender Redeem Reaffirm Avoid Other" at bounding box center [454, 135] width 127 height 20
select select "2"
click at [391, 145] on select "Select Surrender Redeem Reaffirm Avoid Other" at bounding box center [454, 135] width 127 height 20
click at [443, 178] on label "No" at bounding box center [446, 173] width 10 height 10
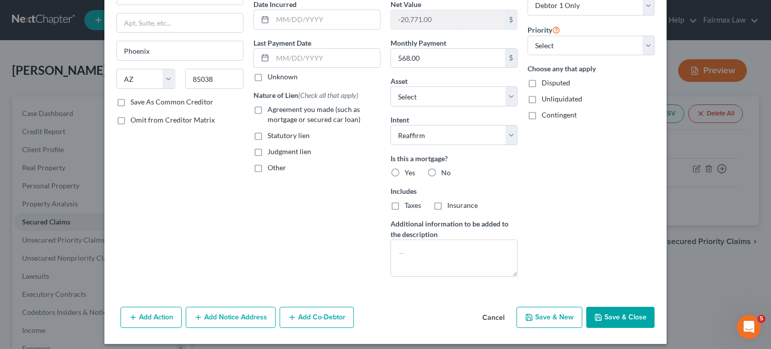
click at [445, 174] on input "No" at bounding box center [448, 171] width 7 height 7
radio input "true"
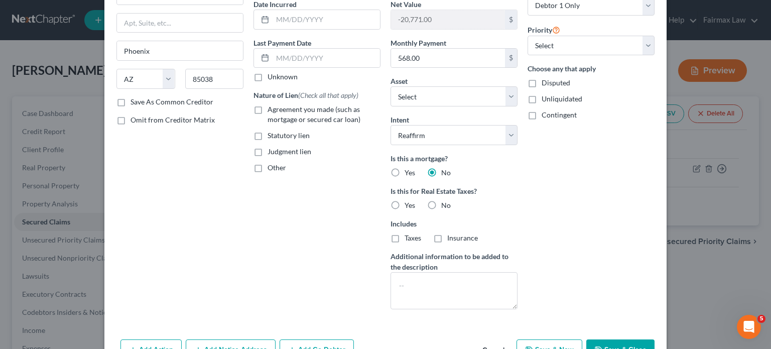
click at [441, 210] on label "No" at bounding box center [446, 205] width 10 height 10
click at [445, 207] on input "No" at bounding box center [448, 203] width 7 height 7
radio input "true"
click at [268, 125] on label "Agreement you made (such as mortgage or secured car loan)" at bounding box center [324, 114] width 113 height 20
click at [272, 111] on input "Agreement you made (such as mortgage or secured car loan)" at bounding box center [275, 107] width 7 height 7
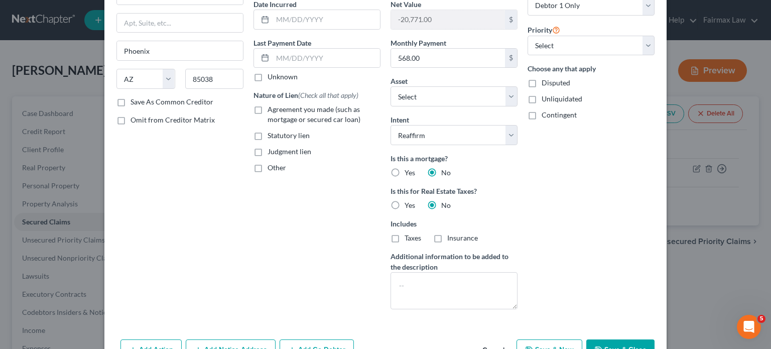
checkbox input "true"
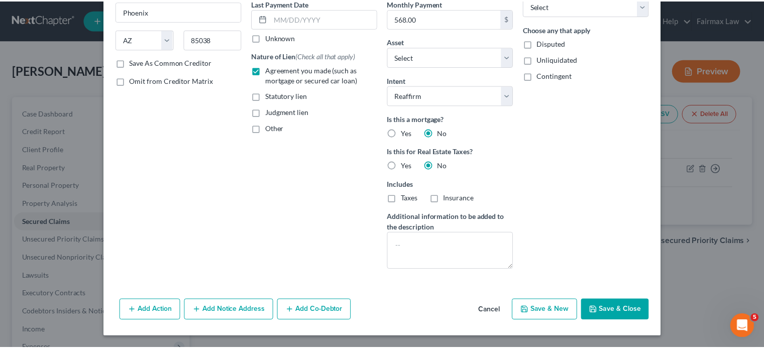
scroll to position [258, 0]
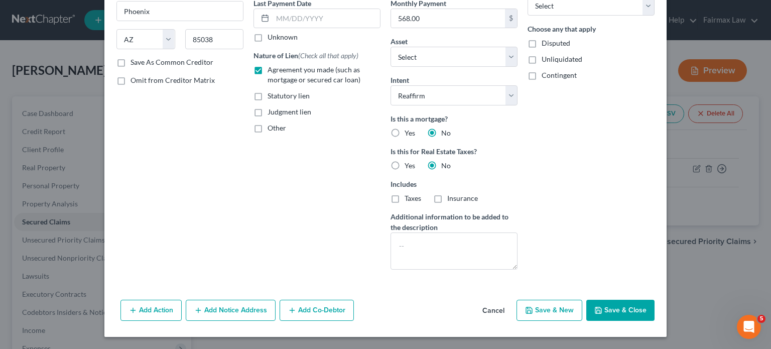
click at [655, 301] on button "Save & Close" at bounding box center [621, 310] width 68 height 21
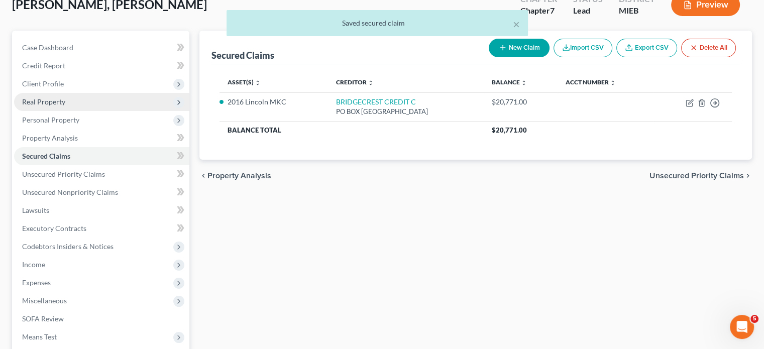
scroll to position [66, 0]
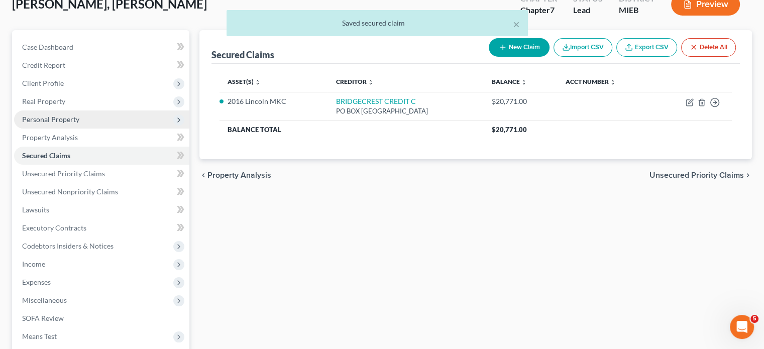
click at [98, 129] on span "Personal Property" at bounding box center [101, 119] width 175 height 18
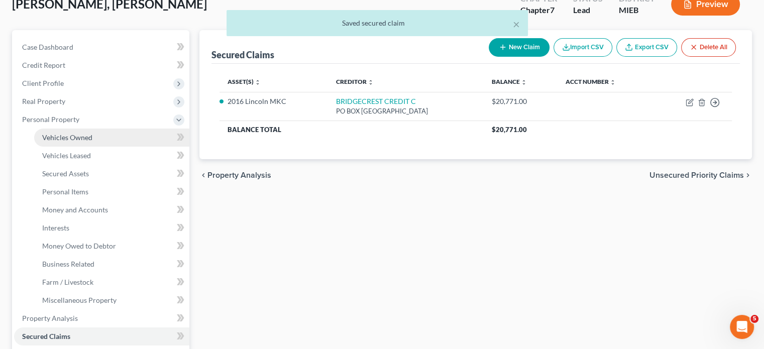
click at [92, 142] on span "Vehicles Owned" at bounding box center [67, 137] width 50 height 9
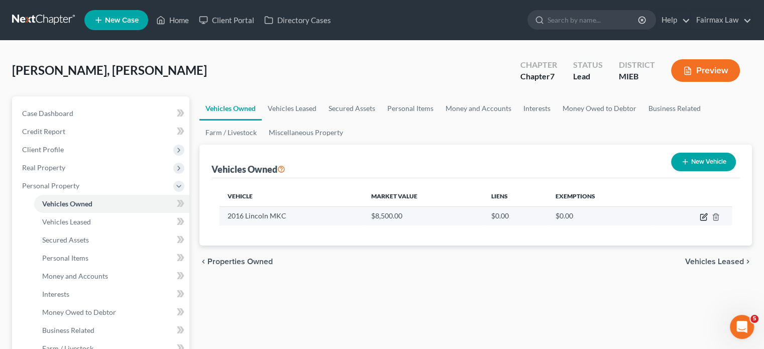
click at [700, 221] on icon "button" at bounding box center [704, 217] width 8 height 8
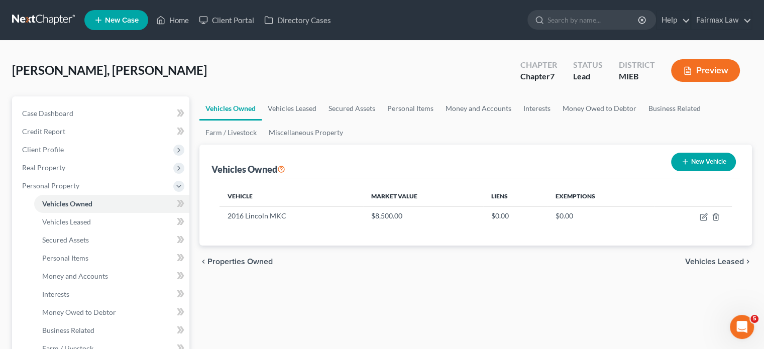
select select "0"
select select "10"
select select "0"
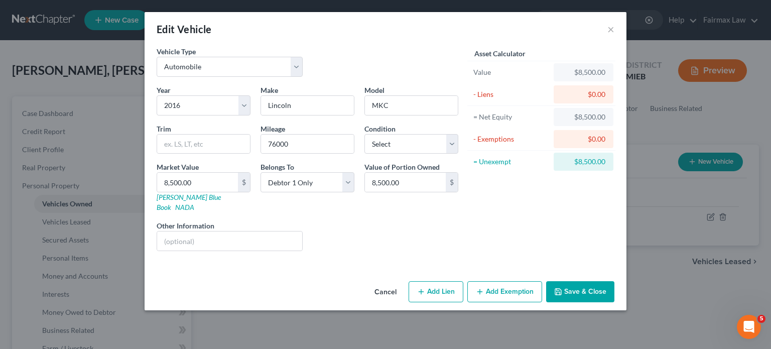
scroll to position [38, 0]
click at [383, 126] on label "Condition" at bounding box center [380, 129] width 31 height 11
click at [388, 150] on select "Select Excellent Very Good Good Fair Poor" at bounding box center [412, 144] width 94 height 20
select select "2"
click at [365, 134] on select "Select Excellent Very Good Good Fair Poor" at bounding box center [412, 144] width 94 height 20
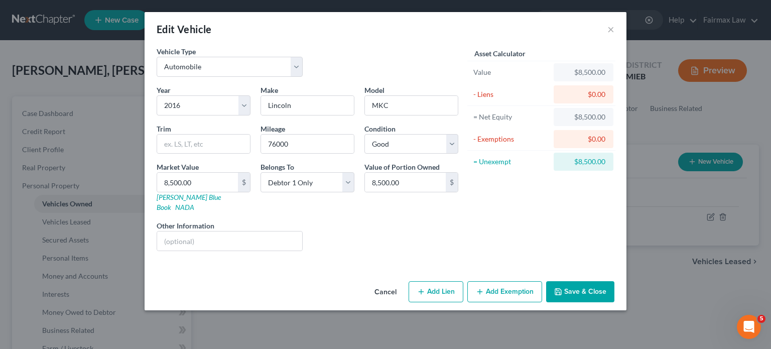
click at [456, 302] on button "Add Lien" at bounding box center [436, 291] width 55 height 21
select select "0"
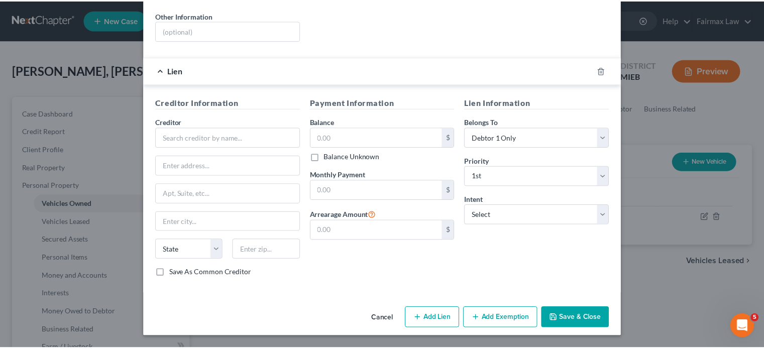
scroll to position [331, 0]
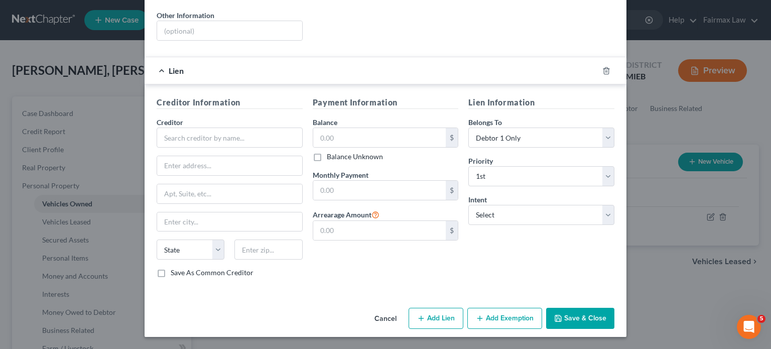
click at [397, 309] on button "Cancel" at bounding box center [386, 319] width 38 height 20
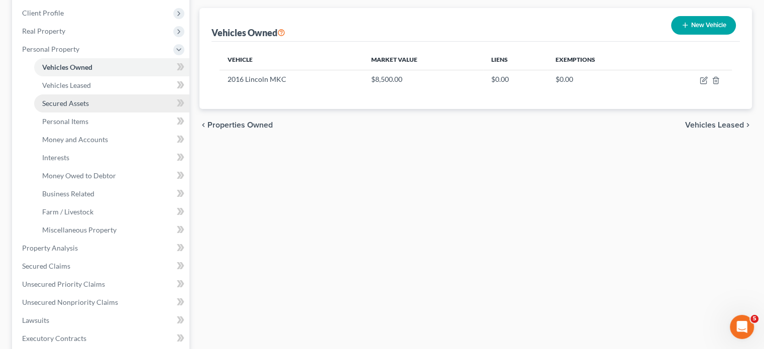
scroll to position [139, 0]
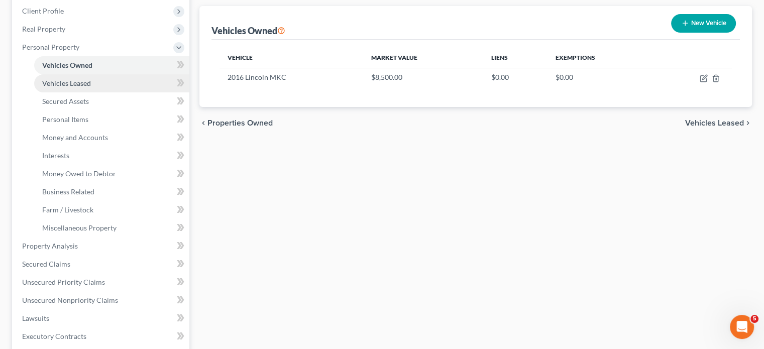
click at [121, 92] on link "Vehicles Leased" at bounding box center [111, 83] width 155 height 18
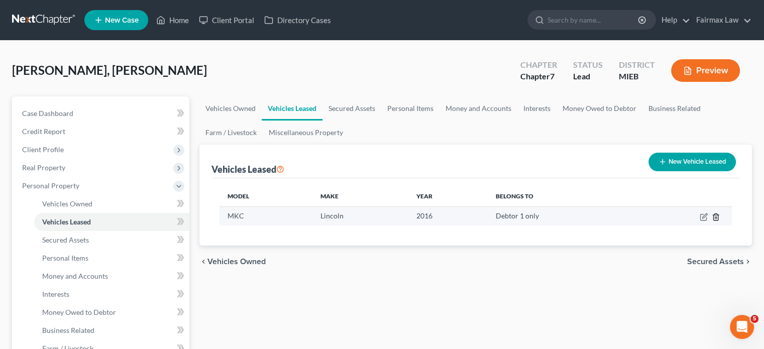
click at [712, 221] on icon "button" at bounding box center [716, 217] width 8 height 8
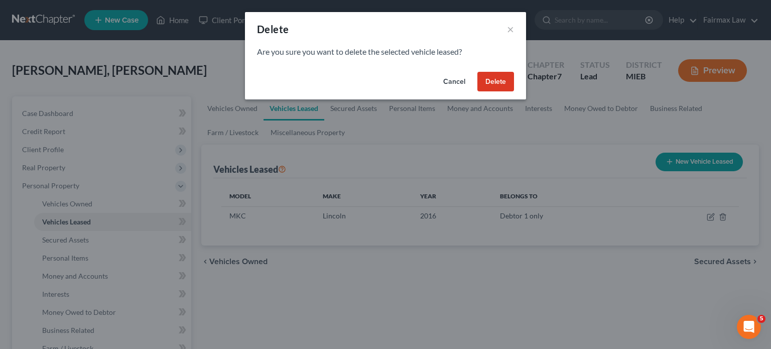
click at [514, 92] on button "Delete" at bounding box center [496, 82] width 37 height 20
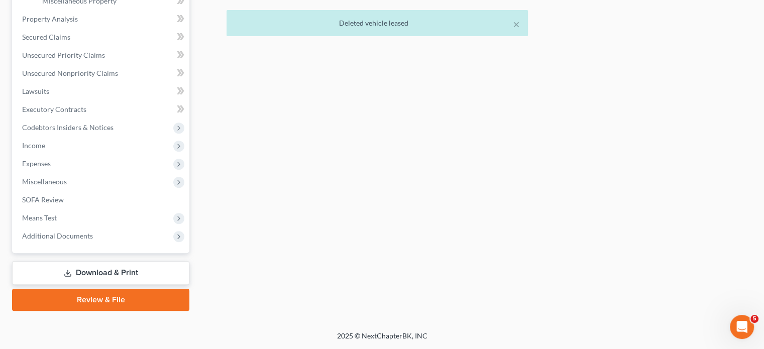
scroll to position [373, 0]
click at [88, 46] on link "Secured Claims" at bounding box center [101, 37] width 175 height 18
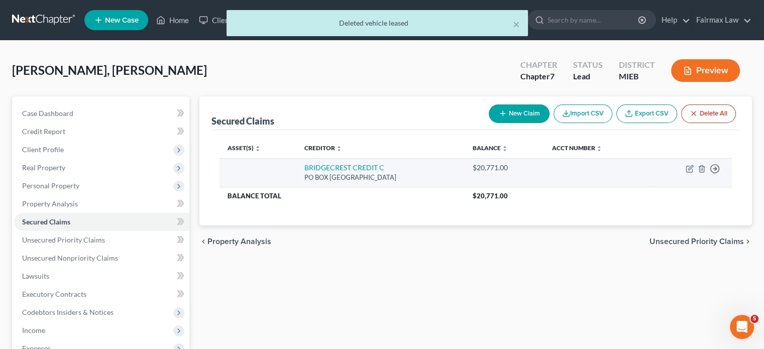
click at [676, 187] on td "Move to E Move to F Move to G Move to Notice Only" at bounding box center [689, 172] width 84 height 29
click at [685, 173] on icon "button" at bounding box center [689, 169] width 8 height 8
select select "3"
select select "2"
select select "0"
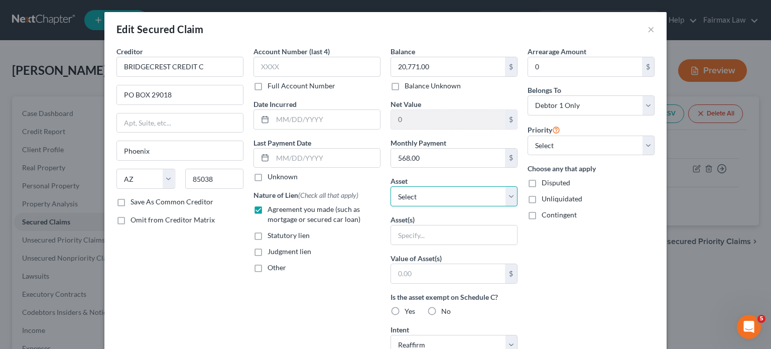
click at [421, 206] on select "Select Other Multiple Assets Chime Checking (Checking Account) - $0.0 Potential…" at bounding box center [454, 196] width 127 height 20
select select "5"
click at [391, 206] on select "Select Other Multiple Assets Chime Checking (Checking Account) - $0.0 Potential…" at bounding box center [454, 196] width 127 height 20
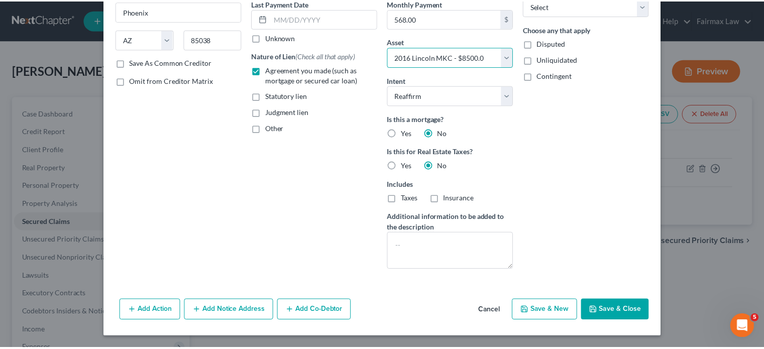
scroll to position [258, 0]
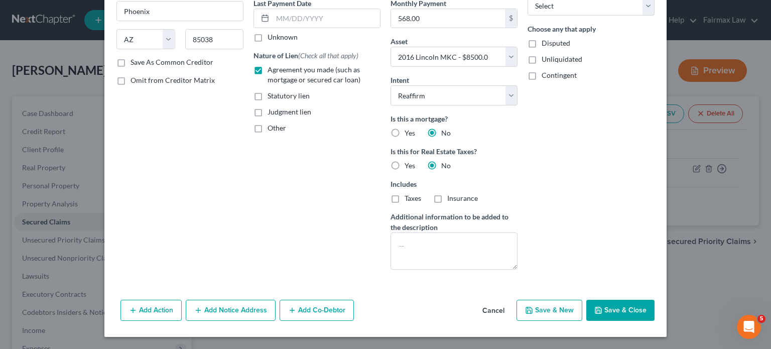
click at [655, 308] on button "Save & Close" at bounding box center [621, 310] width 68 height 21
select select
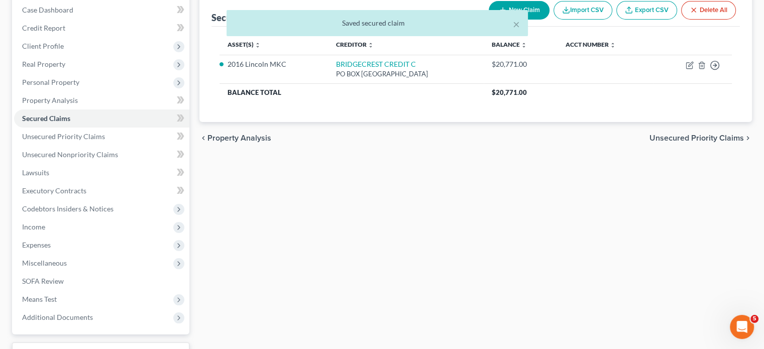
scroll to position [104, 0]
click at [106, 91] on span "Personal Property" at bounding box center [101, 82] width 175 height 18
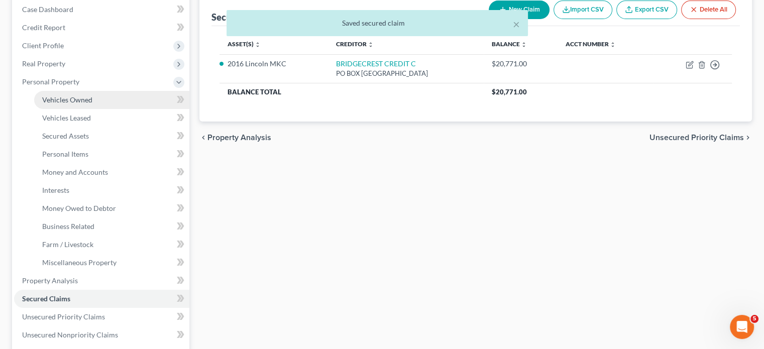
click at [112, 109] on link "Vehicles Owned" at bounding box center [111, 100] width 155 height 18
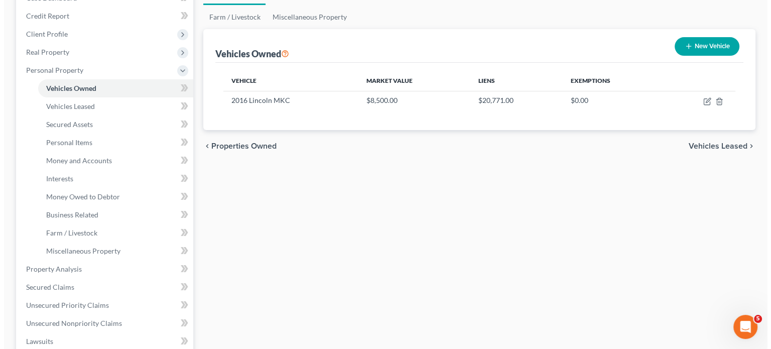
scroll to position [133, 0]
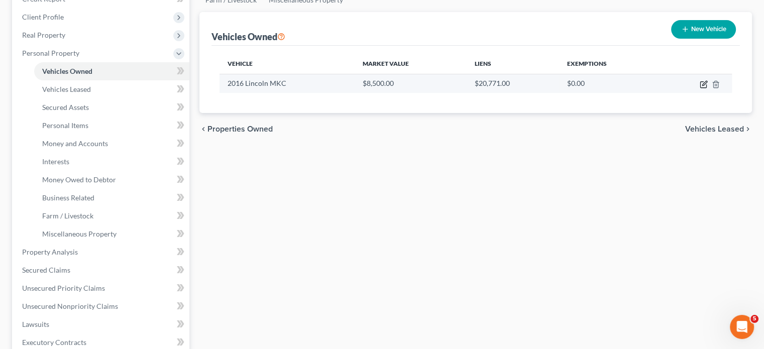
click at [700, 88] on icon "button" at bounding box center [704, 84] width 8 height 8
select select "0"
select select "10"
select select "0"
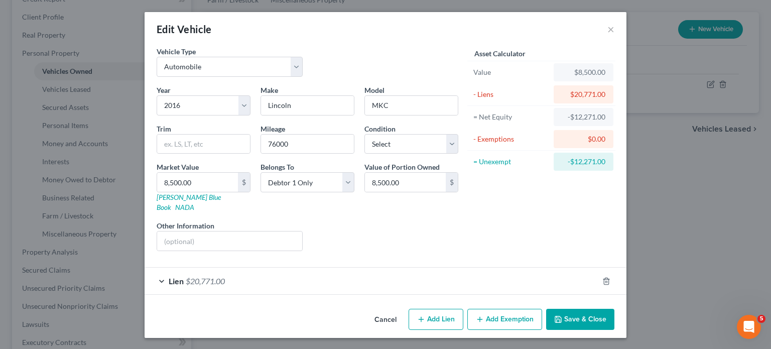
scroll to position [72, 0]
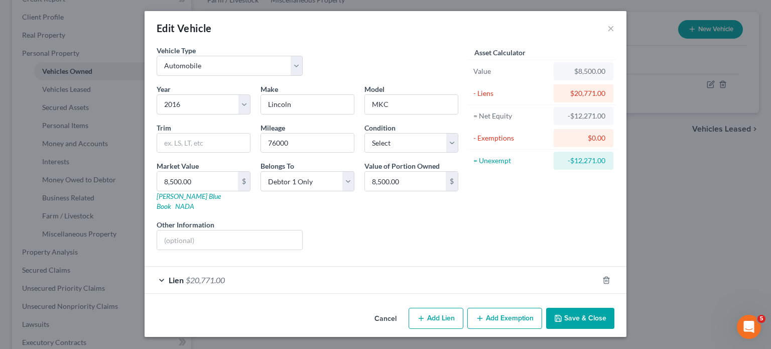
click at [522, 311] on button "Add Exemption" at bounding box center [505, 318] width 75 height 21
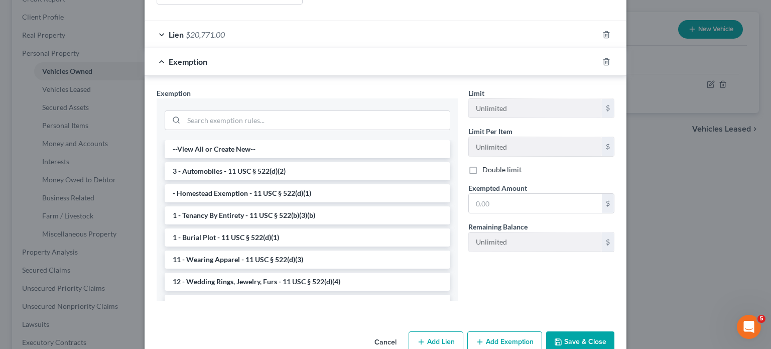
scroll to position [249, 0]
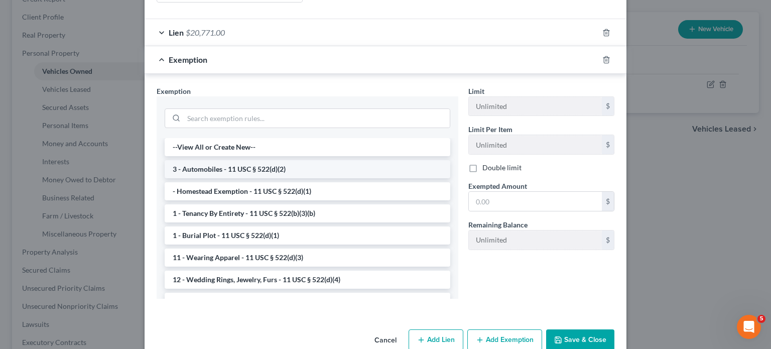
click at [285, 178] on li "3 - Automobiles - 11 USC § 522(d)(2)" at bounding box center [308, 169] width 286 height 18
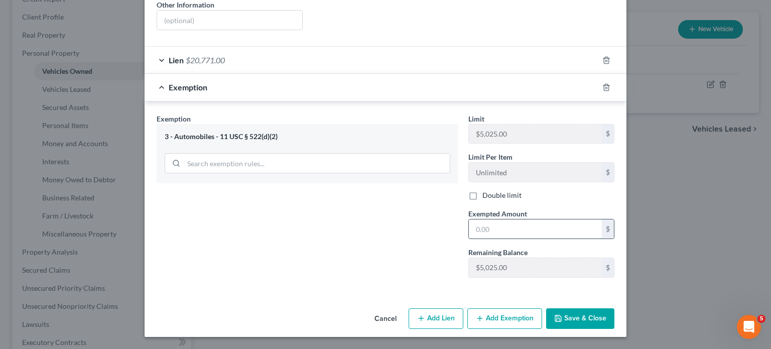
click at [517, 239] on input "text" at bounding box center [535, 228] width 133 height 19
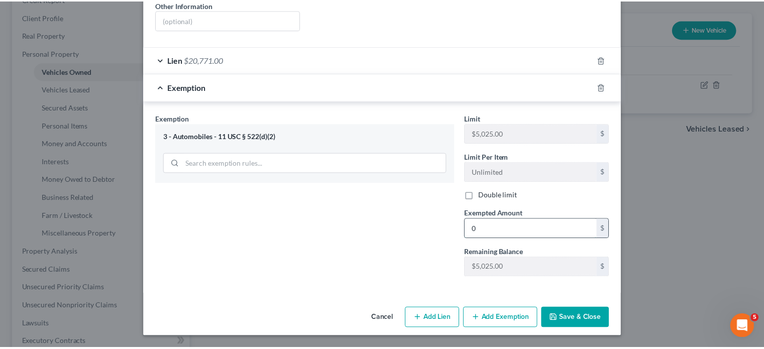
scroll to position [345, 0]
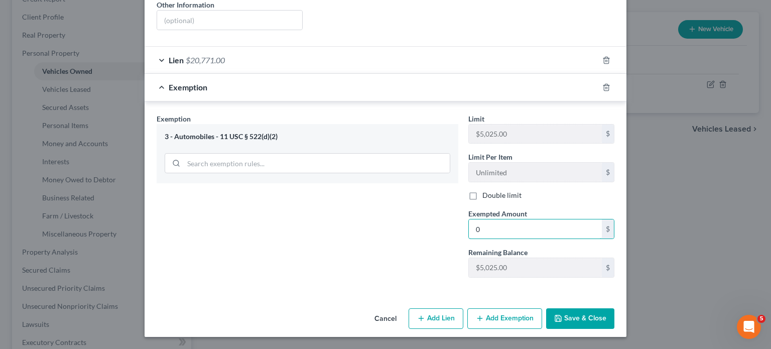
type input "0"
click at [615, 313] on button "Save & Close" at bounding box center [580, 318] width 68 height 21
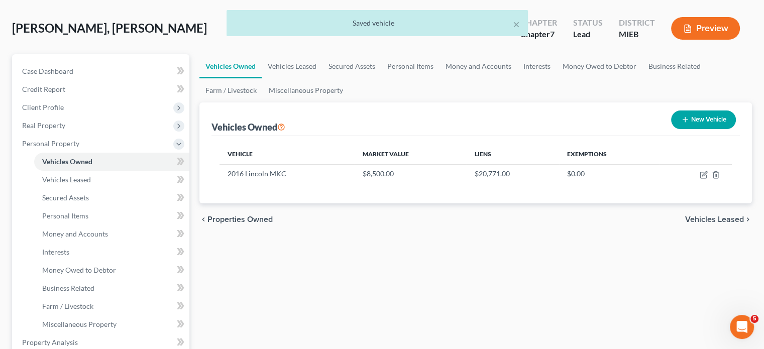
scroll to position [0, 0]
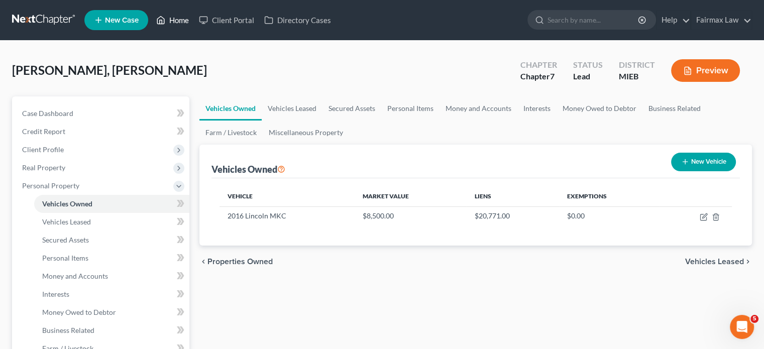
click at [194, 25] on link "Home" at bounding box center [172, 20] width 43 height 18
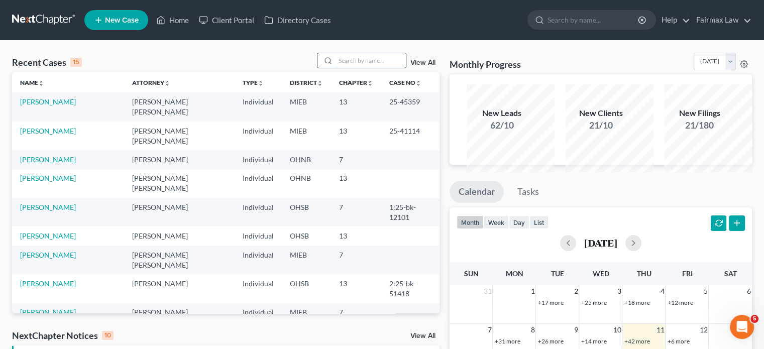
click at [335, 68] on input "search" at bounding box center [370, 60] width 70 height 15
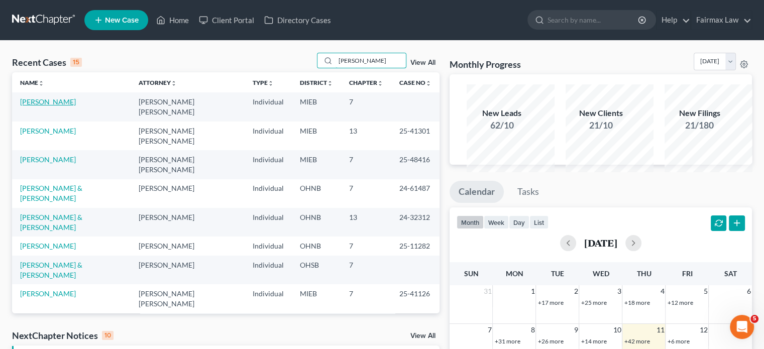
type input "danielle"
click at [64, 106] on link "Charles, Danielle" at bounding box center [48, 101] width 56 height 9
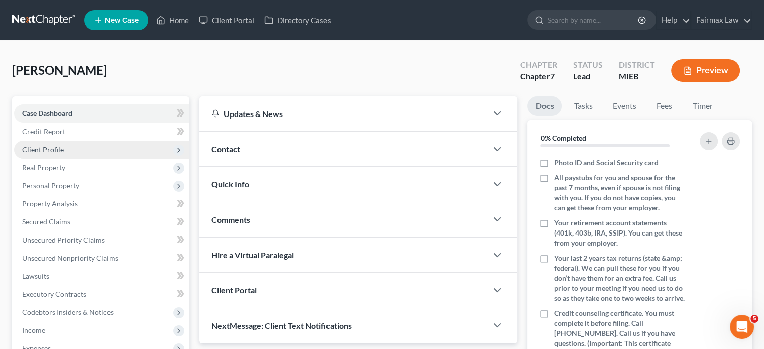
click at [122, 159] on span "Client Profile" at bounding box center [101, 150] width 175 height 18
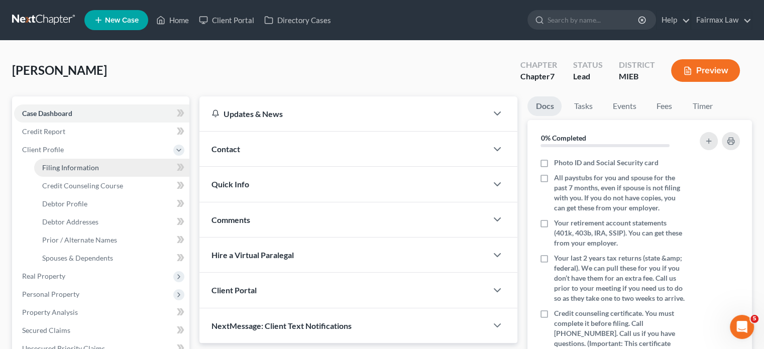
click at [99, 172] on span "Filing Information" at bounding box center [70, 167] width 57 height 9
select select "1"
select select "0"
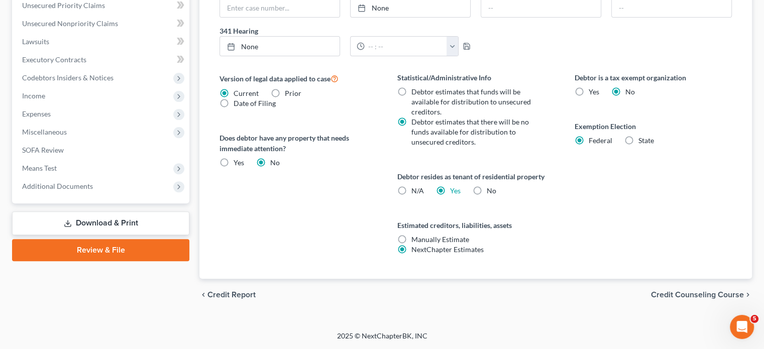
scroll to position [579, 0]
click at [93, 182] on span "Additional Documents" at bounding box center [57, 186] width 71 height 9
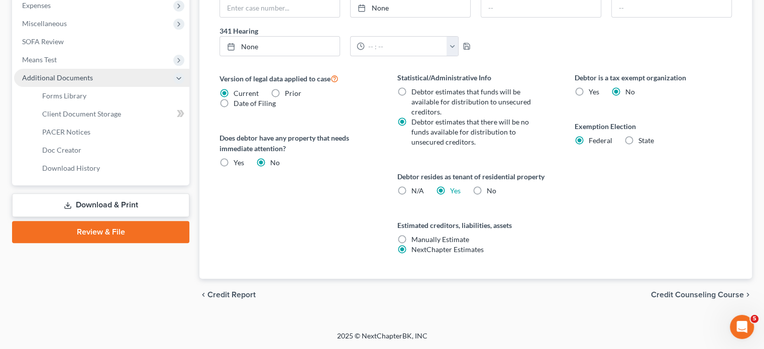
scroll to position [443, 0]
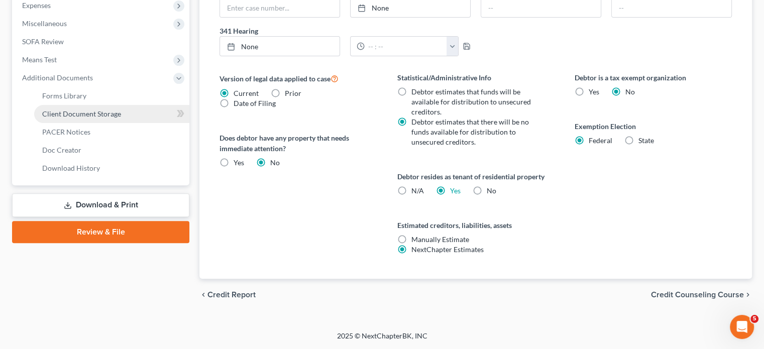
click at [147, 120] on link "Client Document Storage" at bounding box center [111, 114] width 155 height 18
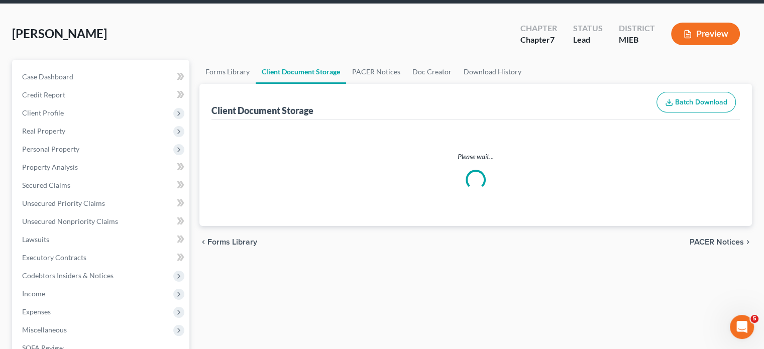
select select "7"
select select "32"
select select "6"
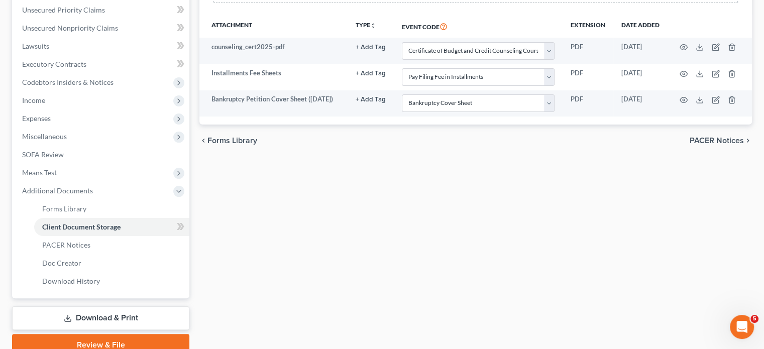
scroll to position [242, 0]
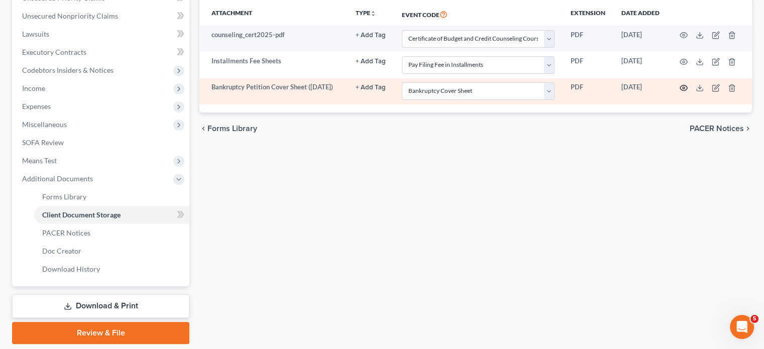
click at [684, 92] on icon "button" at bounding box center [683, 88] width 8 height 8
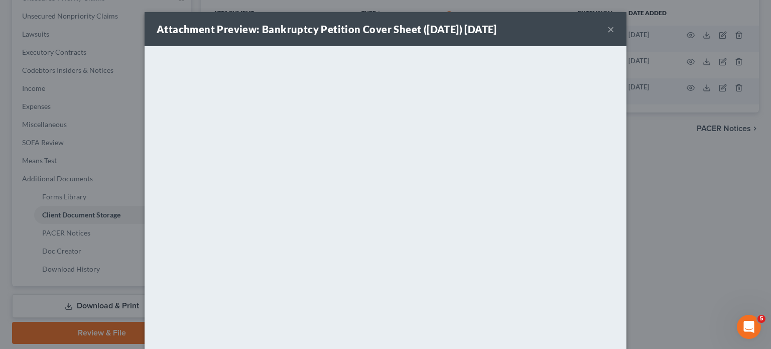
click at [615, 35] on button "×" at bounding box center [611, 29] width 7 height 12
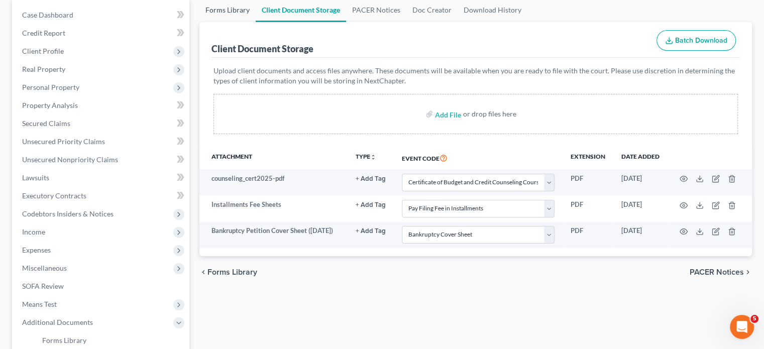
scroll to position [102, 0]
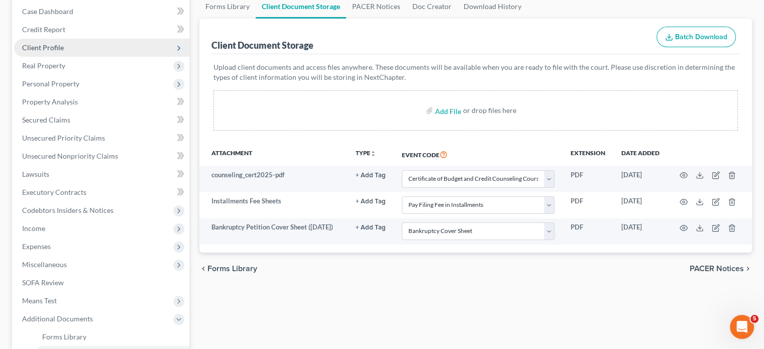
click at [108, 57] on span "Client Profile" at bounding box center [101, 48] width 175 height 18
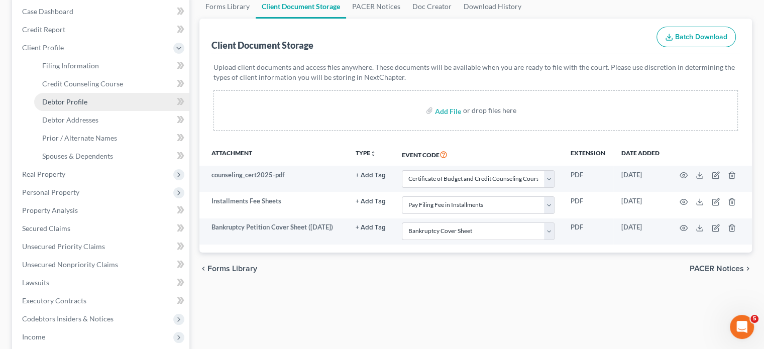
click at [127, 111] on link "Debtor Profile" at bounding box center [111, 102] width 155 height 18
select select "0"
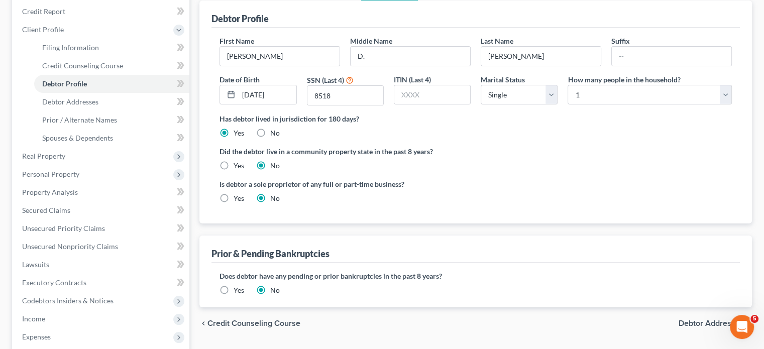
scroll to position [121, 0]
click at [121, 110] on link "Debtor Addresses" at bounding box center [111, 101] width 155 height 18
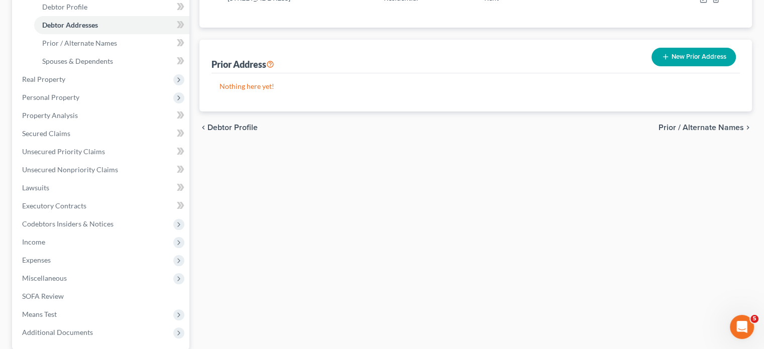
scroll to position [197, 0]
click at [82, 88] on span "Real Property" at bounding box center [101, 79] width 175 height 18
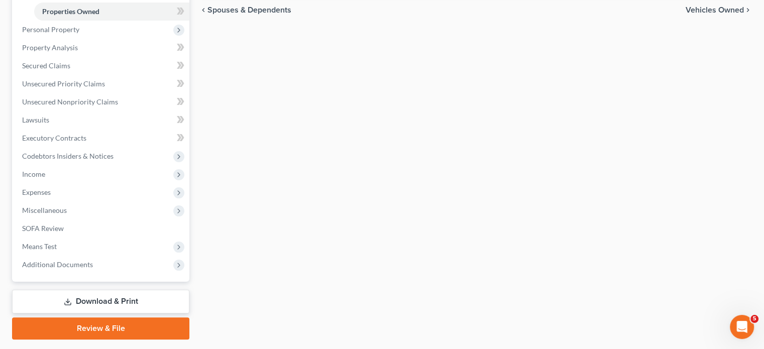
scroll to position [175, 0]
click at [106, 38] on span "Personal Property" at bounding box center [101, 29] width 175 height 18
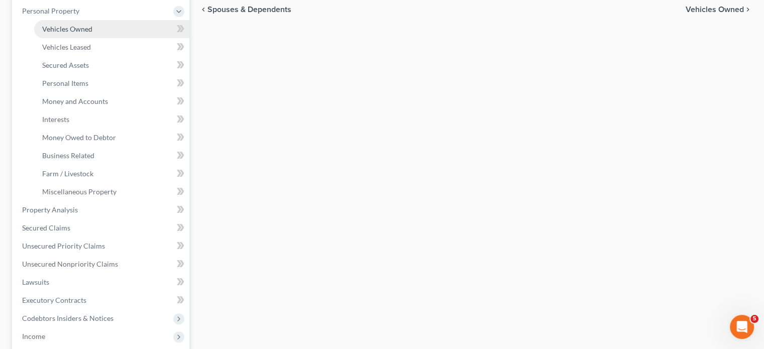
click at [114, 38] on link "Vehicles Owned" at bounding box center [111, 29] width 155 height 18
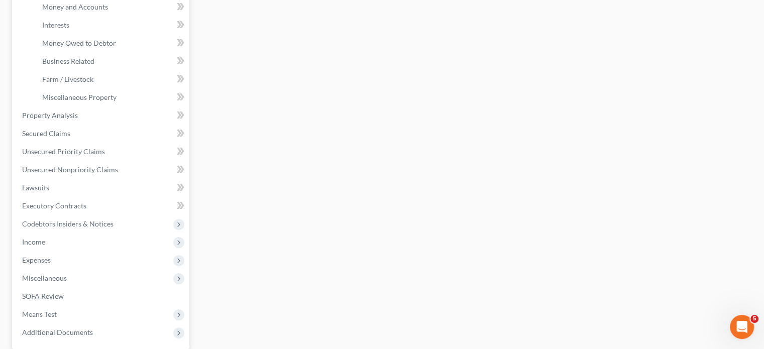
scroll to position [273, 0]
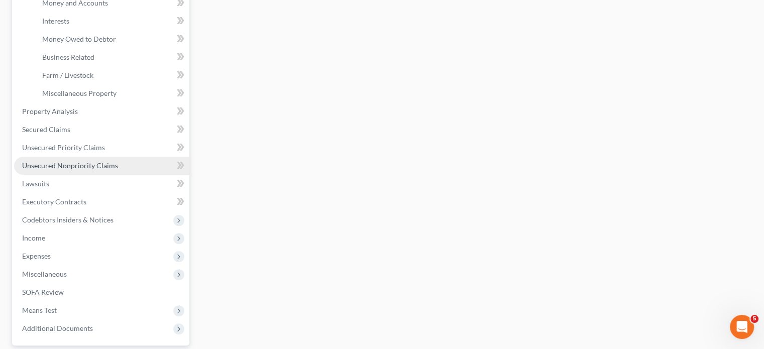
click at [111, 170] on span "Unsecured Nonpriority Claims" at bounding box center [70, 165] width 96 height 9
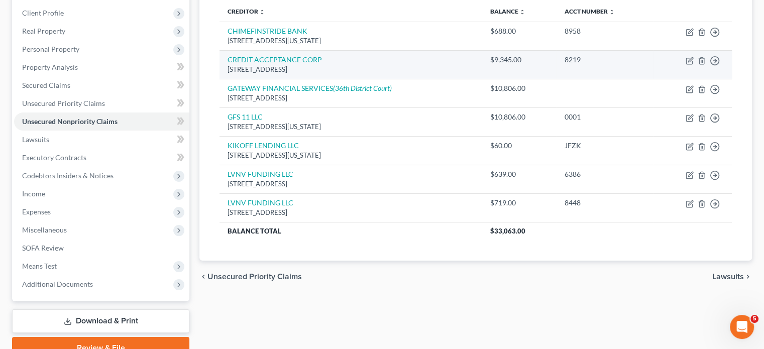
scroll to position [78, 0]
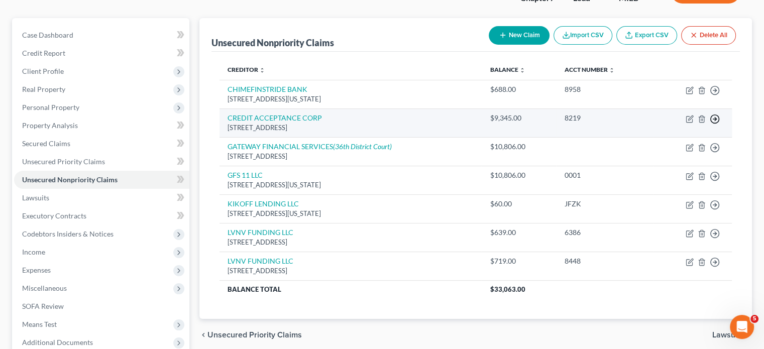
click at [710, 124] on icon "button" at bounding box center [715, 119] width 10 height 10
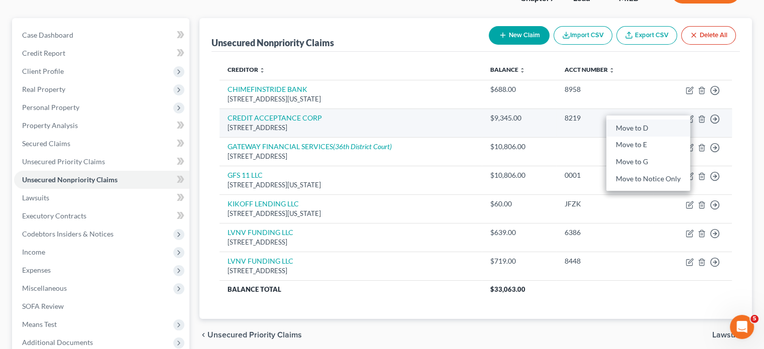
click at [636, 137] on link "Move to D" at bounding box center [648, 128] width 84 height 17
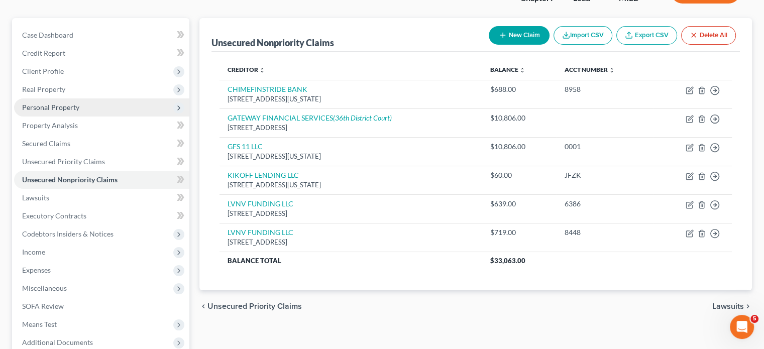
click at [110, 117] on span "Personal Property" at bounding box center [101, 107] width 175 height 18
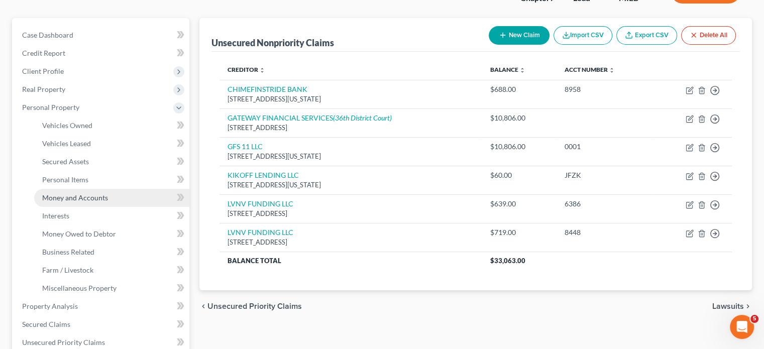
click at [90, 202] on span "Money and Accounts" at bounding box center [75, 197] width 66 height 9
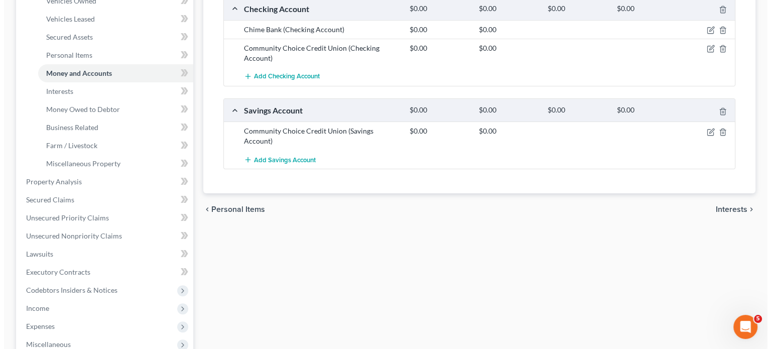
scroll to position [176, 0]
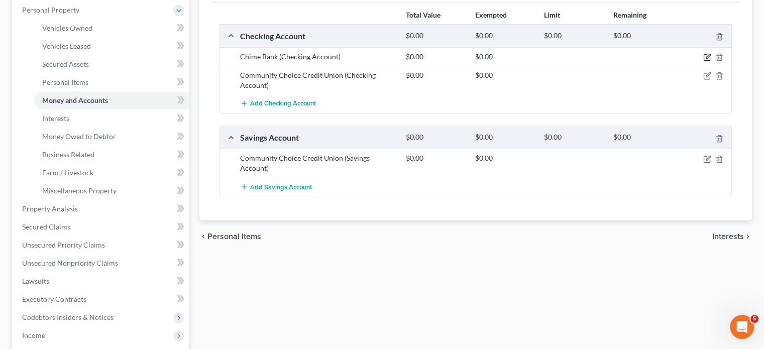
click at [703, 61] on icon "button" at bounding box center [707, 57] width 8 height 8
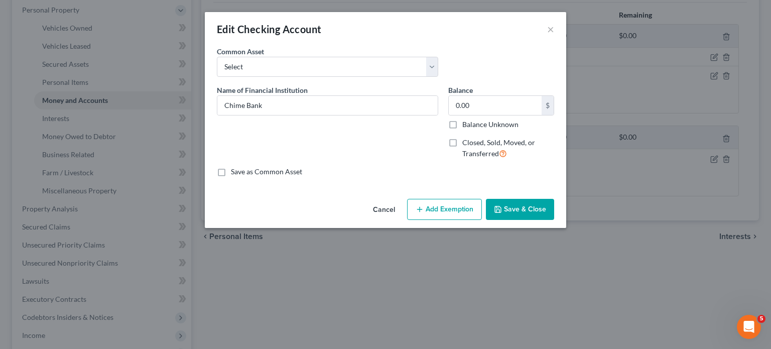
click at [468, 159] on label "Closed, Sold, Moved, or Transferred" at bounding box center [509, 149] width 92 height 22
click at [468, 144] on input "Closed, Sold, Moved, or Transferred" at bounding box center [470, 141] width 7 height 7
checkbox input "true"
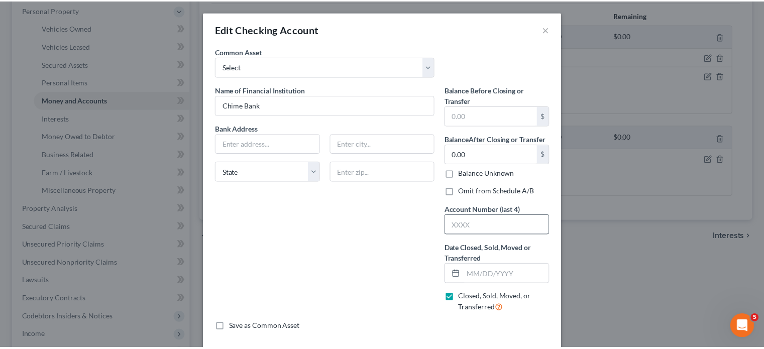
scroll to position [141, 0]
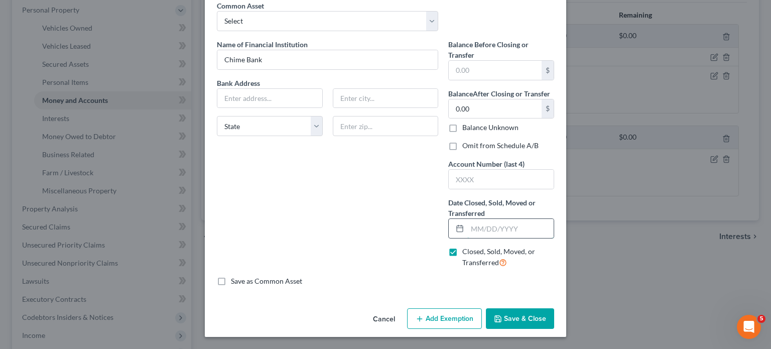
click at [490, 219] on input "text" at bounding box center [511, 228] width 86 height 19
type input "07/15/2025"
click at [463, 141] on label "Omit from Schedule A/B" at bounding box center [501, 146] width 76 height 10
click at [467, 141] on input "Omit from Schedule A/B" at bounding box center [470, 144] width 7 height 7
checkbox input "true"
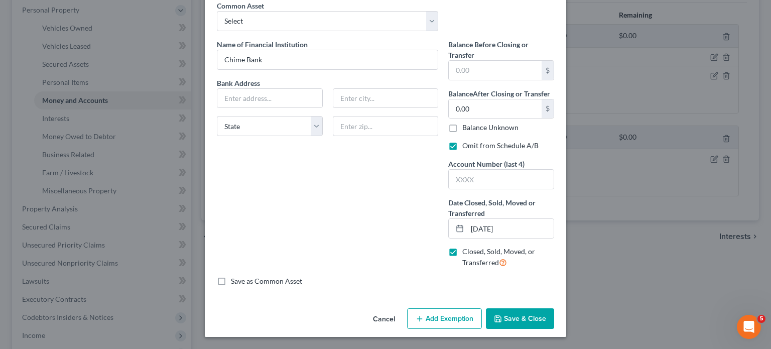
click at [501, 316] on icon "button" at bounding box center [498, 319] width 6 height 6
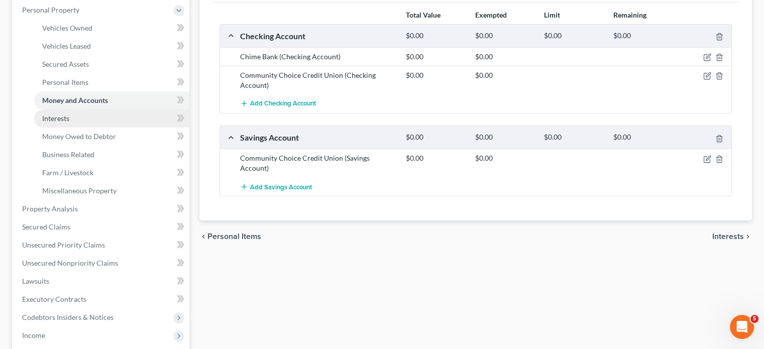
click at [97, 128] on link "Interests" at bounding box center [111, 118] width 155 height 18
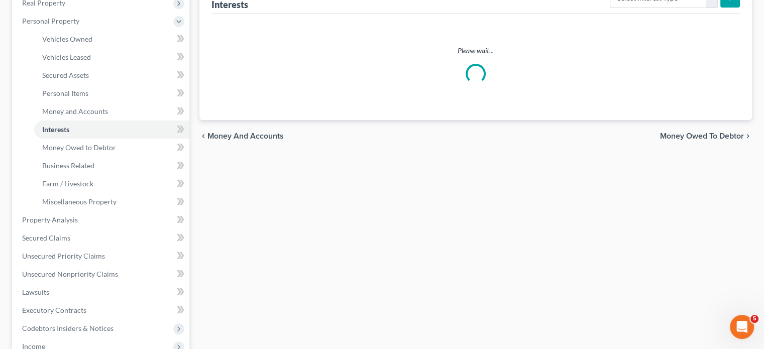
scroll to position [169, 0]
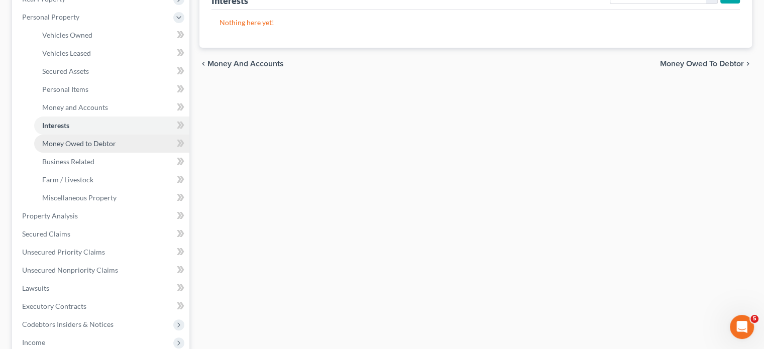
click at [95, 148] on span "Money Owed to Debtor" at bounding box center [79, 143] width 74 height 9
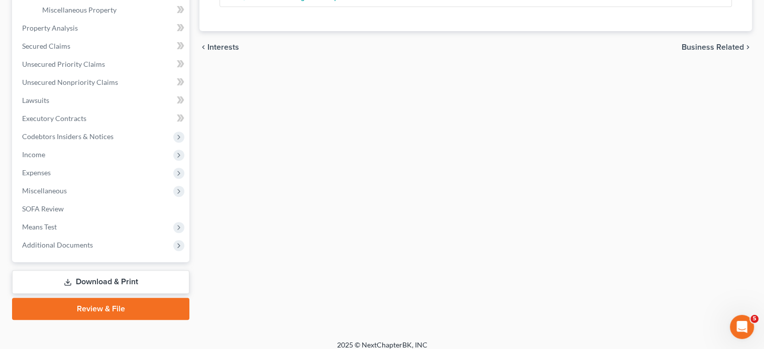
scroll to position [359, 0]
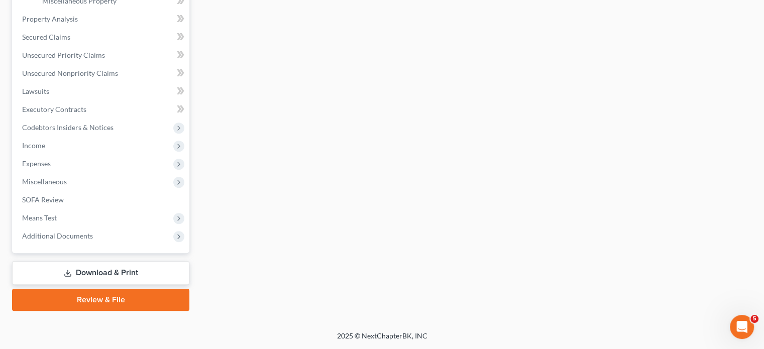
scroll to position [374, 0]
click at [104, 46] on link "Secured Claims" at bounding box center [101, 37] width 175 height 18
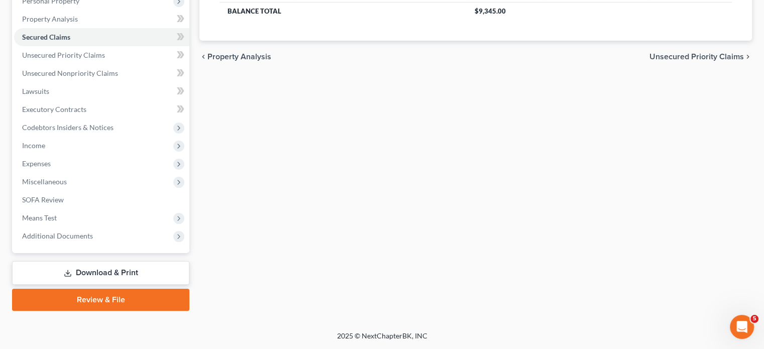
scroll to position [239, 0]
click at [100, 59] on span "Unsecured Priority Claims" at bounding box center [63, 55] width 83 height 9
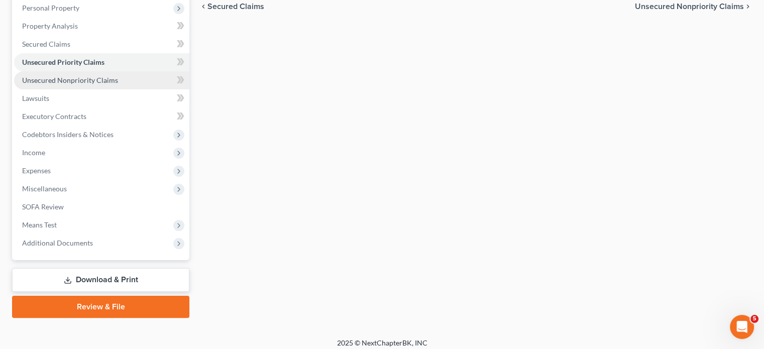
click at [110, 84] on span "Unsecured Nonpriority Claims" at bounding box center [70, 80] width 96 height 9
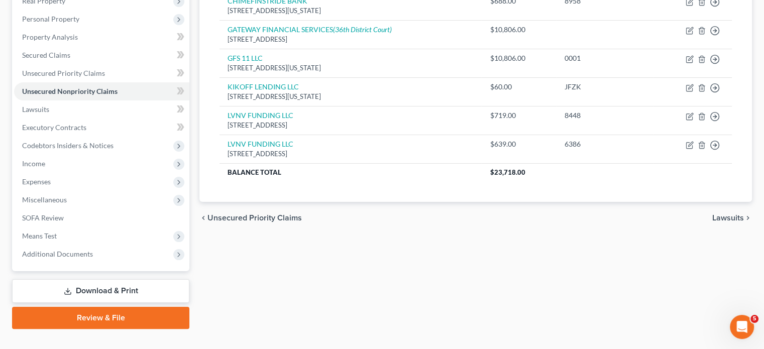
scroll to position [171, 0]
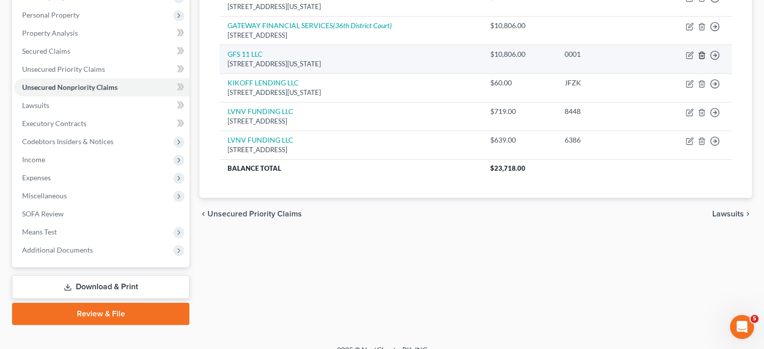
click at [698, 59] on icon "button" at bounding box center [702, 55] width 8 height 8
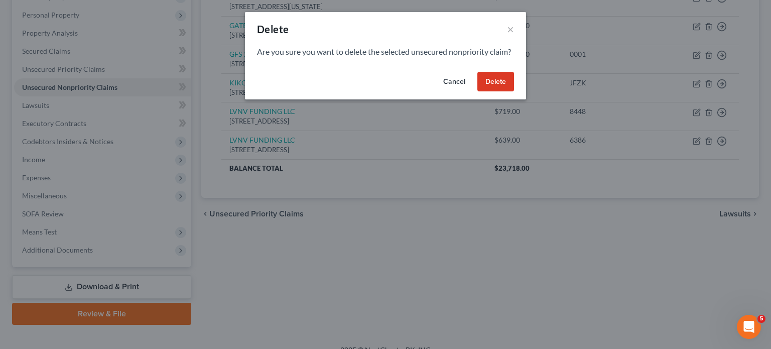
click at [514, 92] on button "Delete" at bounding box center [496, 82] width 37 height 20
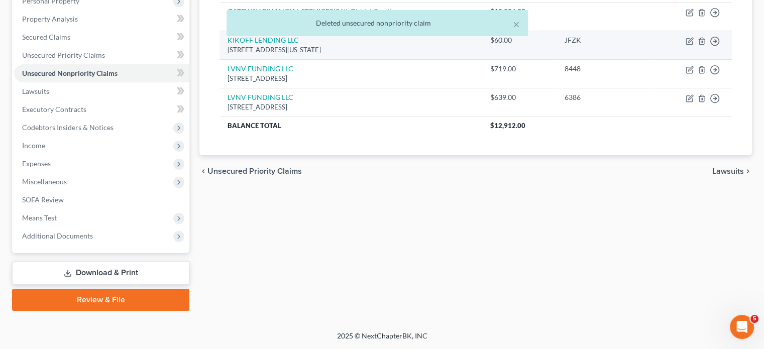
scroll to position [207, 0]
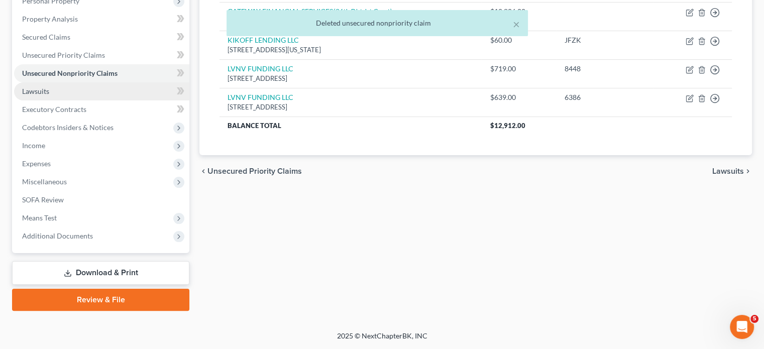
click at [102, 100] on link "Lawsuits" at bounding box center [101, 91] width 175 height 18
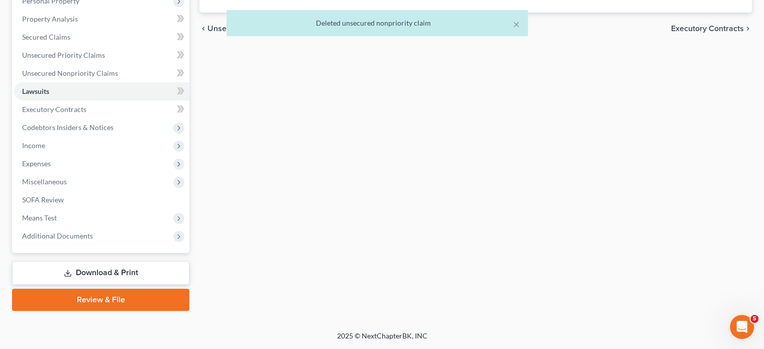
scroll to position [225, 0]
click at [86, 113] on span "Executory Contracts" at bounding box center [54, 109] width 64 height 9
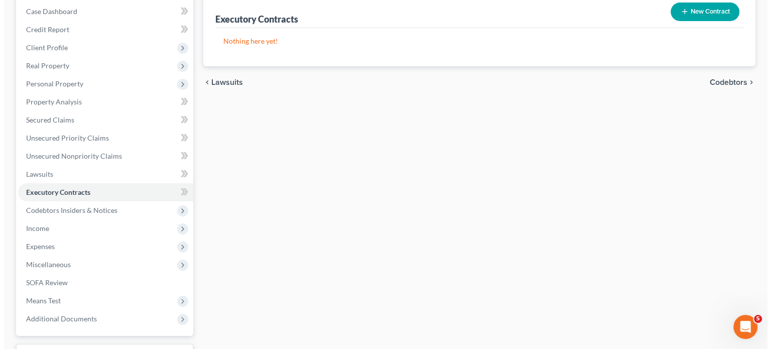
scroll to position [101, 0]
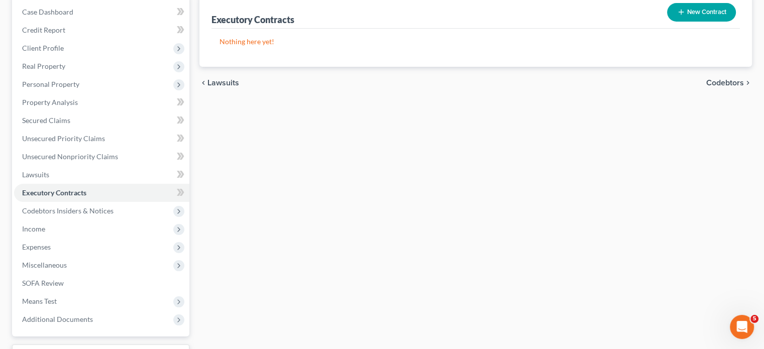
click at [682, 22] on button "New Contract" at bounding box center [701, 12] width 69 height 19
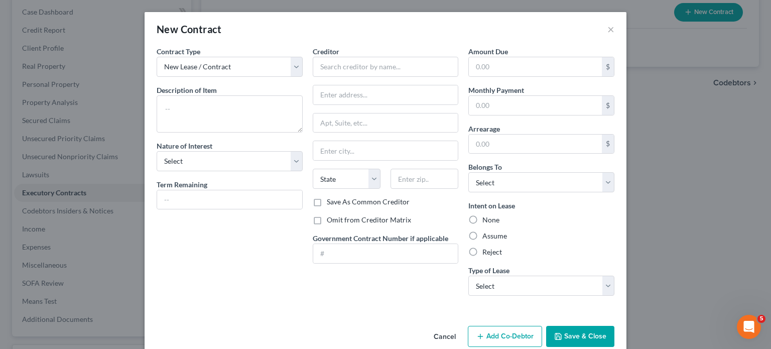
click at [179, 113] on div "Description of non-residential real property * Description of Item *" at bounding box center [230, 109] width 146 height 48
click at [175, 123] on textarea at bounding box center [230, 113] width 146 height 37
type textarea "Residential lease"
click at [354, 77] on input "text" at bounding box center [386, 67] width 146 height 20
type input "Landlord"
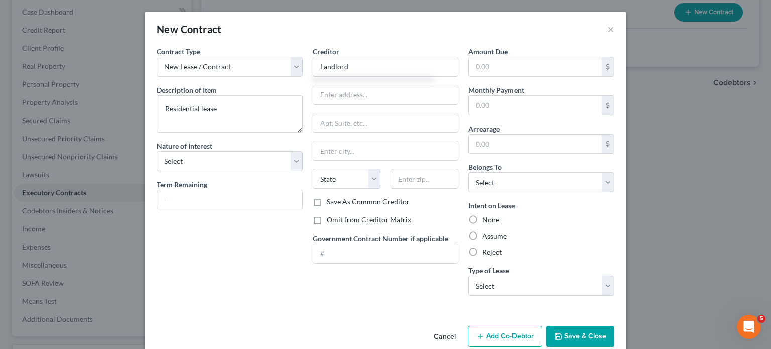
click at [327, 225] on label "Omit from Creditor Matrix" at bounding box center [369, 220] width 84 height 10
click at [331, 221] on input "Omit from Creditor Matrix" at bounding box center [334, 218] width 7 height 7
checkbox input "true"
click at [494, 241] on label "Assume" at bounding box center [495, 236] width 25 height 10
click at [493, 238] on input "Assume" at bounding box center [490, 234] width 7 height 7
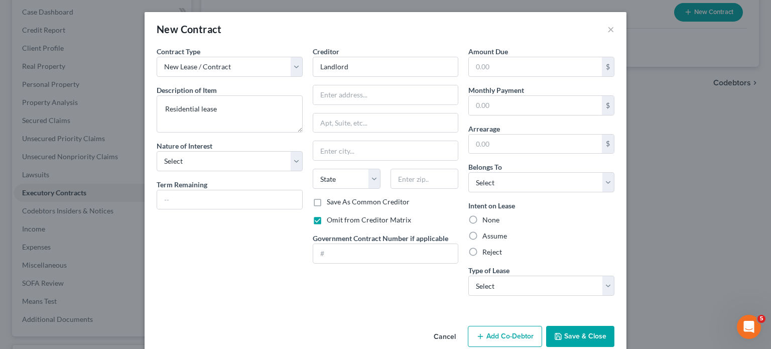
radio input "true"
click at [549, 192] on select "Select Debtor 1 Only Debtor 2 Only Debtor 1 And Debtor 2 Only At Least One Of T…" at bounding box center [542, 182] width 146 height 20
select select "0"
click at [484, 192] on select "Select Debtor 1 Only Debtor 2 Only Debtor 1 And Debtor 2 Only At Least One Of T…" at bounding box center [542, 182] width 146 height 20
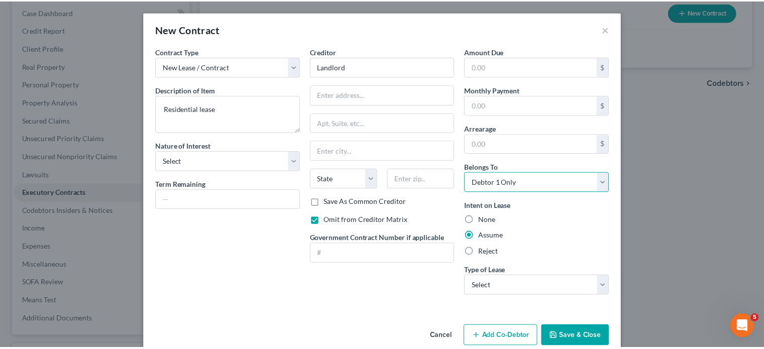
scroll to position [106, 0]
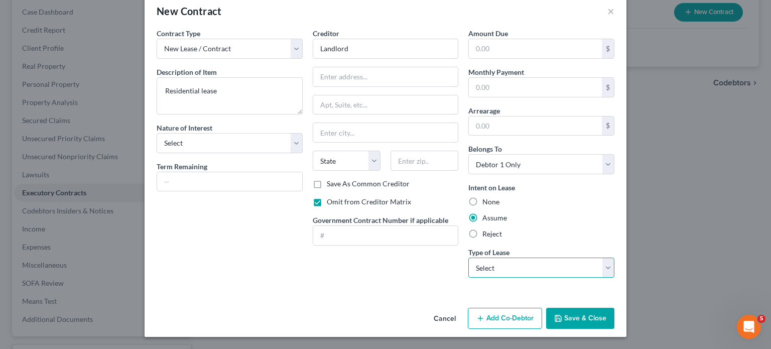
click at [568, 259] on select "Select Real Estate Car Other" at bounding box center [542, 268] width 146 height 20
select select "0"
click at [484, 258] on select "Select Real Estate Car Other" at bounding box center [542, 268] width 146 height 20
click at [615, 314] on button "Save & Close" at bounding box center [580, 318] width 68 height 21
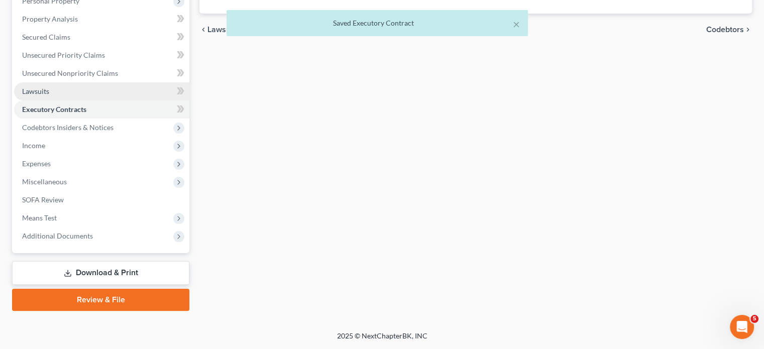
scroll to position [303, 0]
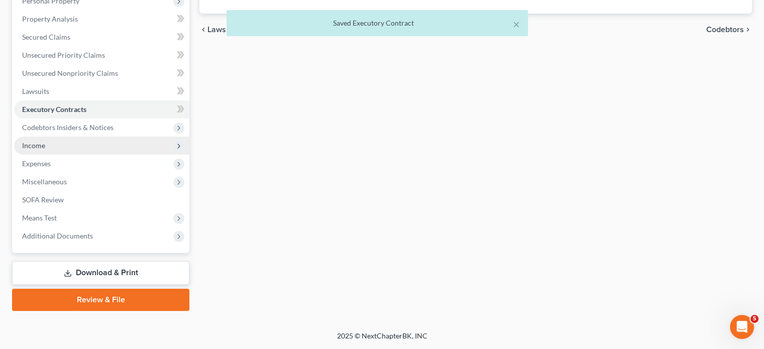
click at [60, 137] on span "Income" at bounding box center [101, 146] width 175 height 18
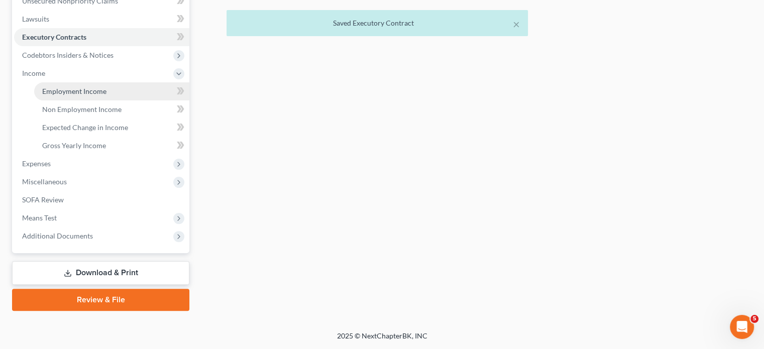
click at [90, 95] on span "Employment Income" at bounding box center [74, 91] width 64 height 9
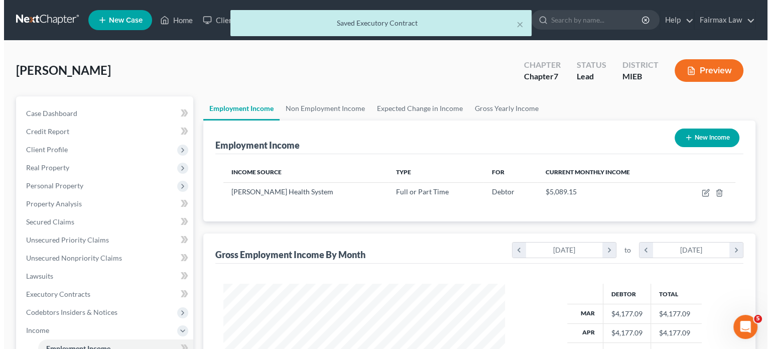
scroll to position [223, 302]
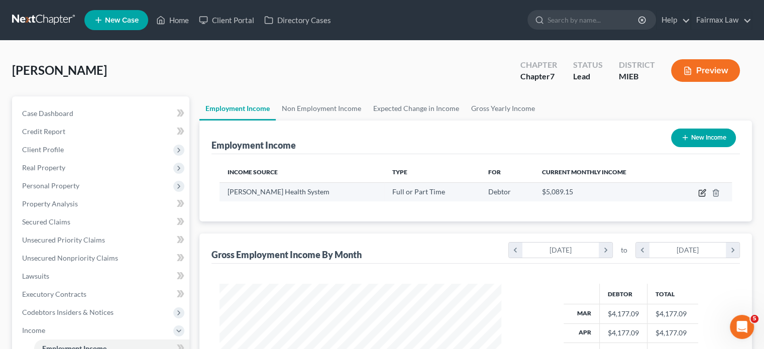
click at [698, 197] on icon "button" at bounding box center [702, 193] width 8 height 8
select select "0"
select select "23"
select select "2"
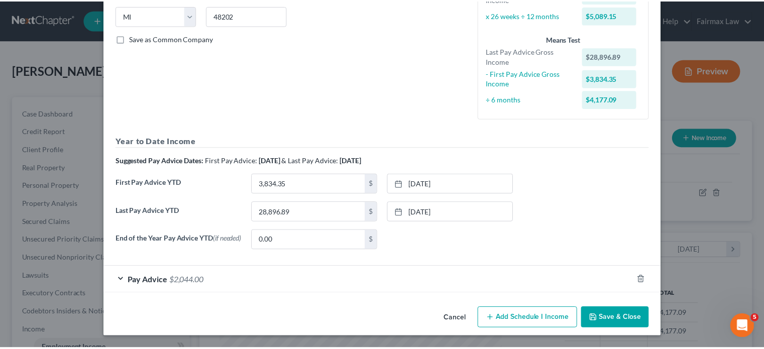
scroll to position [326, 0]
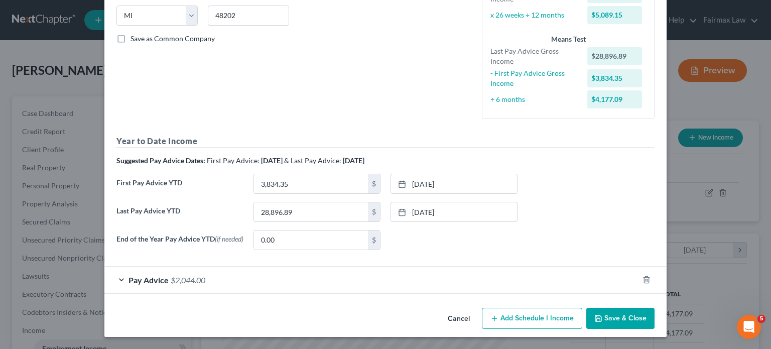
click at [475, 313] on button "Cancel" at bounding box center [459, 319] width 38 height 20
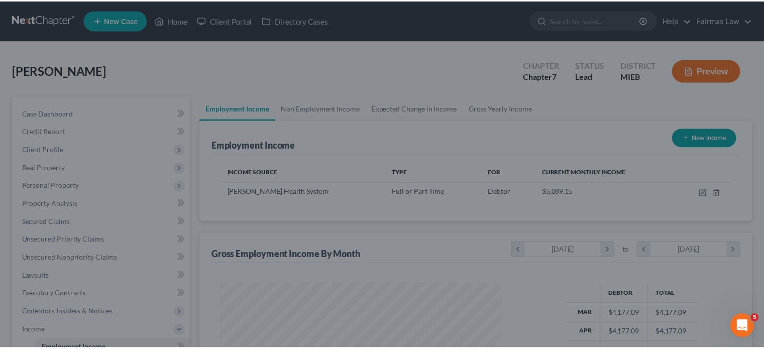
scroll to position [501962, 501884]
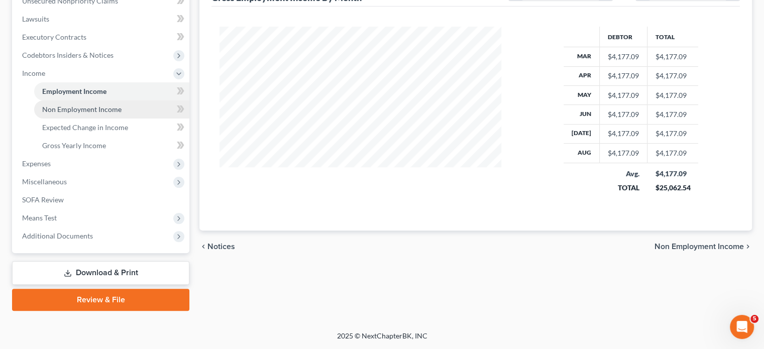
click at [116, 119] on link "Non Employment Income" at bounding box center [111, 109] width 155 height 18
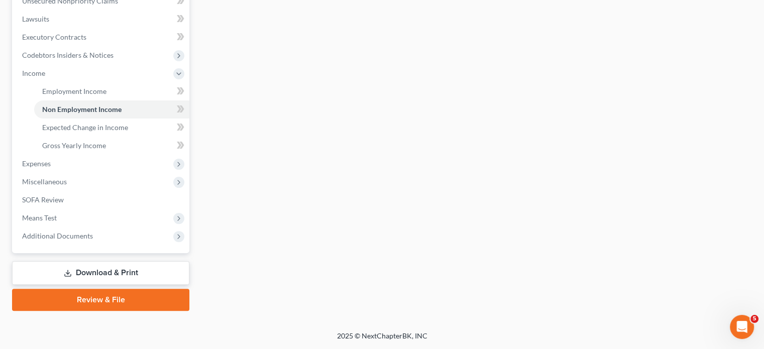
scroll to position [349, 0]
click at [39, 168] on span "Expenses" at bounding box center [36, 163] width 29 height 9
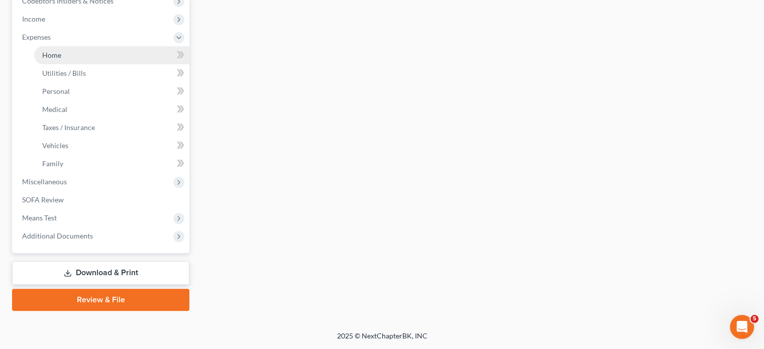
click at [61, 59] on span "Home" at bounding box center [51, 55] width 19 height 9
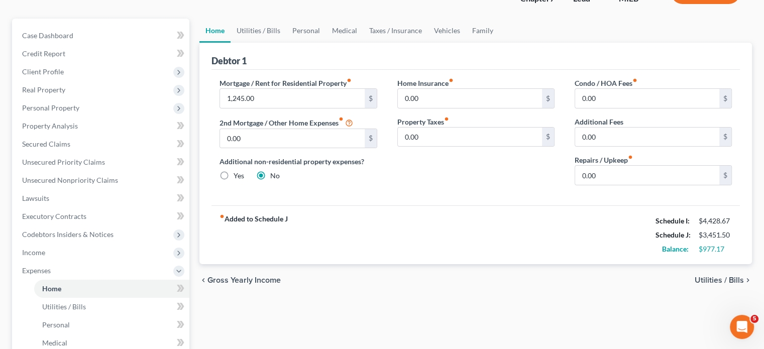
scroll to position [78, 0]
click at [286, 42] on link "Utilities / Bills" at bounding box center [259, 30] width 56 height 24
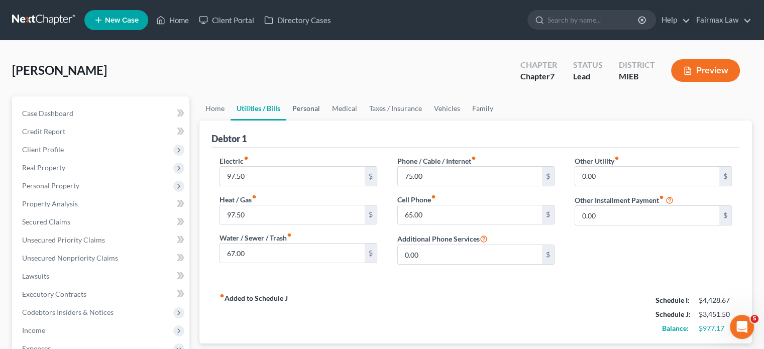
click at [326, 121] on link "Personal" at bounding box center [306, 108] width 40 height 24
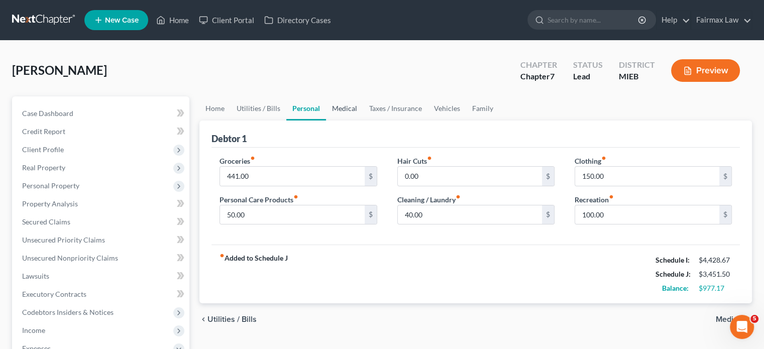
click at [363, 121] on link "Medical" at bounding box center [344, 108] width 37 height 24
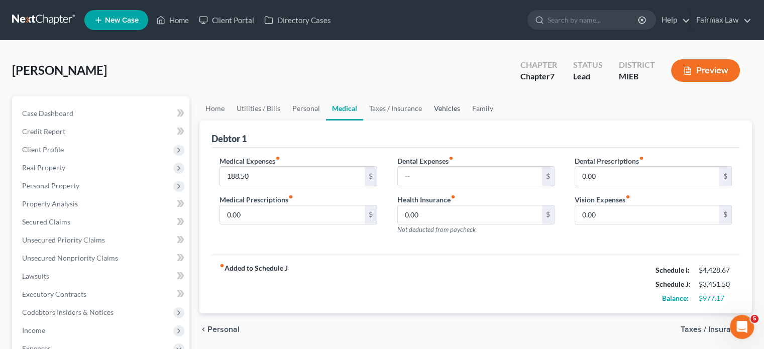
click at [466, 121] on link "Vehicles" at bounding box center [447, 108] width 38 height 24
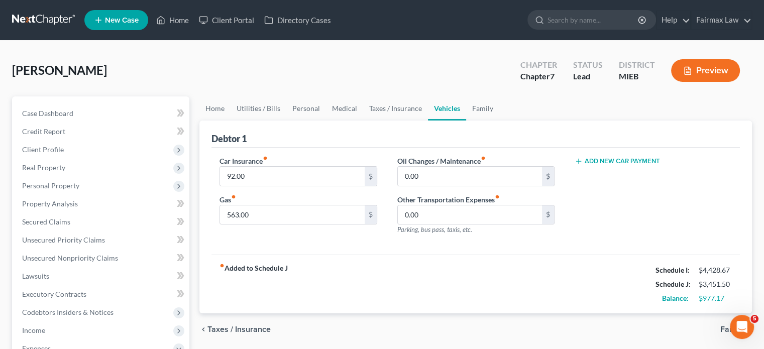
click at [613, 165] on button "Add New Car Payment" at bounding box center [617, 161] width 85 height 8
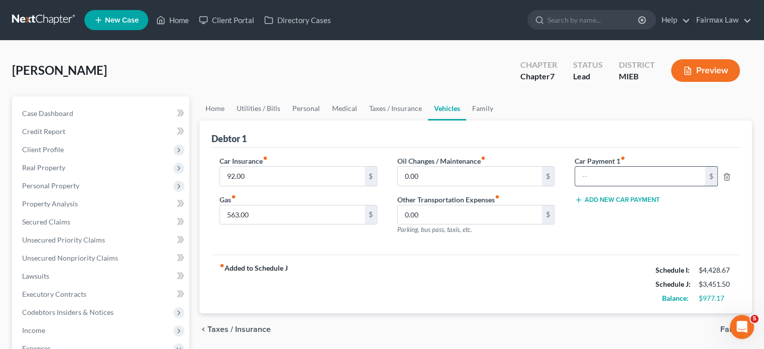
click at [599, 186] on input "text" at bounding box center [640, 176] width 130 height 19
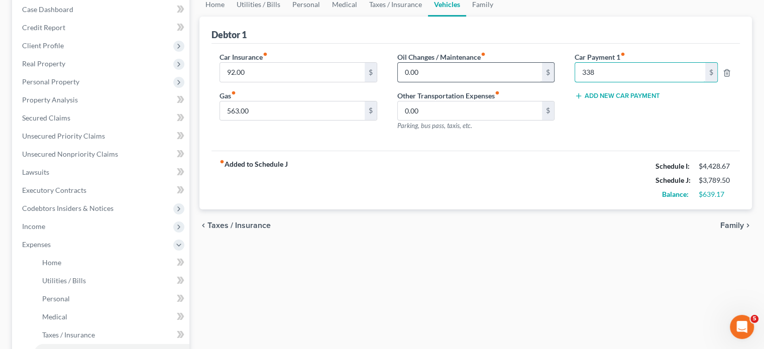
scroll to position [104, 0]
type input "338"
click at [439, 81] on input "0.00" at bounding box center [470, 71] width 144 height 19
type input "100"
click at [499, 16] on link "Family" at bounding box center [482, 4] width 33 height 24
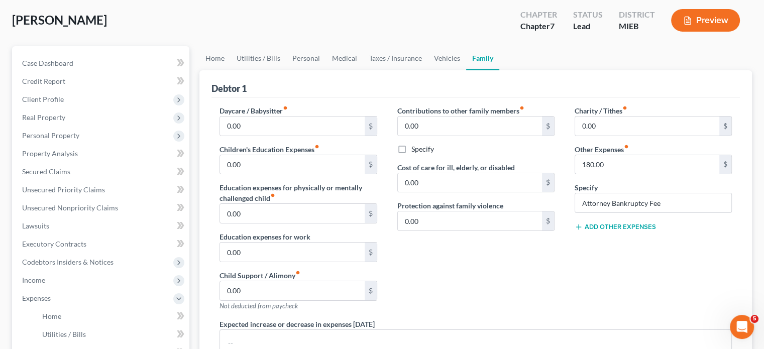
scroll to position [49, 0]
click at [215, 71] on link "Home" at bounding box center [214, 59] width 31 height 24
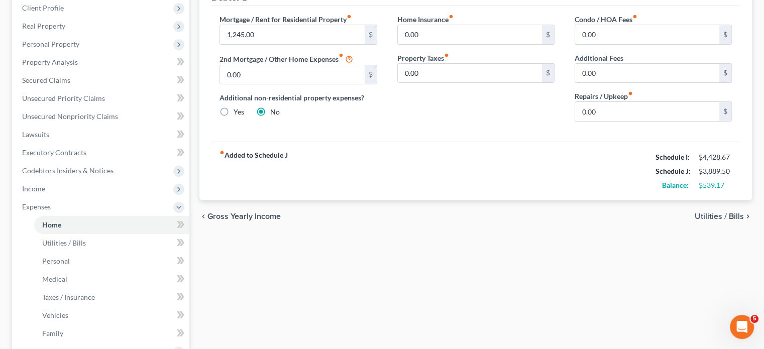
scroll to position [168, 0]
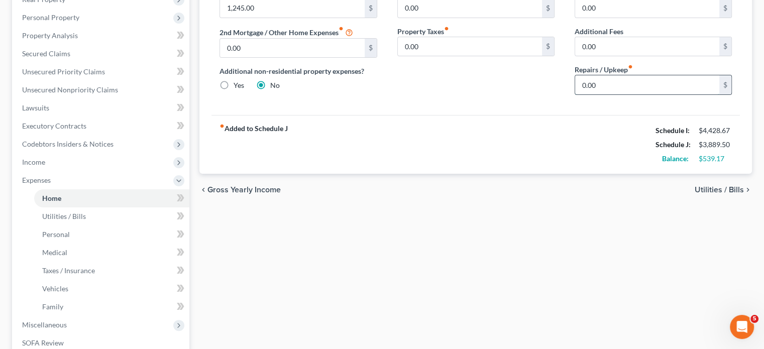
click at [601, 94] on input "0.00" at bounding box center [647, 84] width 144 height 19
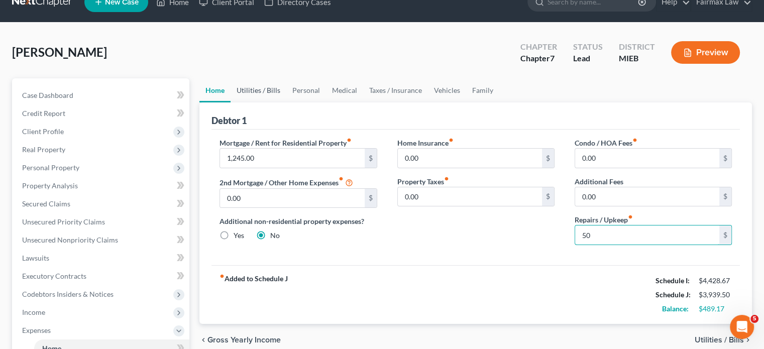
type input "50"
click at [278, 102] on link "Utilities / Bills" at bounding box center [259, 90] width 56 height 24
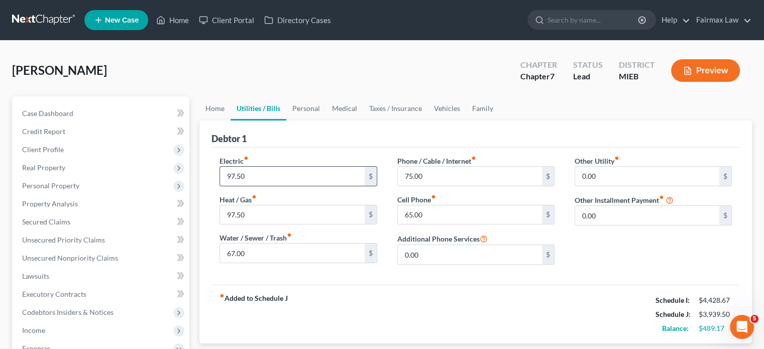
click at [307, 186] on input "97.50" at bounding box center [292, 176] width 144 height 19
type input "150"
click at [326, 121] on link "Personal" at bounding box center [306, 108] width 40 height 24
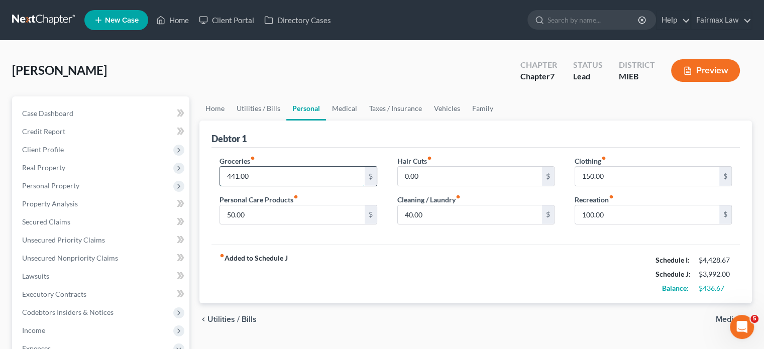
click at [310, 186] on input "441.00" at bounding box center [292, 176] width 144 height 19
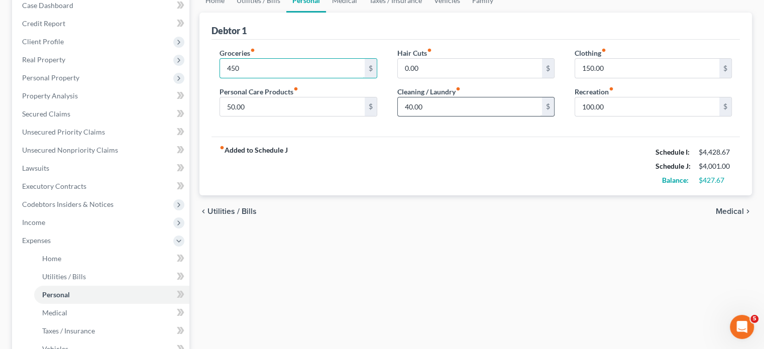
scroll to position [108, 0]
type input "450"
click at [447, 77] on input "0.00" at bounding box center [470, 67] width 144 height 19
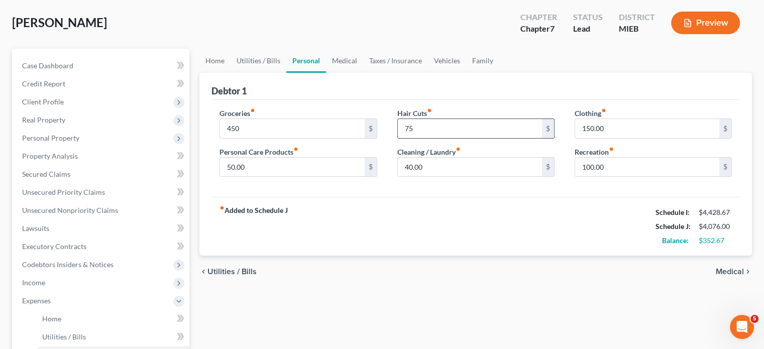
scroll to position [30, 0]
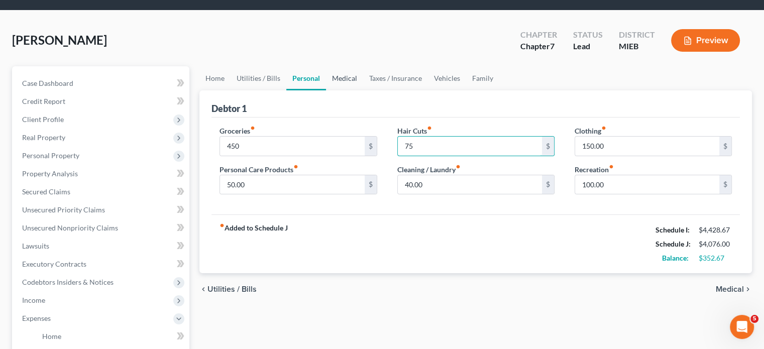
type input "75"
click at [363, 90] on link "Medical" at bounding box center [344, 78] width 37 height 24
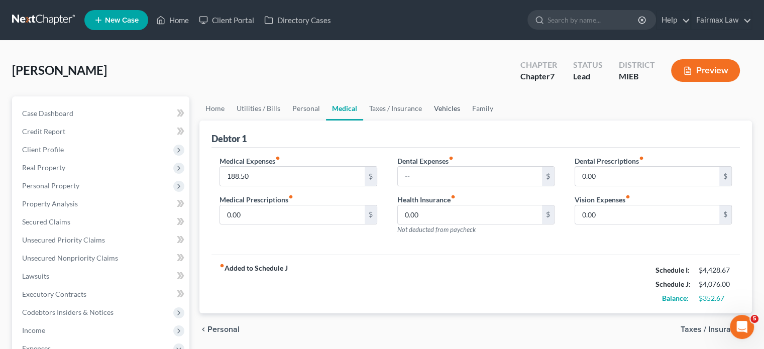
click at [466, 121] on link "Vehicles" at bounding box center [447, 108] width 38 height 24
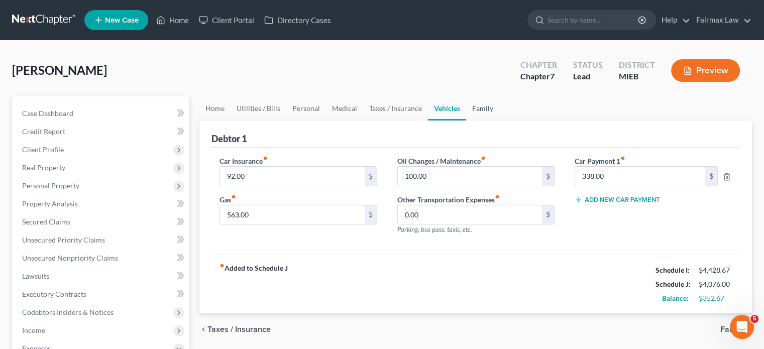
click at [499, 121] on link "Family" at bounding box center [482, 108] width 33 height 24
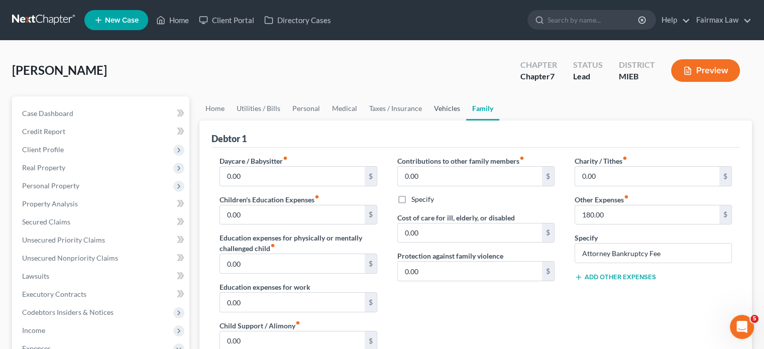
click at [466, 121] on link "Vehicles" at bounding box center [447, 108] width 38 height 24
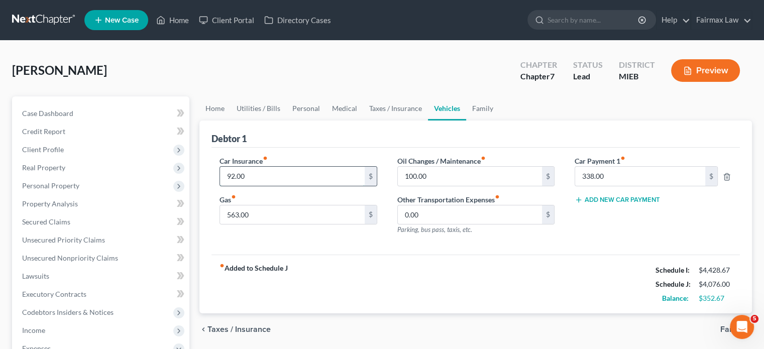
click at [255, 186] on input "92.00" at bounding box center [292, 176] width 144 height 19
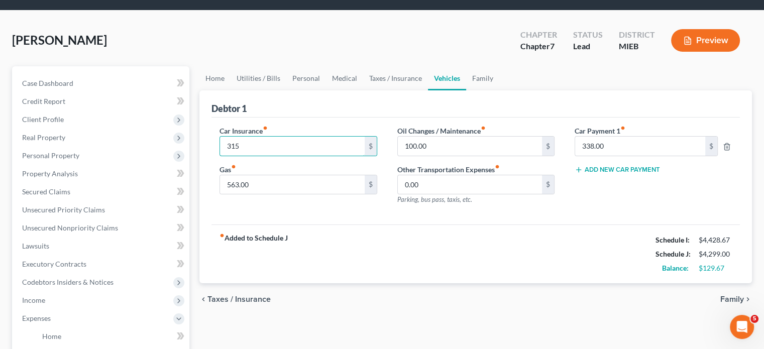
scroll to position [31, 0]
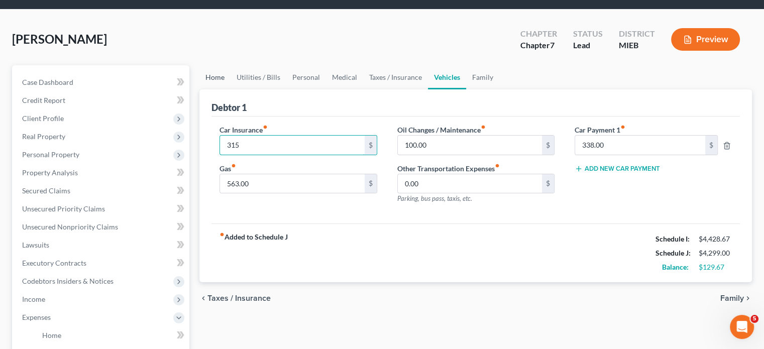
type input "315"
click at [214, 89] on link "Home" at bounding box center [214, 77] width 31 height 24
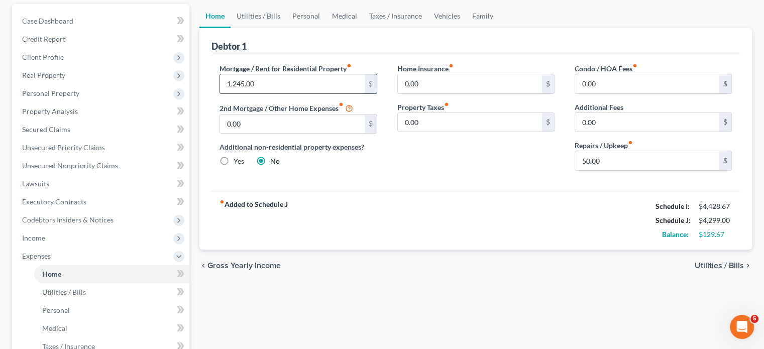
scroll to position [92, 0]
click at [269, 29] on link "Utilities / Bills" at bounding box center [259, 17] width 56 height 24
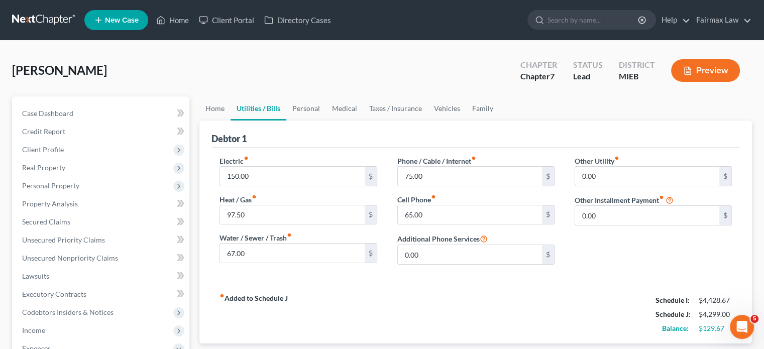
click at [264, 273] on div "Electric fiber_manual_record 150.00 $ Heat / Gas fiber_manual_record 97.50 $ Wa…" at bounding box center [297, 214] width 177 height 117
click at [267, 224] on input "97.50" at bounding box center [292, 214] width 144 height 19
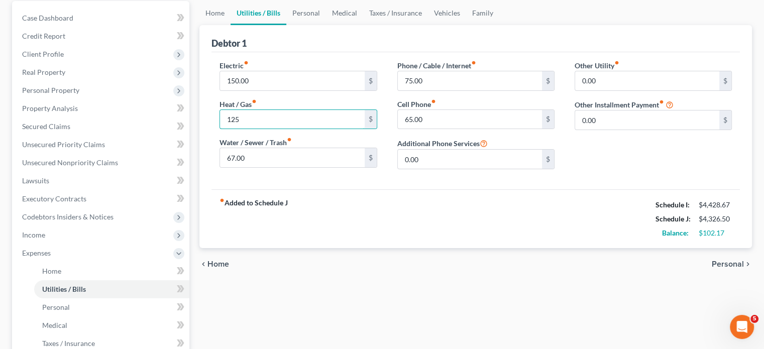
scroll to position [90, 0]
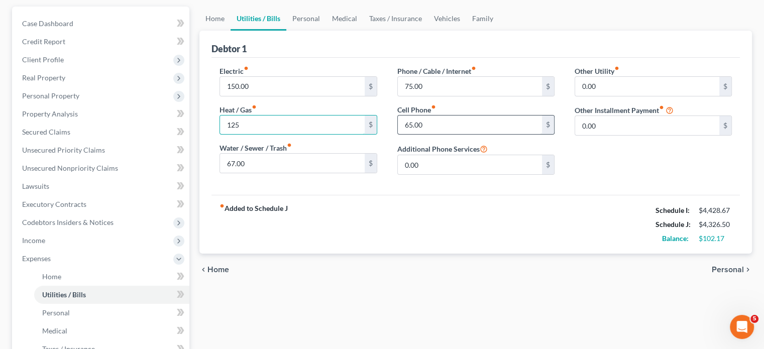
type input "125"
click at [468, 135] on input "65.00" at bounding box center [470, 125] width 144 height 19
type input "98"
click at [482, 254] on div "fiber_manual_record Added to Schedule J Schedule I: $4,428.67 Schedule J: $4,35…" at bounding box center [475, 224] width 528 height 59
click at [363, 31] on link "Medical" at bounding box center [344, 19] width 37 height 24
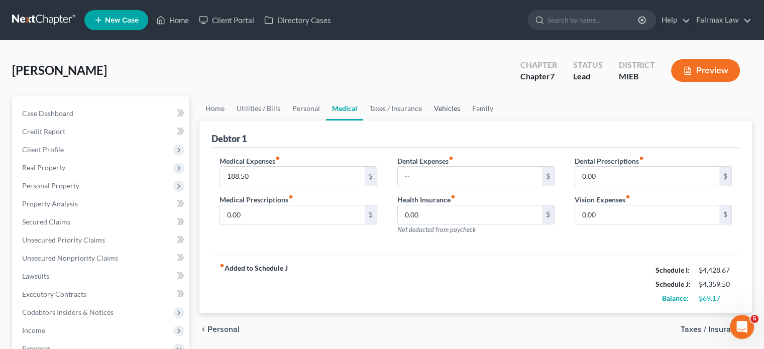
click at [466, 121] on link "Vehicles" at bounding box center [447, 108] width 38 height 24
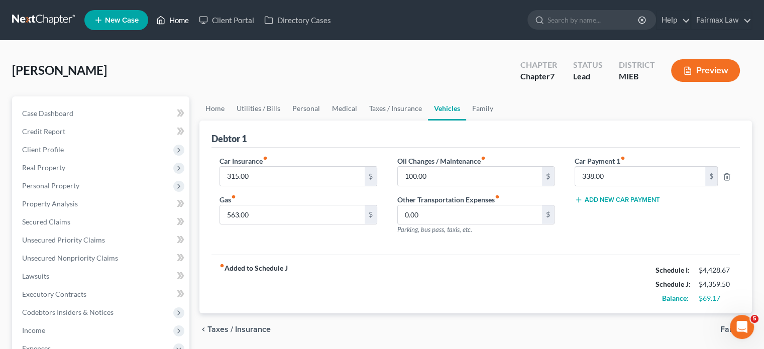
click at [194, 23] on link "Home" at bounding box center [172, 20] width 43 height 18
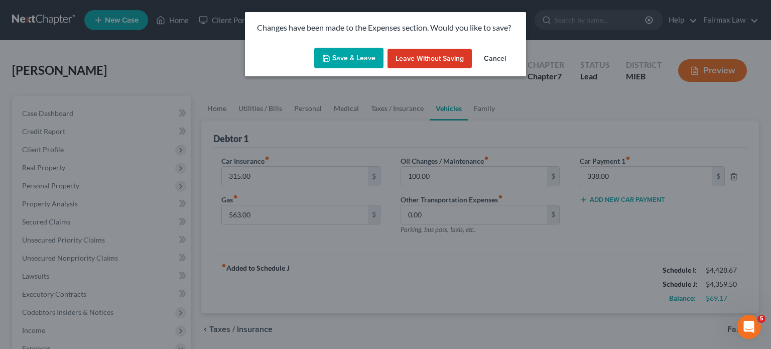
click at [514, 69] on button "Cancel" at bounding box center [495, 59] width 38 height 20
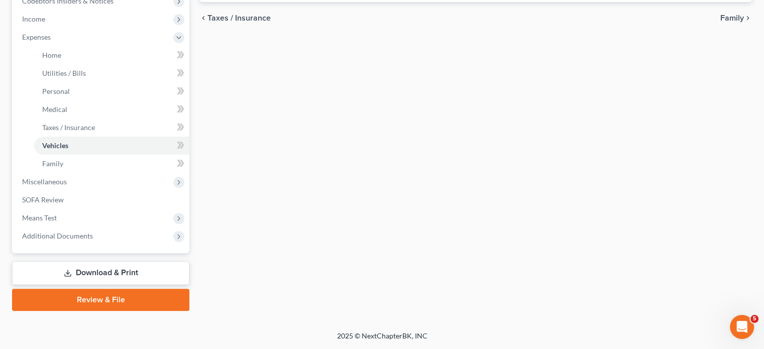
scroll to position [474, 0]
click at [90, 173] on span "Miscellaneous" at bounding box center [101, 182] width 175 height 18
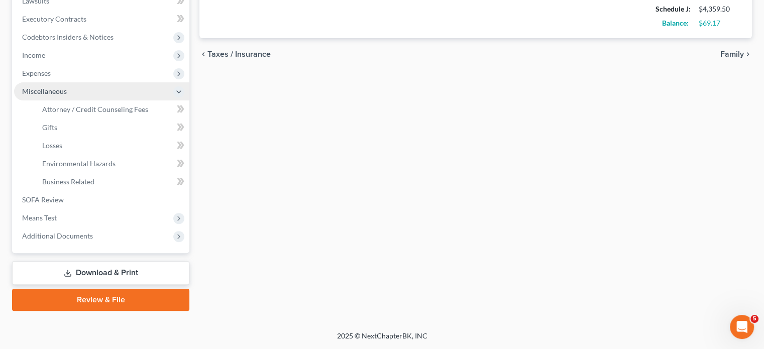
scroll to position [428, 0]
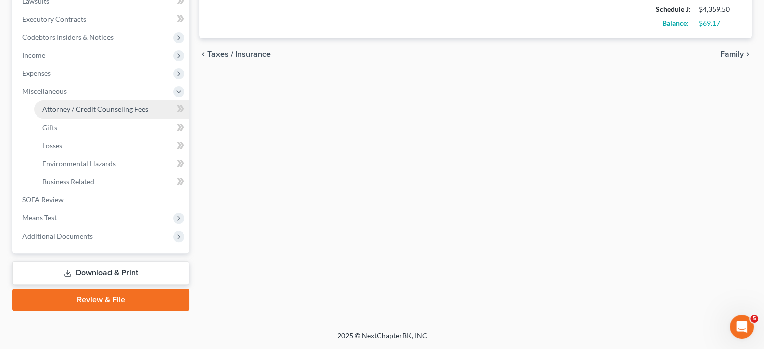
click at [72, 105] on span "Attorney / Credit Counseling Fees" at bounding box center [95, 109] width 106 height 9
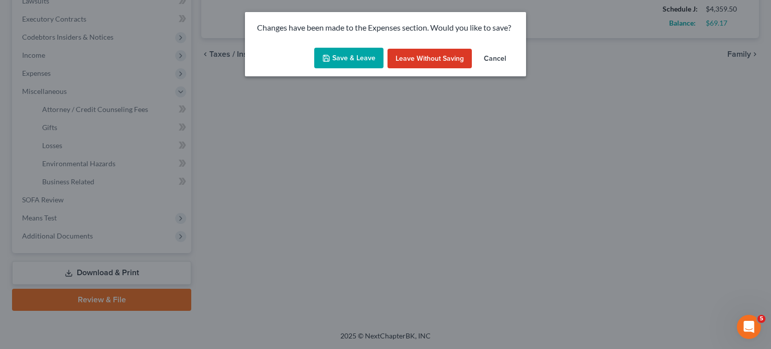
click at [323, 69] on button "Save & Leave" at bounding box center [348, 58] width 69 height 21
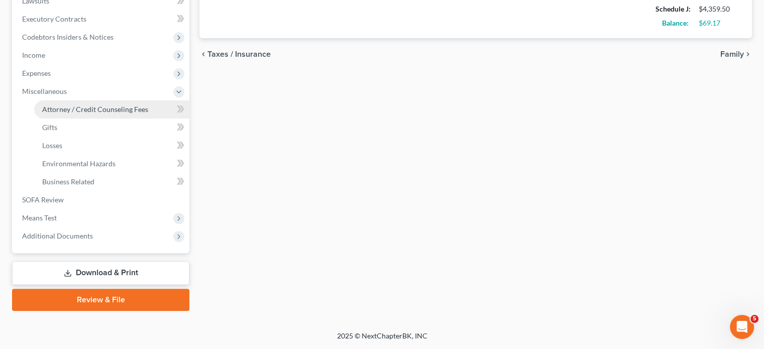
select select "2"
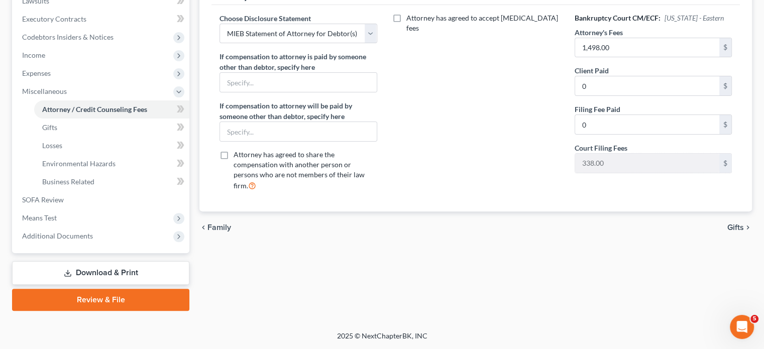
scroll to position [300, 0]
click at [68, 82] on span "Expenses" at bounding box center [101, 73] width 175 height 18
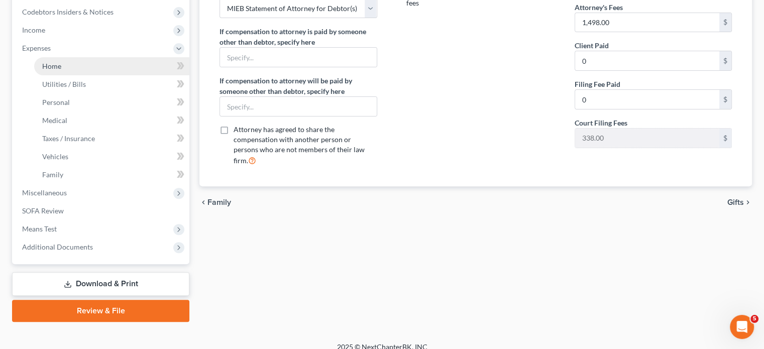
click at [61, 70] on span "Home" at bounding box center [51, 66] width 19 height 9
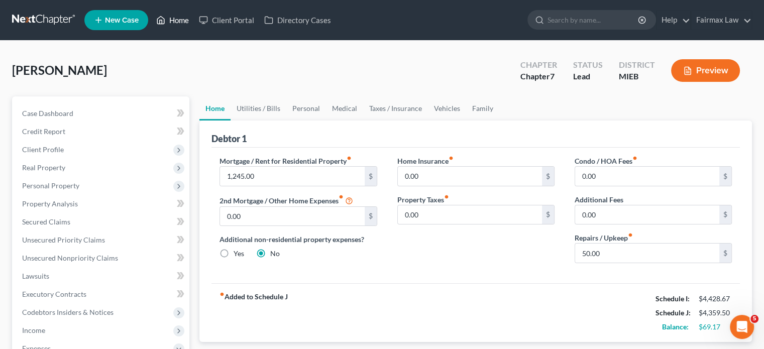
click at [194, 18] on link "Home" at bounding box center [172, 20] width 43 height 18
